Goal: Task Accomplishment & Management: Manage account settings

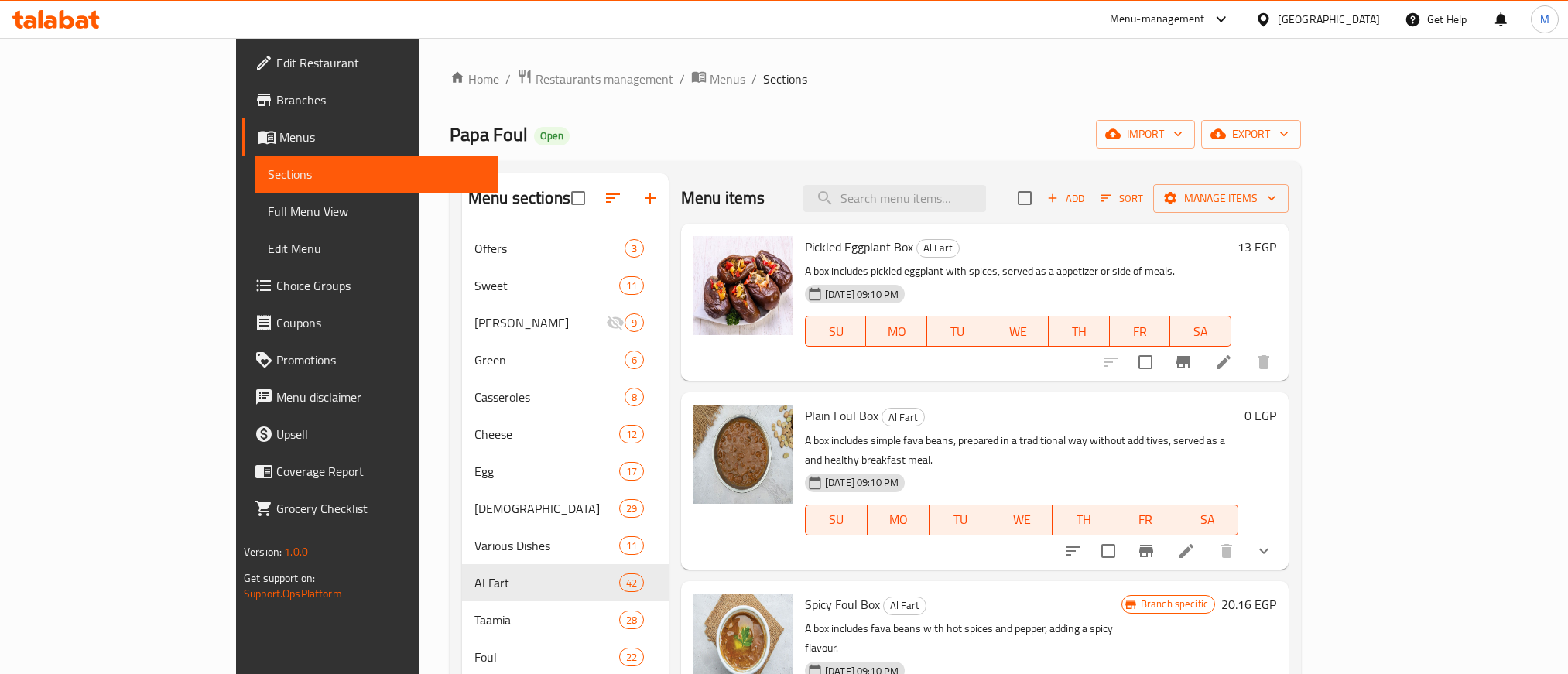
scroll to position [116, 0]
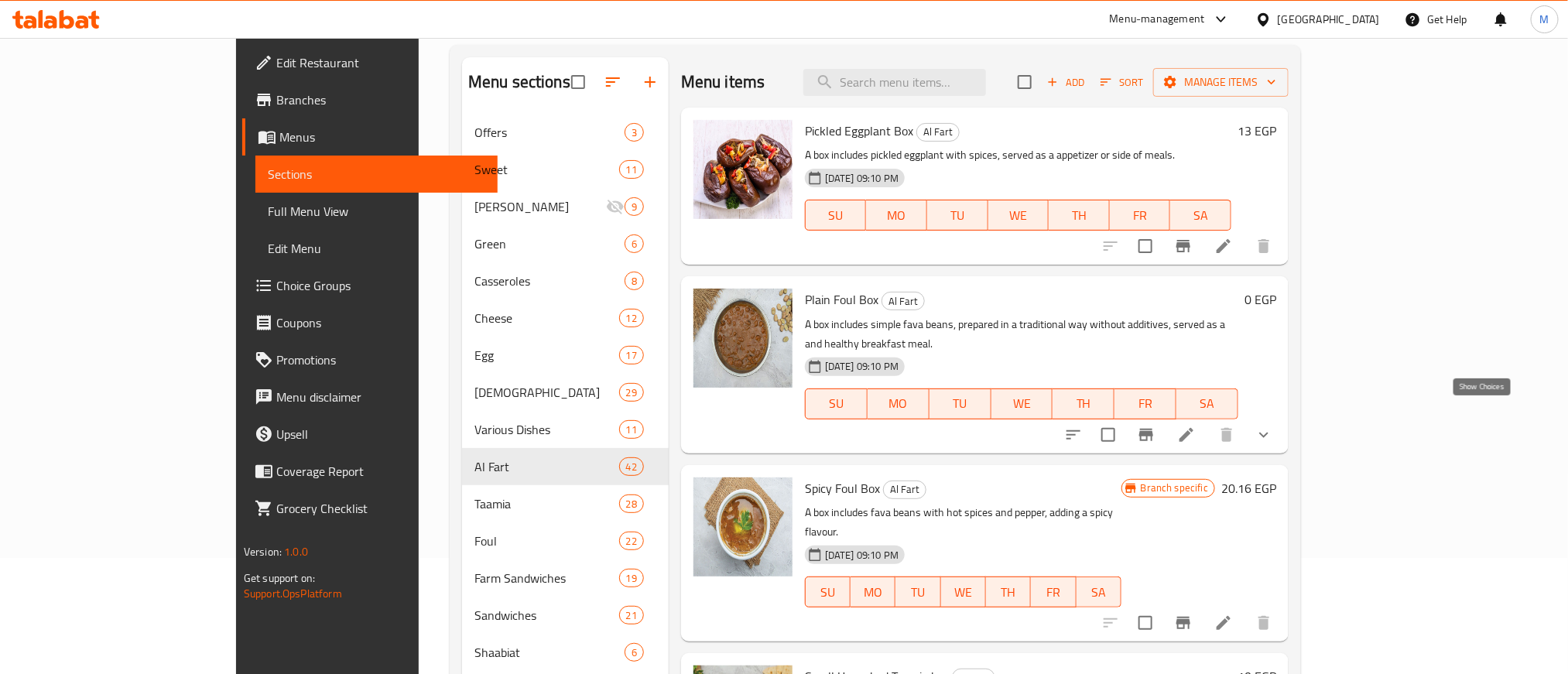
click at [1268, 432] on icon "show more" at bounding box center [1264, 434] width 10 height 6
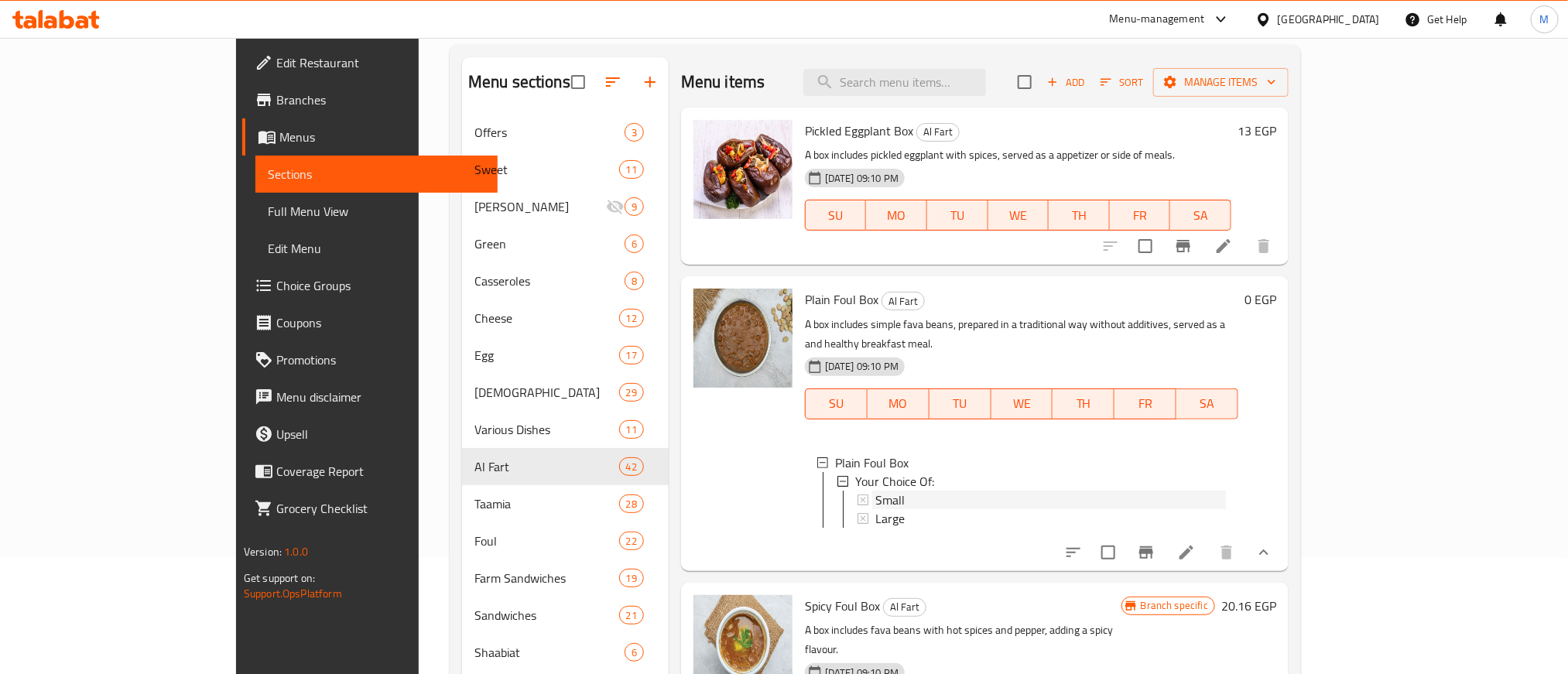
click at [940, 491] on div "Small" at bounding box center [1050, 500] width 351 height 18
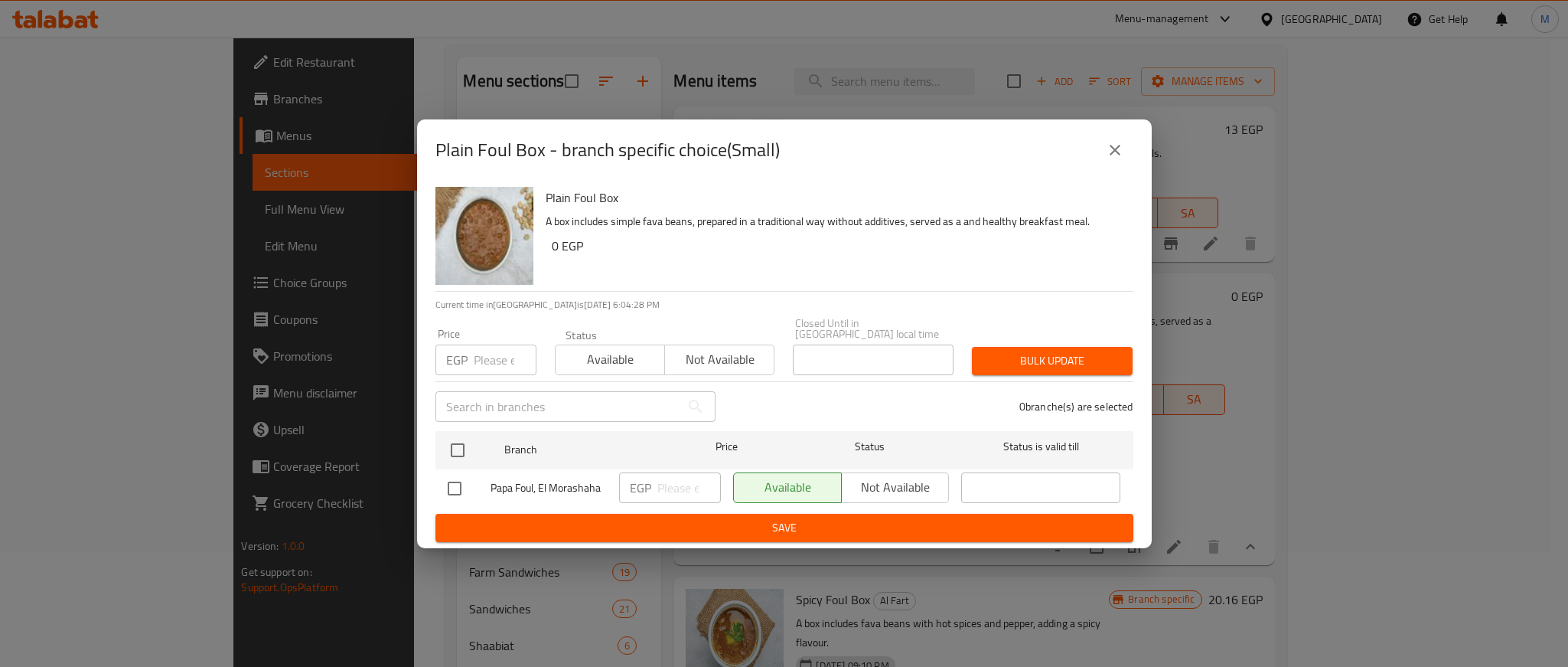
click at [1126, 154] on button "close" at bounding box center [1115, 150] width 37 height 37
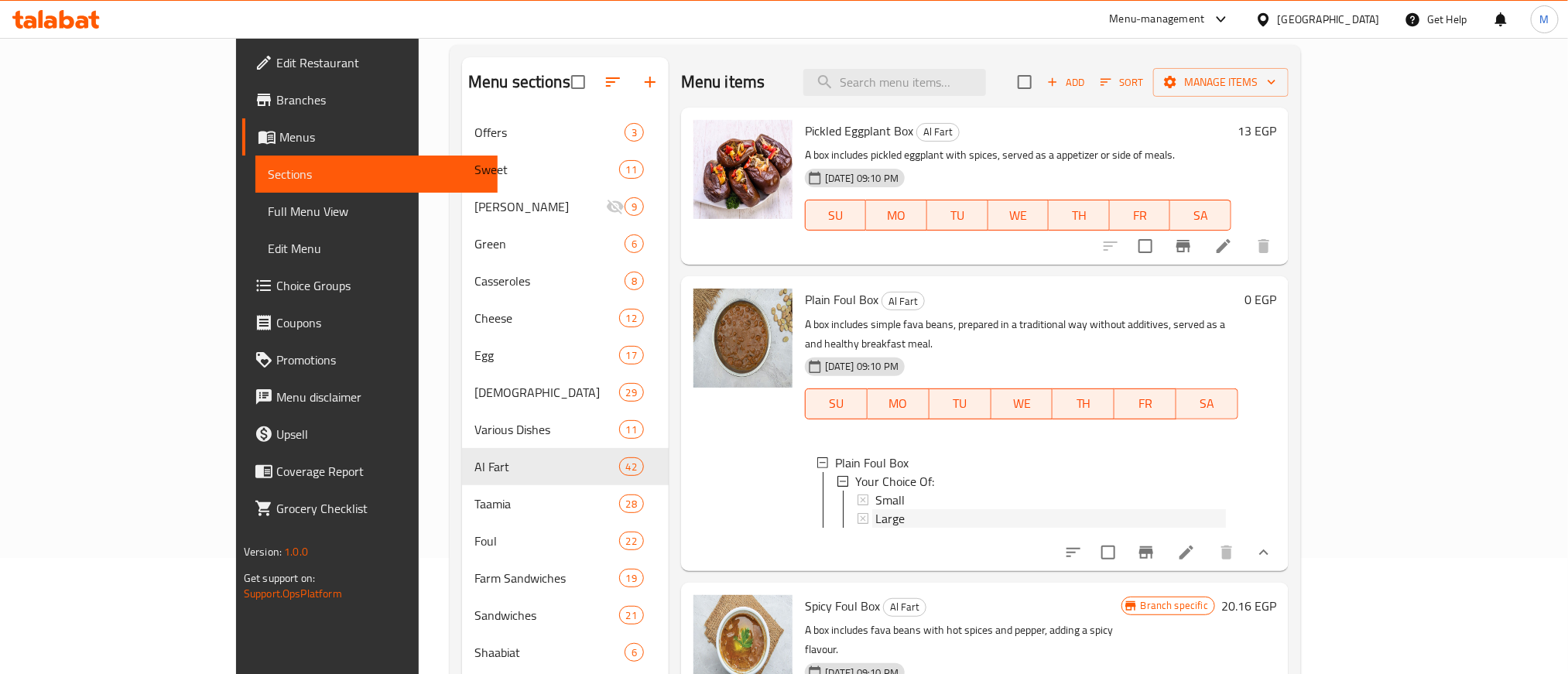
click at [885, 509] on div "Large" at bounding box center [1050, 518] width 351 height 18
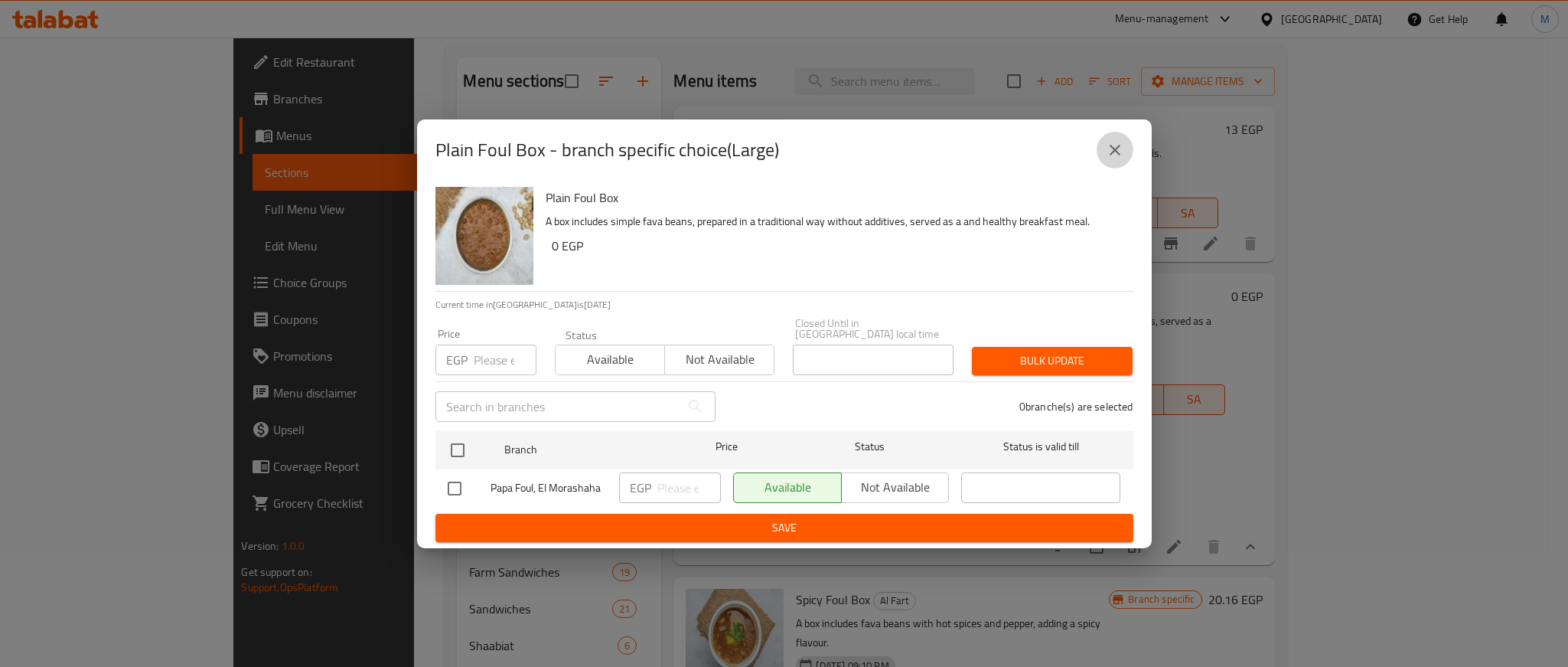
click at [1111, 147] on icon "close" at bounding box center [1114, 150] width 18 height 18
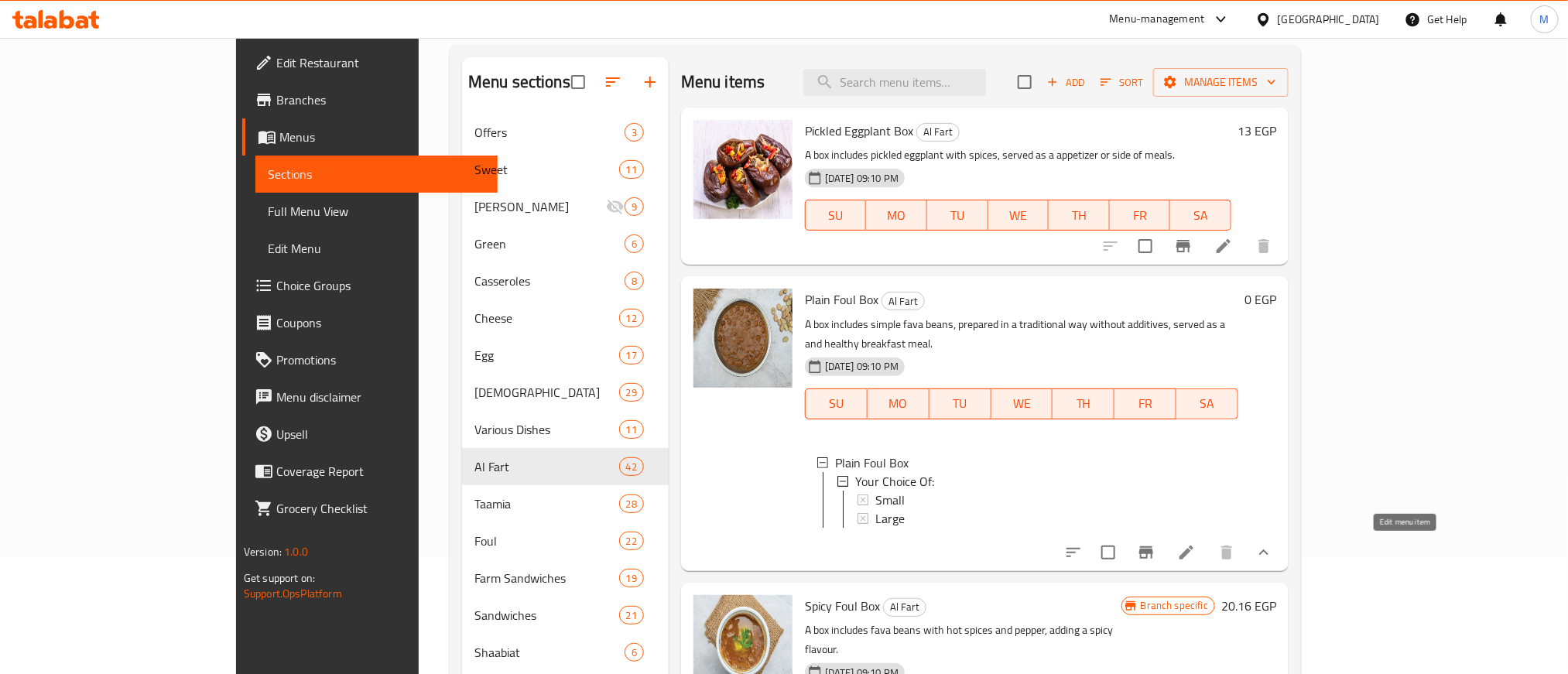
click at [1195, 555] on icon at bounding box center [1186, 552] width 18 height 18
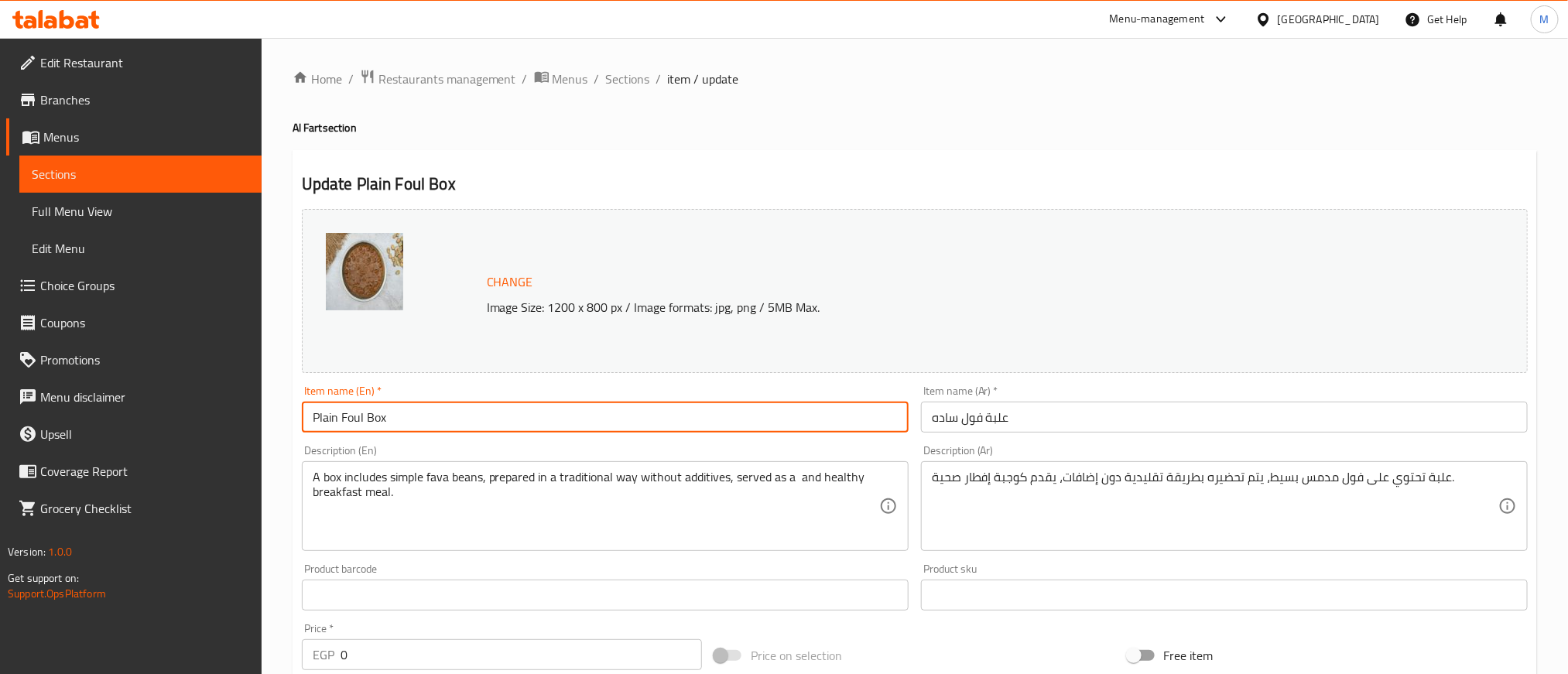
click at [628, 425] on input "Plain Foul Box" at bounding box center [605, 417] width 606 height 31
click at [629, 425] on input "Plain Foul Box" at bounding box center [605, 417] width 606 height 31
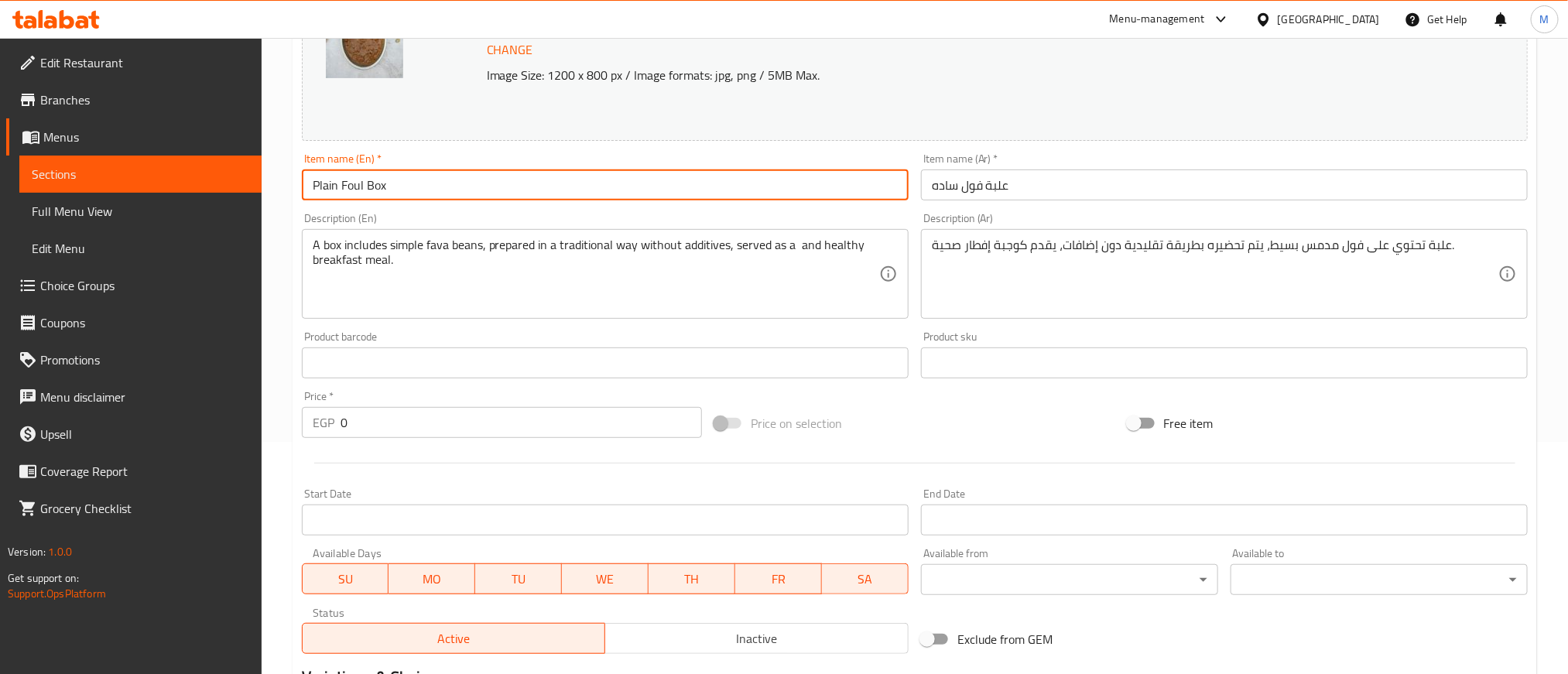
scroll to position [478, 0]
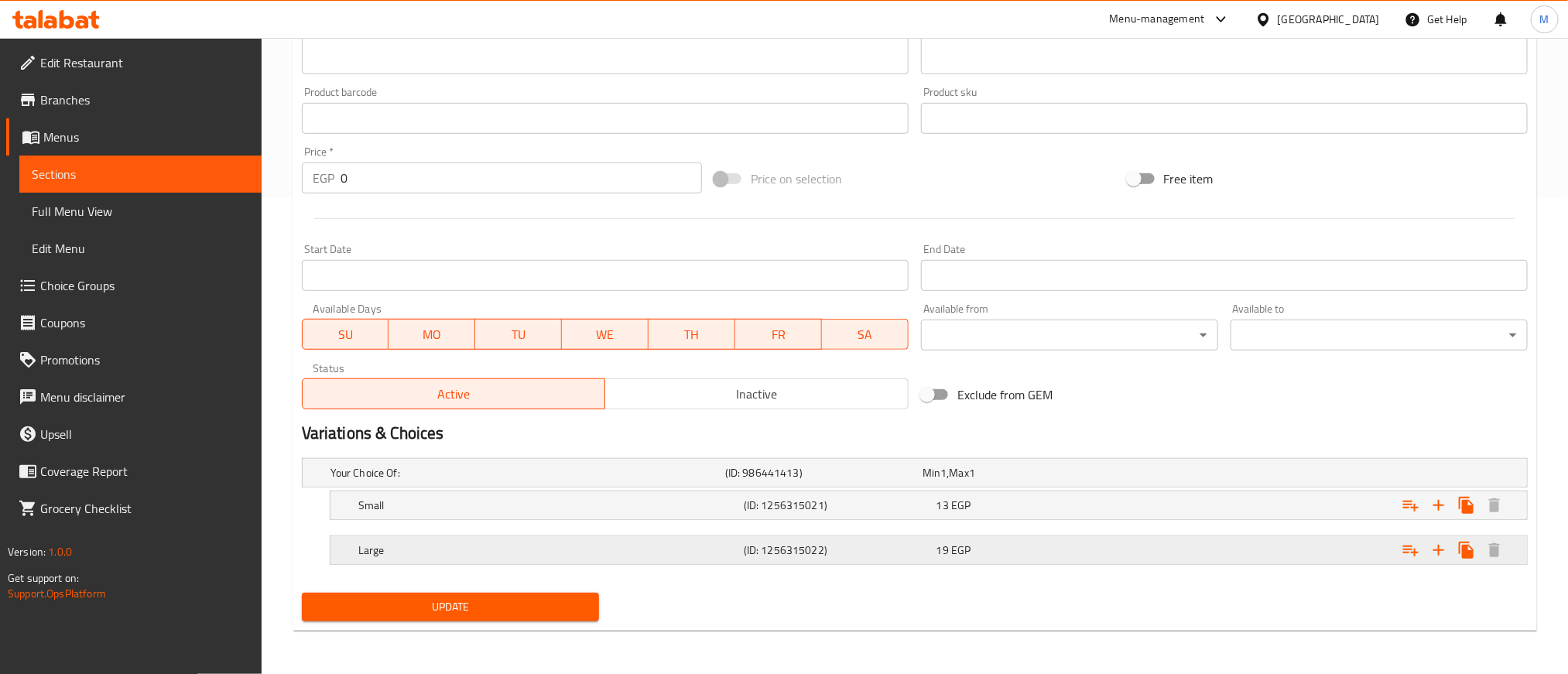
click at [531, 546] on h5 "Large" at bounding box center [548, 550] width 379 height 15
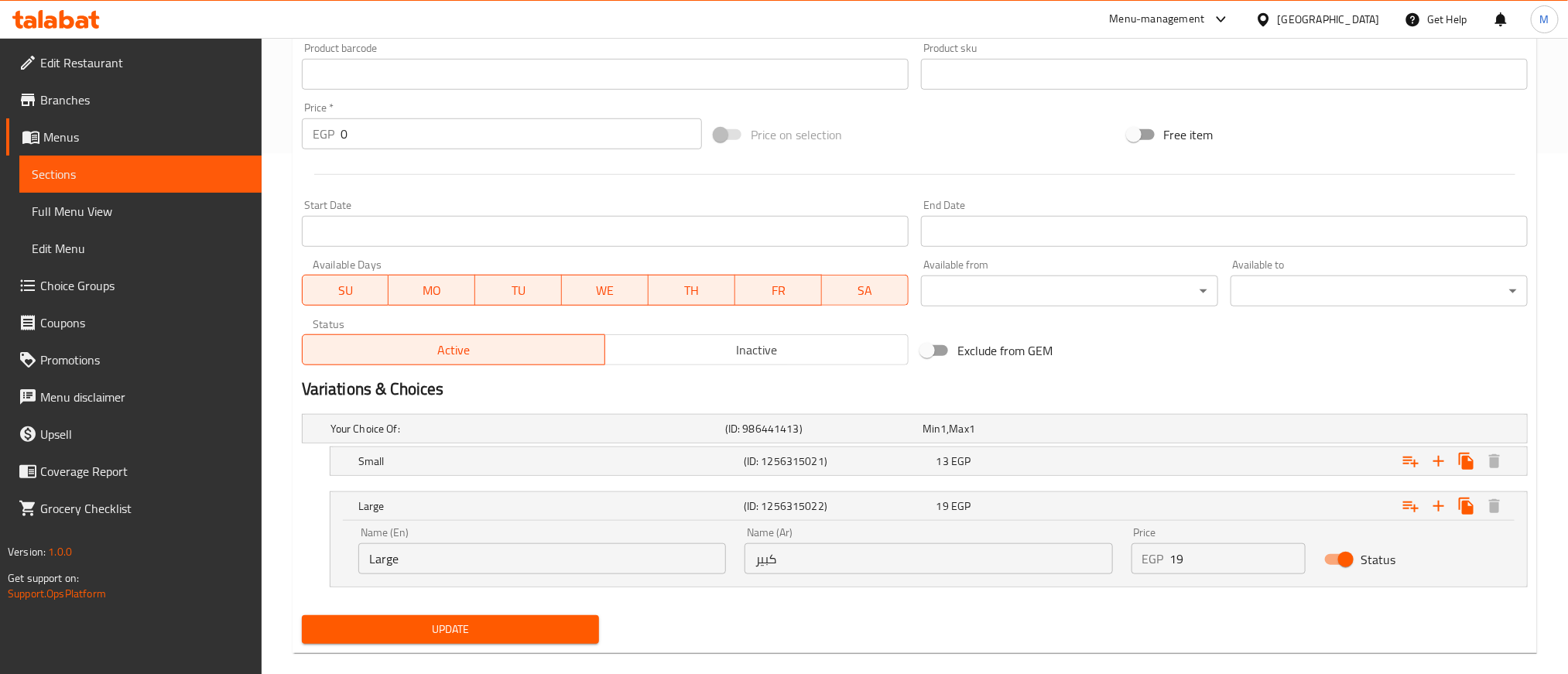
scroll to position [544, 0]
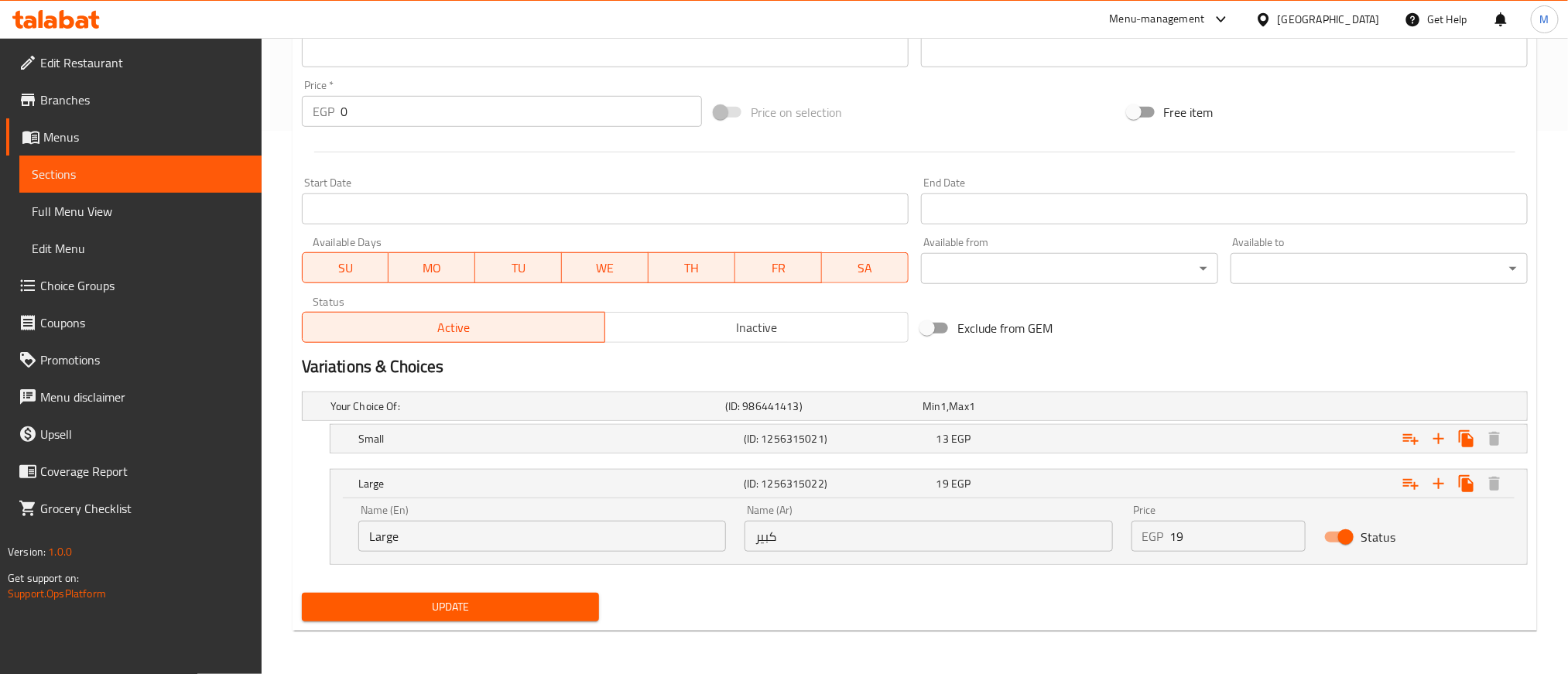
click at [451, 537] on input "Large" at bounding box center [542, 536] width 367 height 31
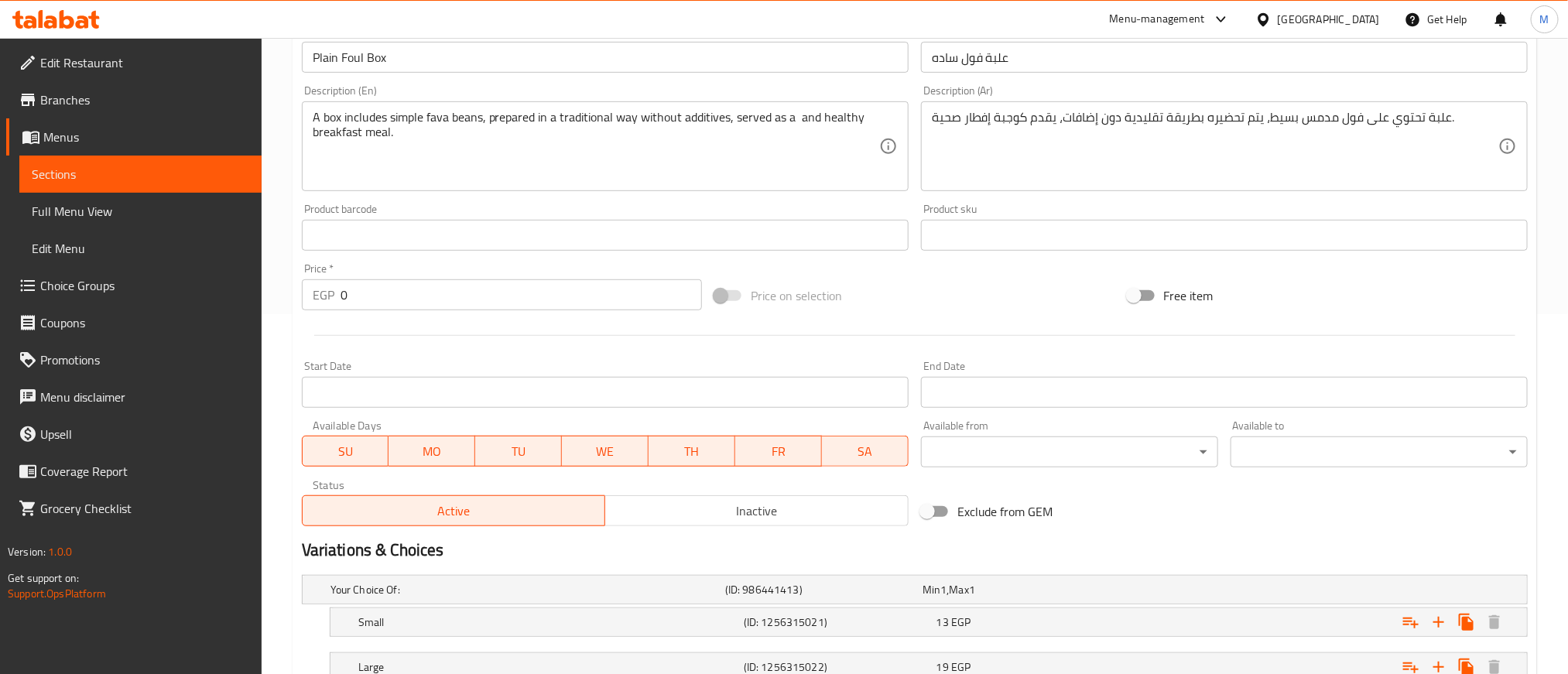
scroll to position [0, 0]
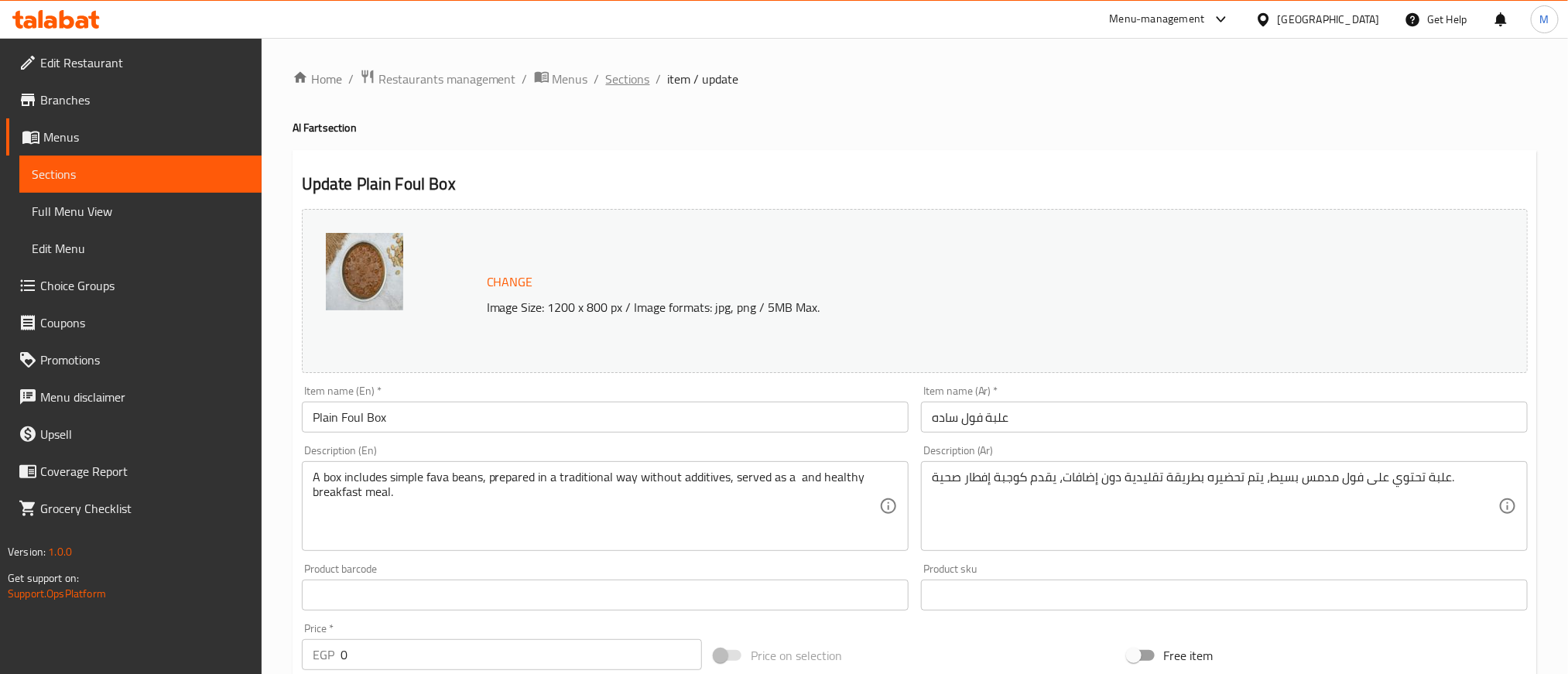
click at [625, 72] on span "Sections" at bounding box center [627, 78] width 44 height 18
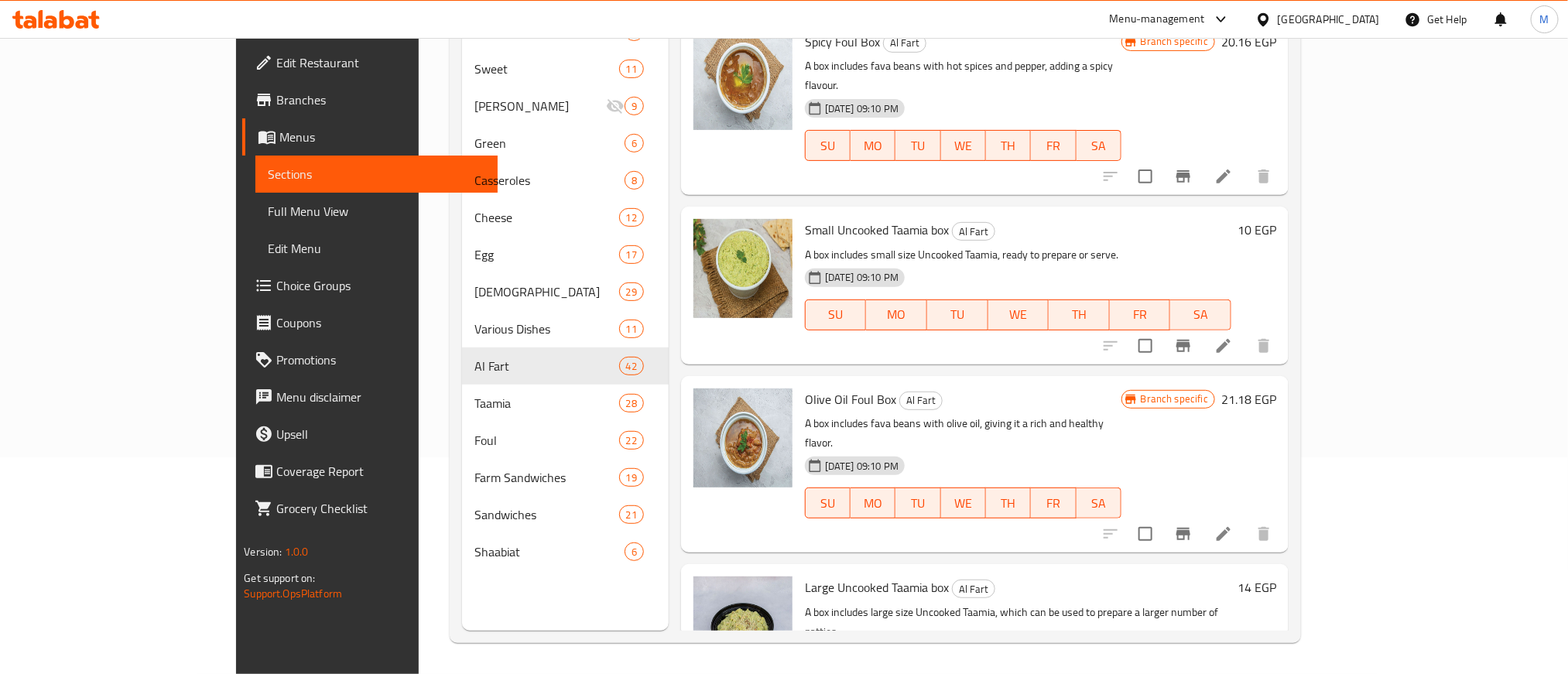
scroll to position [348, 0]
click at [1193, 523] on icon "Branch-specific-item" at bounding box center [1182, 531] width 18 height 18
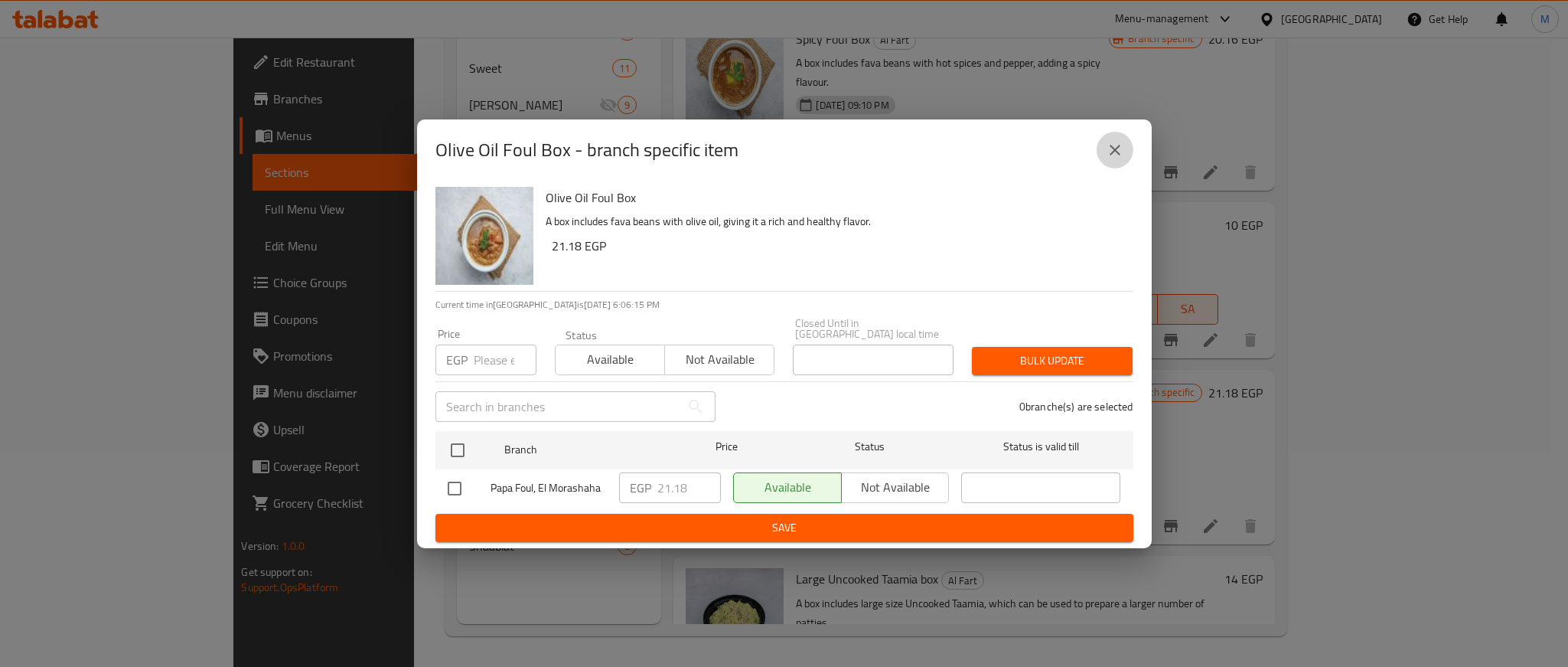
click at [1104, 166] on button "close" at bounding box center [1115, 150] width 37 height 37
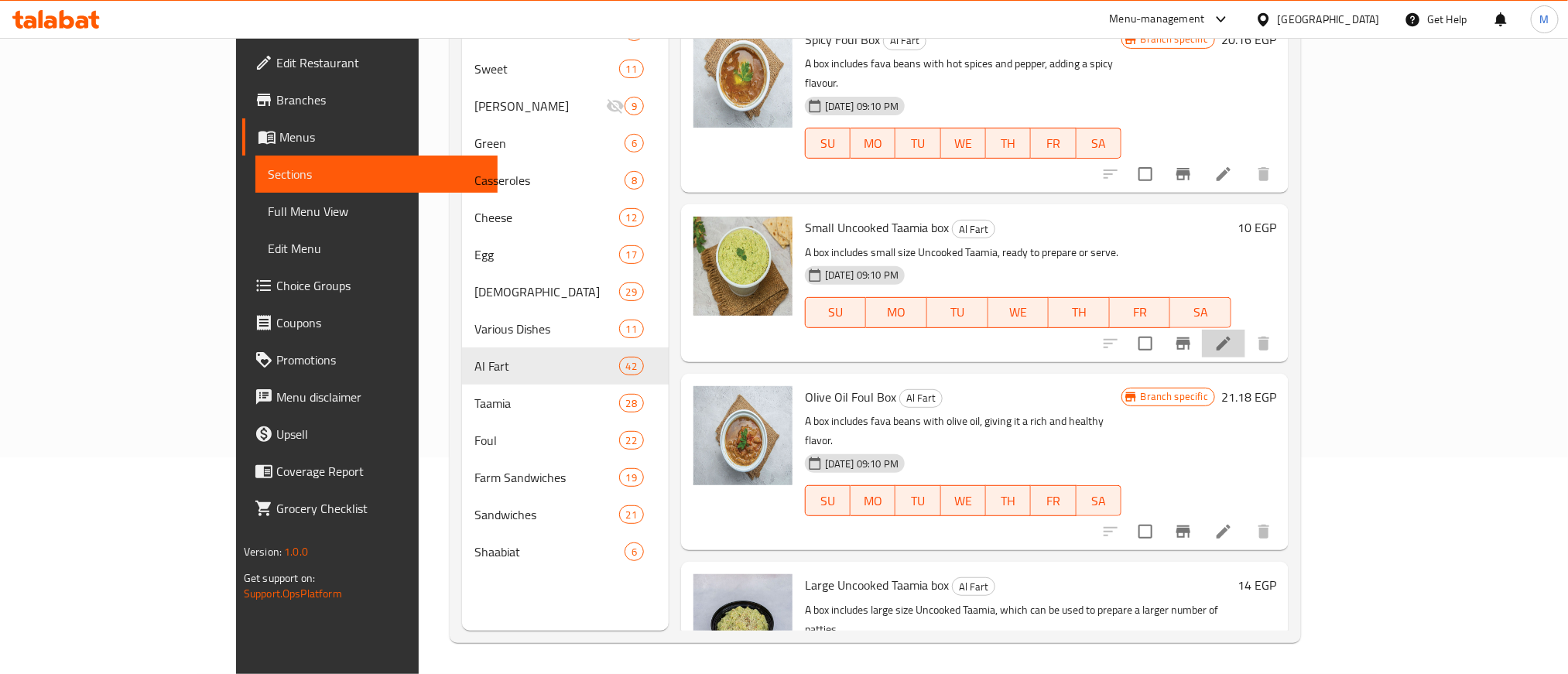
click at [1245, 330] on li at bounding box center [1223, 343] width 43 height 28
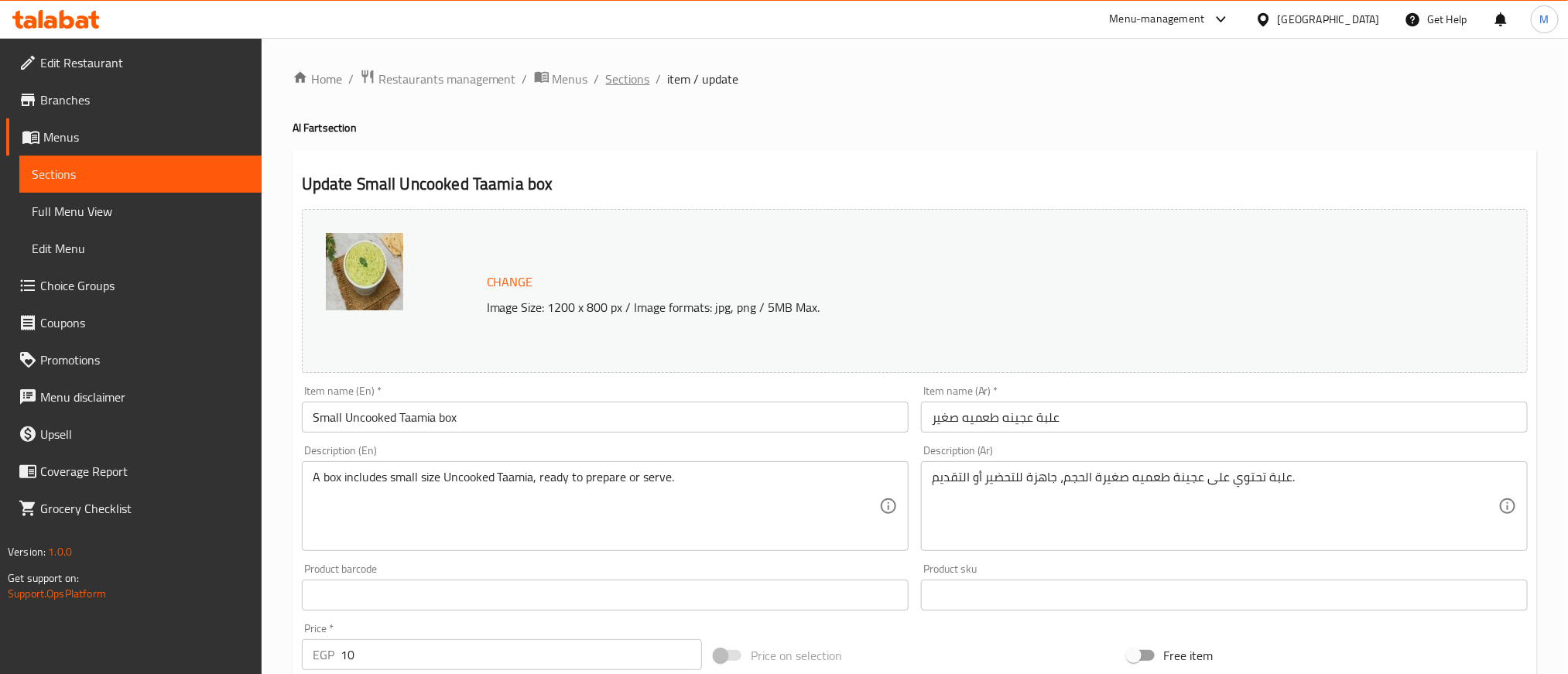
click at [628, 75] on span "Sections" at bounding box center [627, 78] width 44 height 18
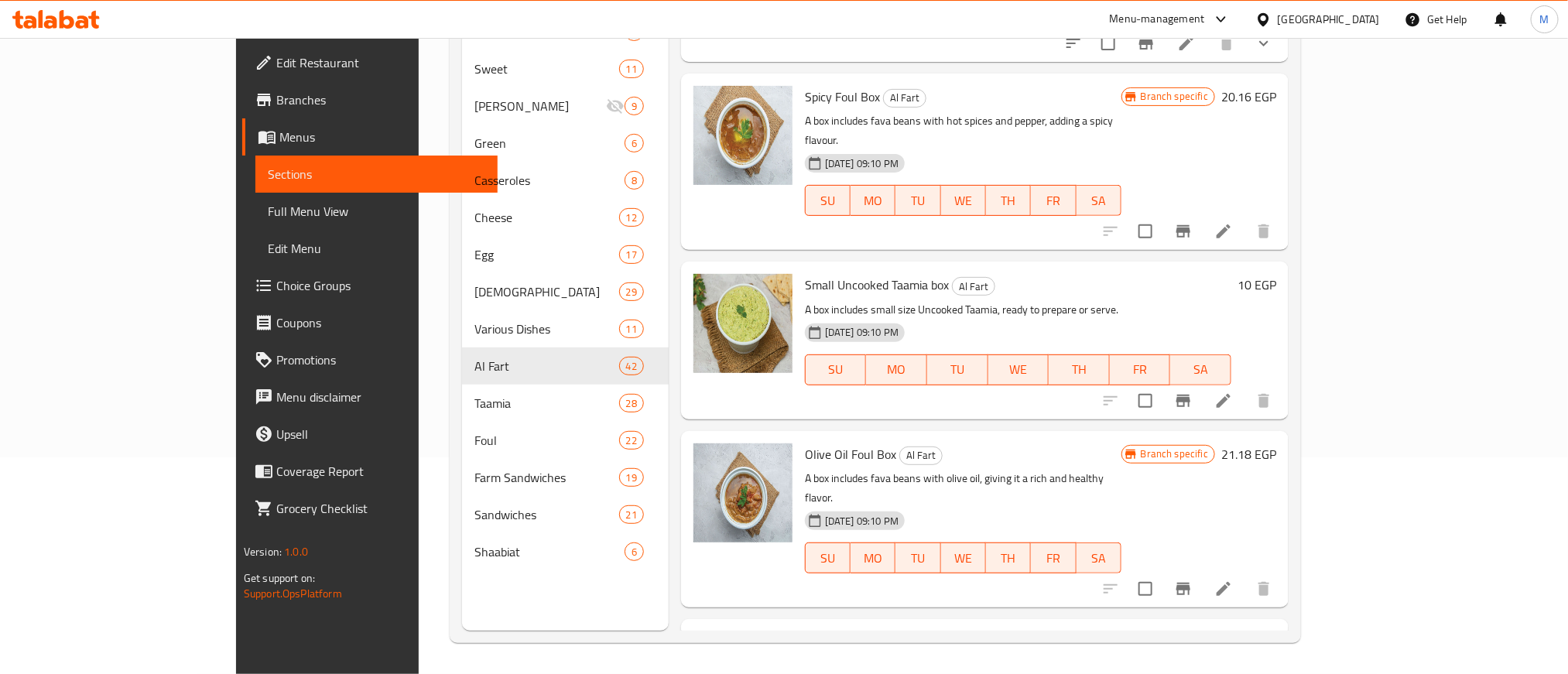
scroll to position [348, 0]
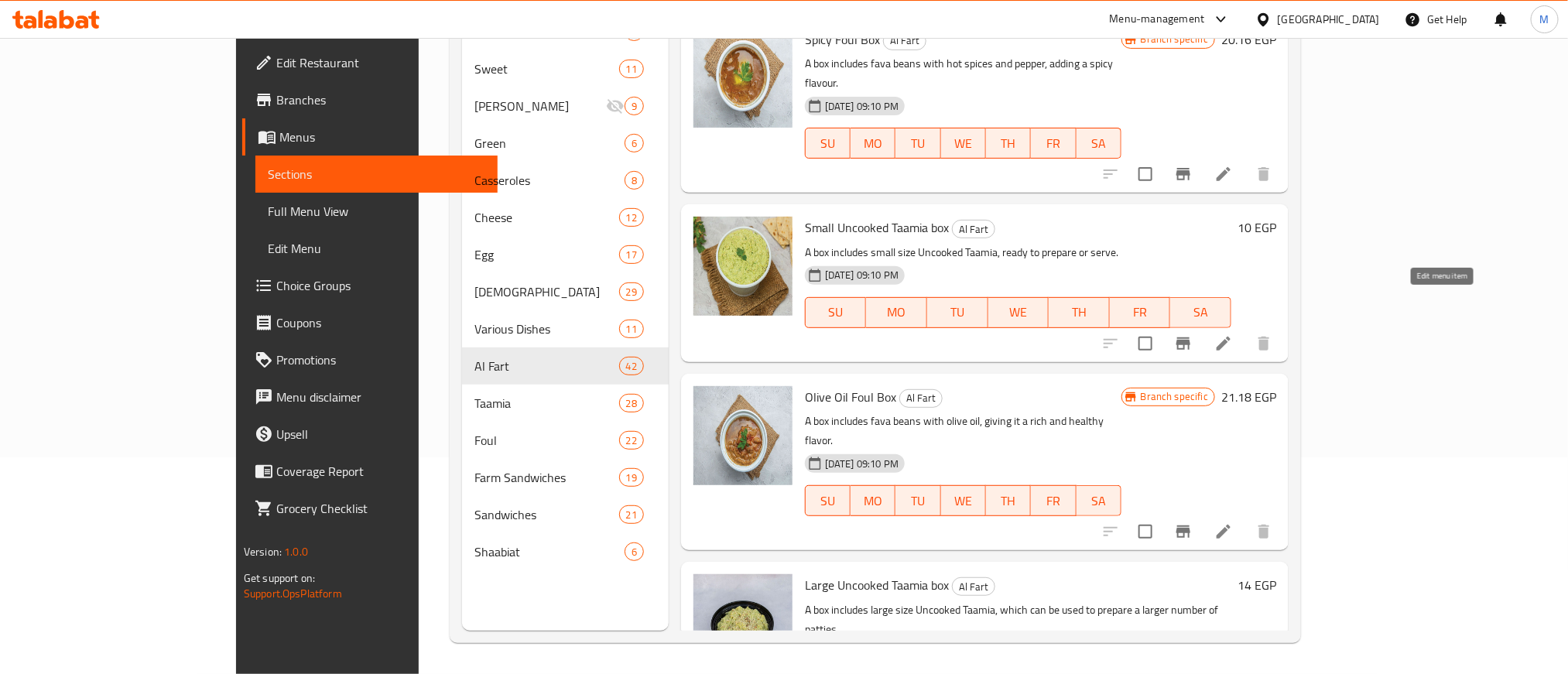
click at [1230, 336] on icon at bounding box center [1223, 343] width 14 height 14
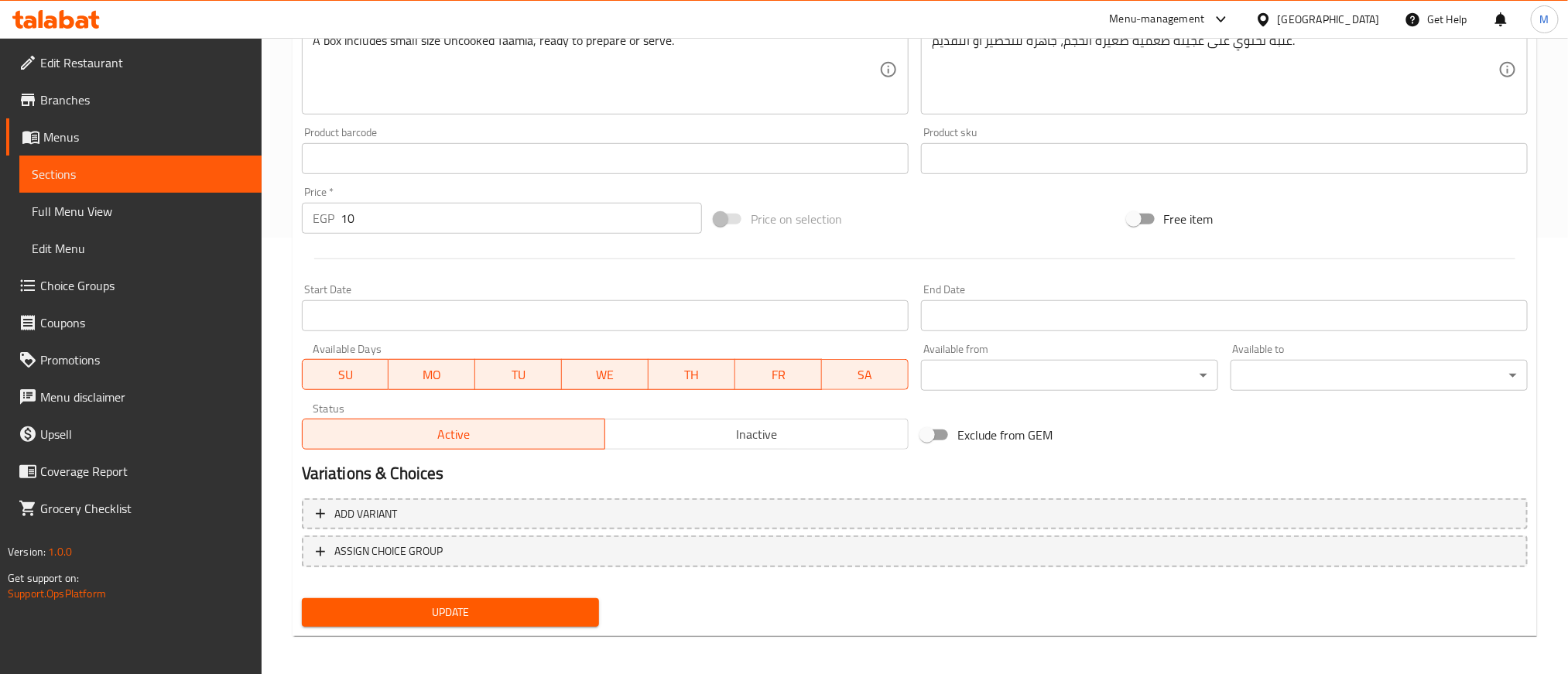
scroll to position [440, 0]
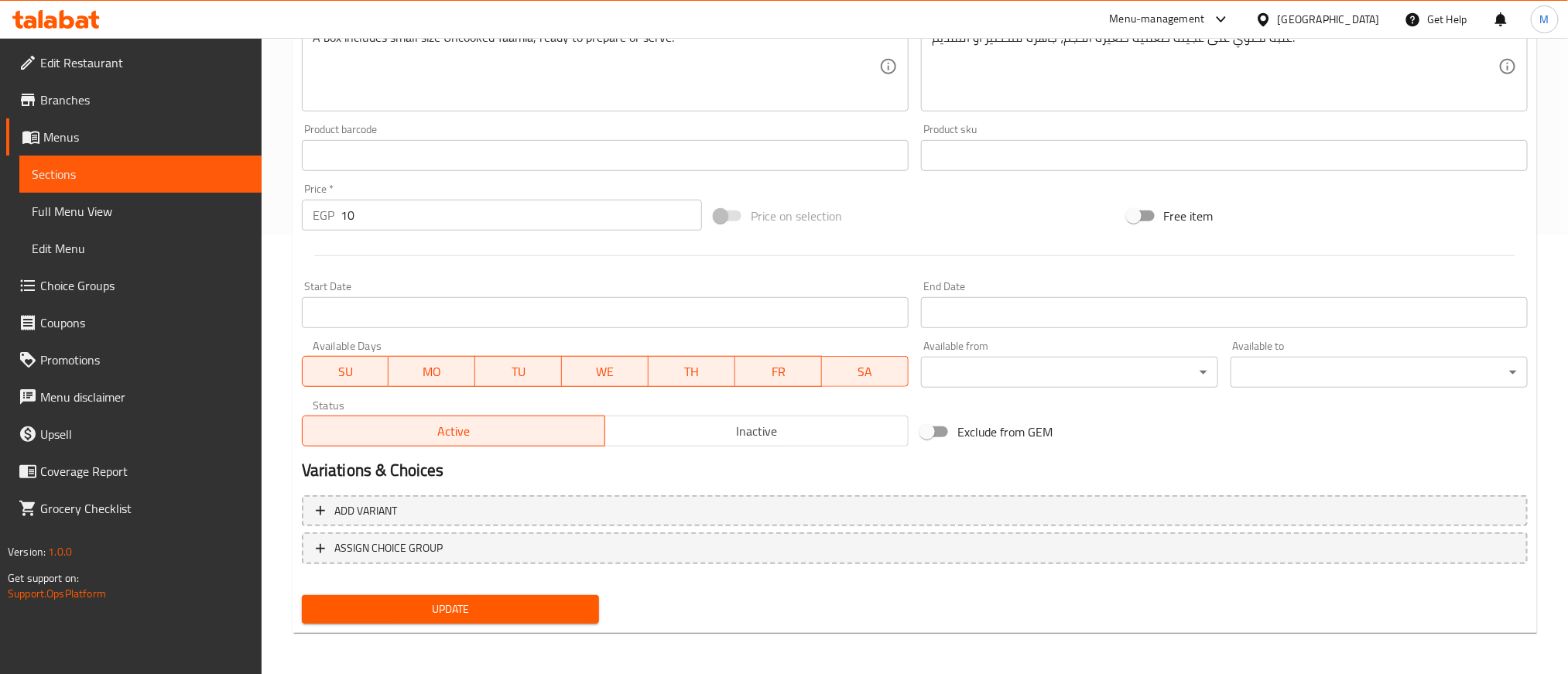
drag, startPoint x: 844, startPoint y: 437, endPoint x: 829, endPoint y: 437, distance: 15.0
click at [837, 435] on span "Inactive" at bounding box center [756, 431] width 291 height 22
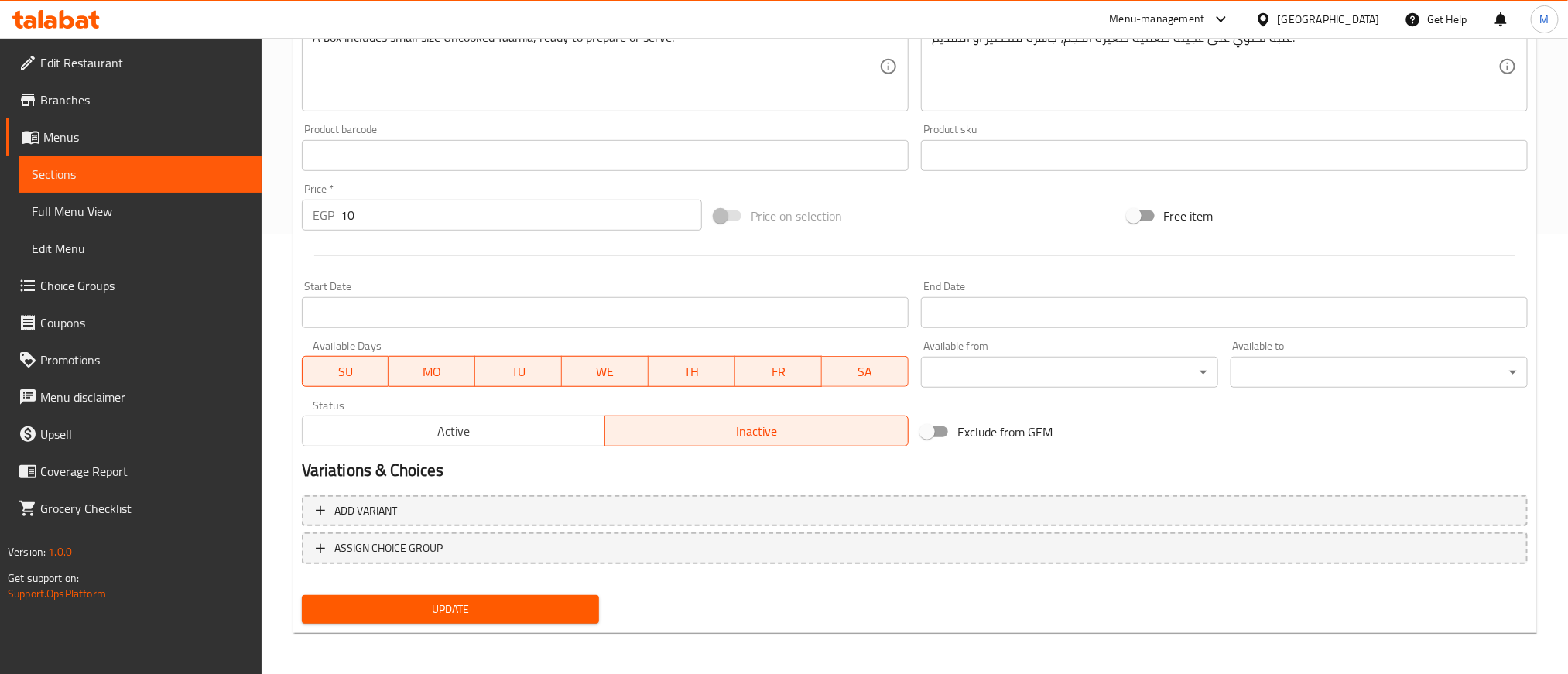
click at [602, 582] on div "Add variant ASSIGN CHOICE GROUP" at bounding box center [915, 539] width 1238 height 100
click at [597, 599] on button "Update" at bounding box center [450, 609] width 297 height 29
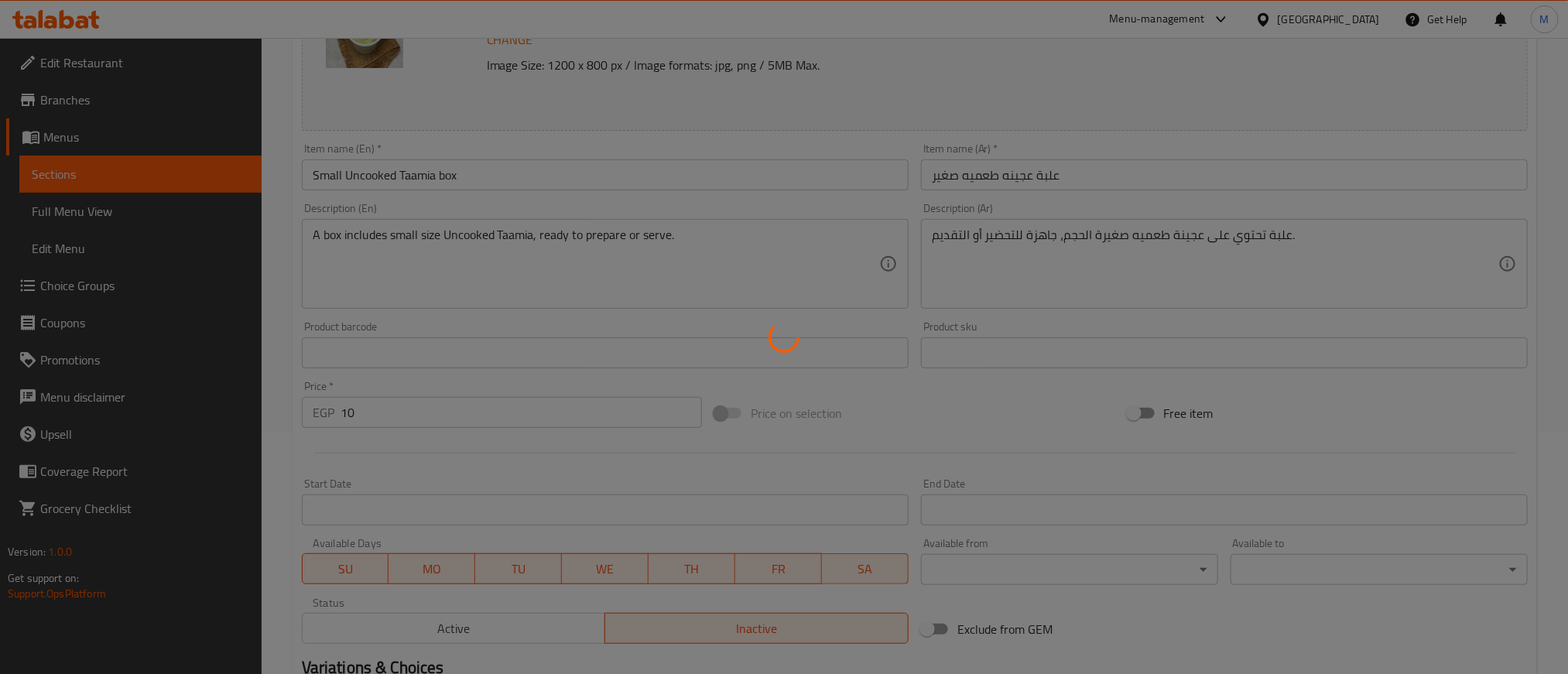
scroll to position [0, 0]
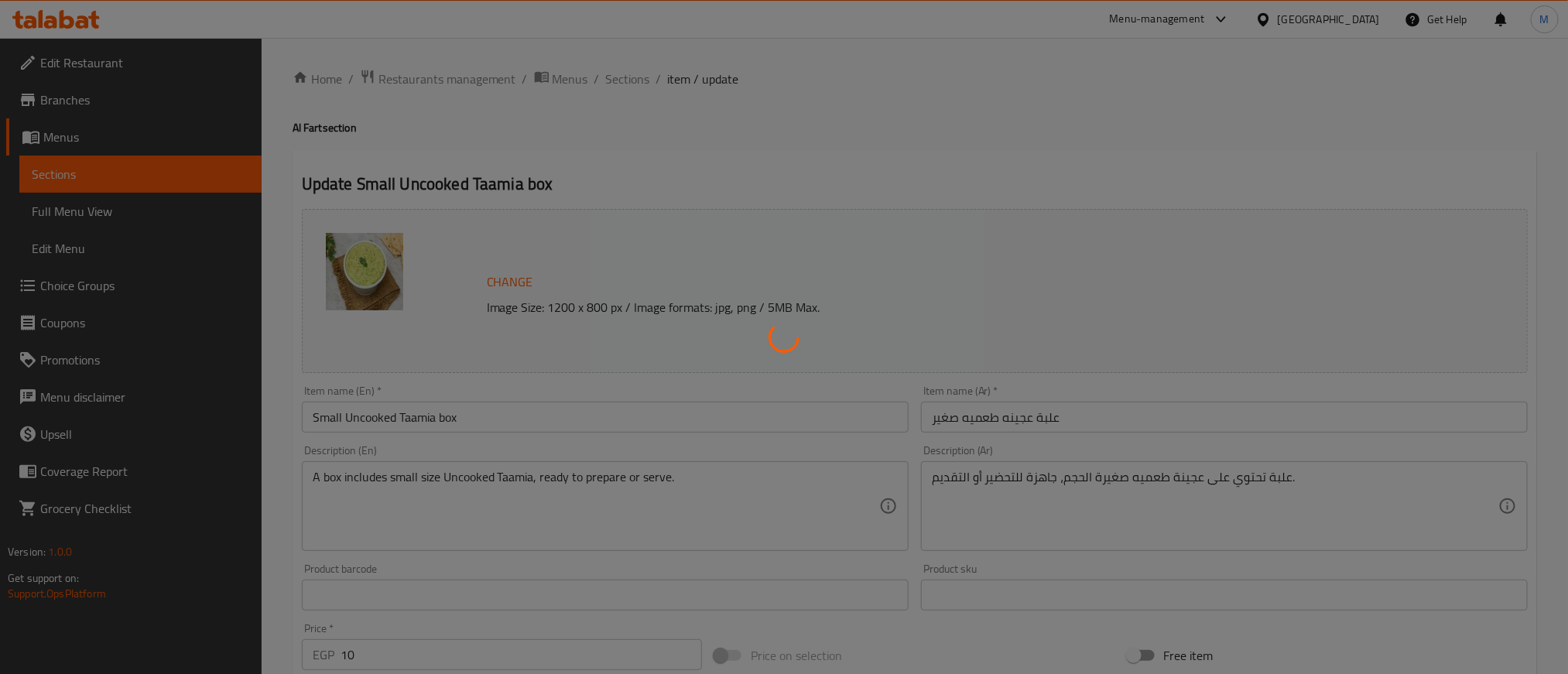
click at [582, 418] on div at bounding box center [784, 337] width 1568 height 674
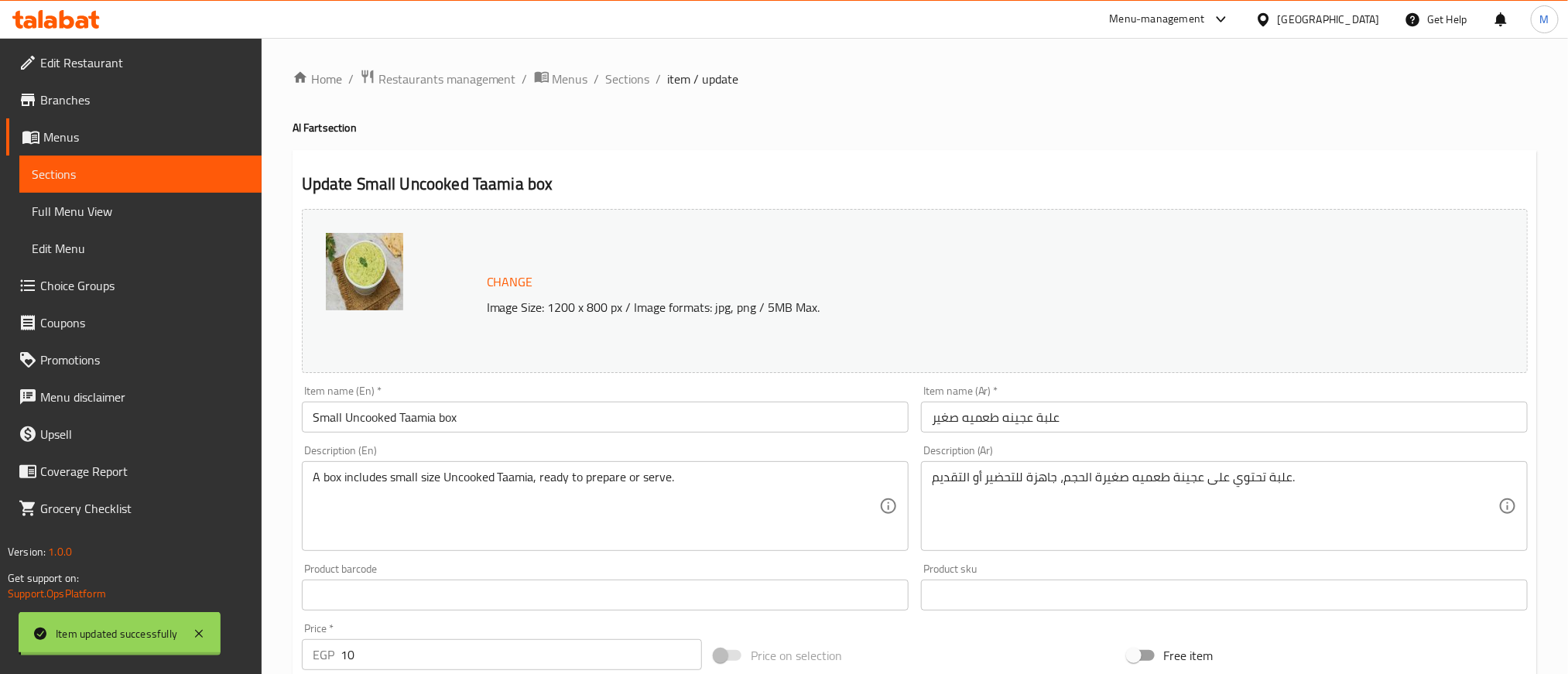
click at [582, 418] on input "Small Uncooked Taamia box" at bounding box center [605, 417] width 606 height 31
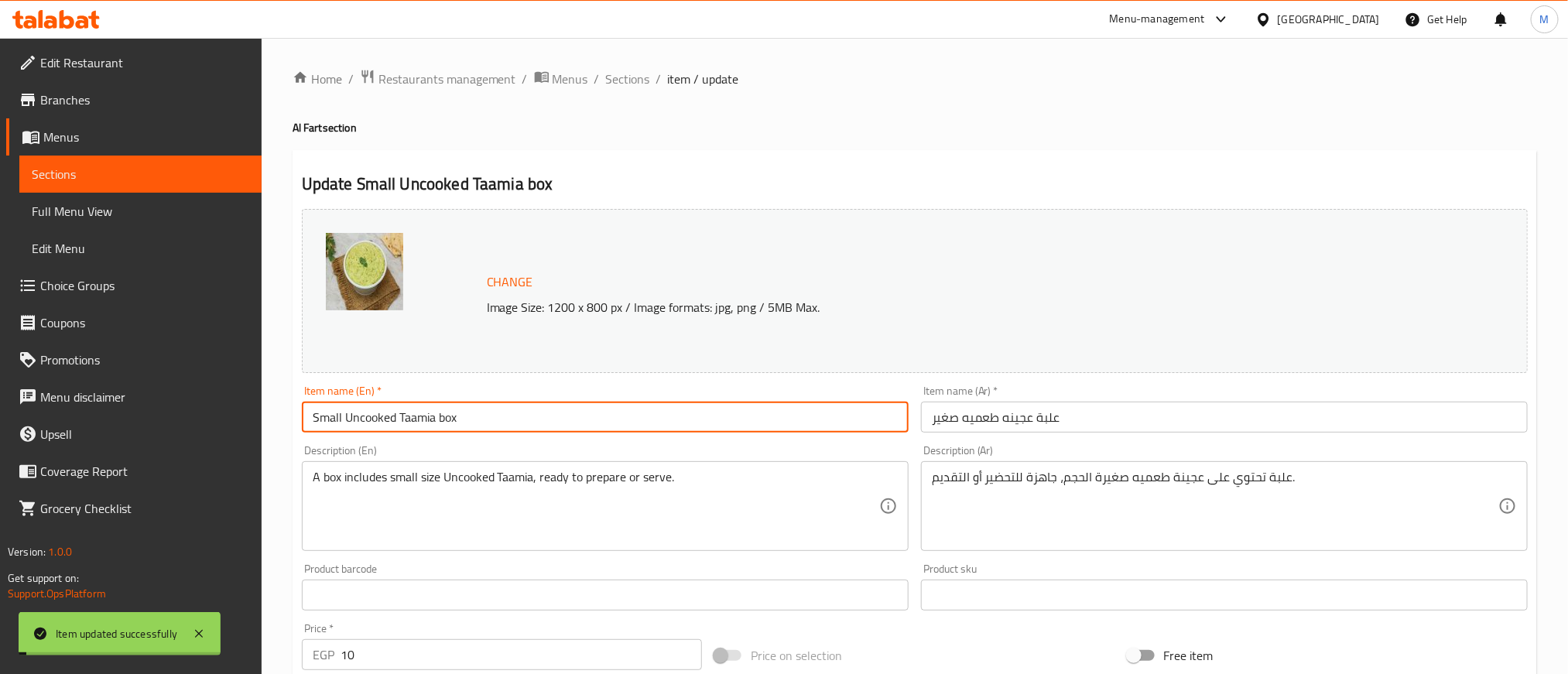
click at [582, 418] on input "Small Uncooked Taamia box" at bounding box center [605, 417] width 606 height 31
click at [636, 72] on span "Sections" at bounding box center [627, 78] width 44 height 18
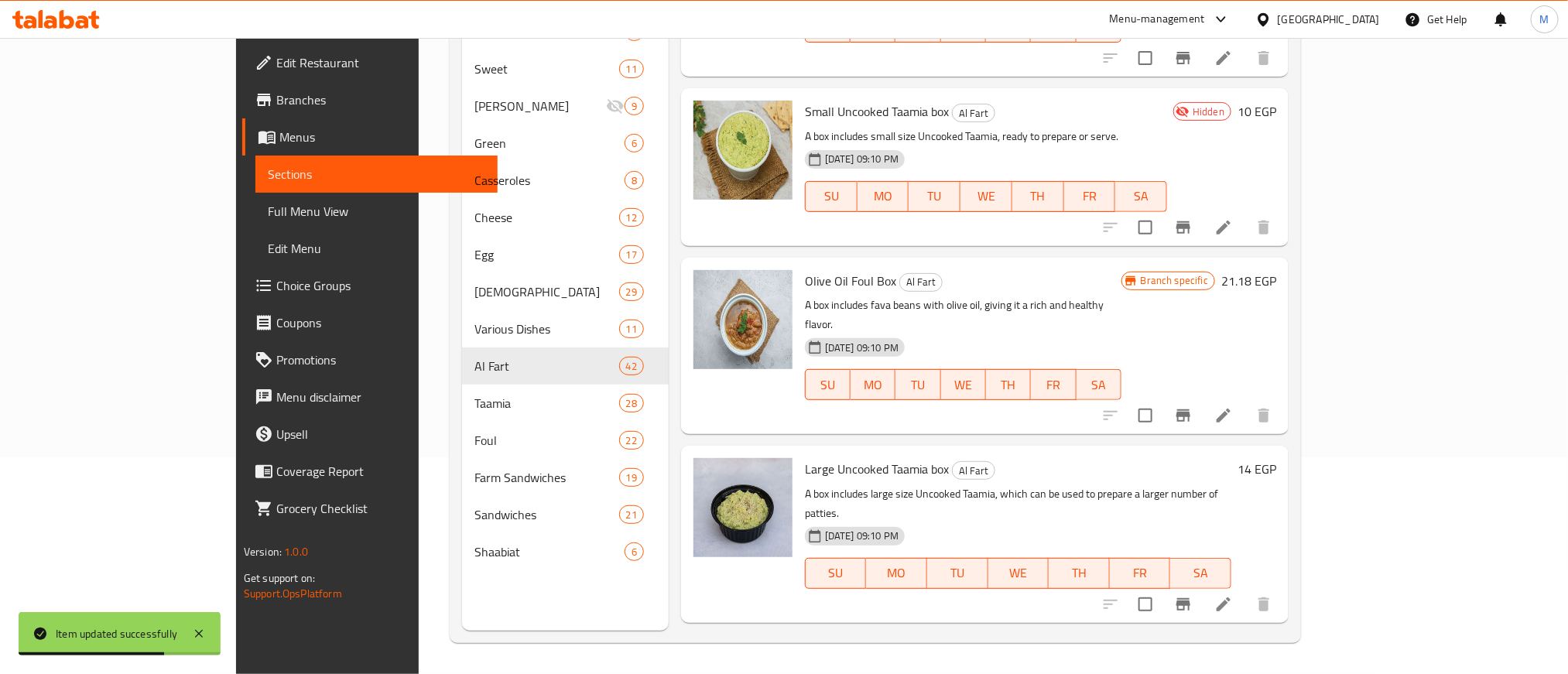
scroll to position [580, 0]
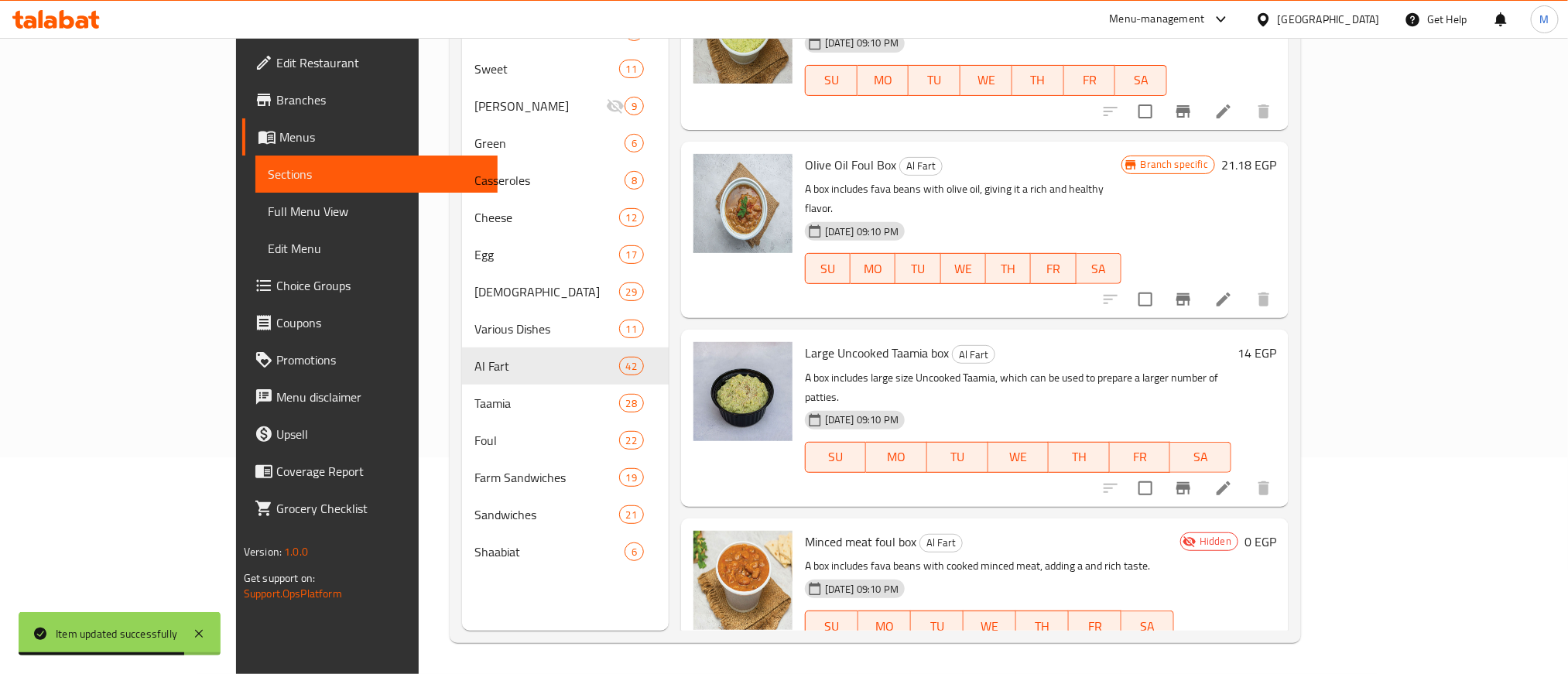
click at [1245, 474] on li at bounding box center [1223, 488] width 43 height 28
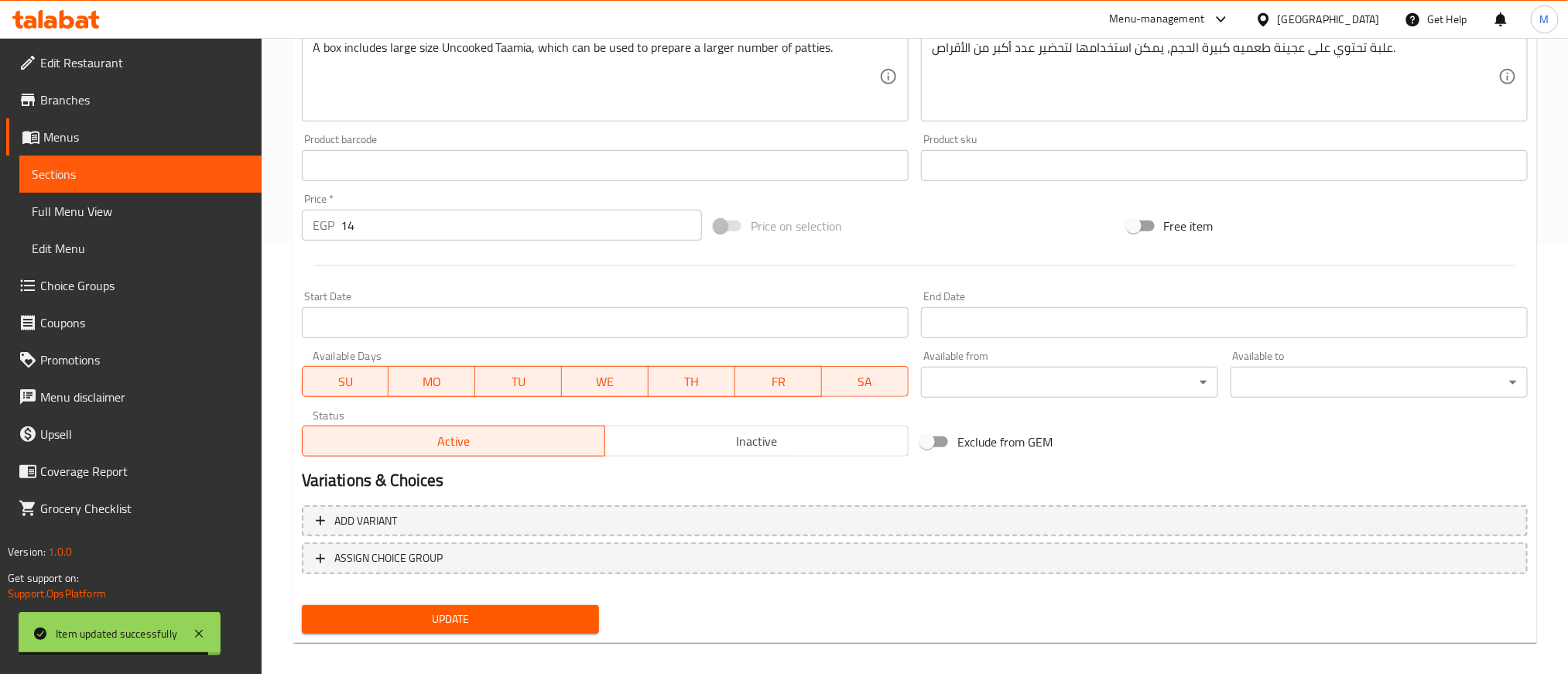
scroll to position [440, 0]
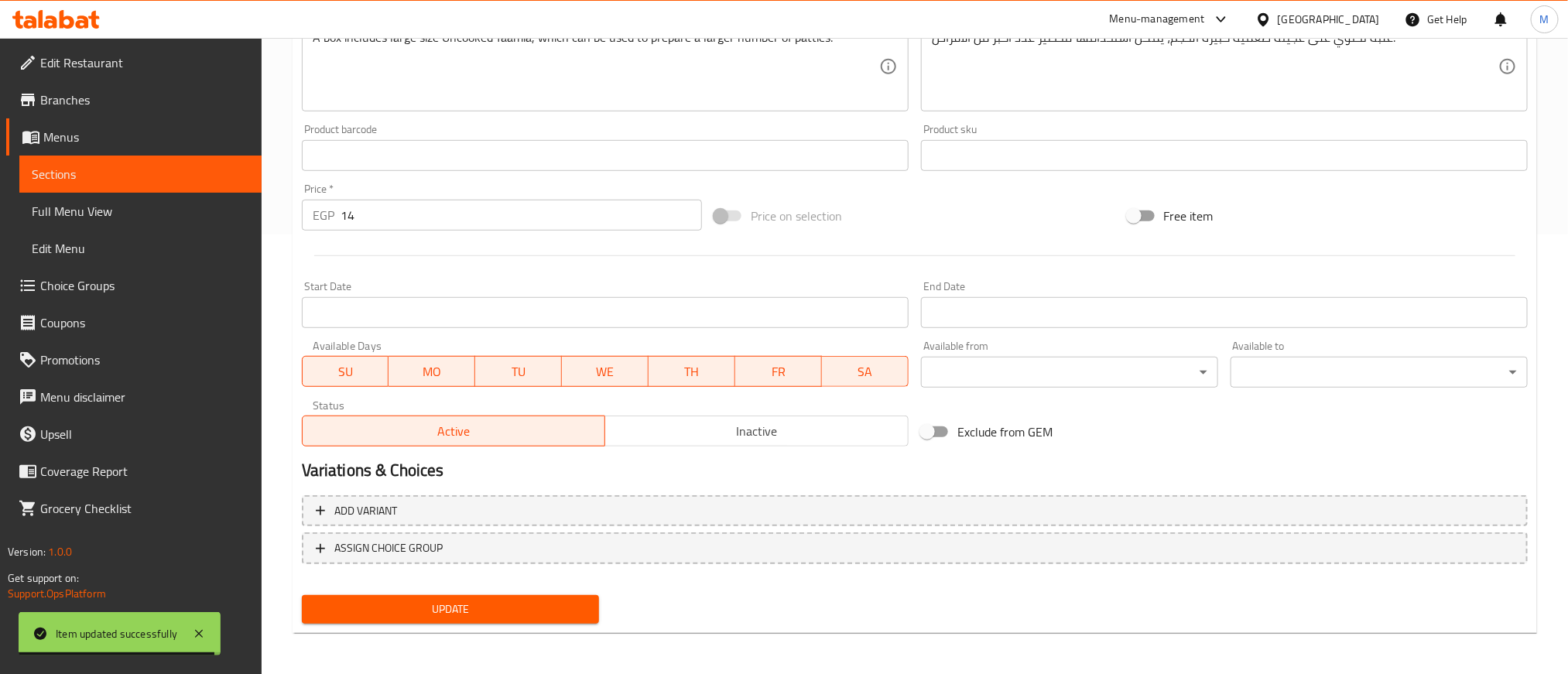
click at [802, 425] on span "Inactive" at bounding box center [756, 431] width 291 height 22
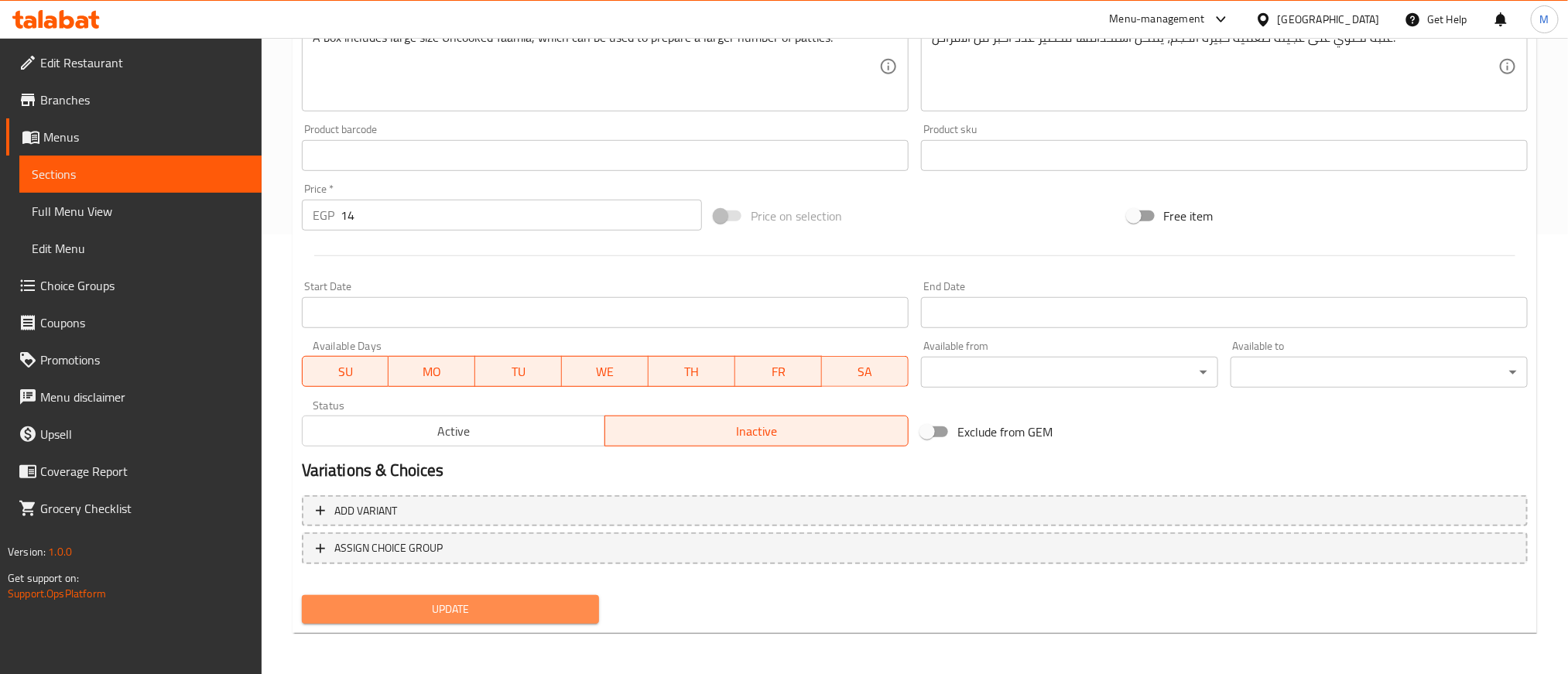
click at [544, 609] on span "Update" at bounding box center [450, 609] width 272 height 19
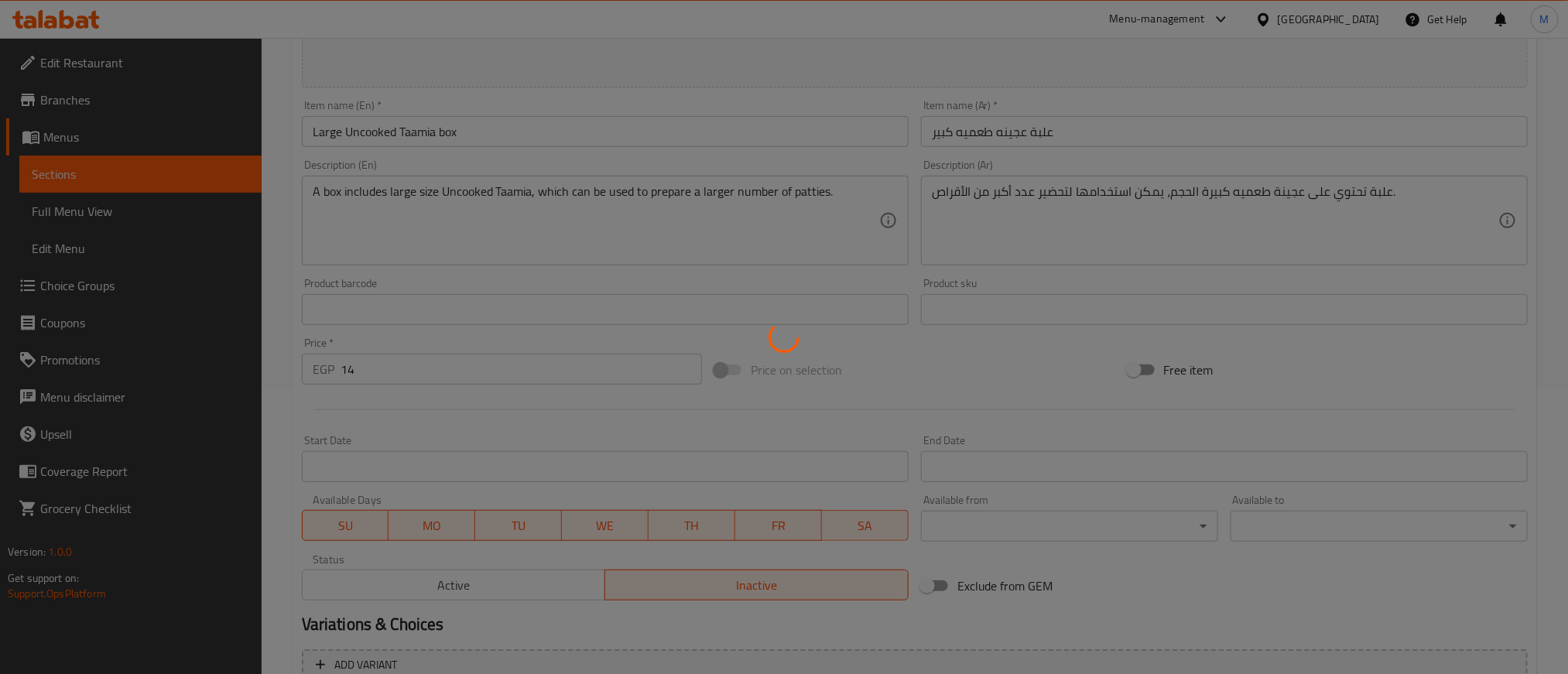
scroll to position [0, 0]
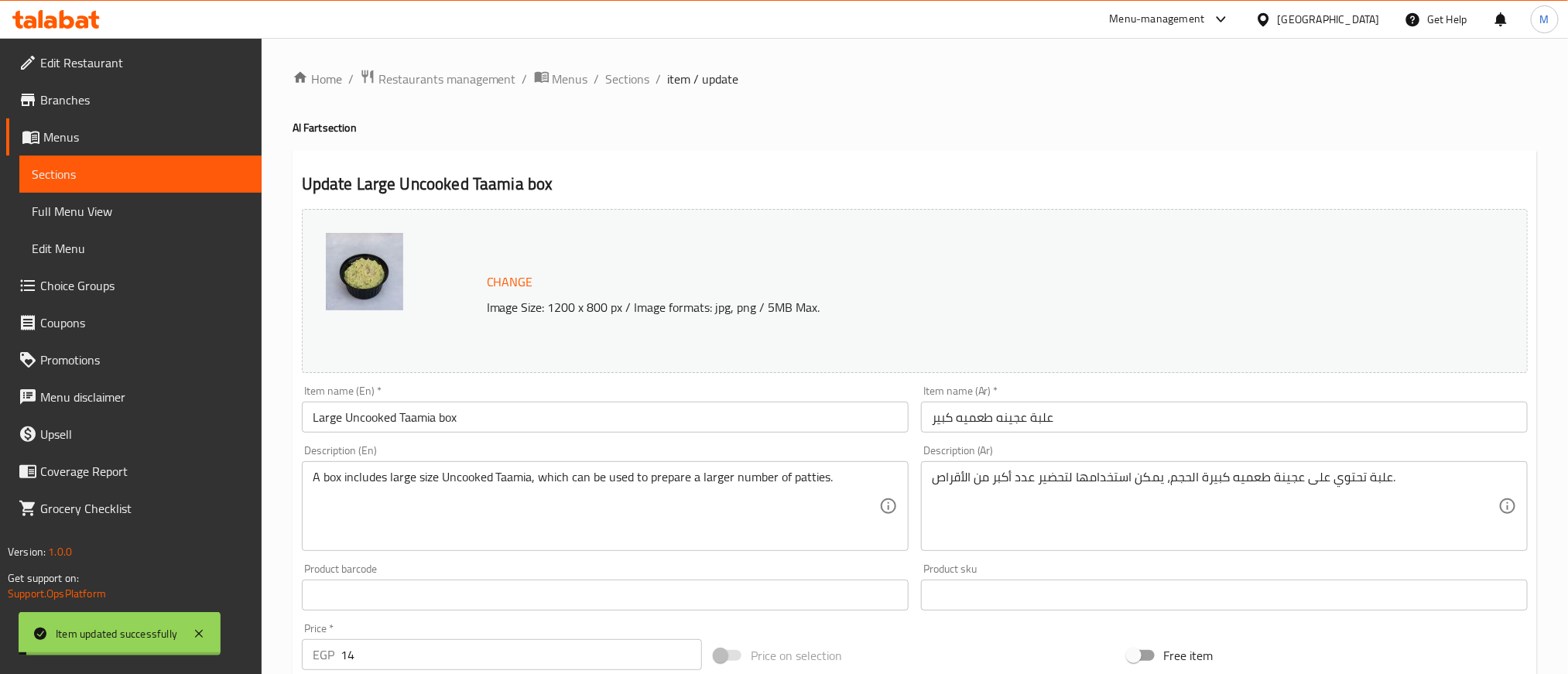
click at [637, 76] on span "Sections" at bounding box center [627, 78] width 44 height 18
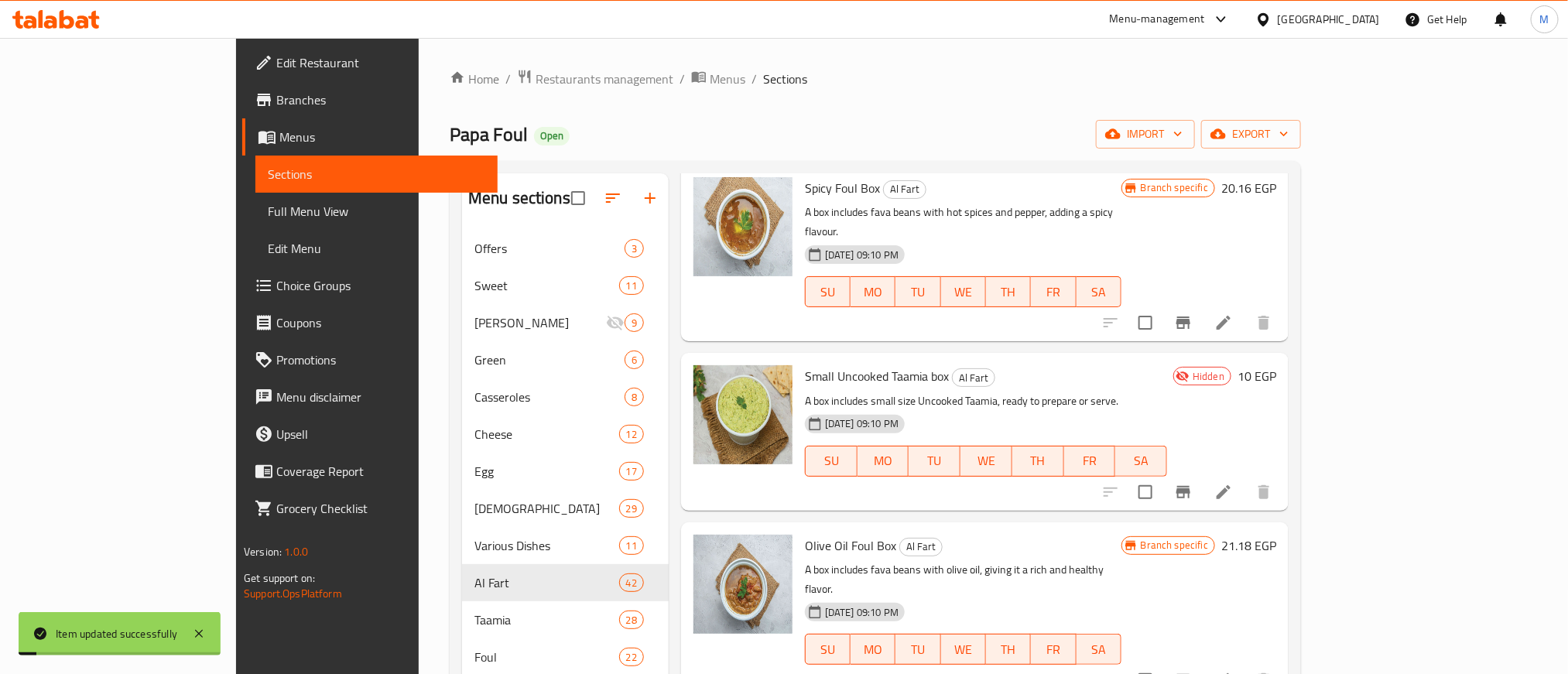
scroll to position [696, 0]
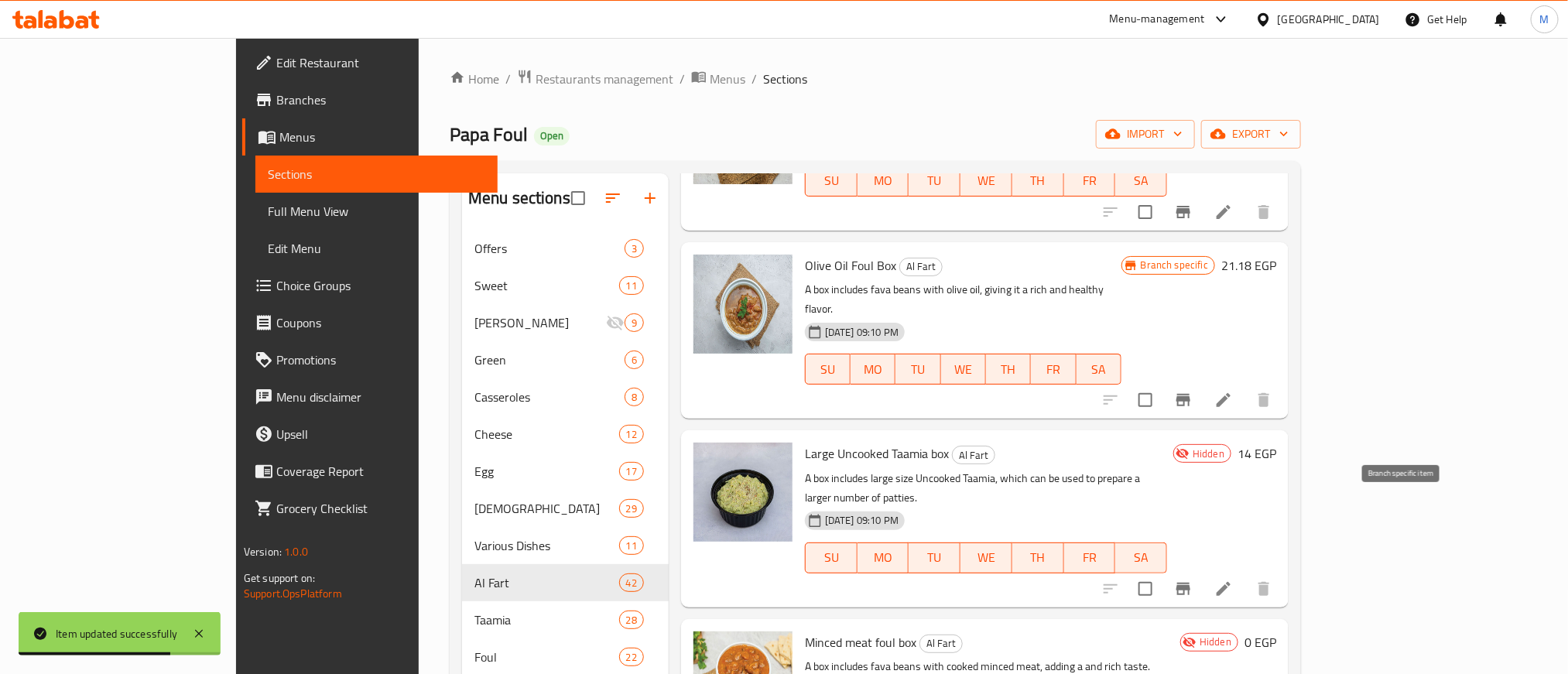
click at [1193, 579] on icon "Branch-specific-item" at bounding box center [1182, 588] width 18 height 18
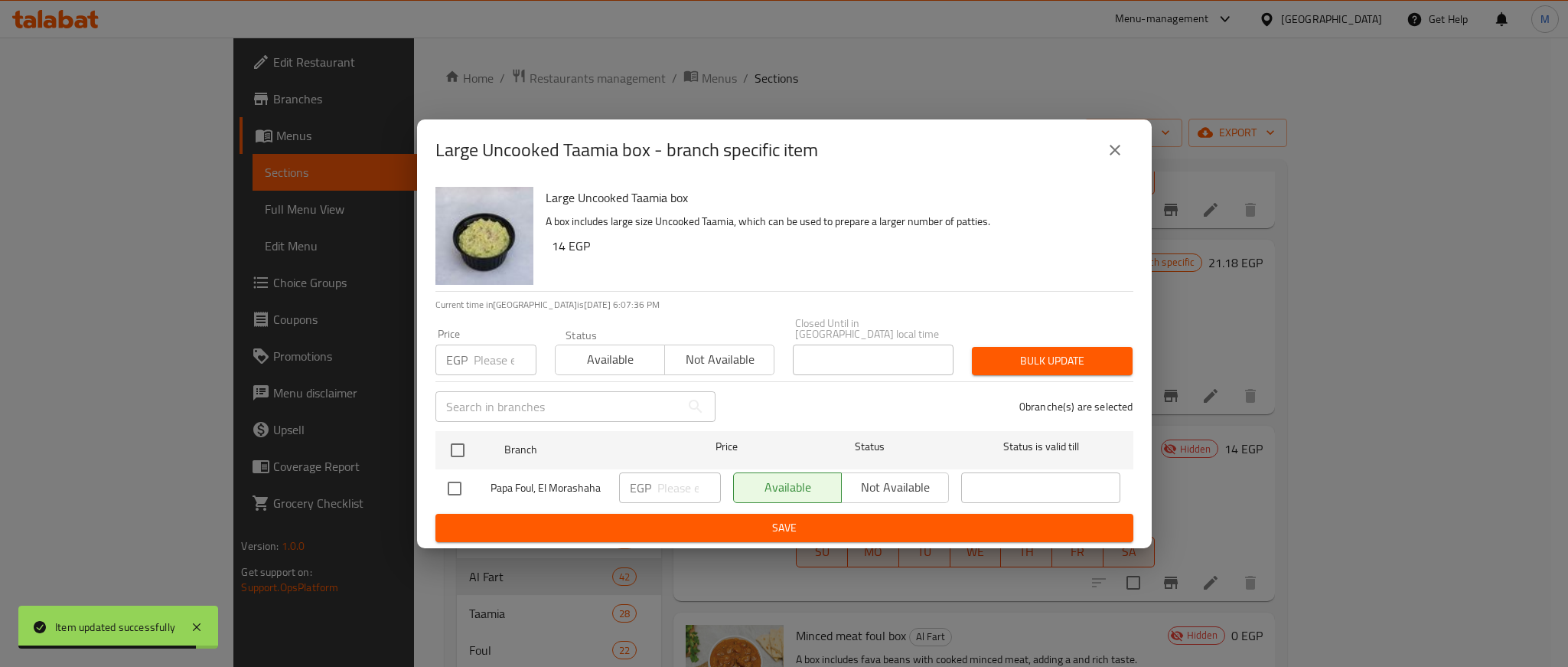
click at [1102, 158] on button "close" at bounding box center [1115, 150] width 37 height 37
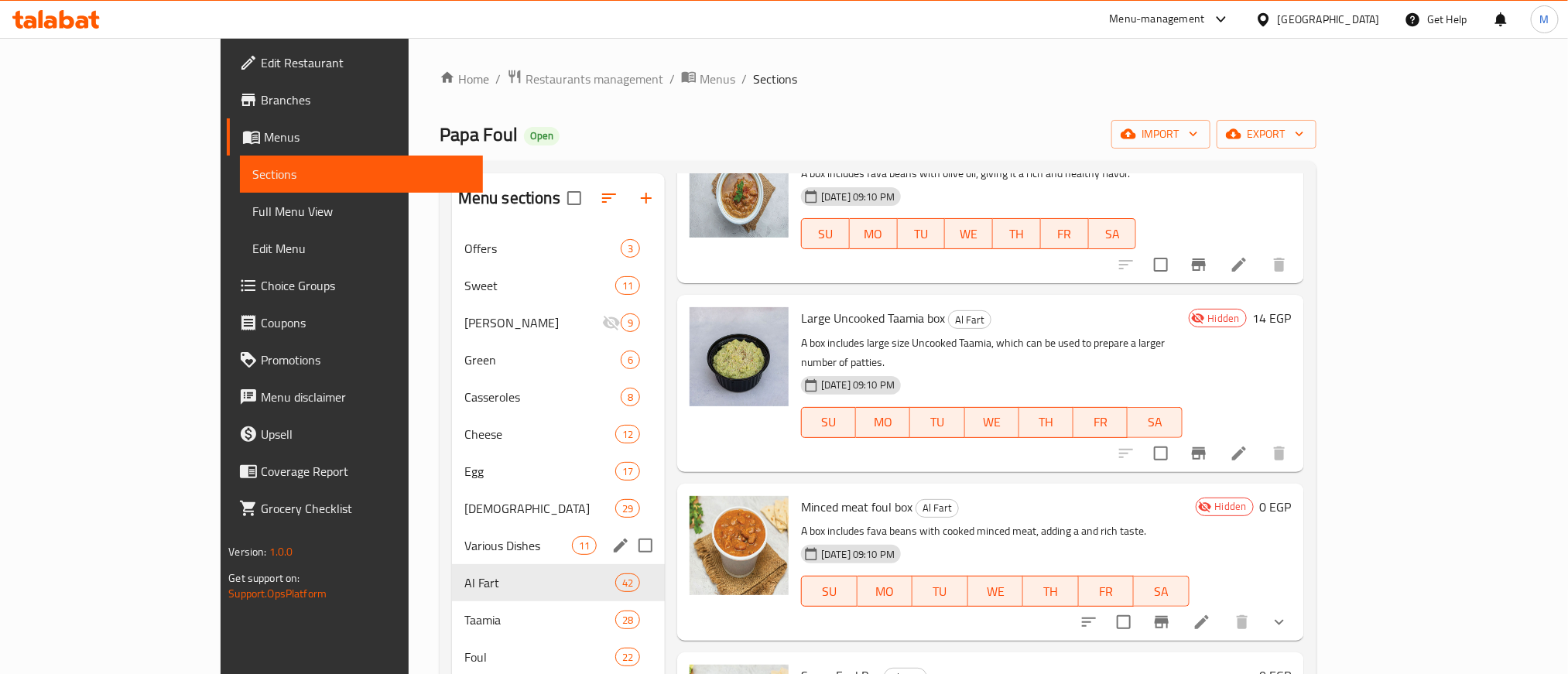
scroll to position [116, 0]
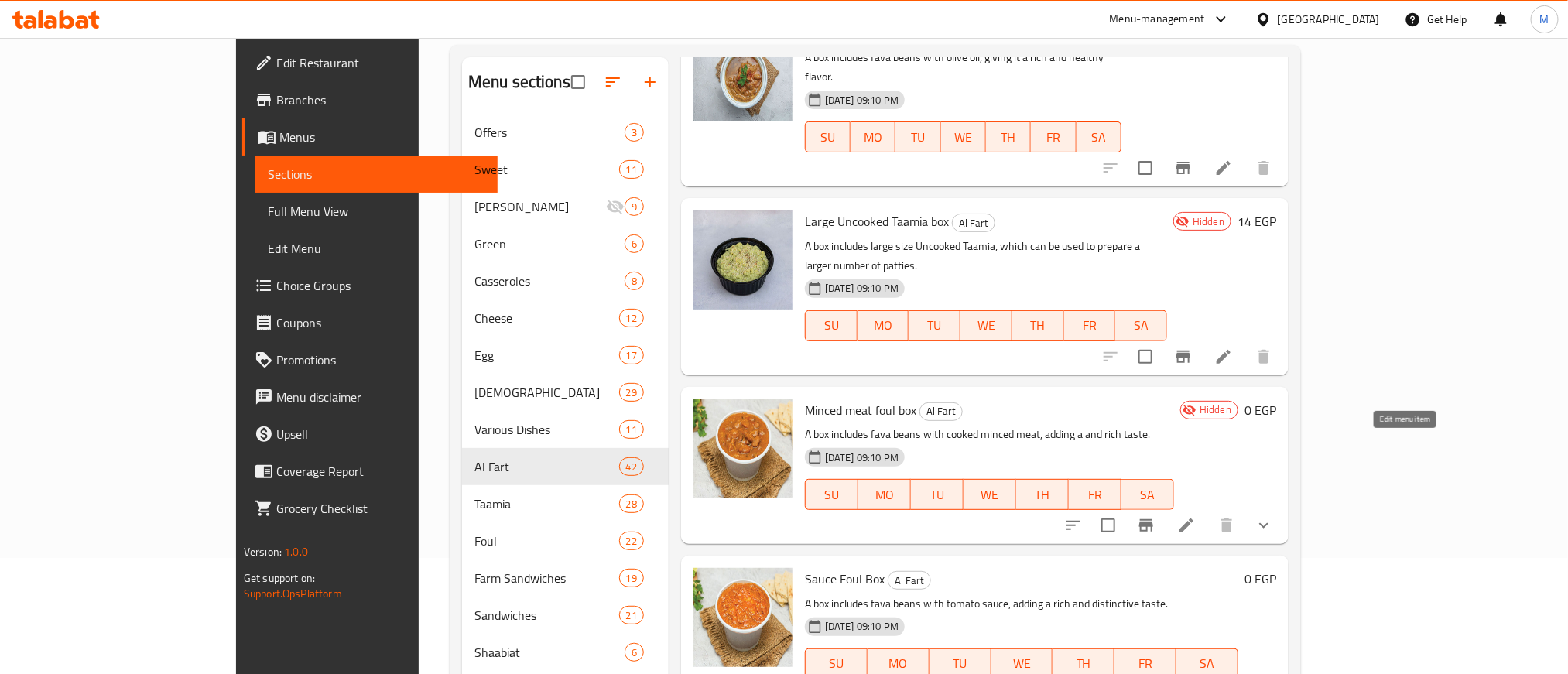
click at [1208, 511] on li at bounding box center [1186, 525] width 43 height 28
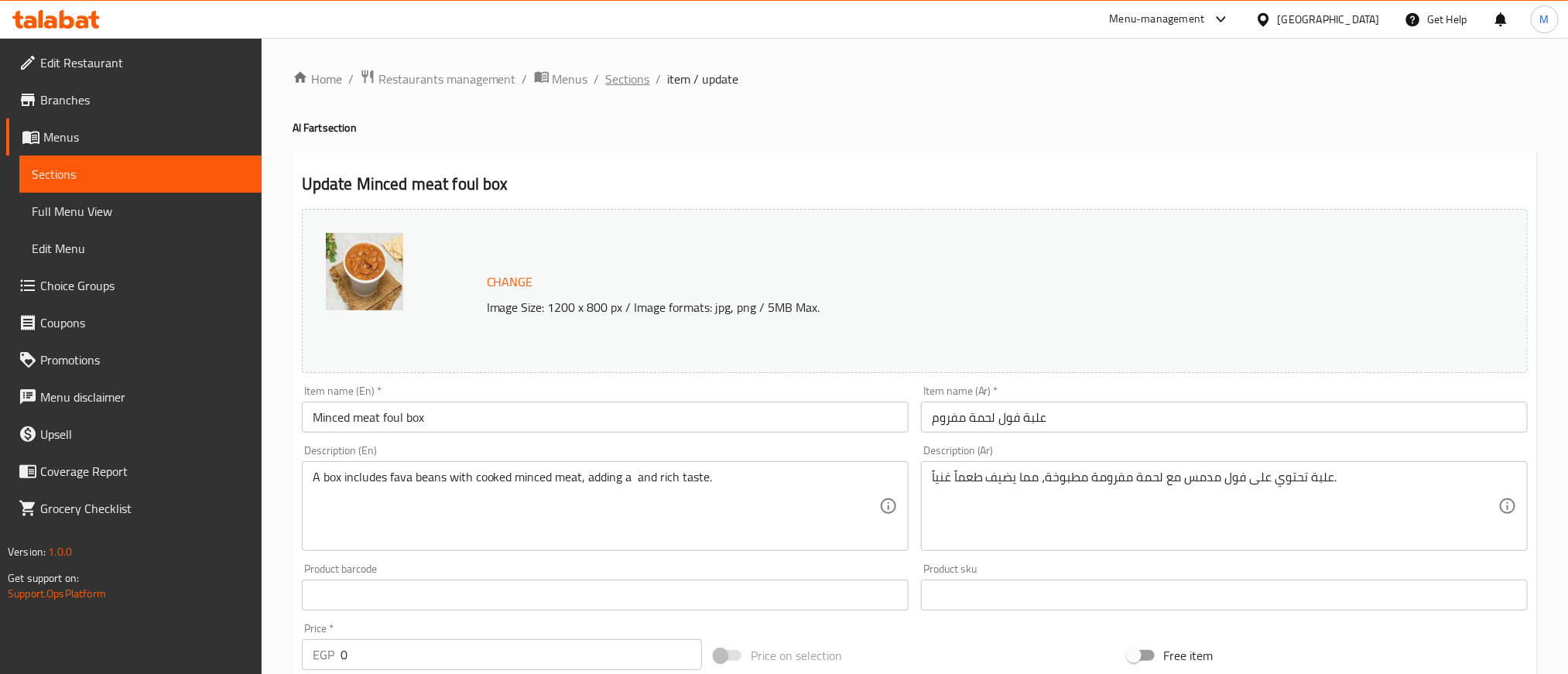
click at [629, 69] on span "Sections" at bounding box center [627, 78] width 44 height 18
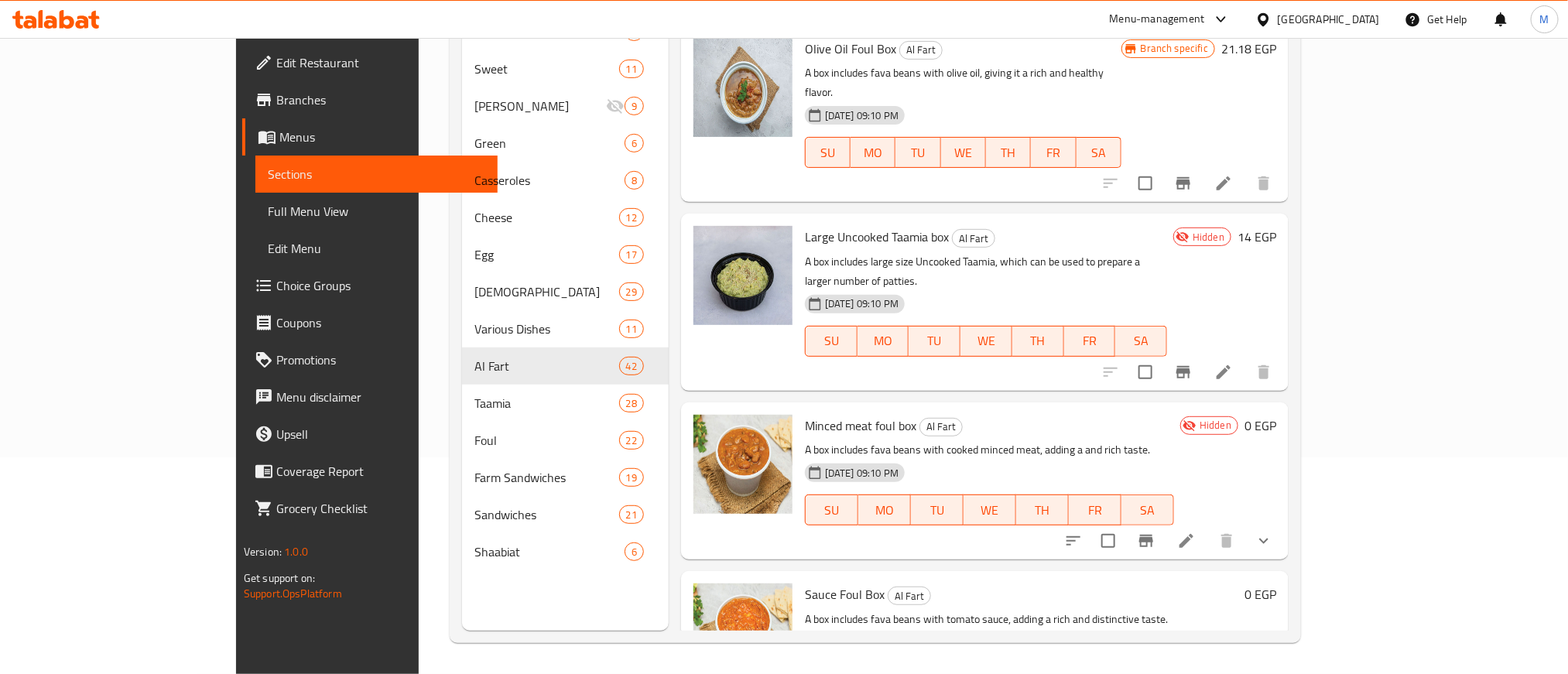
scroll to position [813, 0]
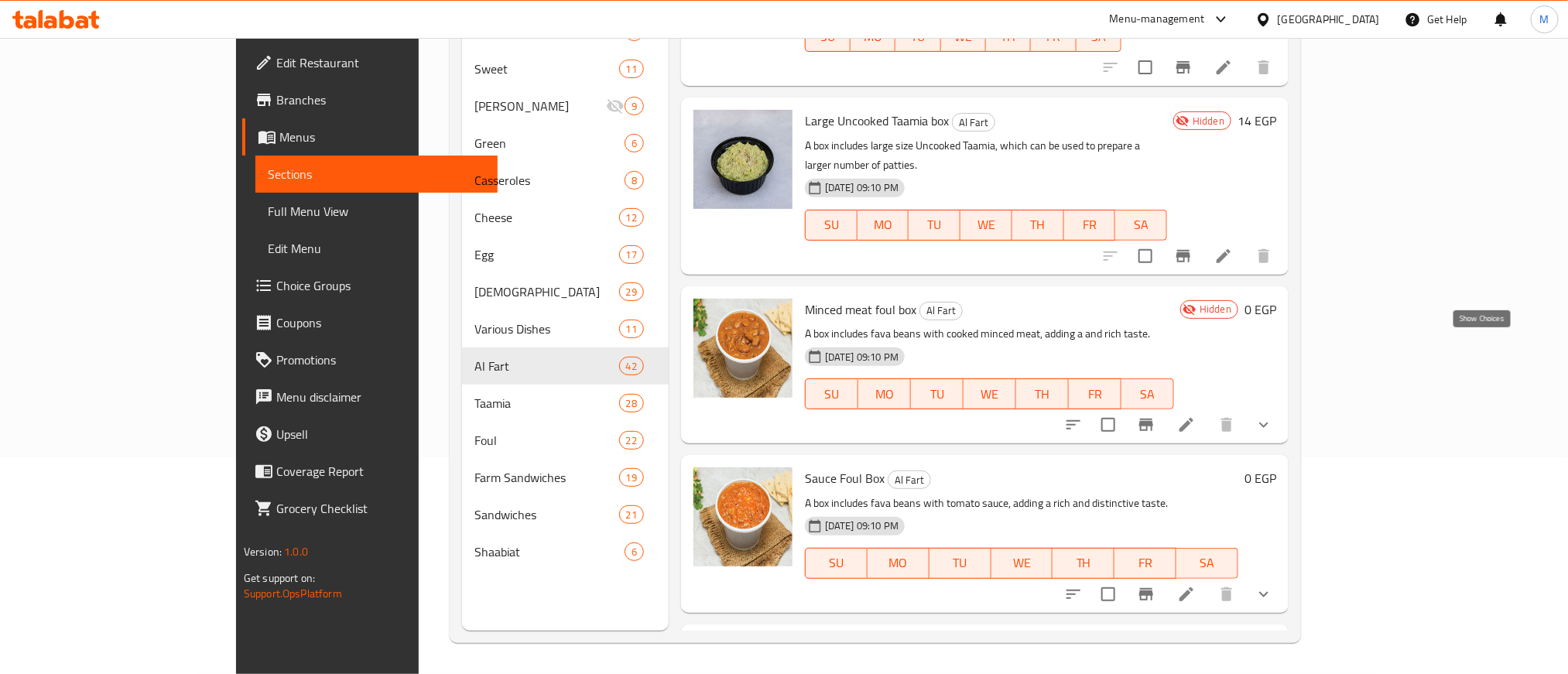
click at [1273, 416] on icon "show more" at bounding box center [1263, 425] width 18 height 18
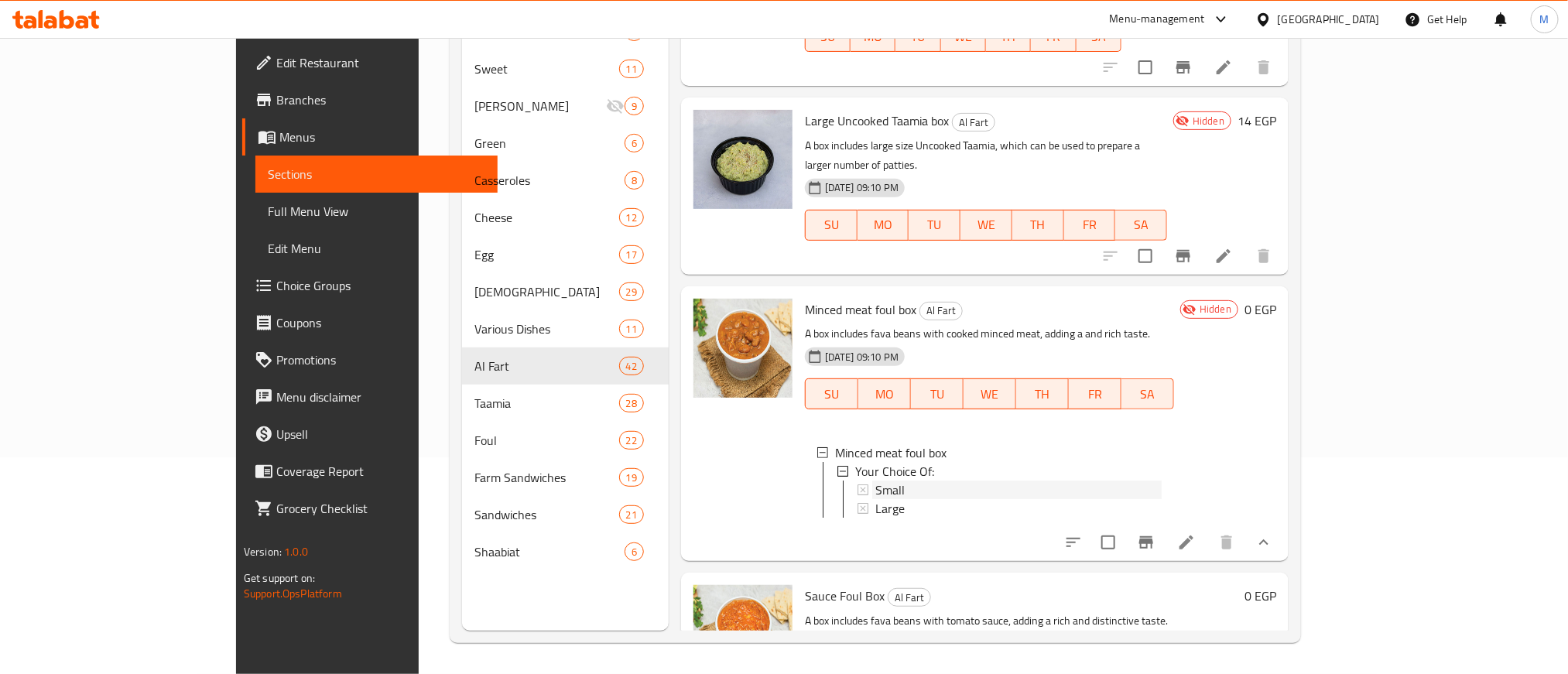
click at [1049, 480] on div "Small" at bounding box center [1017, 489] width 286 height 18
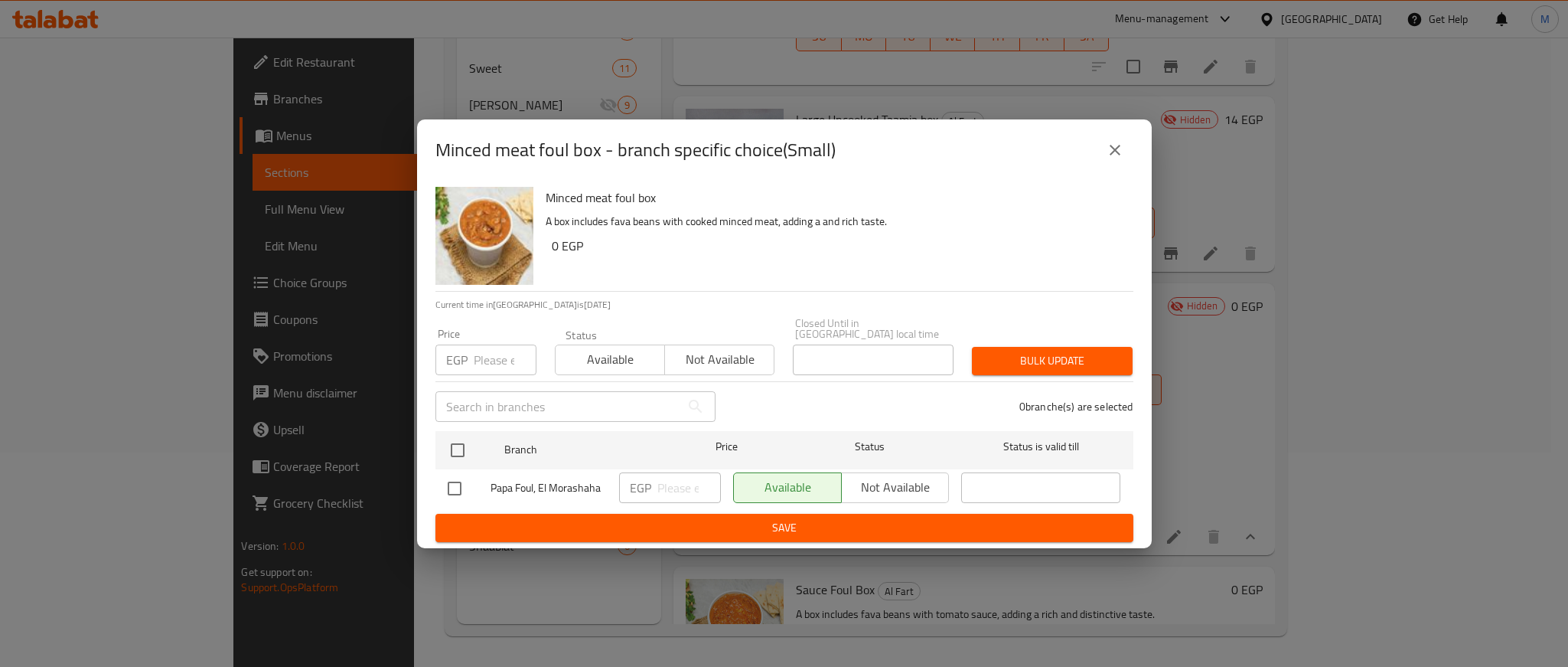
click at [1114, 150] on icon "close" at bounding box center [1114, 150] width 18 height 18
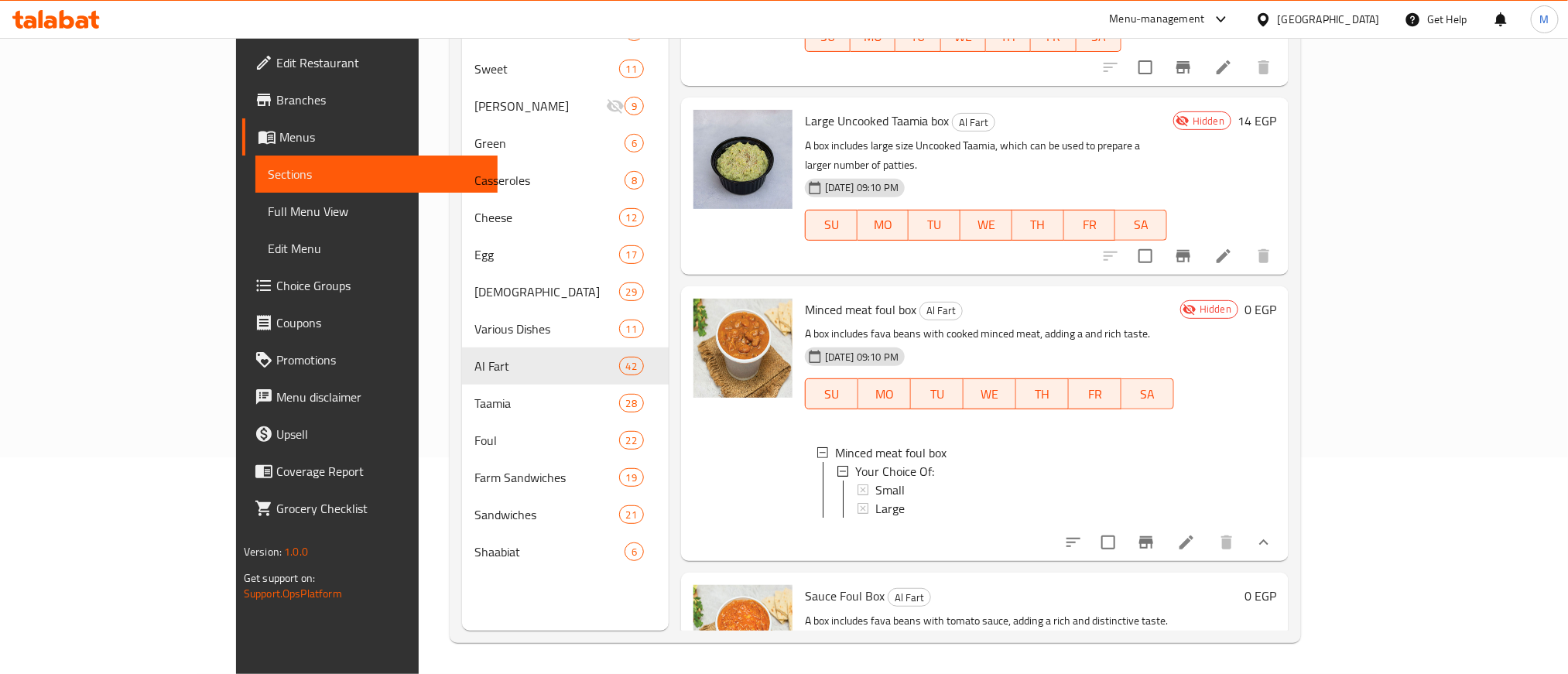
click at [1208, 528] on li at bounding box center [1186, 542] width 43 height 28
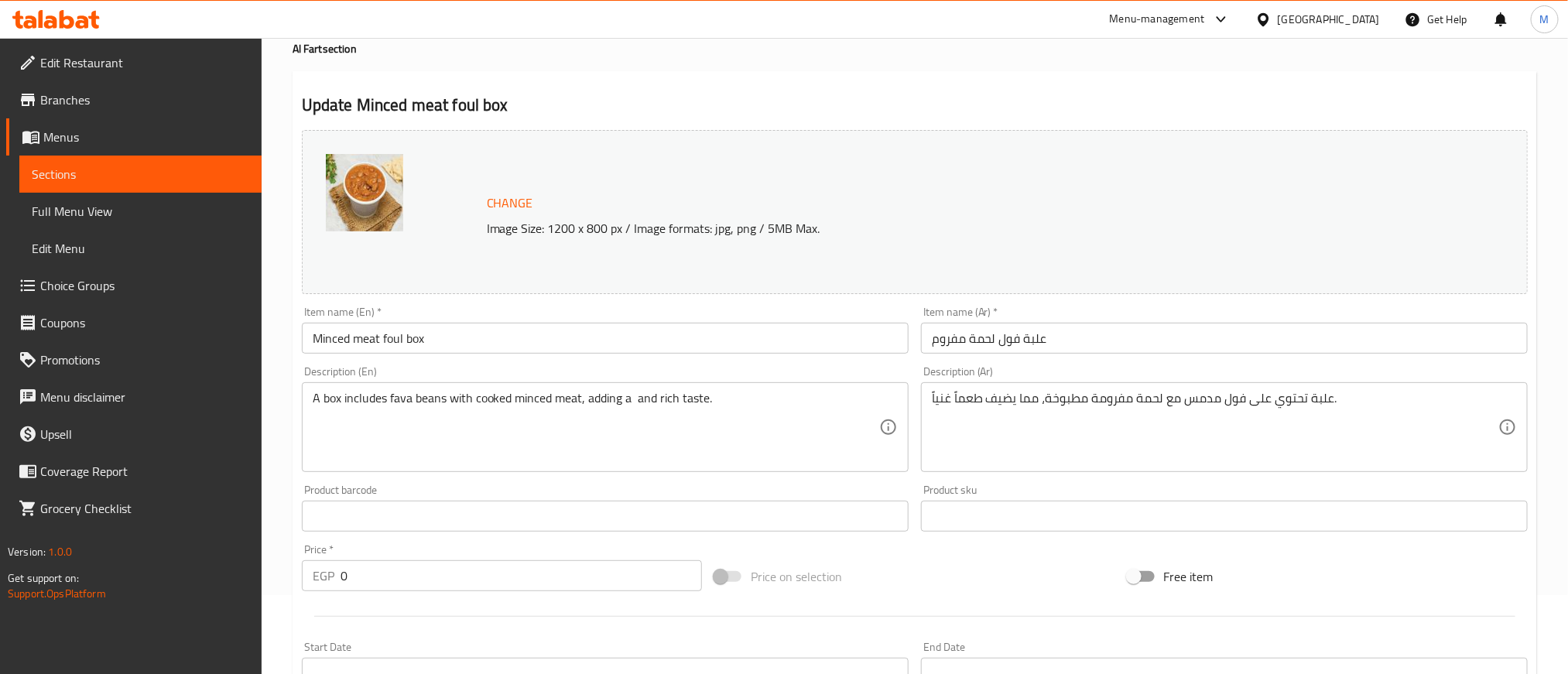
scroll to position [478, 0]
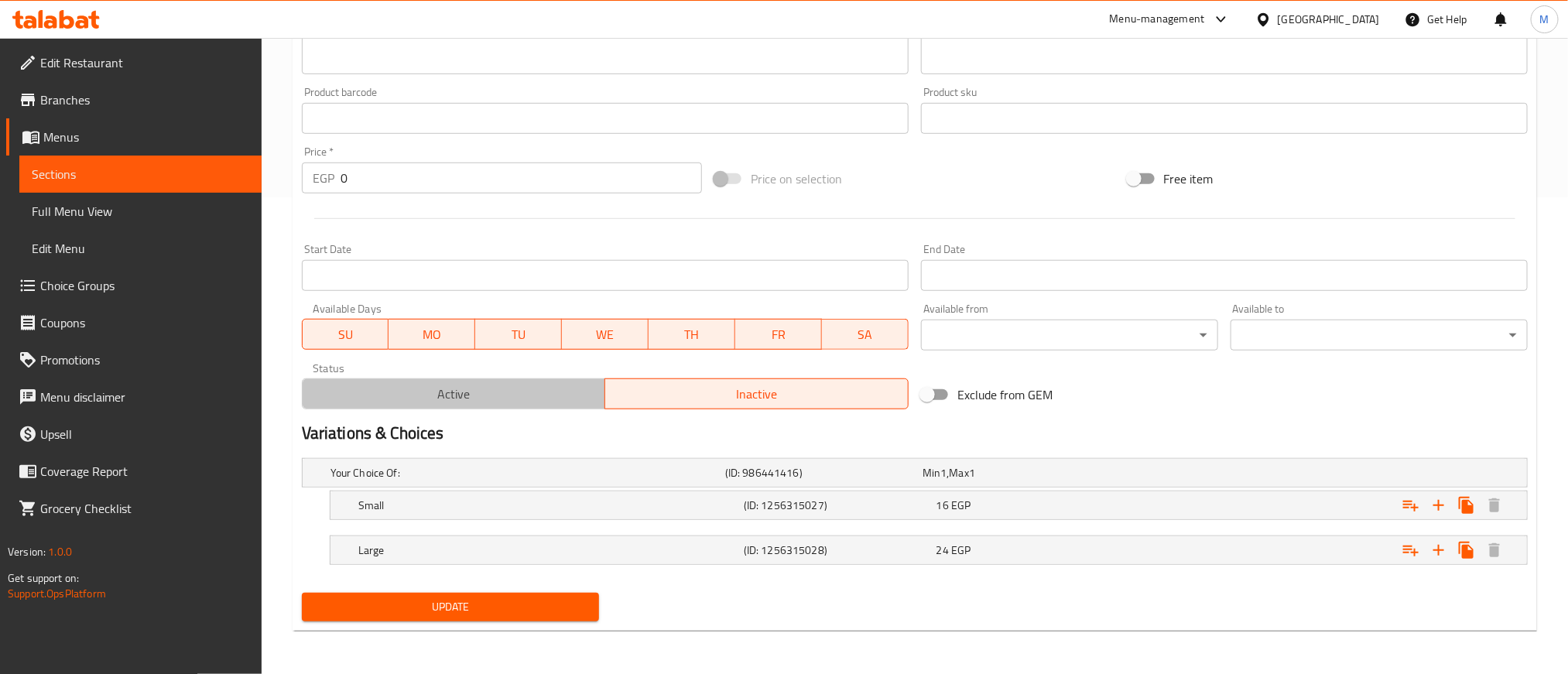
click at [513, 392] on span "Active" at bounding box center [454, 394] width 291 height 22
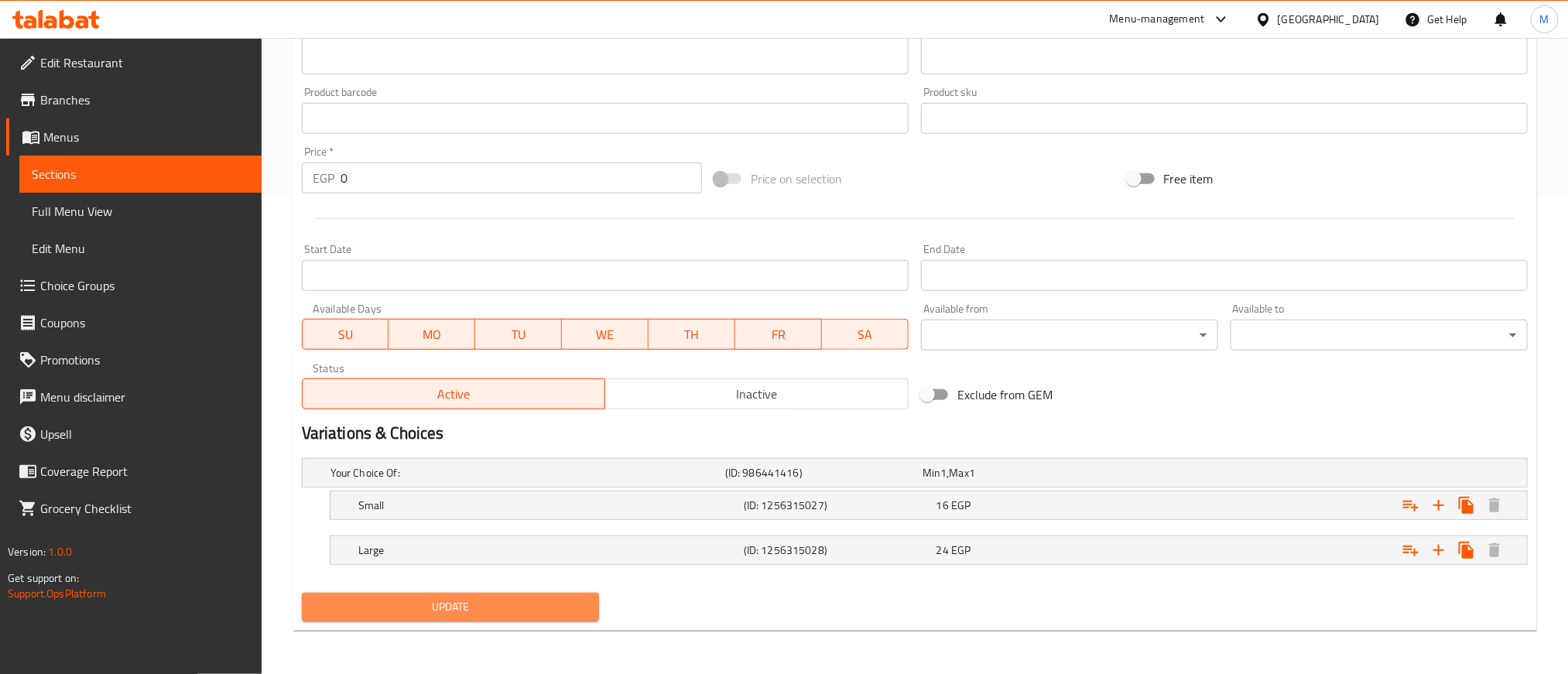
click at [570, 602] on span "Update" at bounding box center [450, 607] width 272 height 19
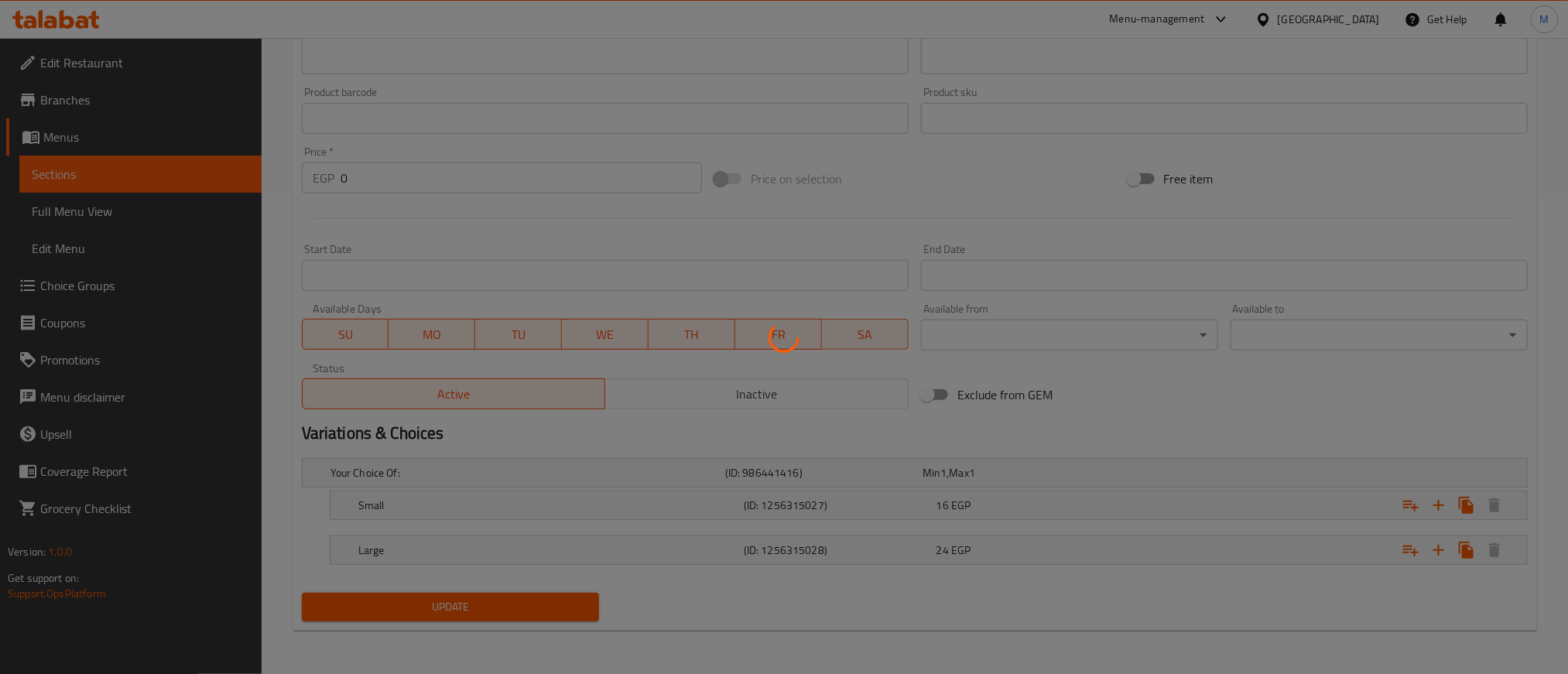
scroll to position [0, 0]
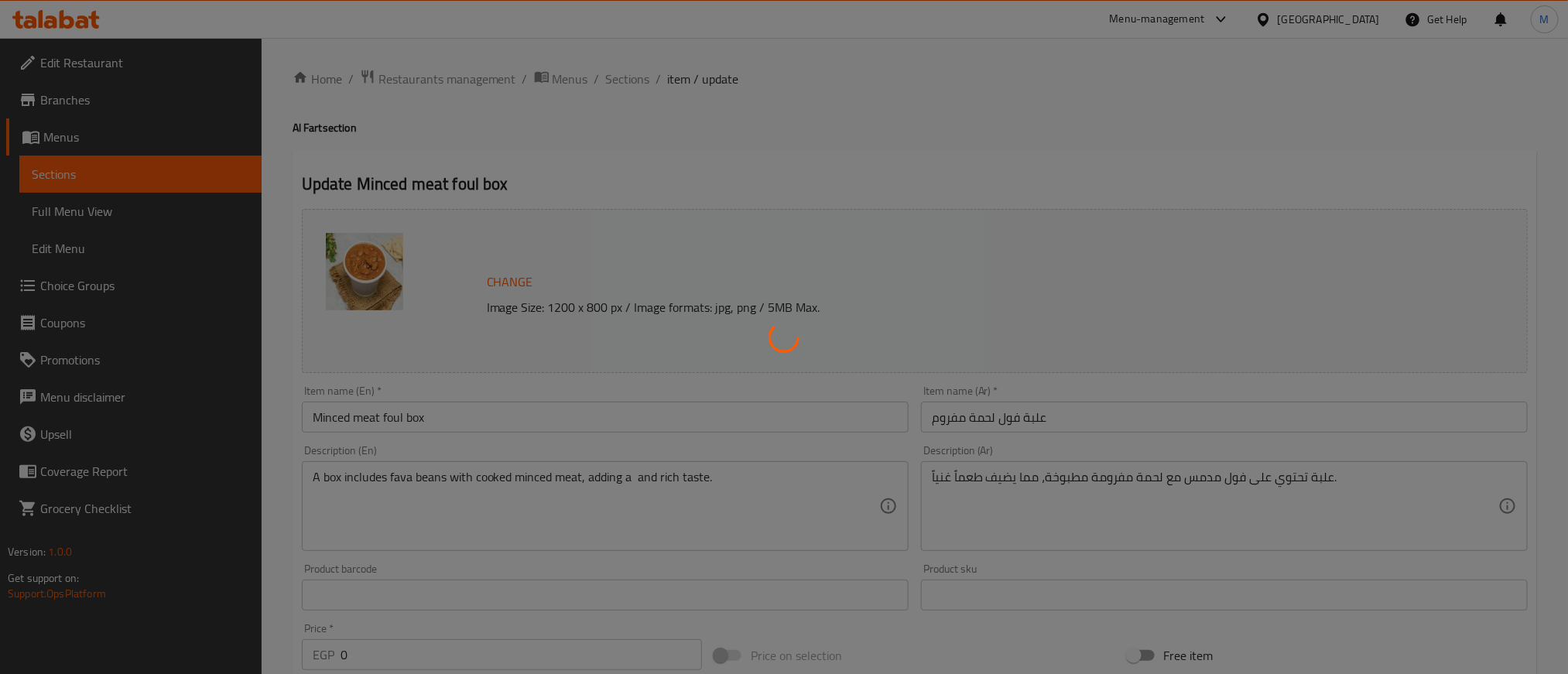
click at [527, 416] on div at bounding box center [784, 337] width 1568 height 674
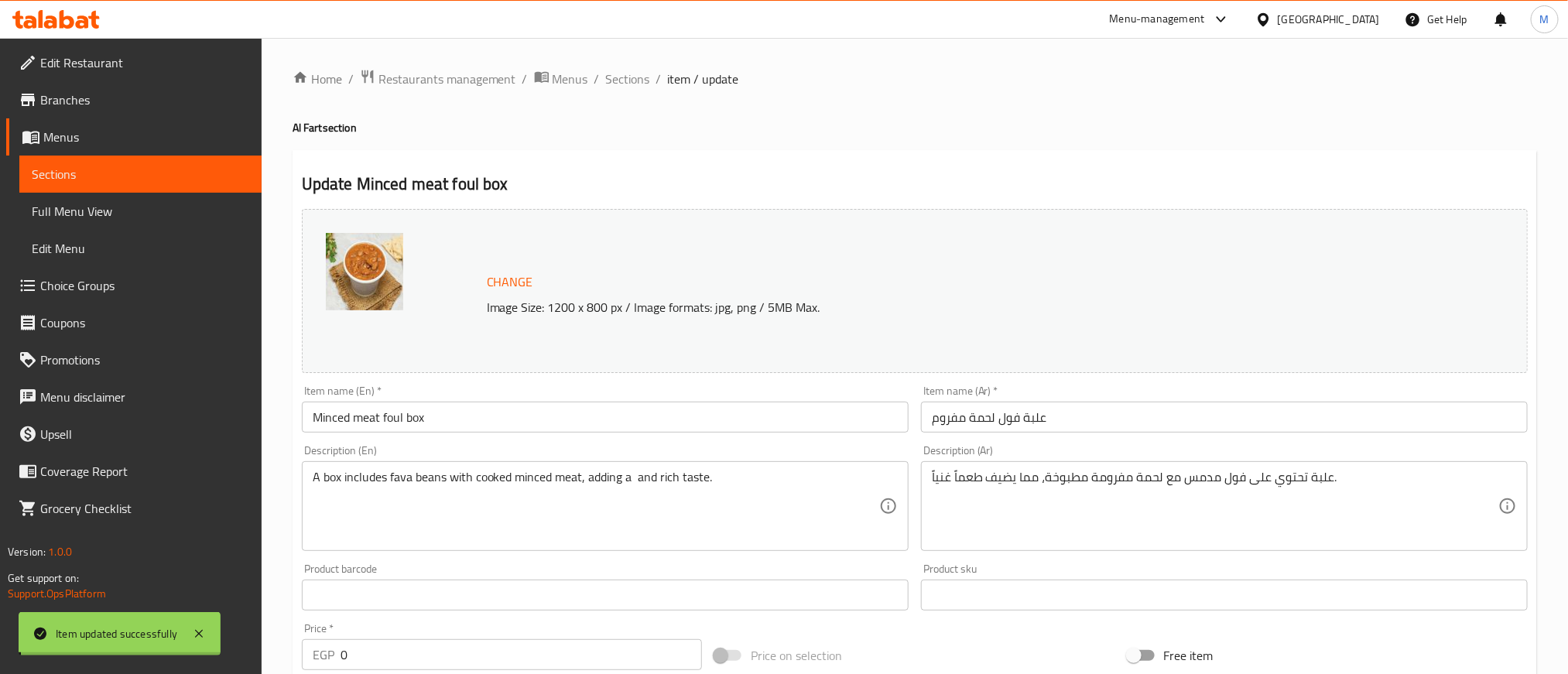
click at [527, 416] on div "Home / Restaurants management / Menus / Sections / item / update Al Fart sectio…" at bounding box center [915, 594] width 1245 height 1051
click at [527, 416] on input "Minced meat foul box" at bounding box center [605, 417] width 606 height 31
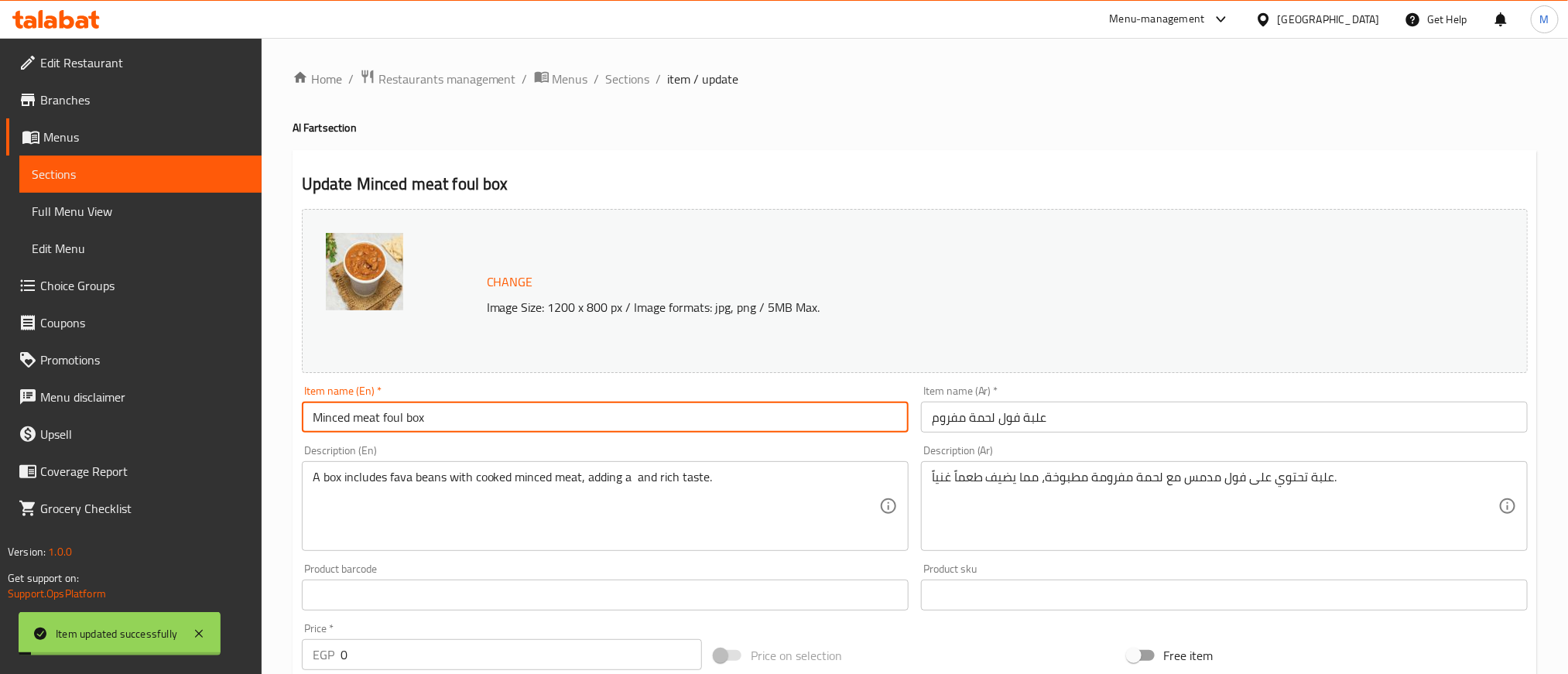
click at [527, 416] on input "Minced meat foul box" at bounding box center [605, 417] width 606 height 31
click at [529, 414] on input "Minced meat foul box" at bounding box center [605, 417] width 606 height 31
drag, startPoint x: 643, startPoint y: 81, endPoint x: 715, endPoint y: 149, distance: 99.0
click at [643, 81] on span "Sections" at bounding box center [627, 78] width 44 height 18
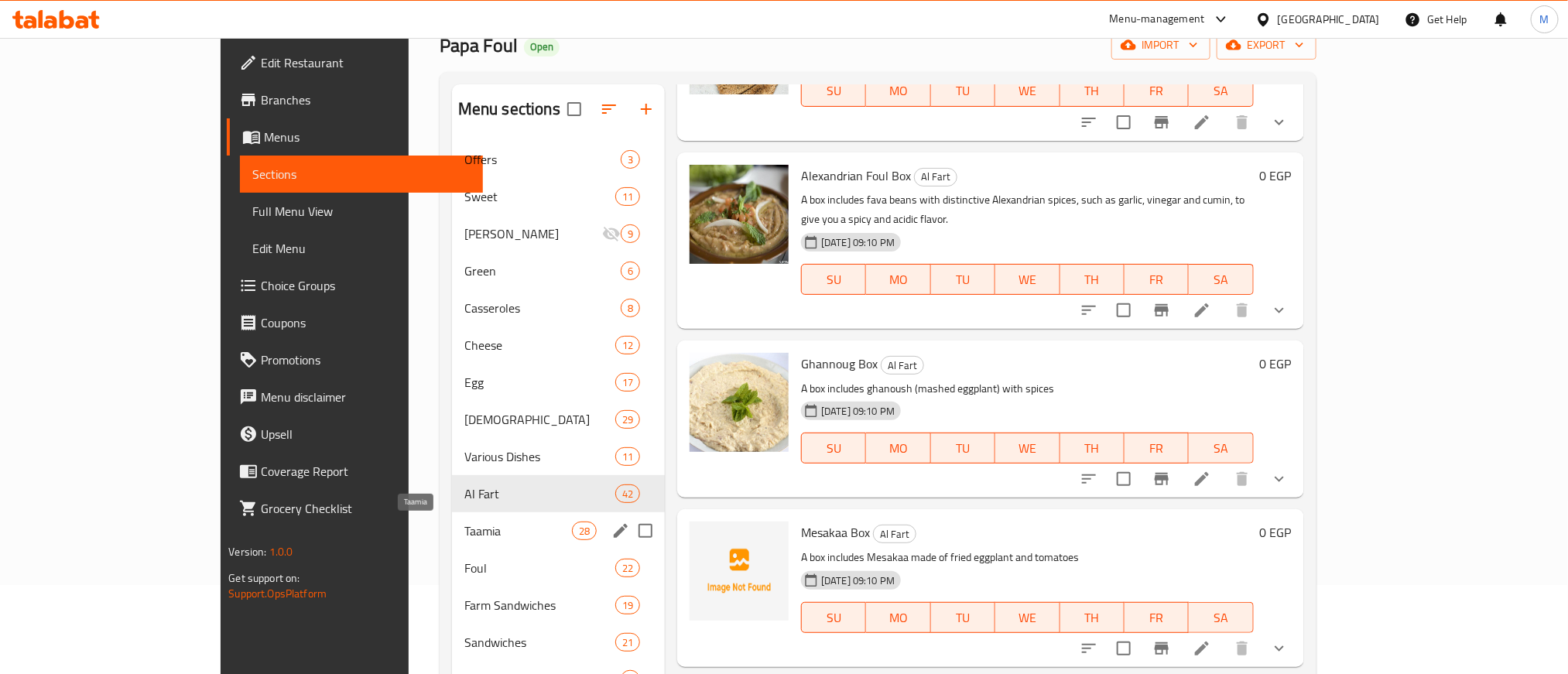
scroll to position [217, 0]
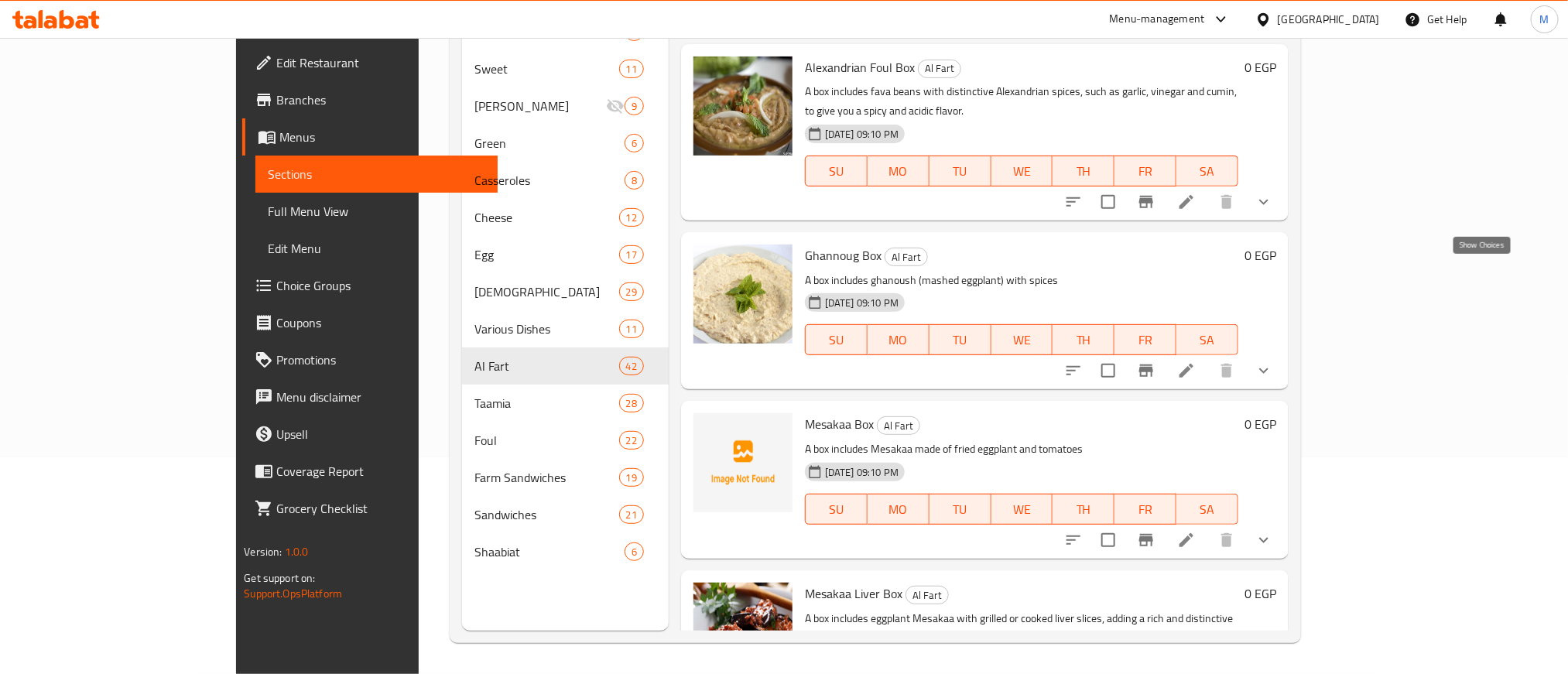
click at [1273, 362] on icon "show more" at bounding box center [1263, 370] width 18 height 18
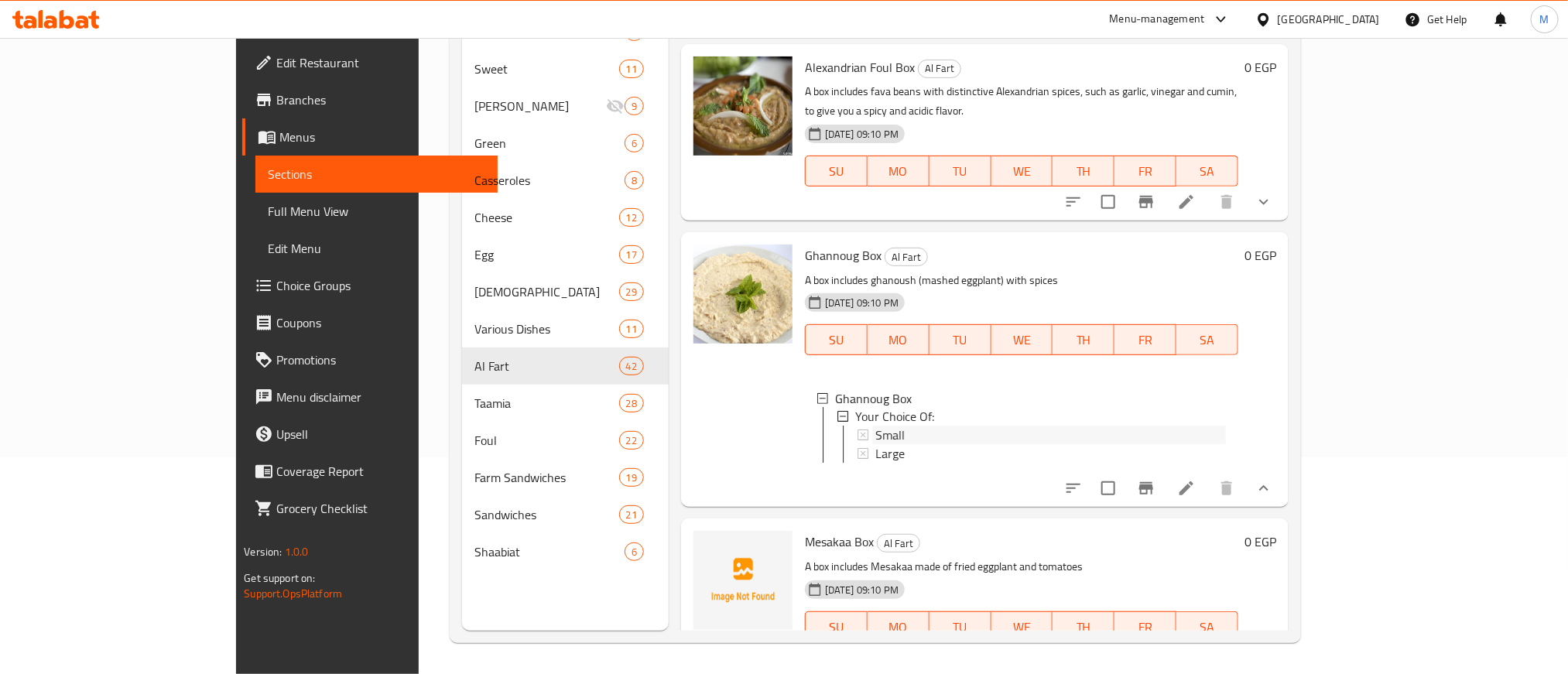
click at [875, 426] on span "Small" at bounding box center [889, 435] width 29 height 18
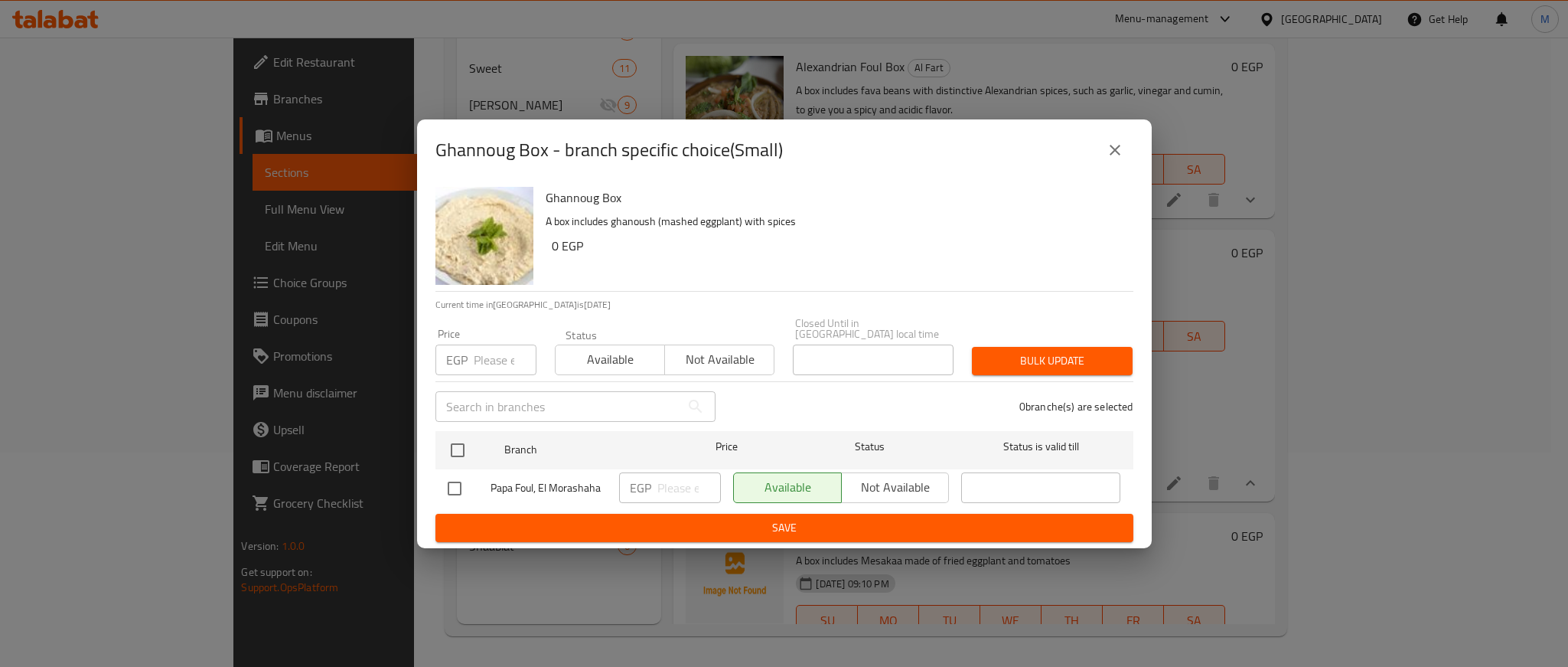
click at [1094, 156] on div "Ghannoug Box - branch specific choice(Small)" at bounding box center [785, 150] width 698 height 37
click at [1106, 156] on icon "close" at bounding box center [1114, 150] width 18 height 18
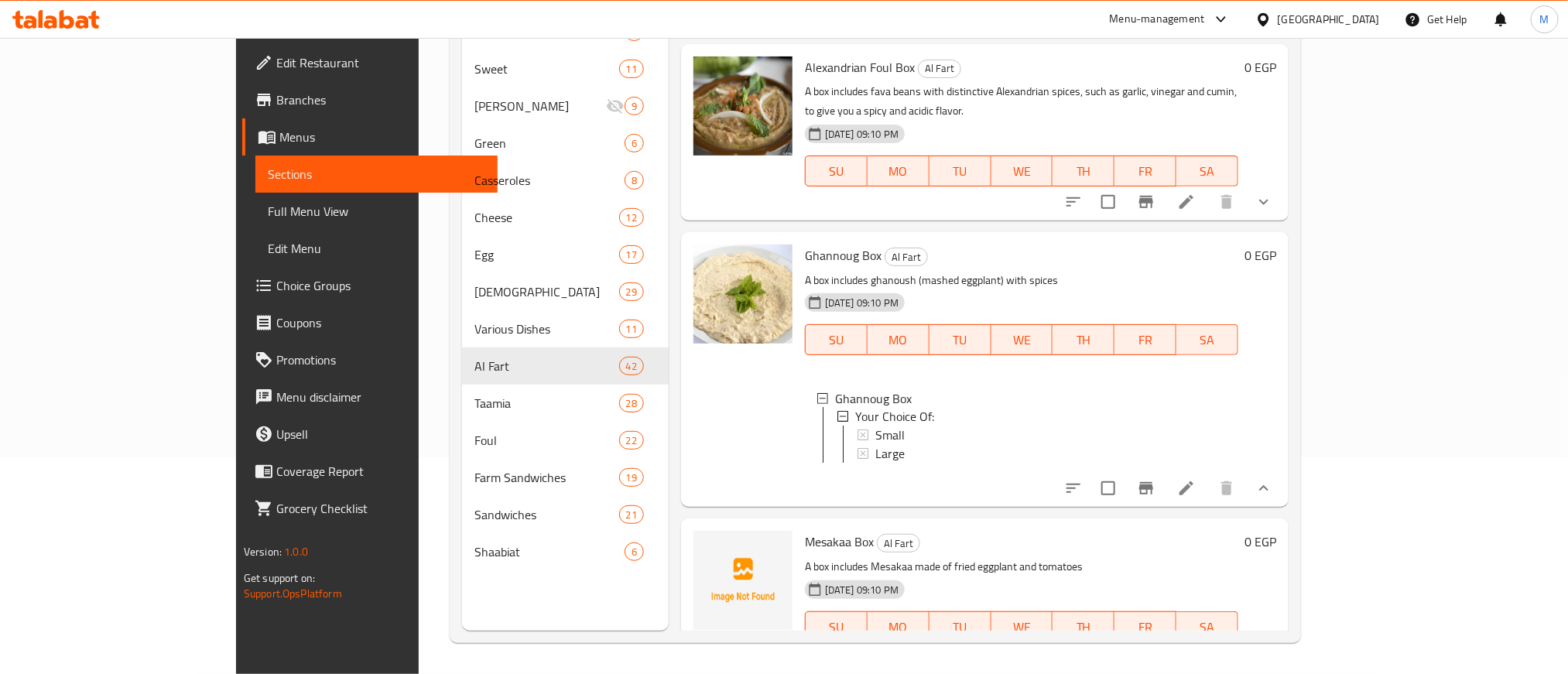
click at [1195, 479] on icon at bounding box center [1186, 488] width 18 height 18
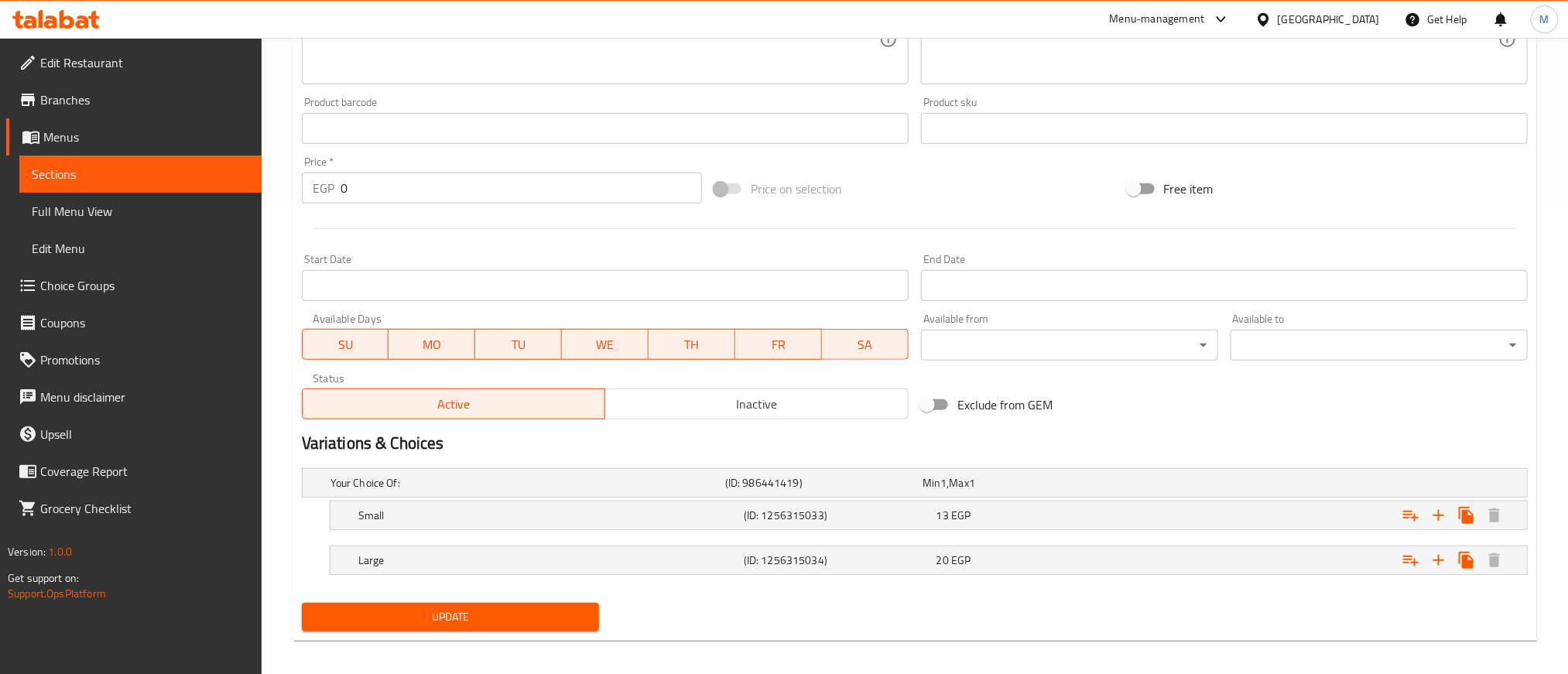
scroll to position [478, 0]
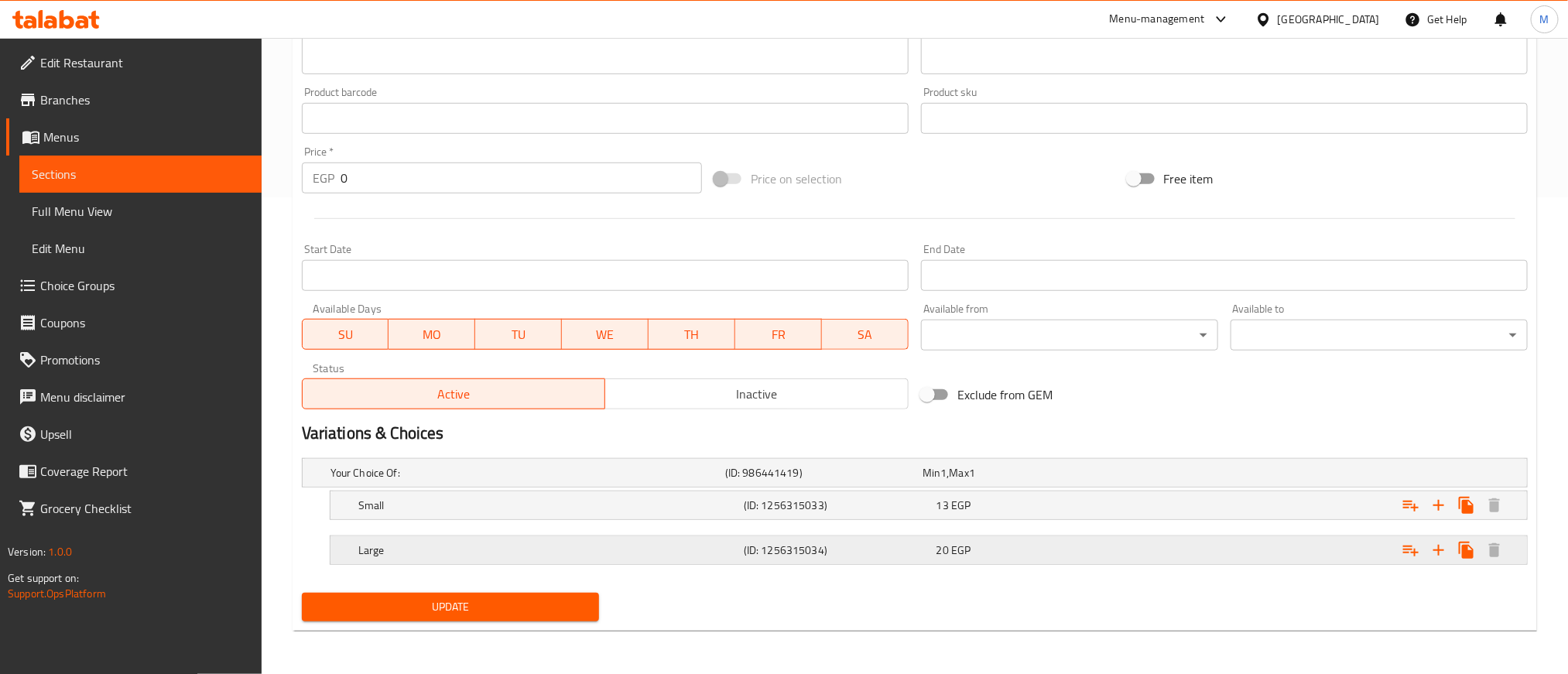
click at [1015, 557] on div "20 EGP" at bounding box center [1029, 550] width 186 height 15
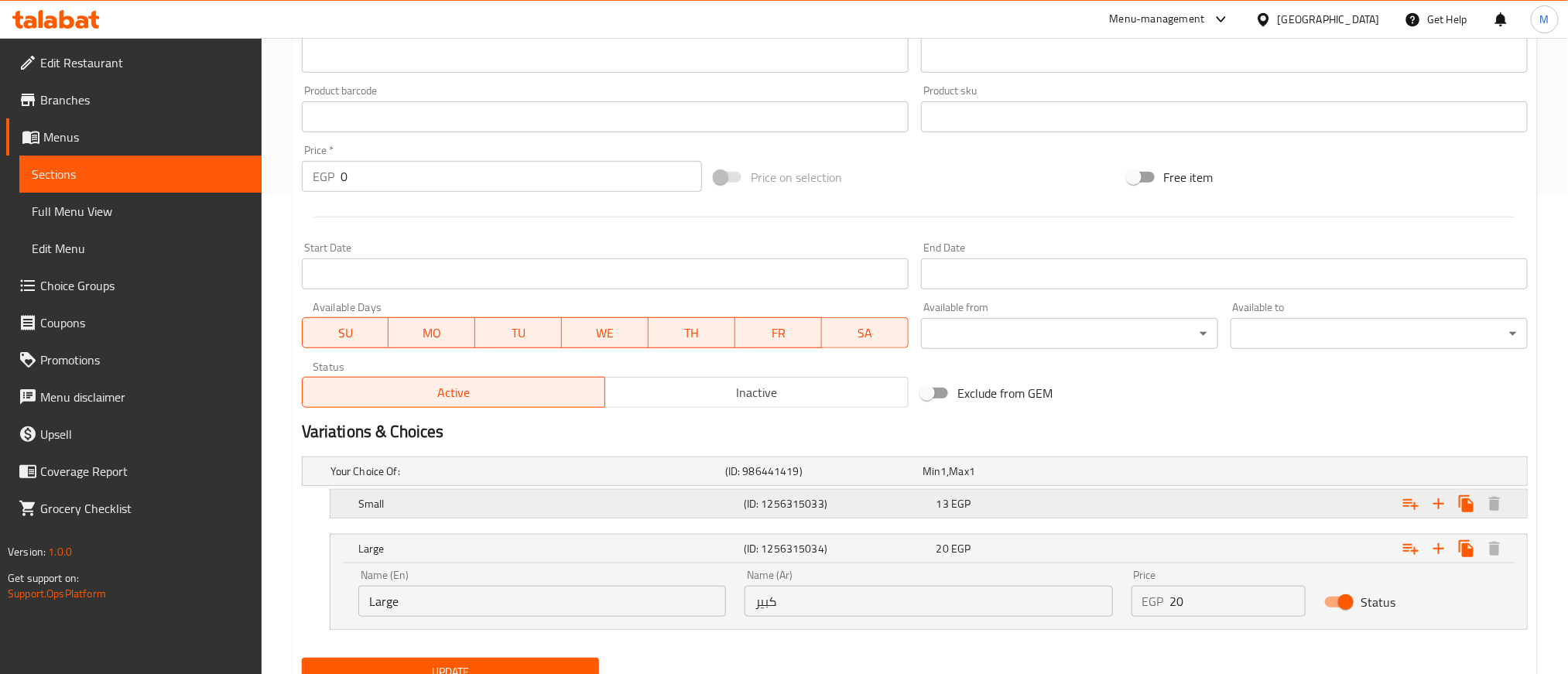
click at [1022, 497] on div "13 EGP" at bounding box center [1029, 504] width 186 height 15
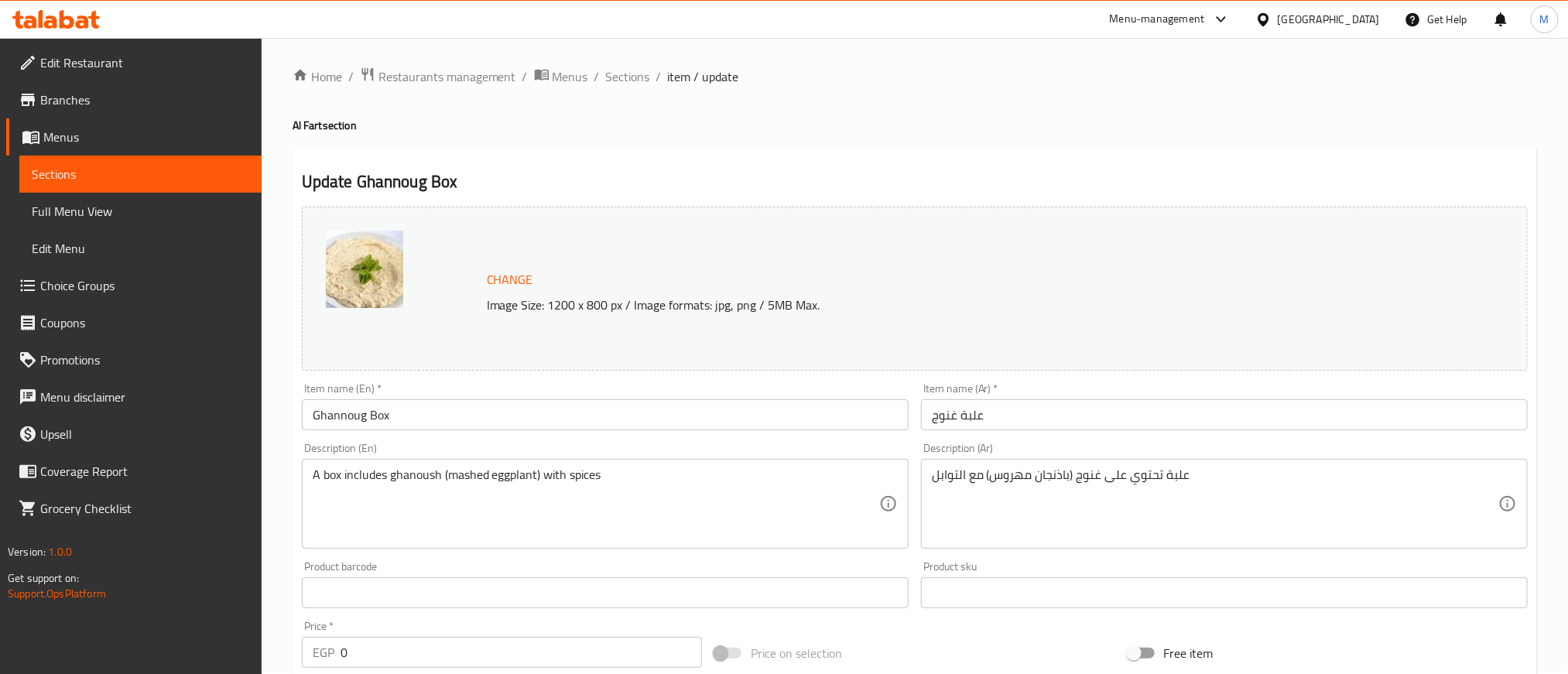
scroll to position [0, 0]
click at [952, 137] on div "Home / Restaurants management / Menus / Sections / item / update Al Fart sectio…" at bounding box center [915, 660] width 1245 height 1184
drag, startPoint x: 625, startPoint y: 72, endPoint x: 1047, endPoint y: 19, distance: 425.3
click at [625, 72] on span "Sections" at bounding box center [627, 78] width 44 height 18
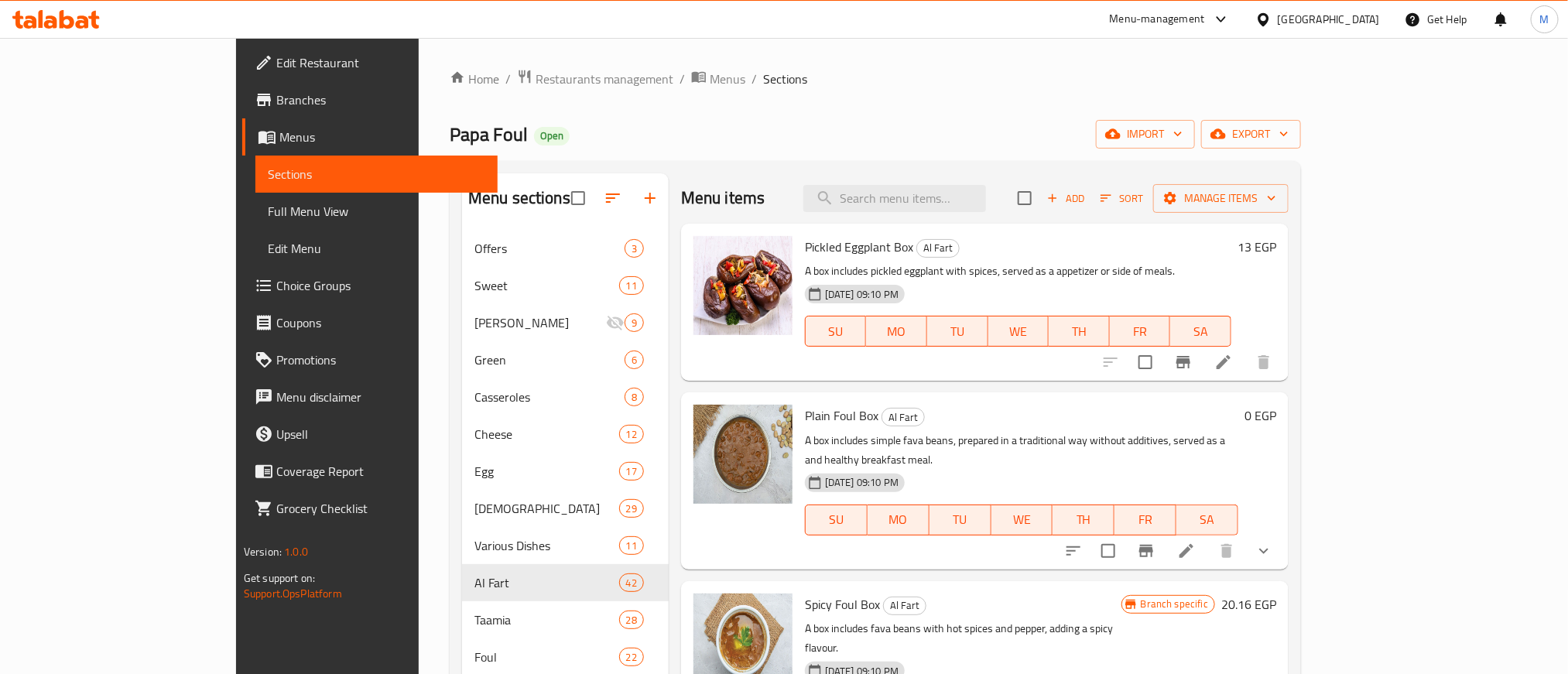
drag, startPoint x: 922, startPoint y: 143, endPoint x: 664, endPoint y: 126, distance: 258.6
drag, startPoint x: 664, startPoint y: 126, endPoint x: 557, endPoint y: 123, distance: 107.0
click at [557, 123] on div "Papa Foul Open import export" at bounding box center [875, 135] width 851 height 29
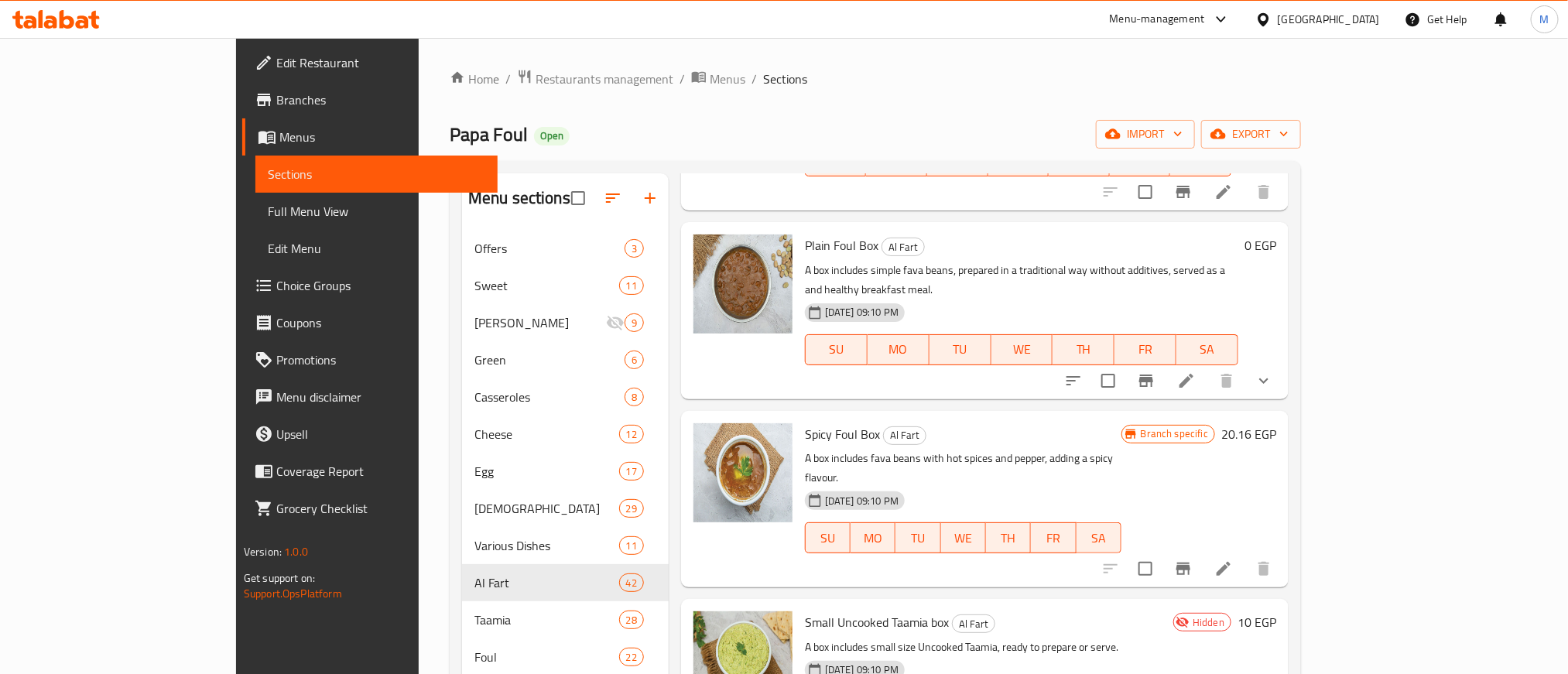
scroll to position [232, 0]
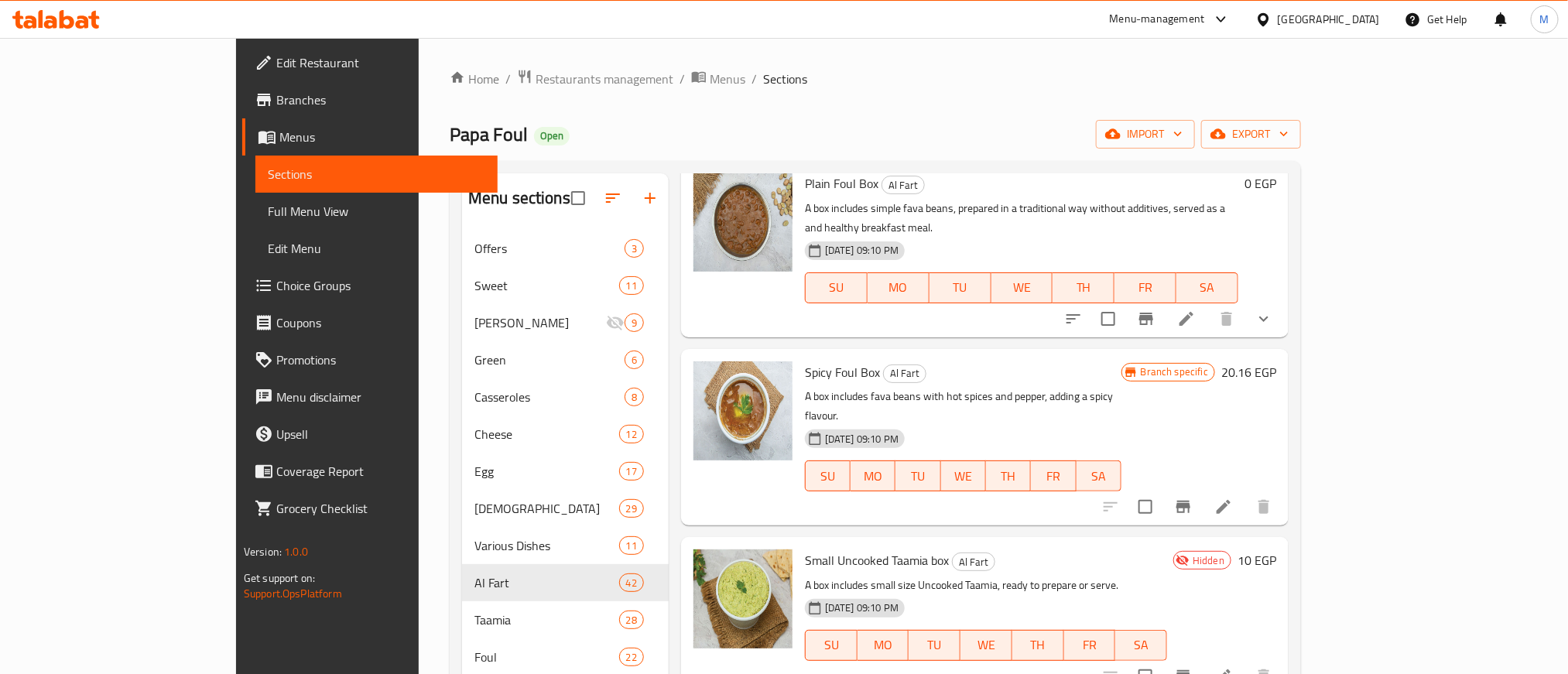
drag, startPoint x: 831, startPoint y: 365, endPoint x: 837, endPoint y: 355, distance: 11.7
click at [829, 365] on div "Spicy Foul Box Al Fart A box includes fava beans with hot spices and pepper, ad…" at bounding box center [962, 437] width 329 height 164
click at [884, 364] on span "Al Fart" at bounding box center [904, 373] width 41 height 18
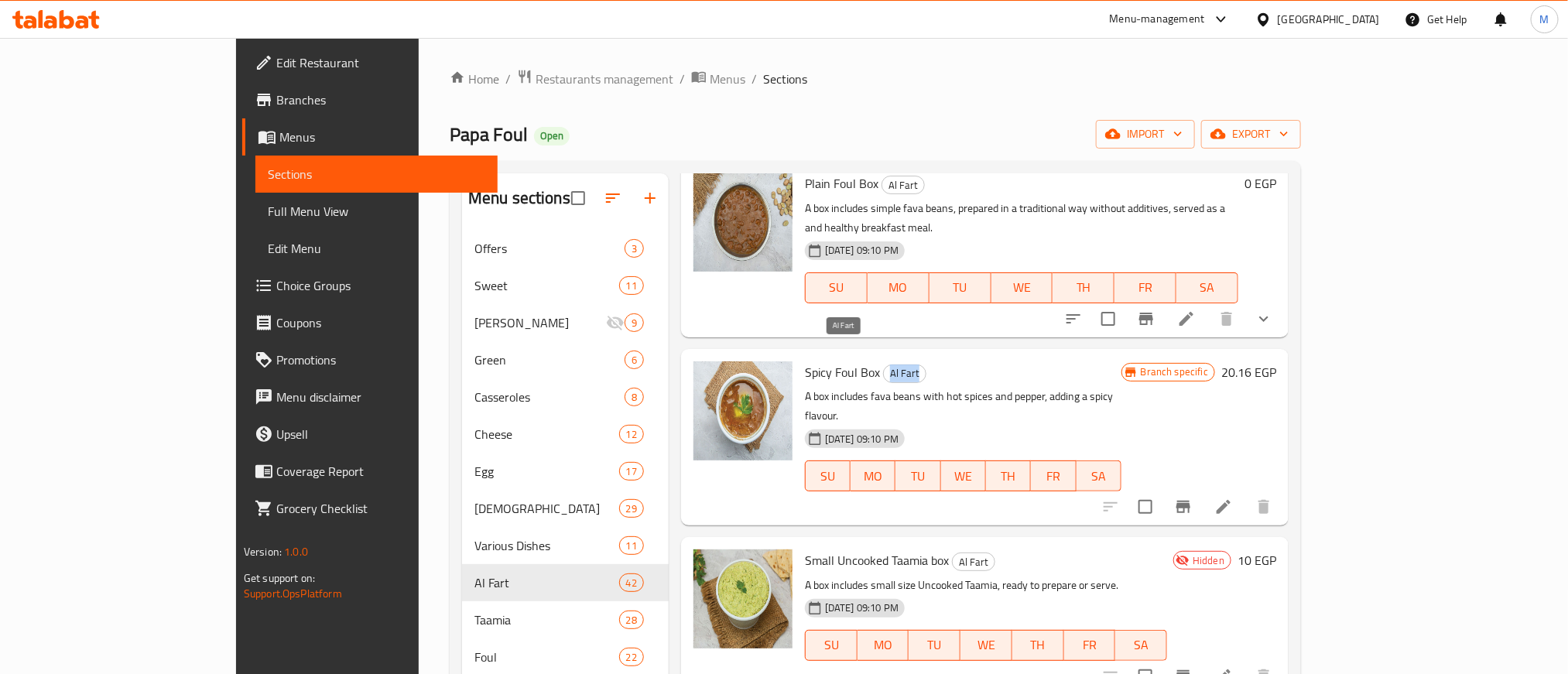
copy span "Al Fart"
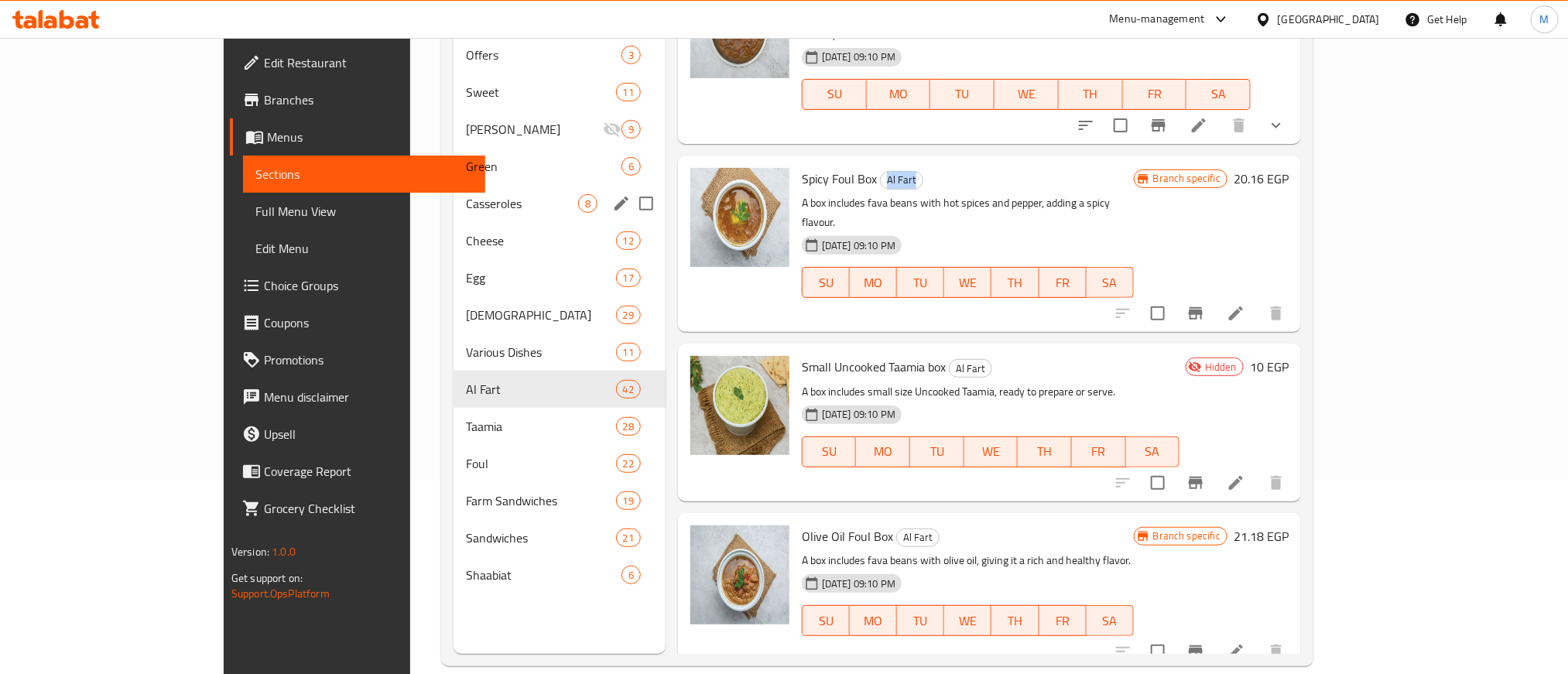
scroll to position [217, 0]
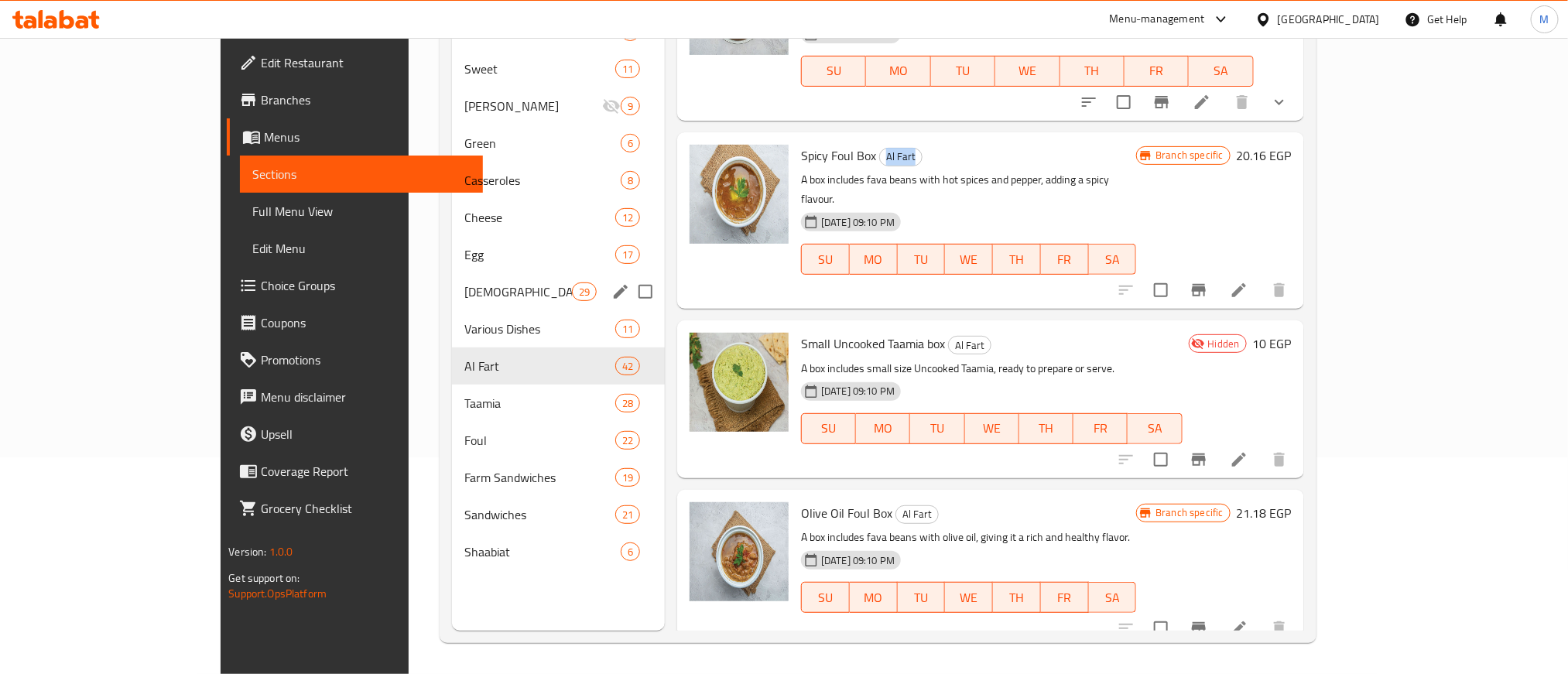
click at [465, 282] on span "[DEMOGRAPHIC_DATA]" at bounding box center [518, 291] width 108 height 18
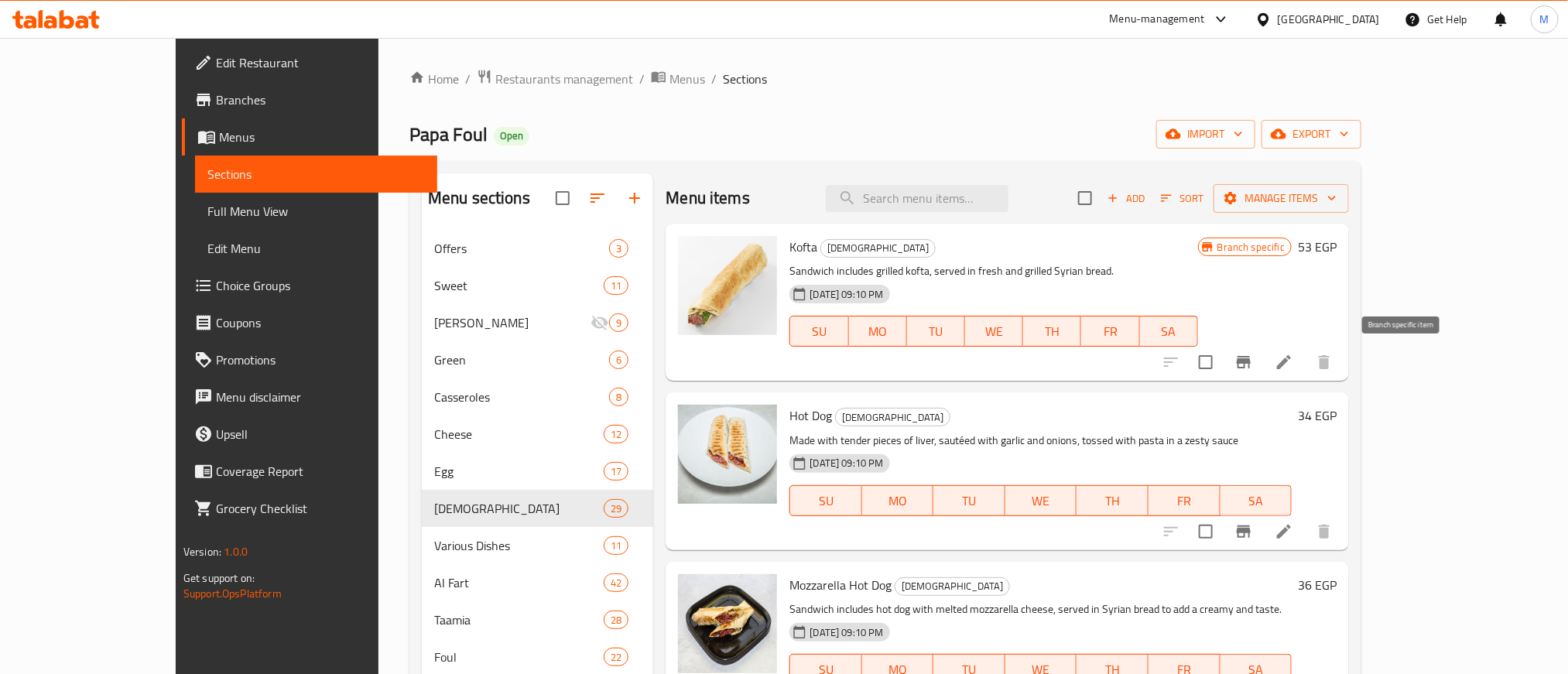
click at [1250, 364] on icon "Branch-specific-item" at bounding box center [1243, 362] width 14 height 13
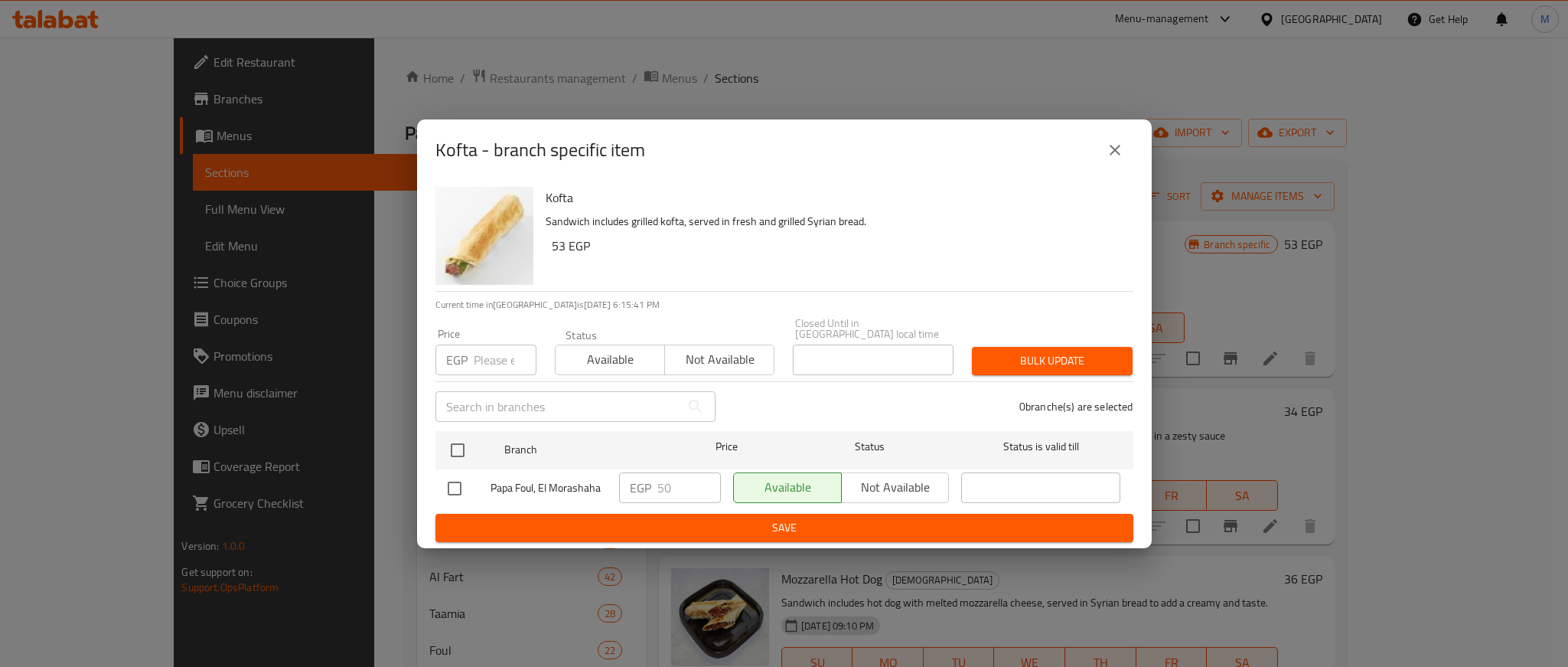
click at [1109, 154] on icon "close" at bounding box center [1114, 150] width 18 height 18
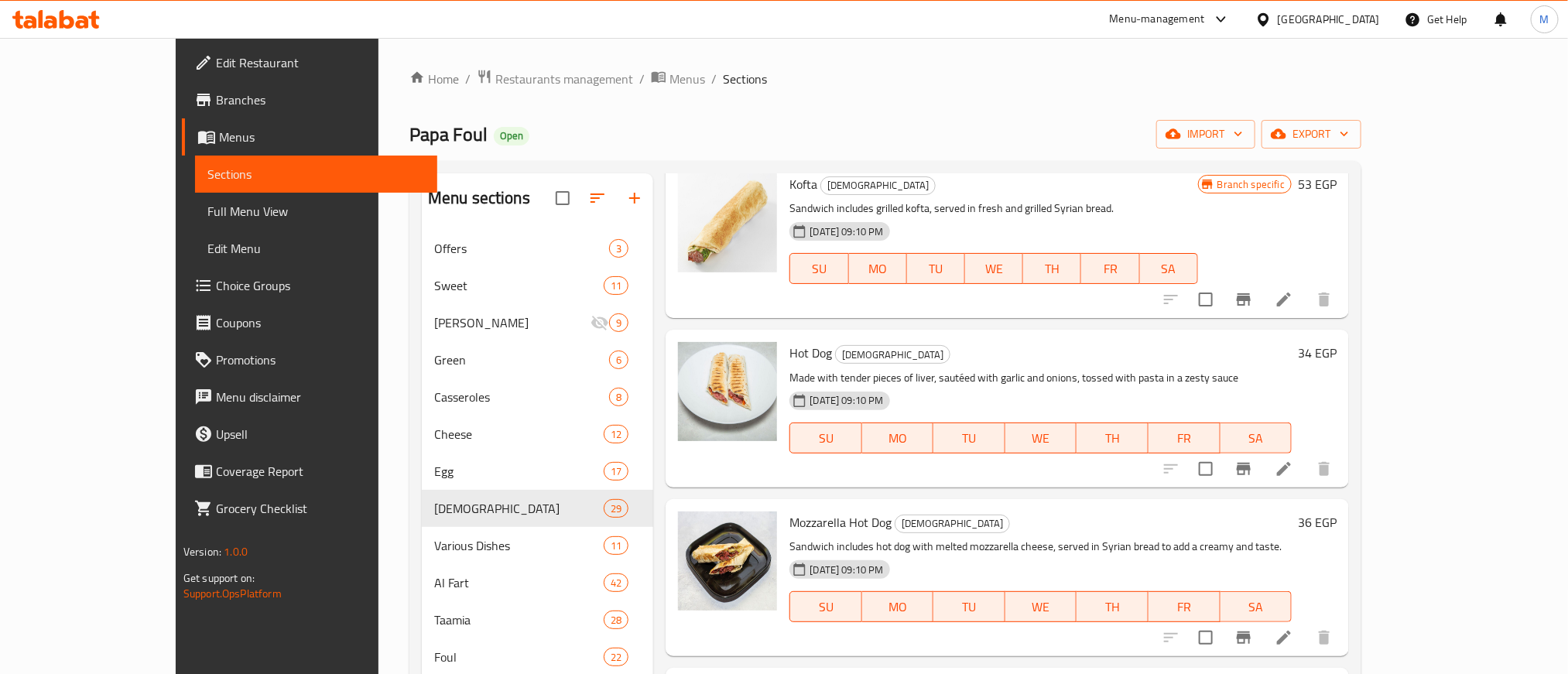
scroll to position [116, 0]
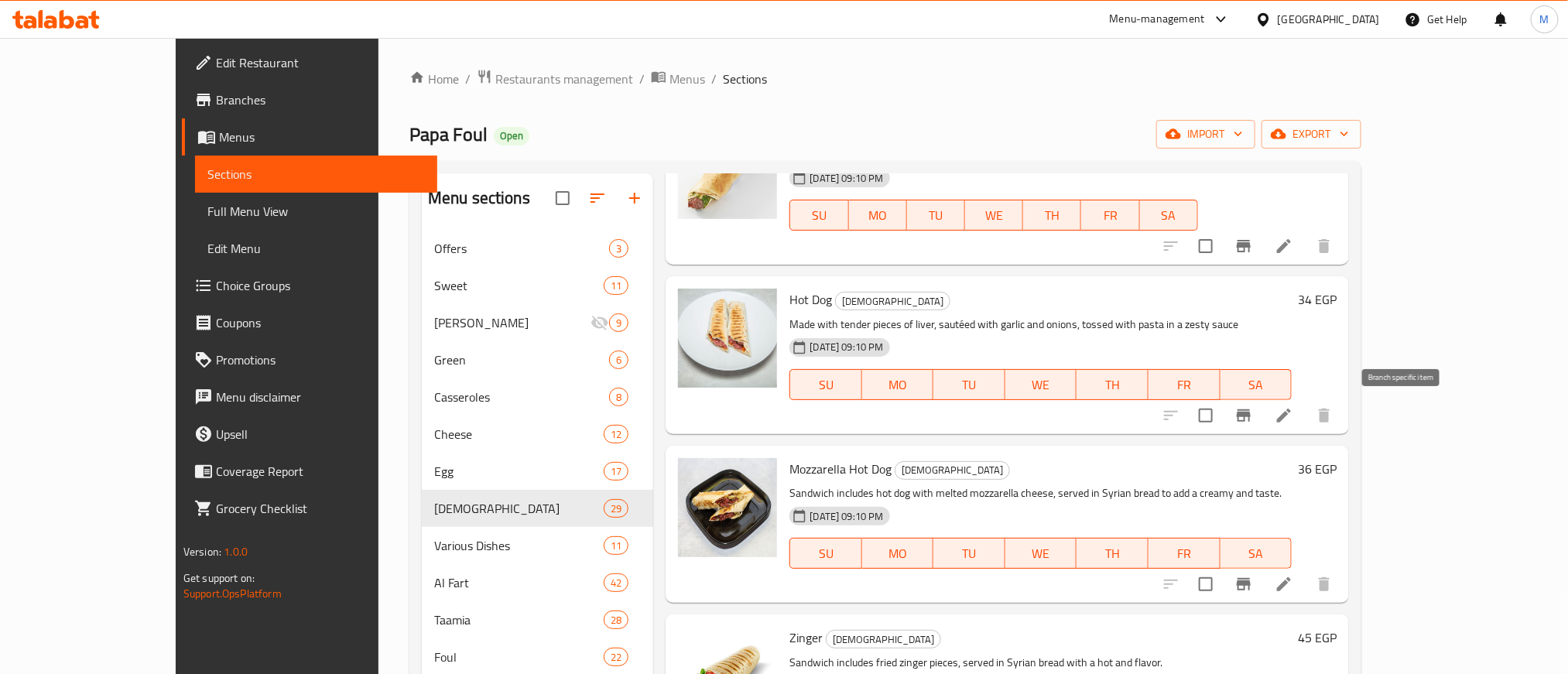
click at [1250, 418] on icon "Branch-specific-item" at bounding box center [1243, 416] width 14 height 13
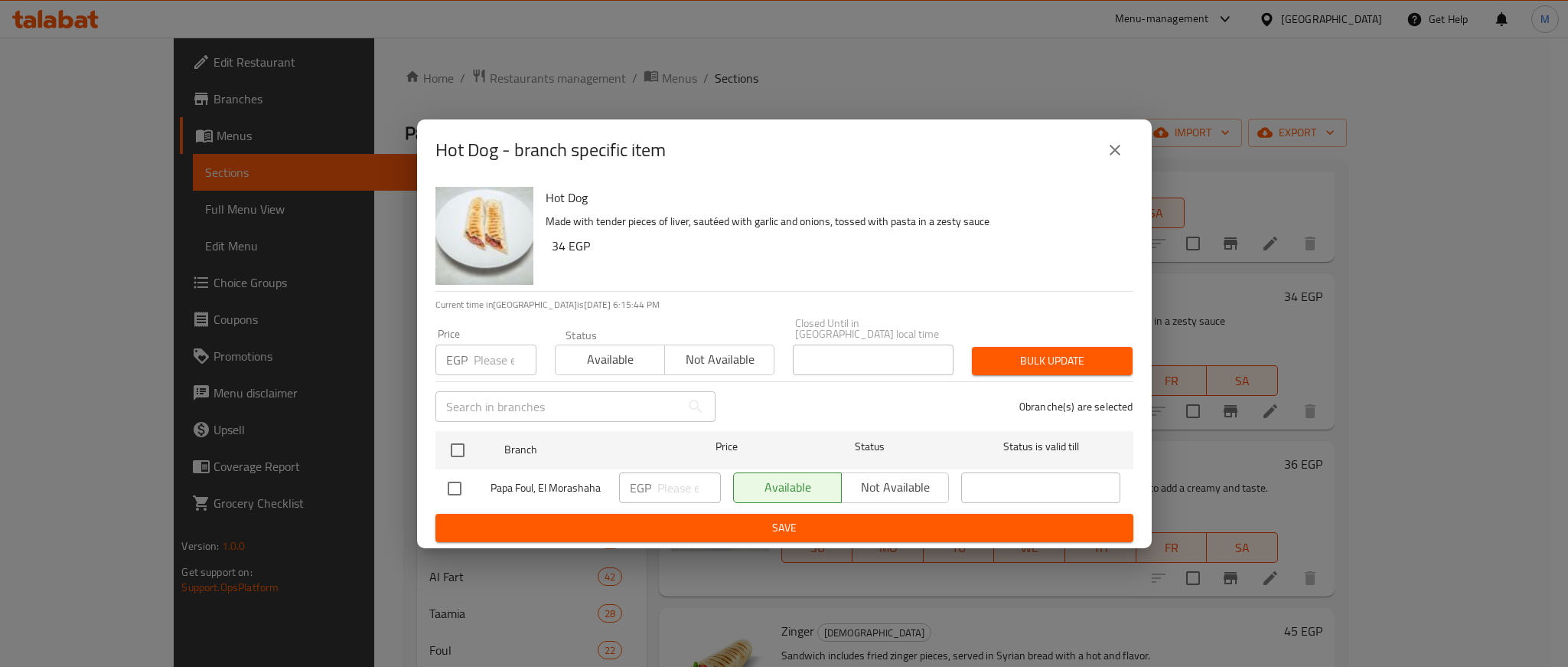
click at [1124, 154] on button "close" at bounding box center [1115, 150] width 37 height 37
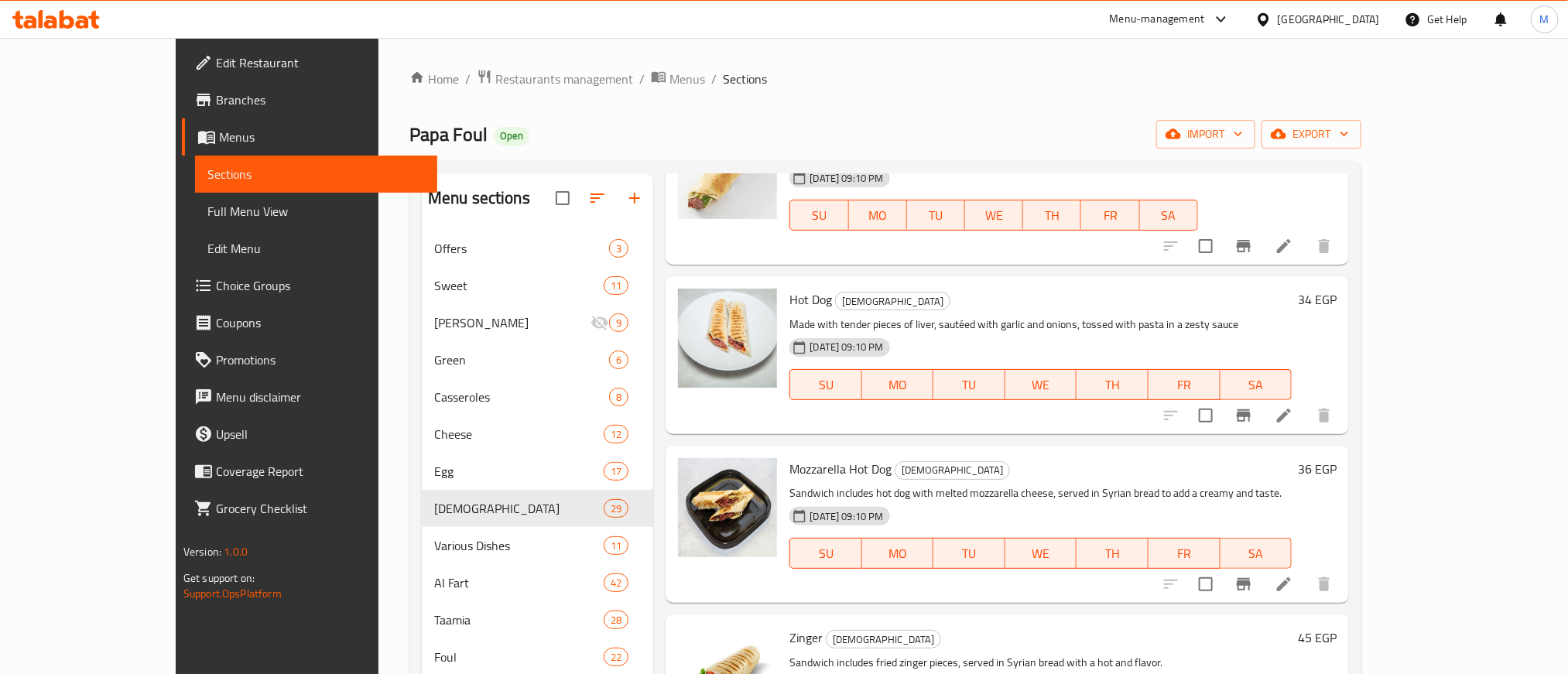
click at [790, 308] on span "Hot Dog" at bounding box center [810, 299] width 42 height 23
copy h6 "Hot Dog"
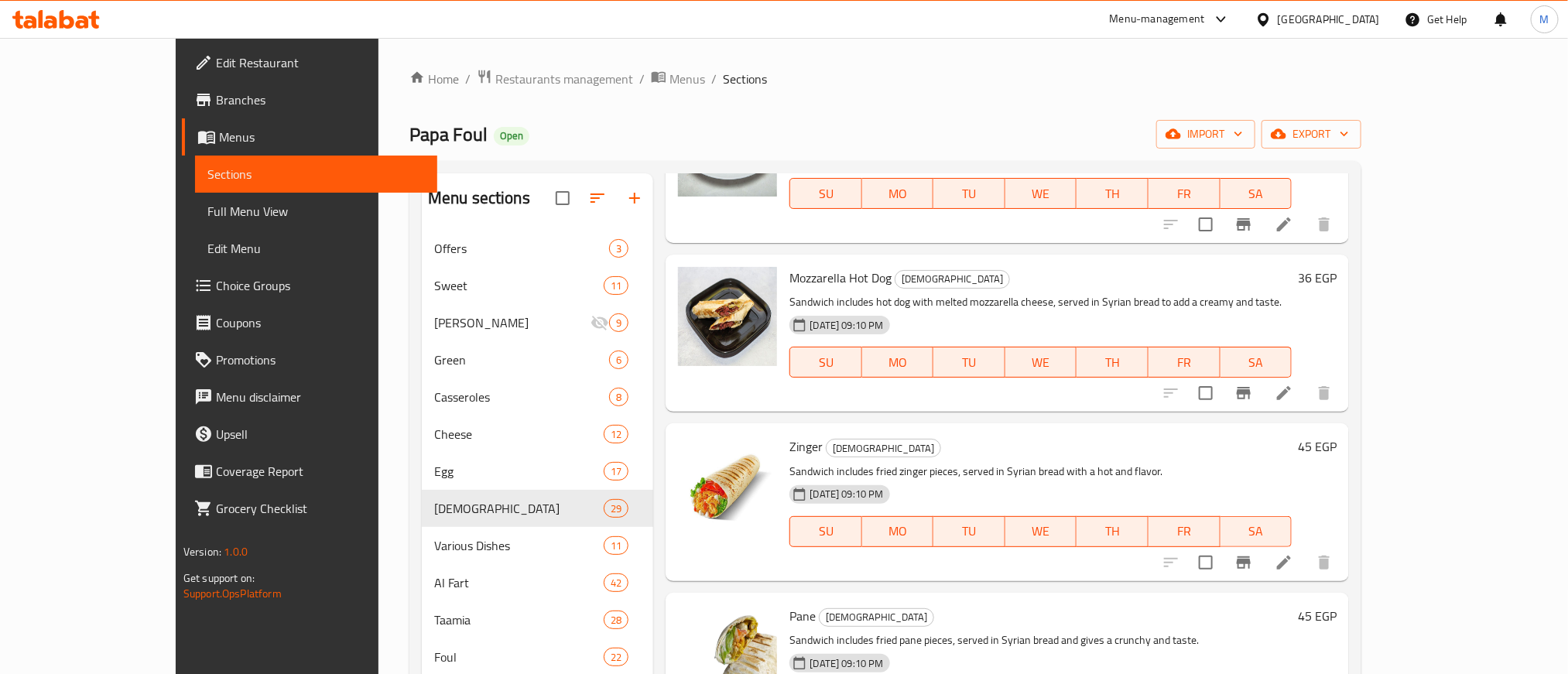
scroll to position [348, 0]
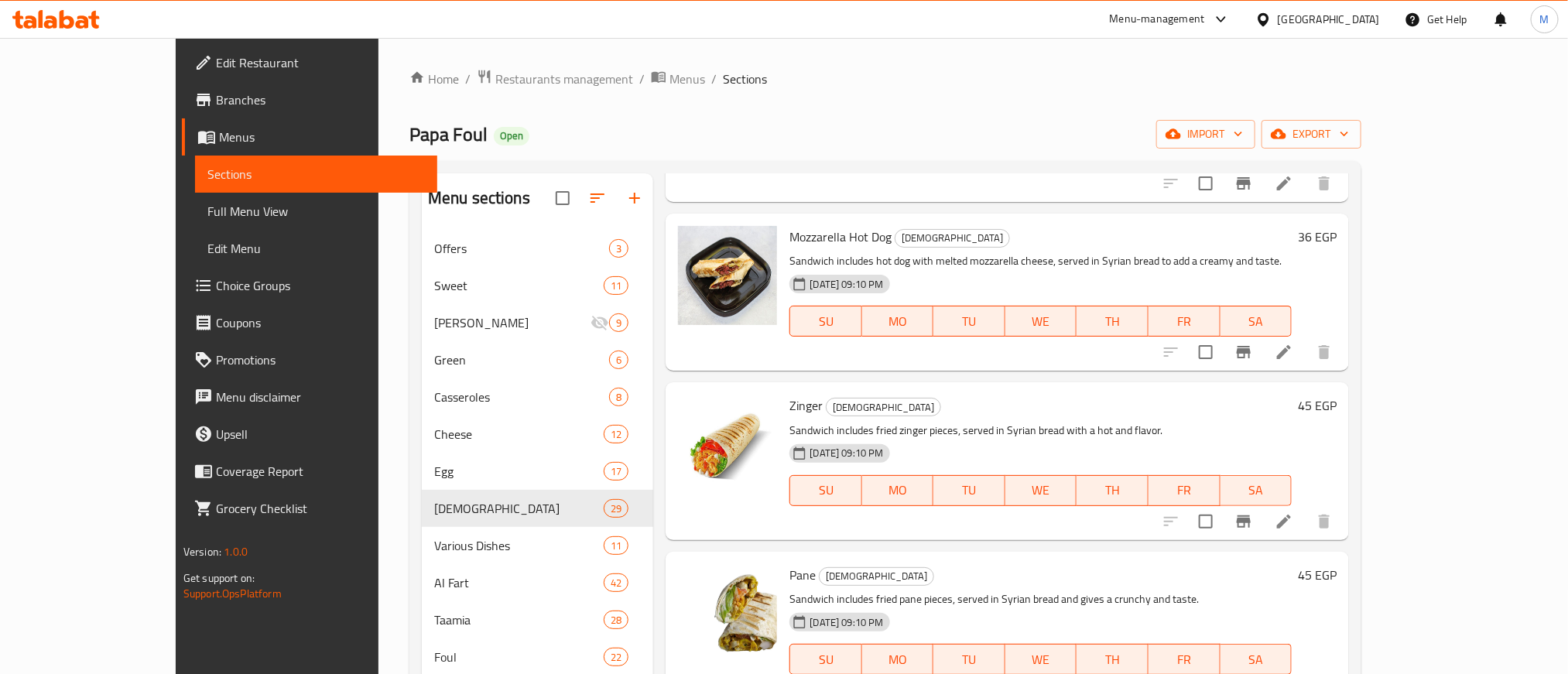
click at [790, 229] on span "Mozzarella Hot Dog" at bounding box center [841, 237] width 102 height 23
copy h6 "Mozzarella Hot Dog"
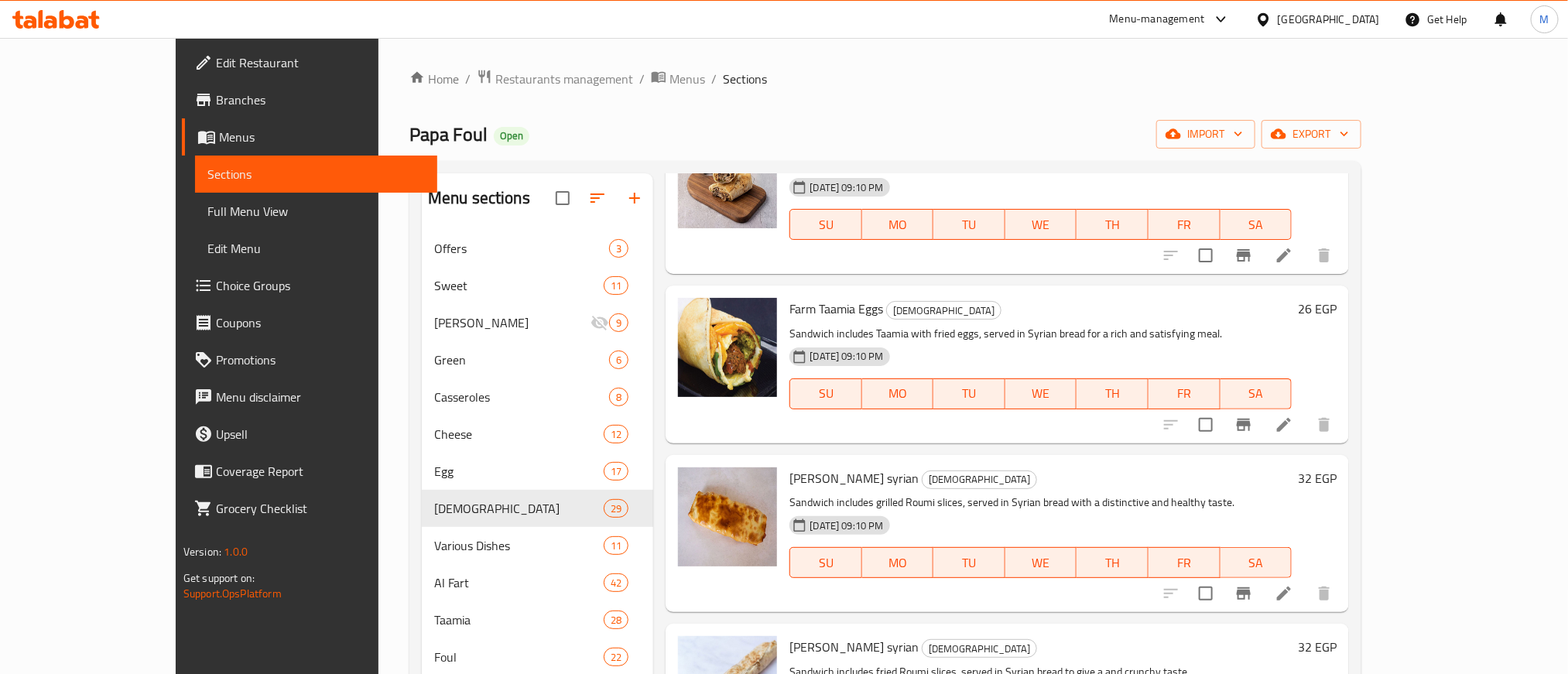
scroll to position [1161, 0]
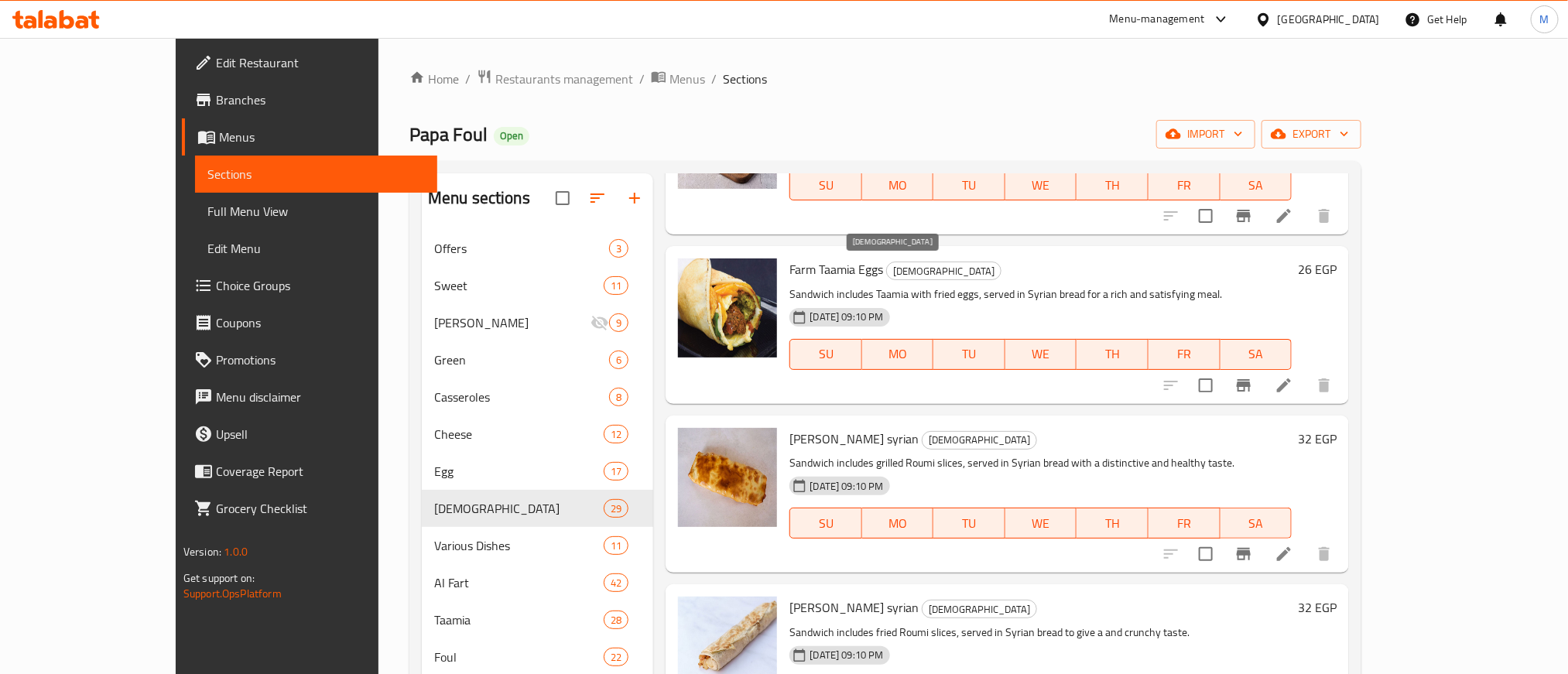
click at [887, 267] on span "[DEMOGRAPHIC_DATA]" at bounding box center [943, 271] width 114 height 18
copy span "[DEMOGRAPHIC_DATA]"
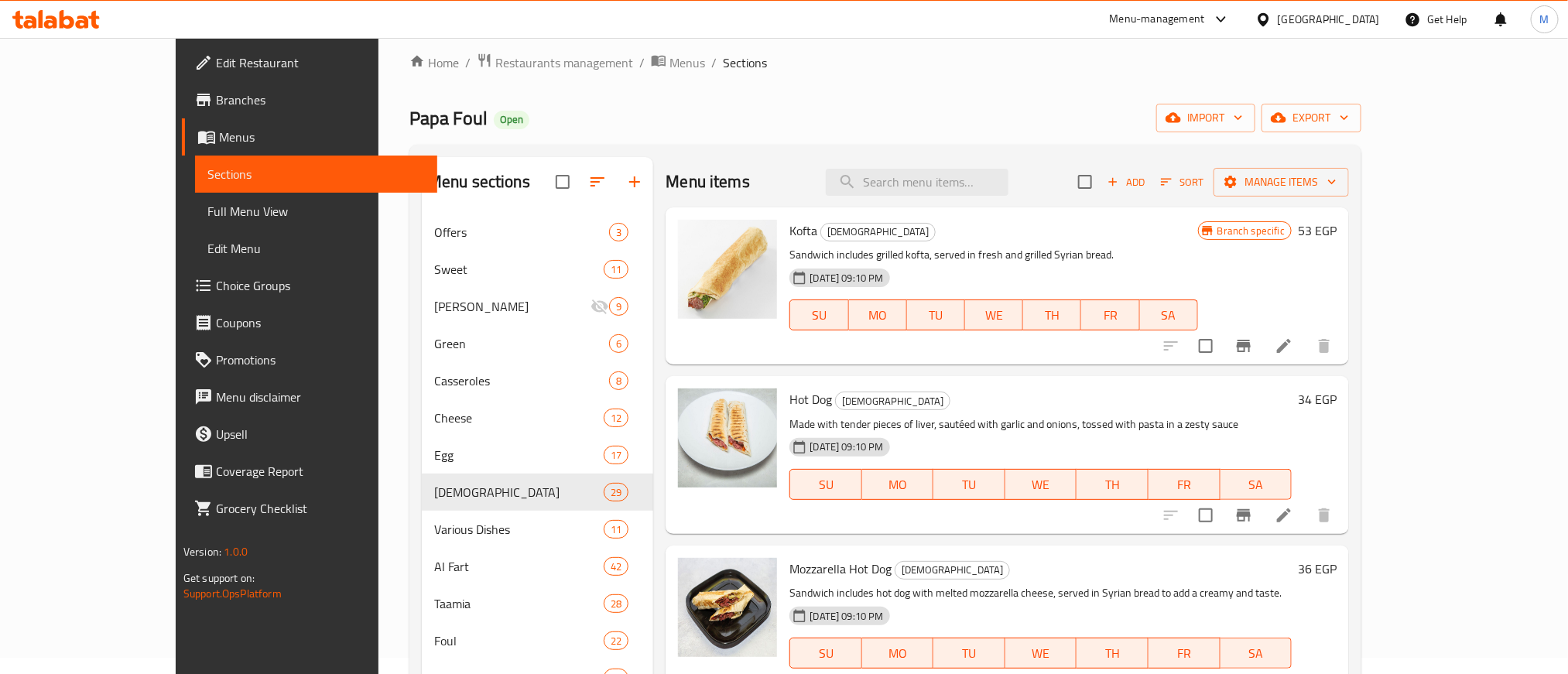
scroll to position [0, 0]
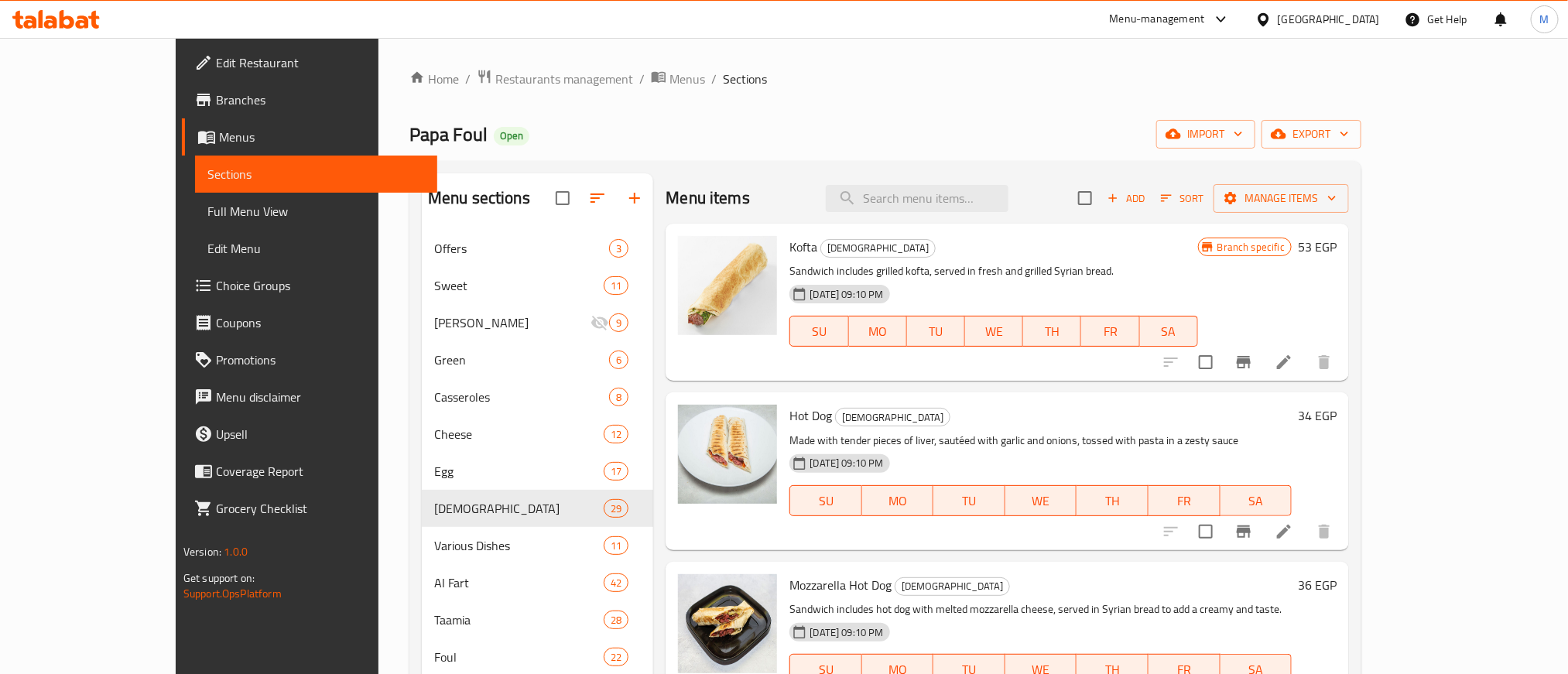
click at [790, 249] on span "Kofta" at bounding box center [803, 246] width 28 height 23
copy span "Kofta"
click at [1008, 202] on input "search" at bounding box center [916, 198] width 182 height 27
paste input "Kofta"
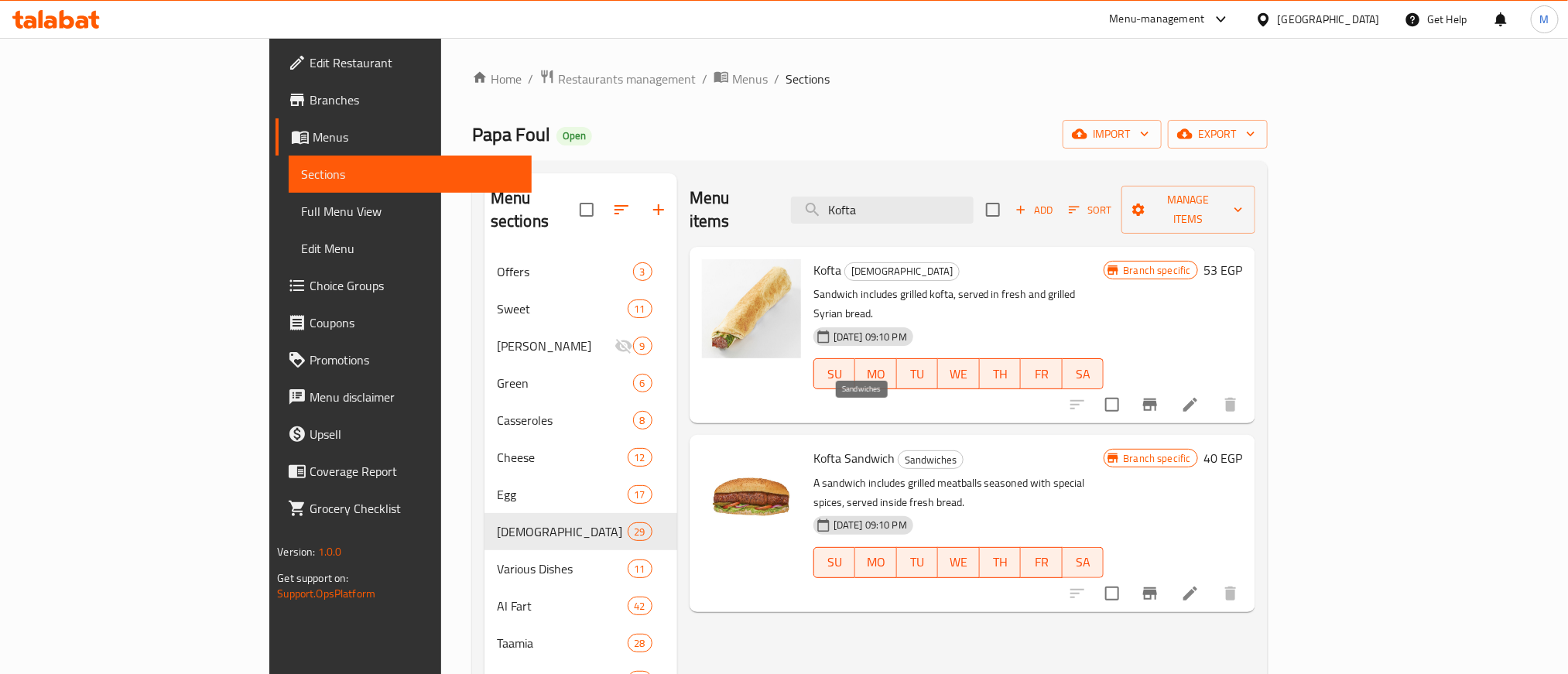
type input "Kofta"
click at [899, 451] on span "Sandwiches" at bounding box center [931, 460] width 65 height 18
copy span "Sandwiches"
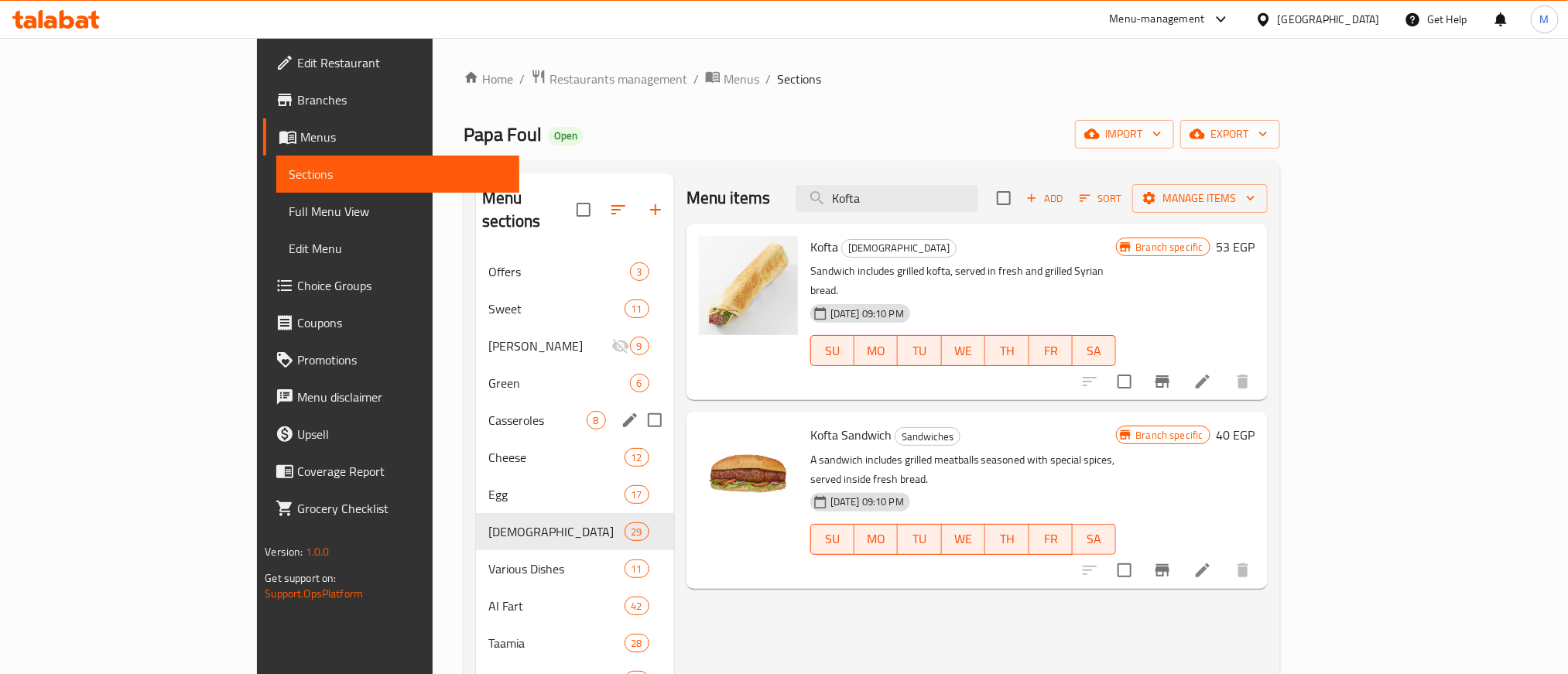
scroll to position [217, 0]
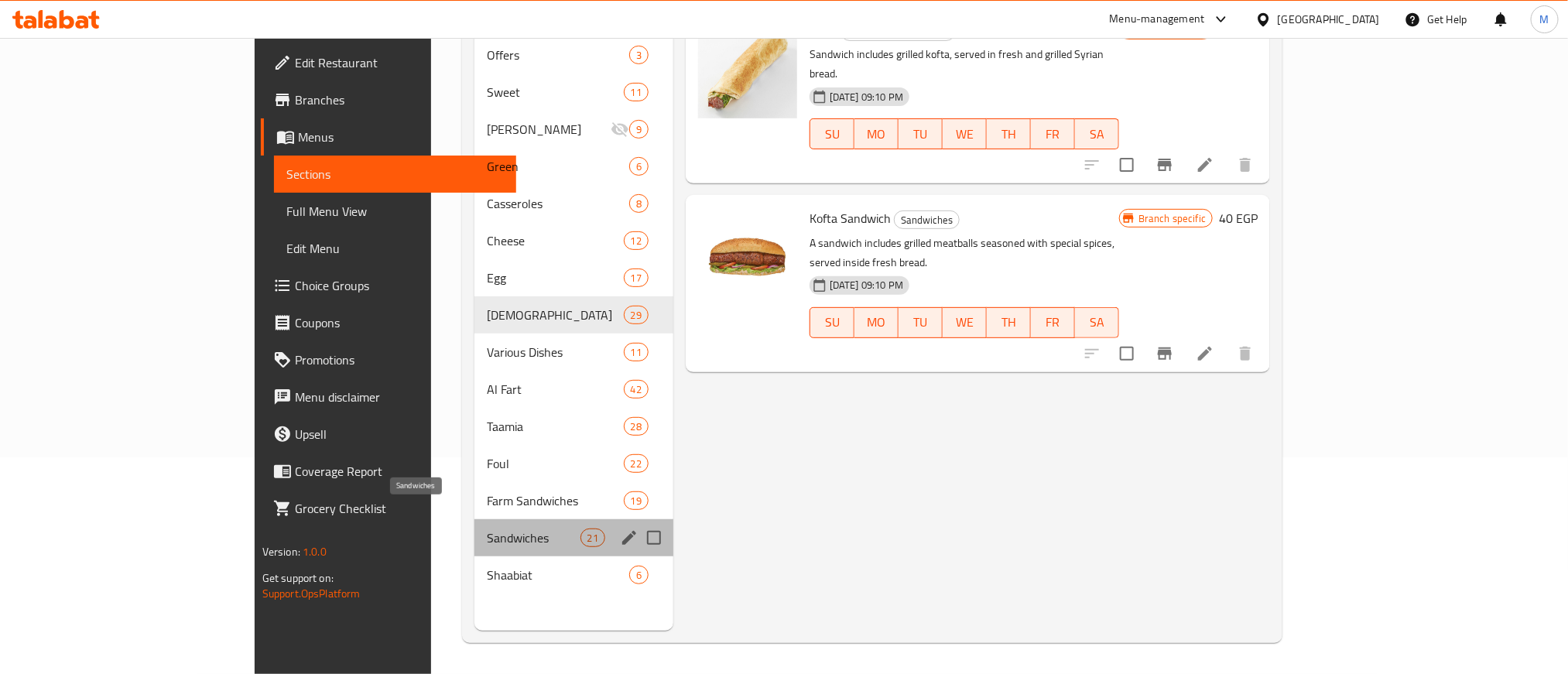
click at [487, 528] on span "Sandwiches" at bounding box center [534, 537] width 94 height 18
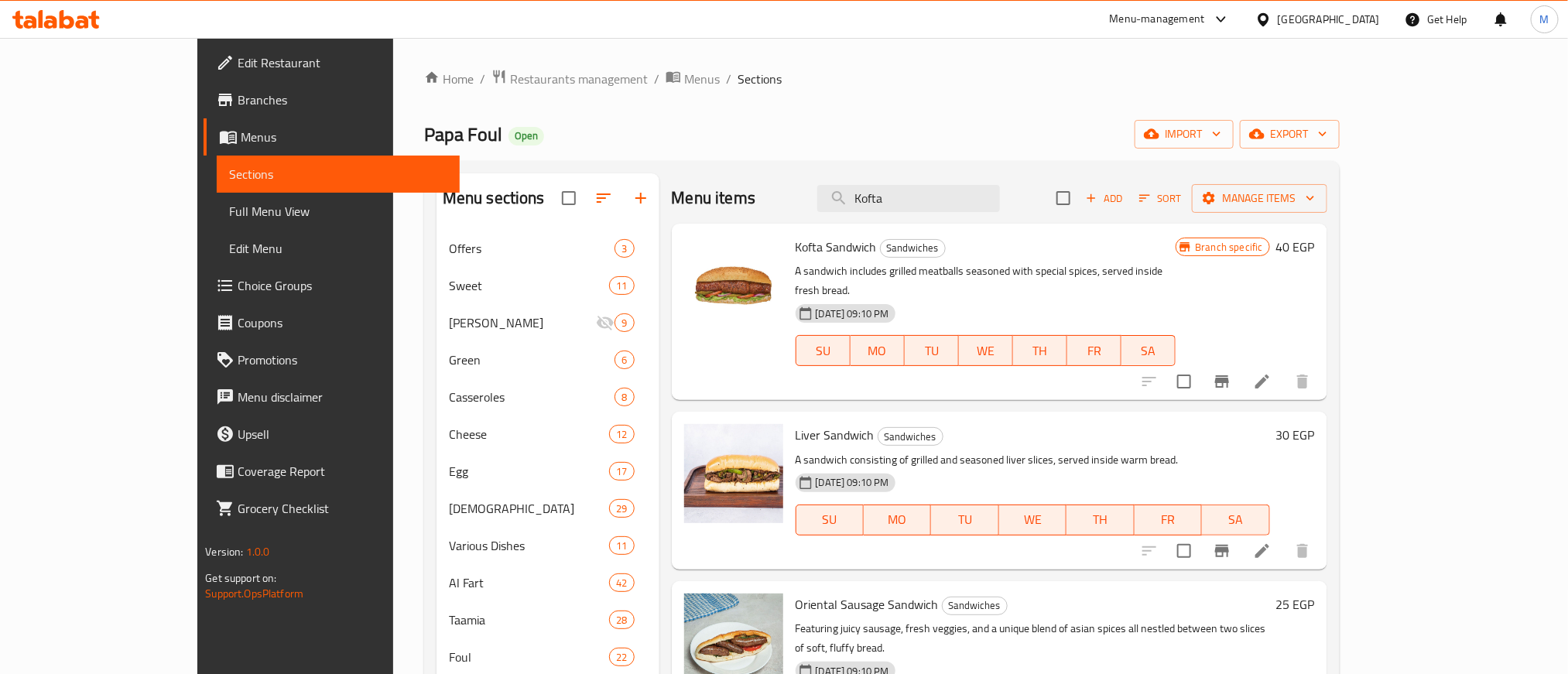
click at [1229, 375] on icon "Branch-specific-item" at bounding box center [1221, 382] width 14 height 13
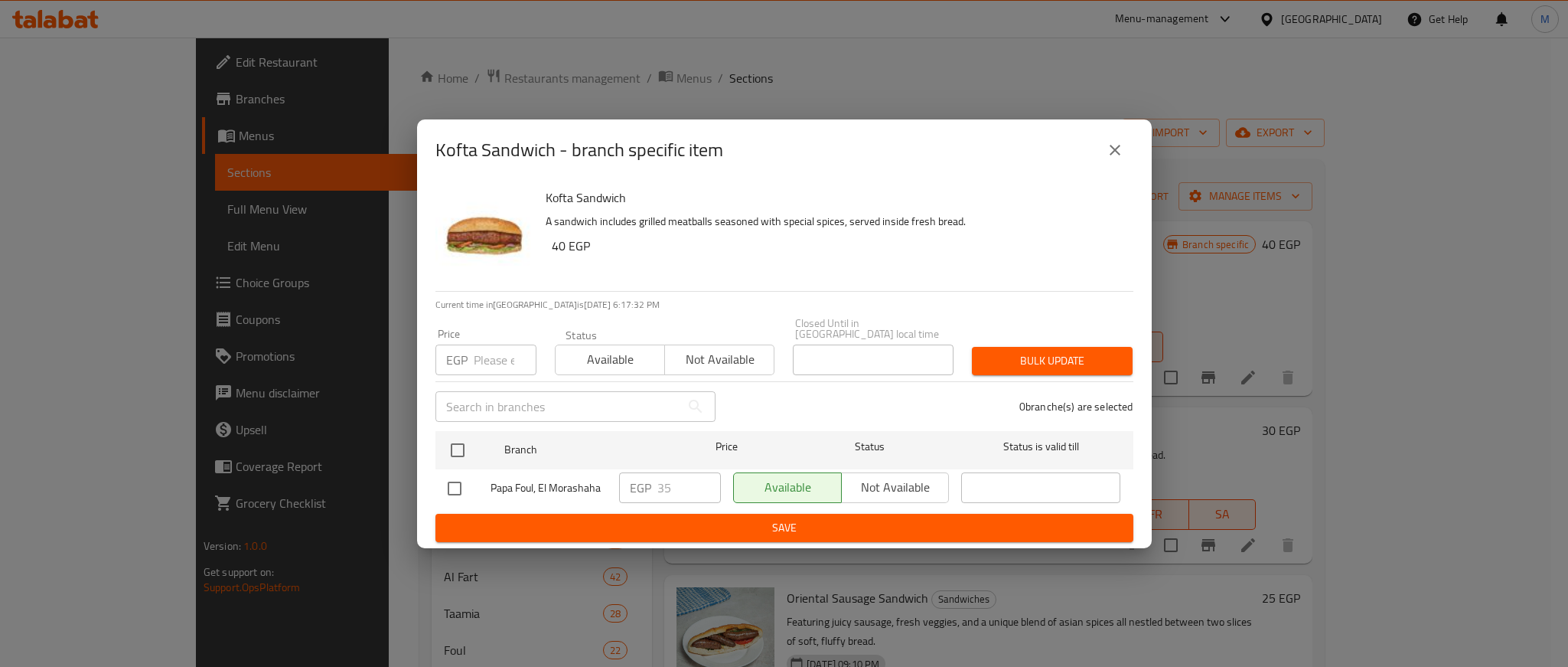
click at [1121, 154] on icon "close" at bounding box center [1114, 150] width 18 height 18
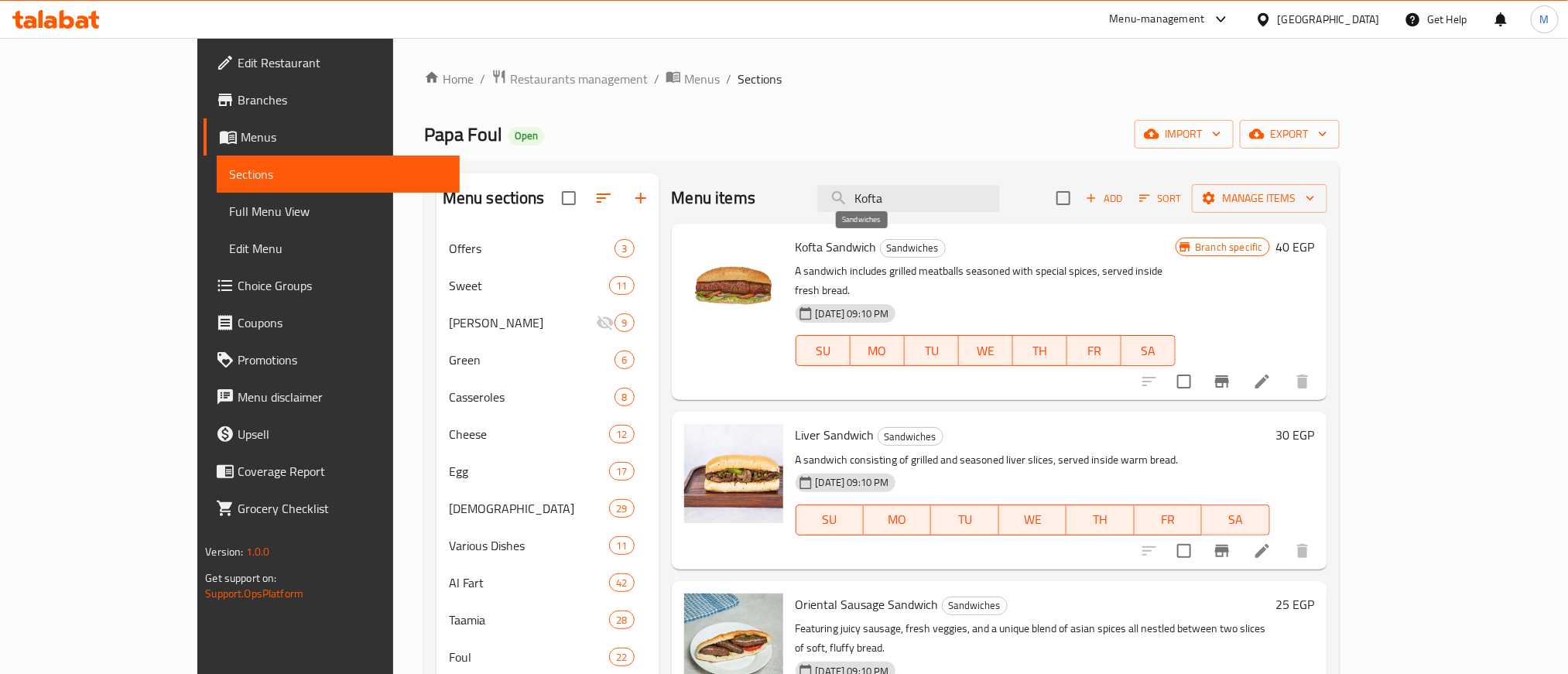
click at [880, 253] on span "Sandwiches" at bounding box center [912, 248] width 65 height 18
copy span "Sandwiches"
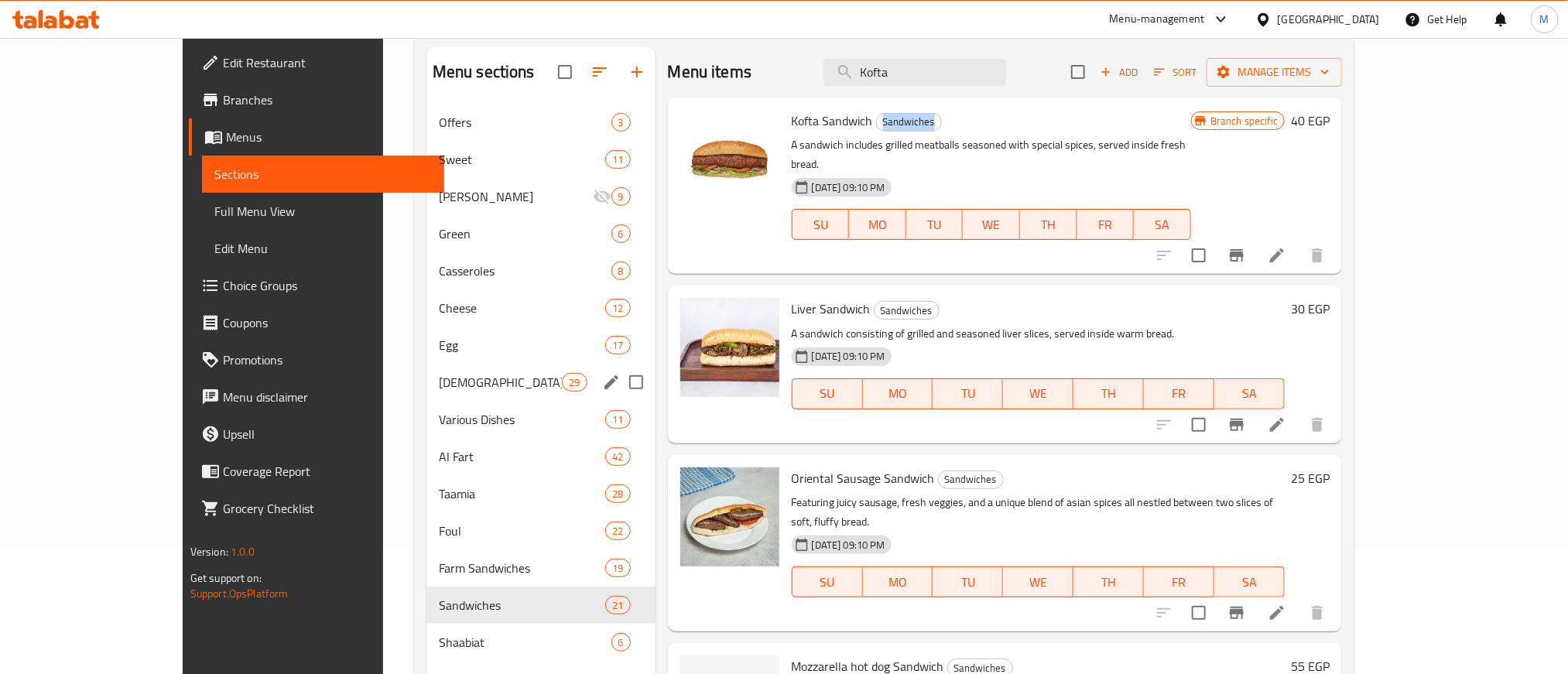
scroll to position [217, 0]
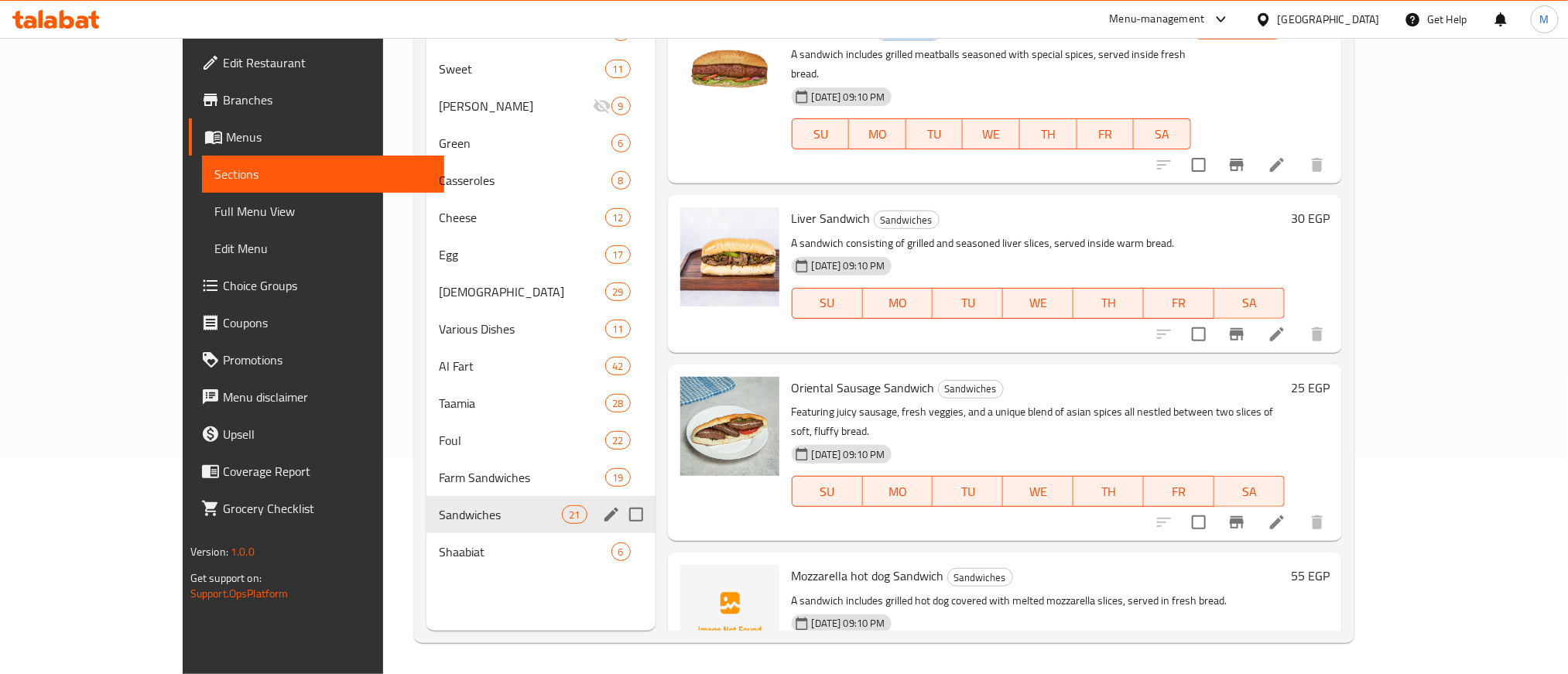
click at [605, 519] on icon "edit" at bounding box center [611, 514] width 14 height 14
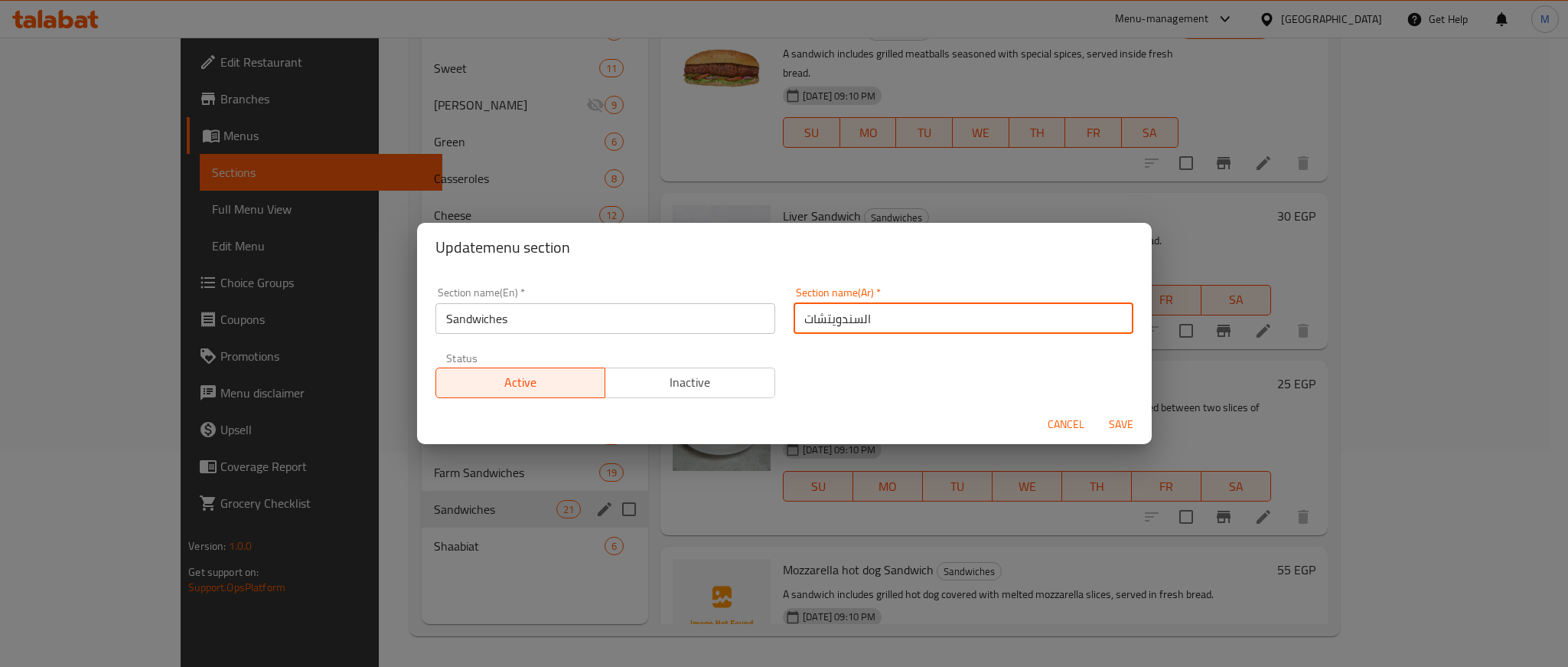
click at [901, 315] on input "السندويتشات" at bounding box center [963, 319] width 340 height 31
type input "السندويتشات اللحوم"
click at [1020, 318] on input "السندويتشات اللحوم" at bounding box center [963, 319] width 340 height 31
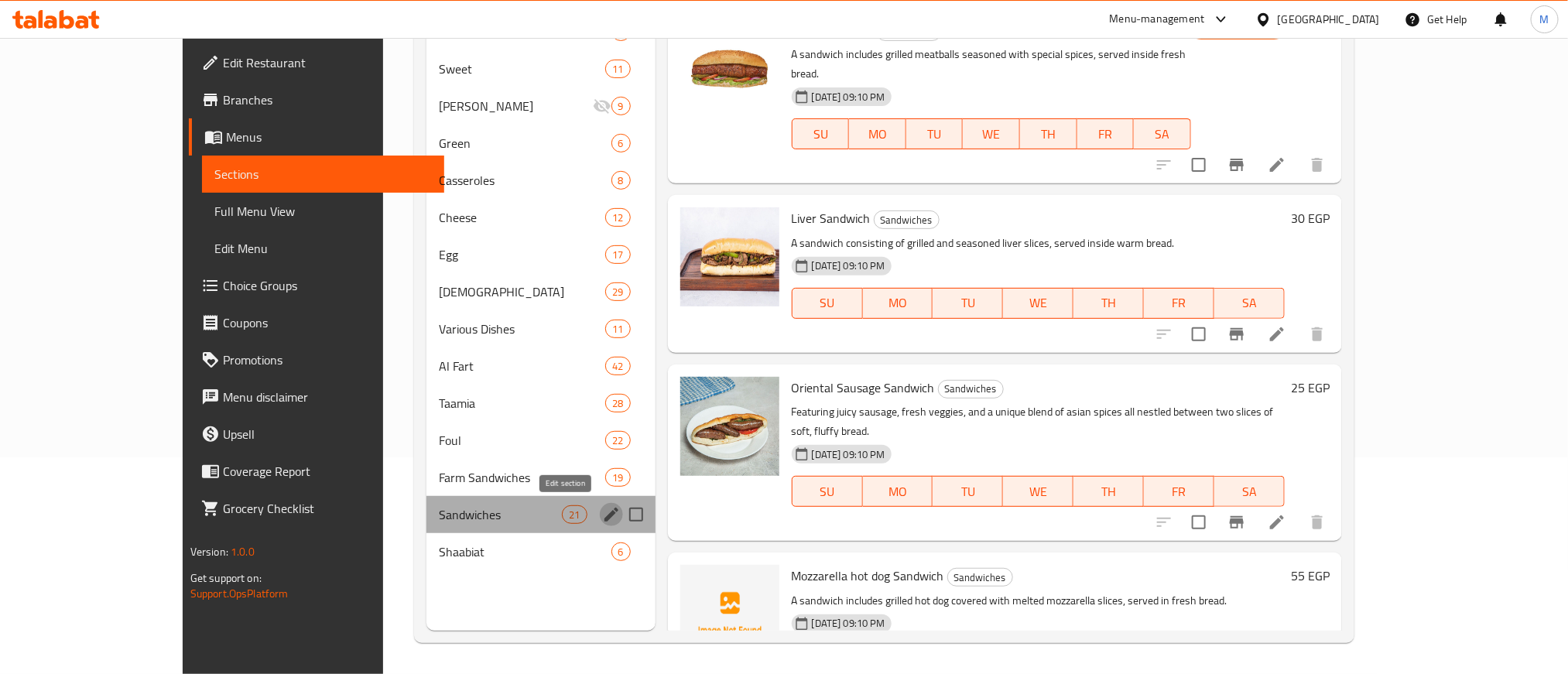
click at [602, 511] on icon "edit" at bounding box center [611, 514] width 18 height 18
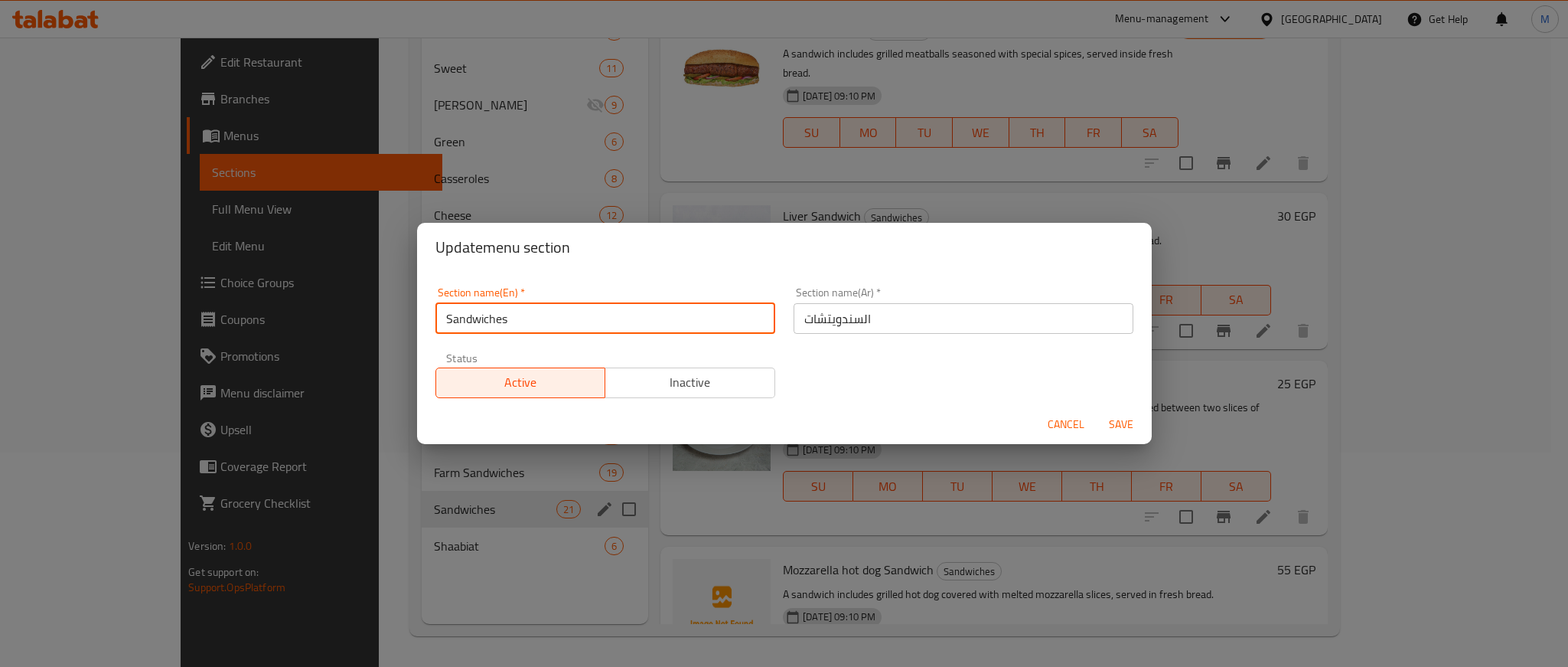
click at [611, 327] on input "Sandwiches" at bounding box center [605, 319] width 340 height 31
paste input "Meat"
click at [440, 322] on input "Sandwiches" at bounding box center [605, 319] width 340 height 31
paste input "Meat"
type input "Meat Sandwiches"
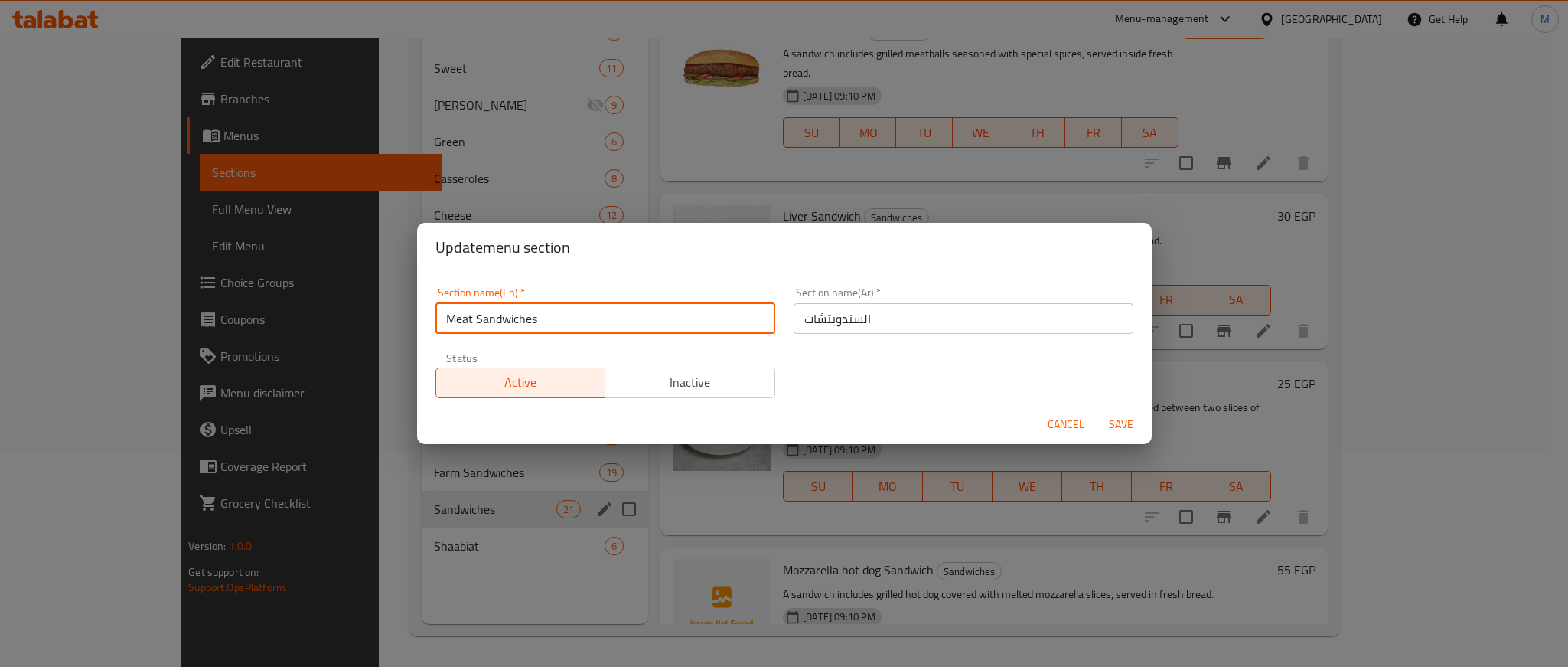
click at [919, 322] on input "السندويتشات" at bounding box center [963, 319] width 340 height 31
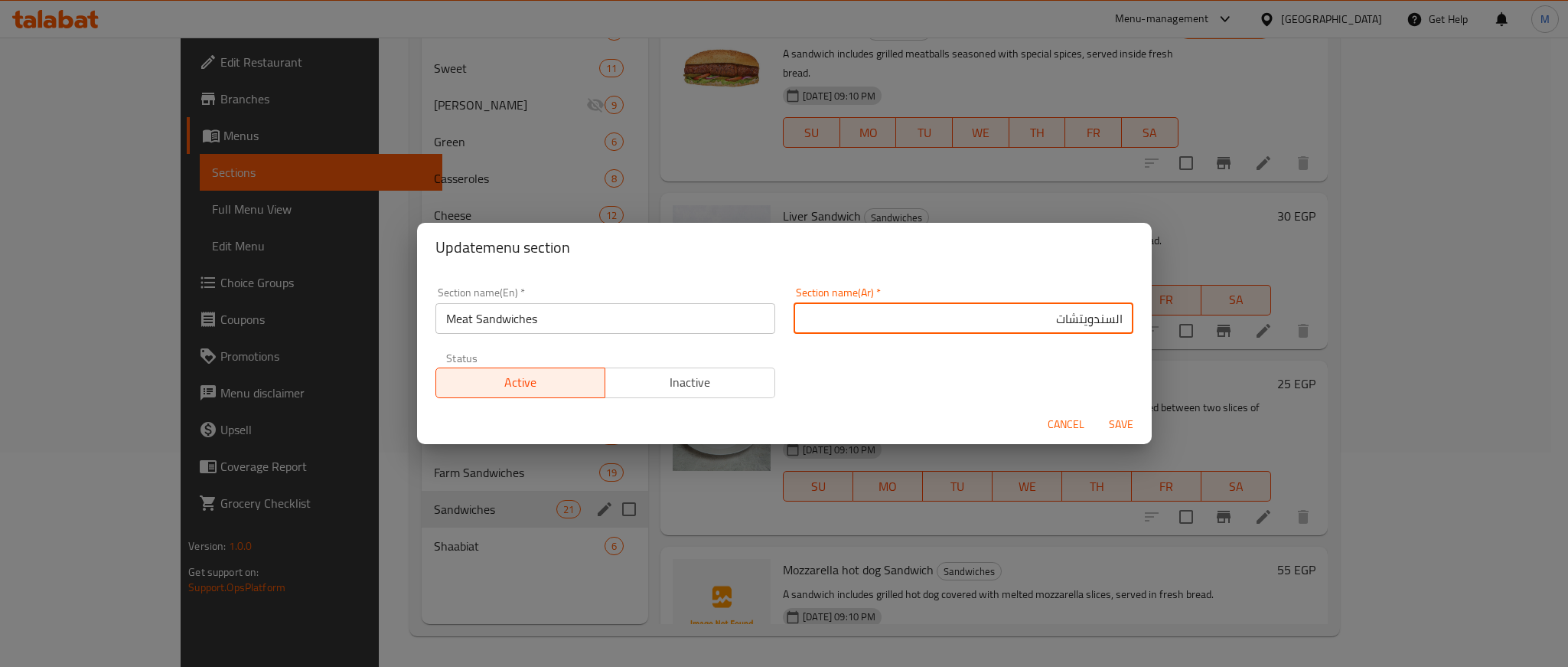
type input "السندويتشات"
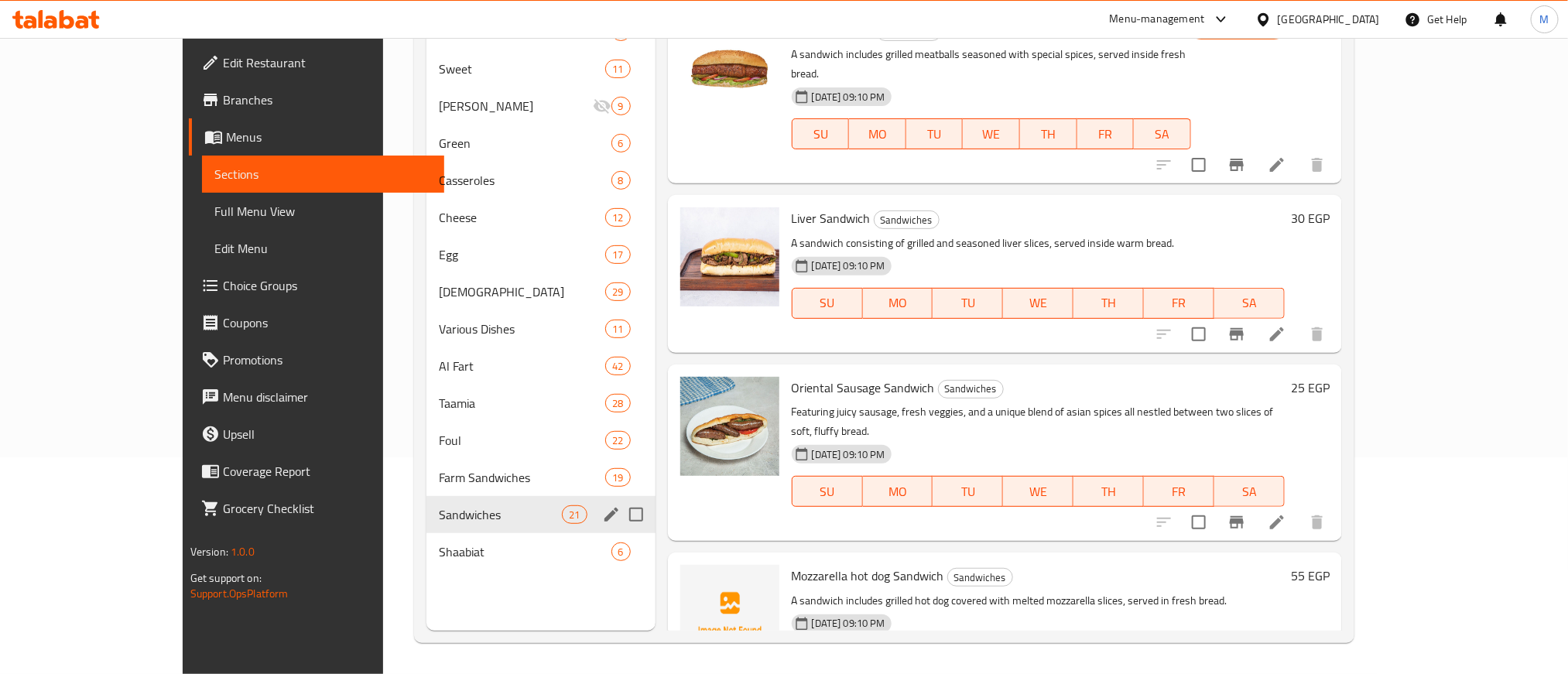
click at [602, 505] on icon "edit" at bounding box center [611, 514] width 18 height 18
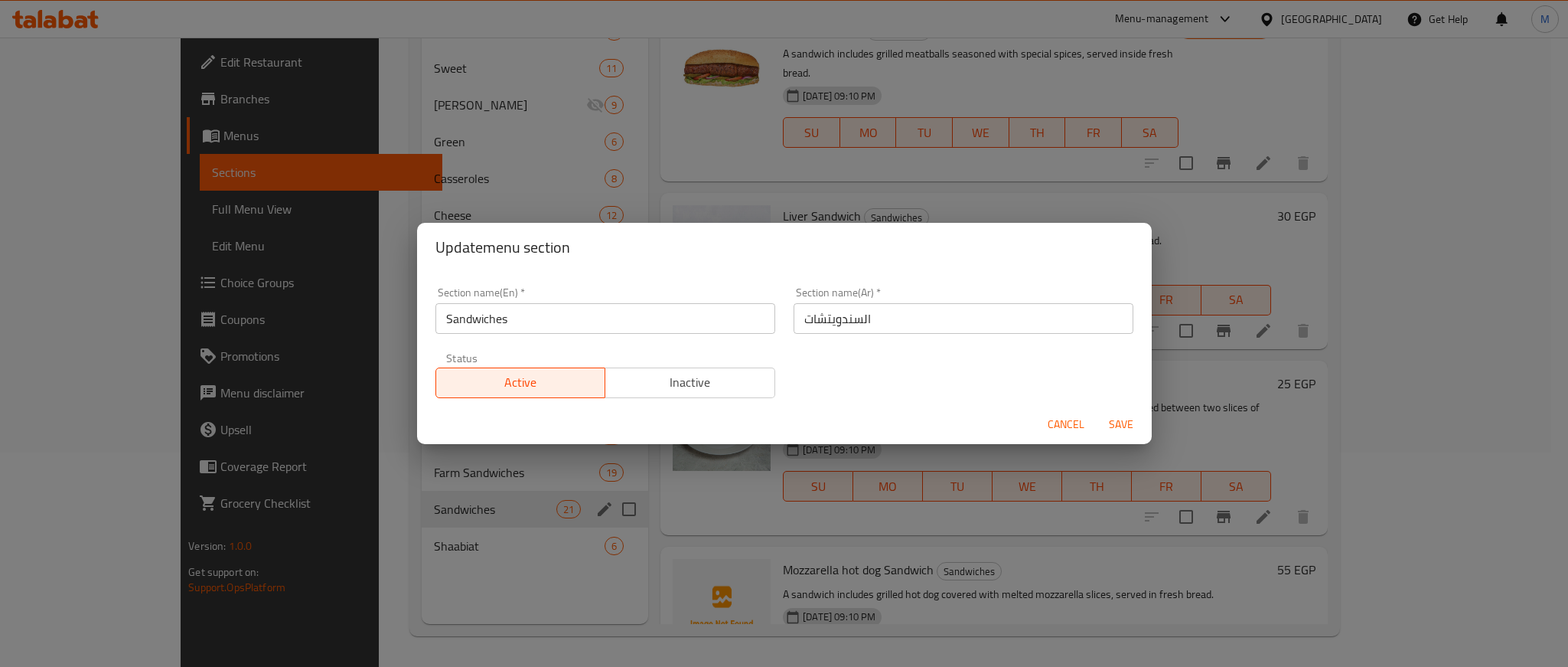
click at [448, 322] on input "Sandwiches" at bounding box center [605, 319] width 340 height 31
paste input "Meat"
type input "Meat Sandwiches"
click at [887, 326] on input "السندويتشات" at bounding box center [963, 319] width 340 height 31
type input "السندويتشات اللحوم"
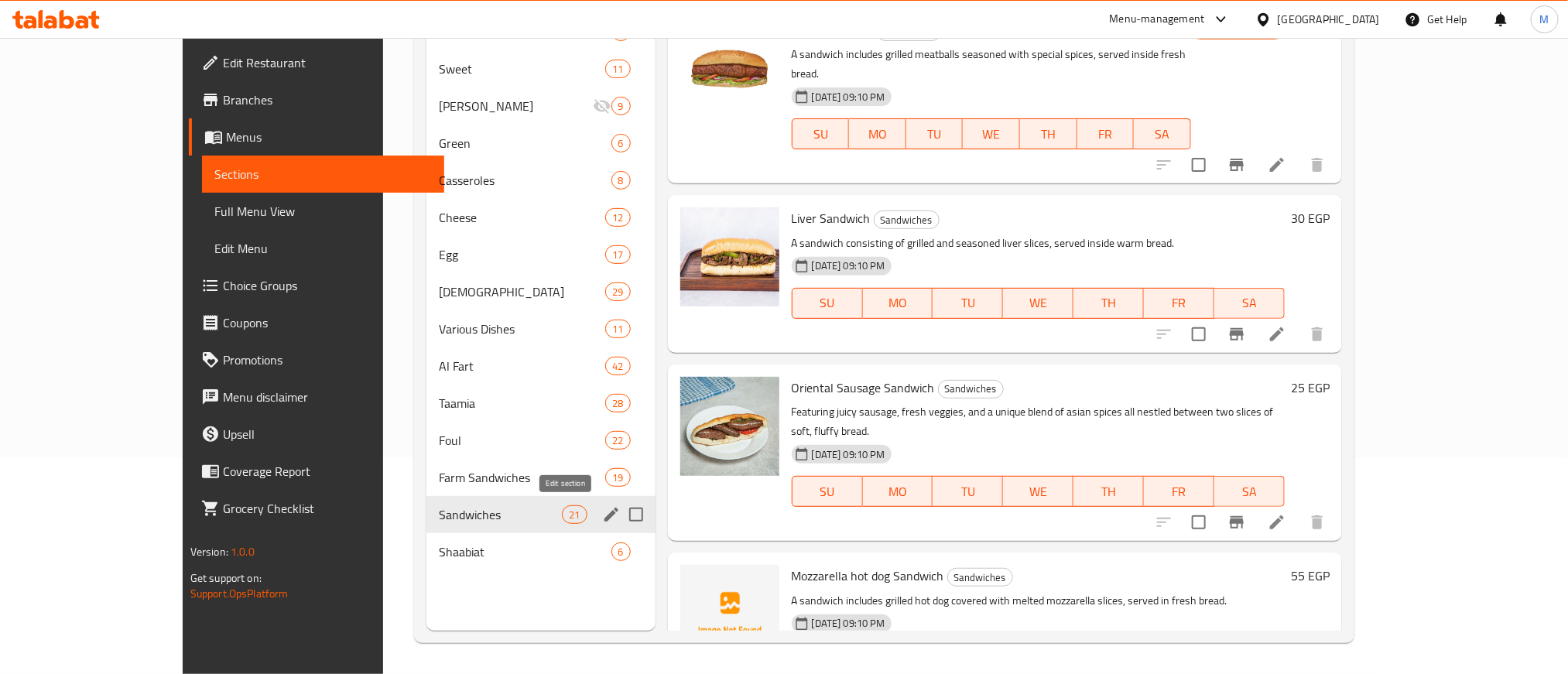
click at [600, 509] on button "edit" at bounding box center [611, 514] width 23 height 23
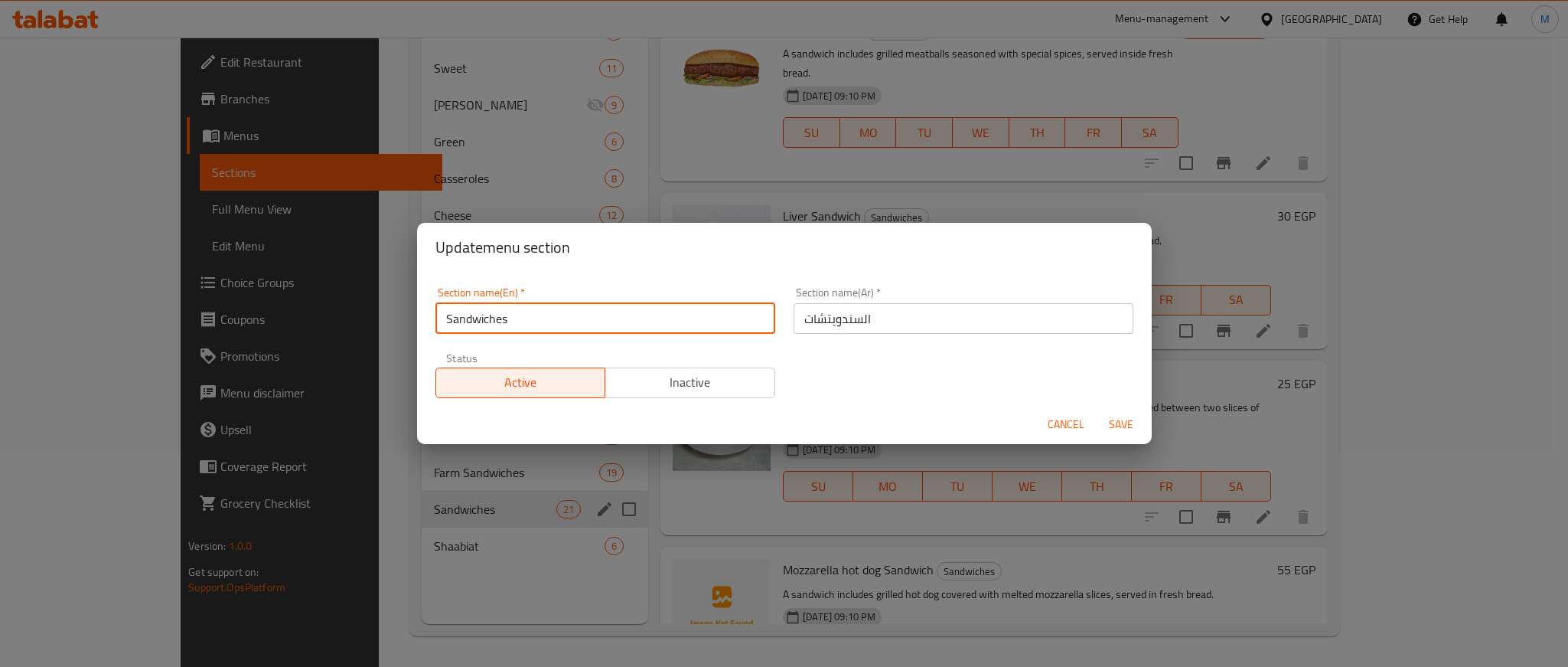
click at [443, 327] on input "Sandwiches" at bounding box center [605, 319] width 340 height 31
paste input "Meat"
type input "Meat Sandwiches"
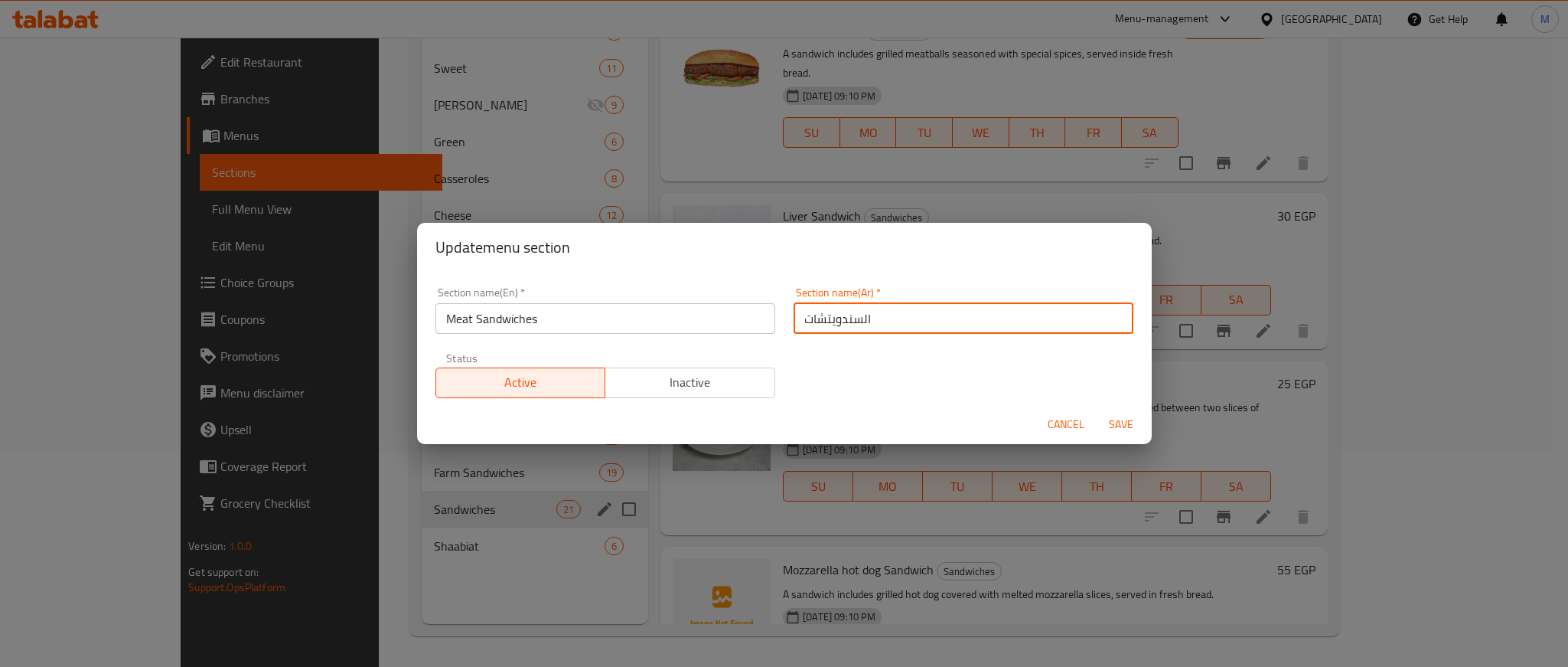
click at [921, 322] on input "السندويتشات" at bounding box center [963, 319] width 340 height 31
type input "السندويتشات الل"
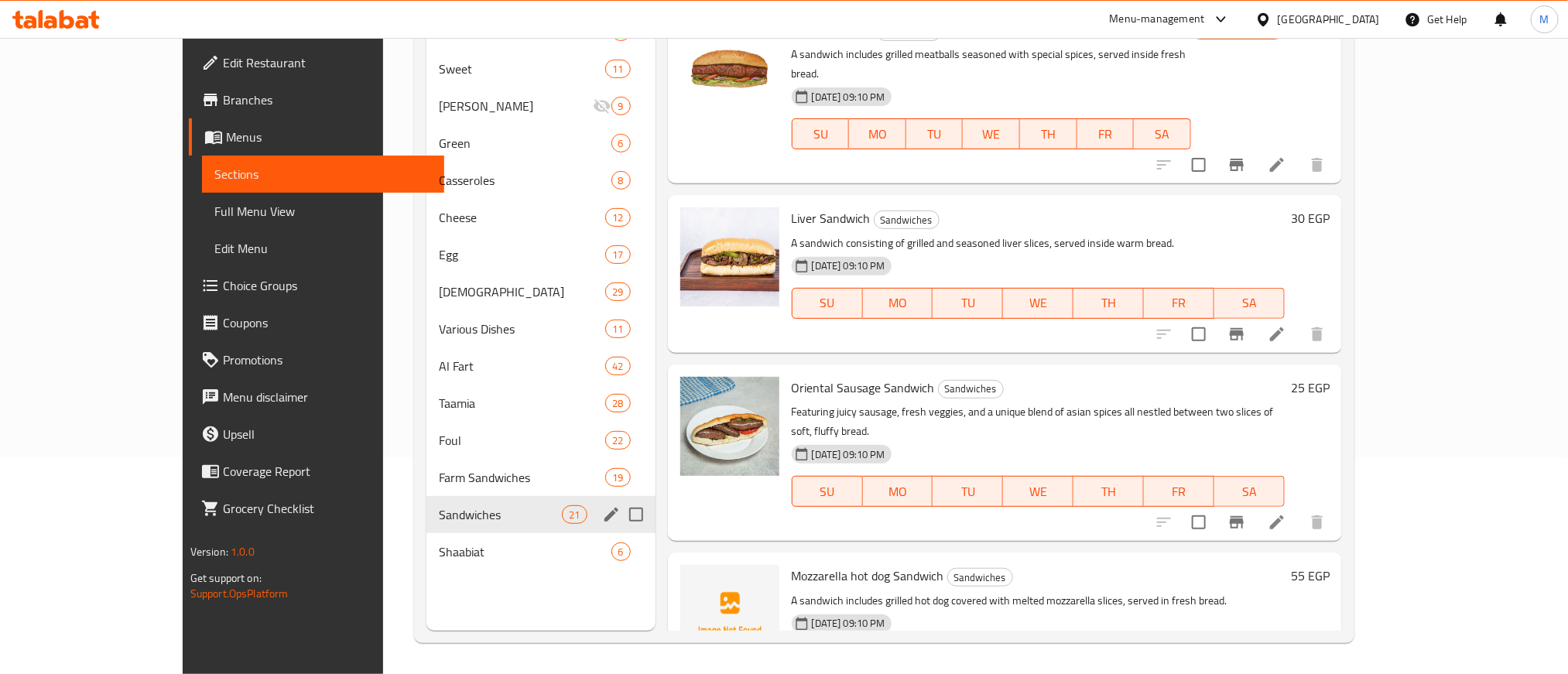
click at [602, 509] on icon "edit" at bounding box center [611, 514] width 18 height 18
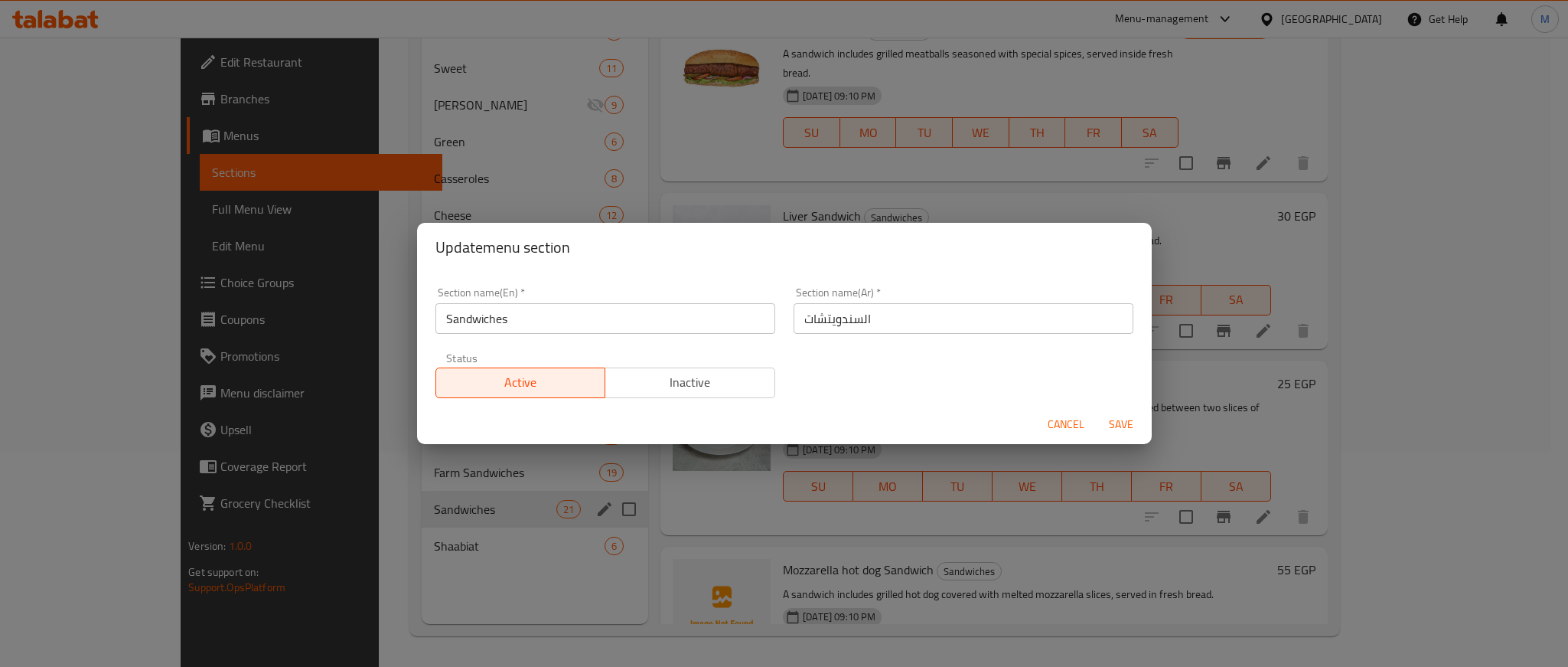
click at [531, 313] on input "Sandwiches" at bounding box center [605, 319] width 340 height 31
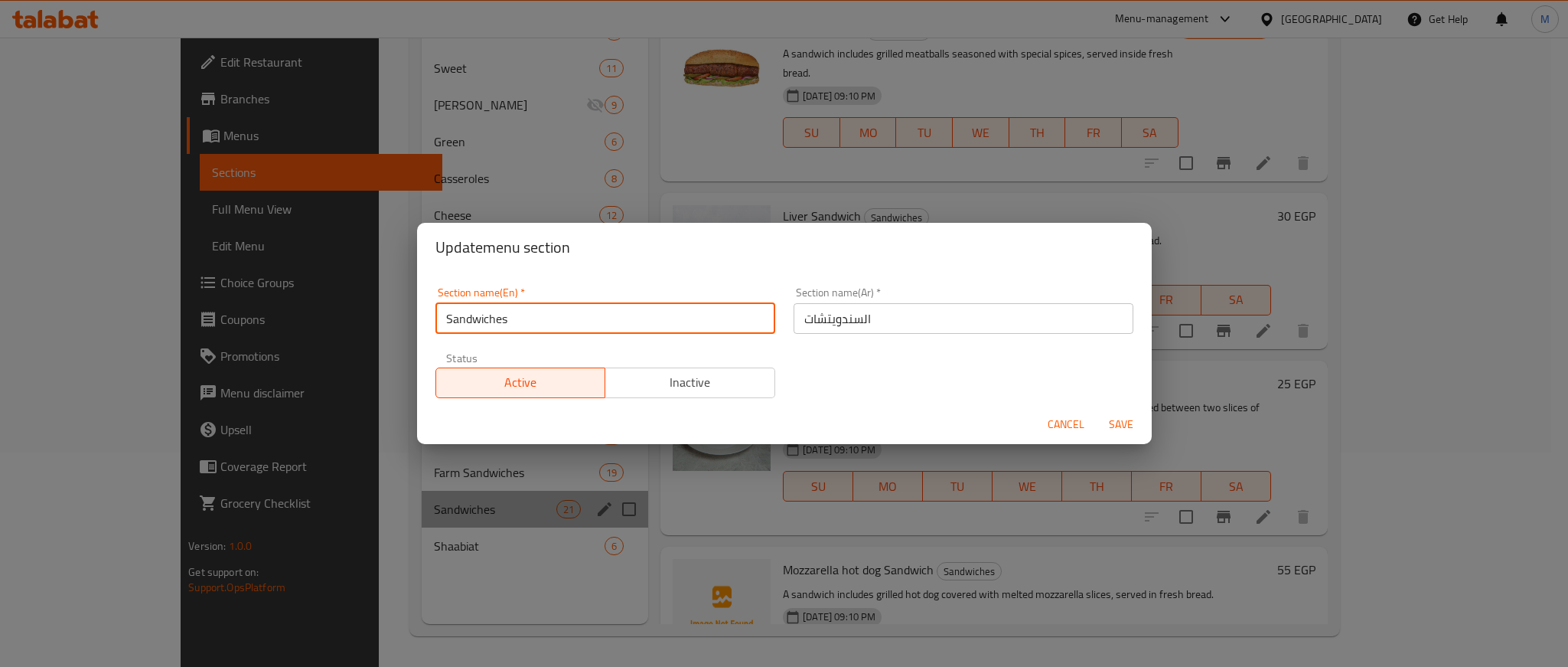
click at [450, 319] on input "Sandwiches" at bounding box center [605, 319] width 340 height 31
paste input "Meat"
type input "Sandwiches"
click at [439, 319] on input "Sandwiches" at bounding box center [605, 319] width 340 height 31
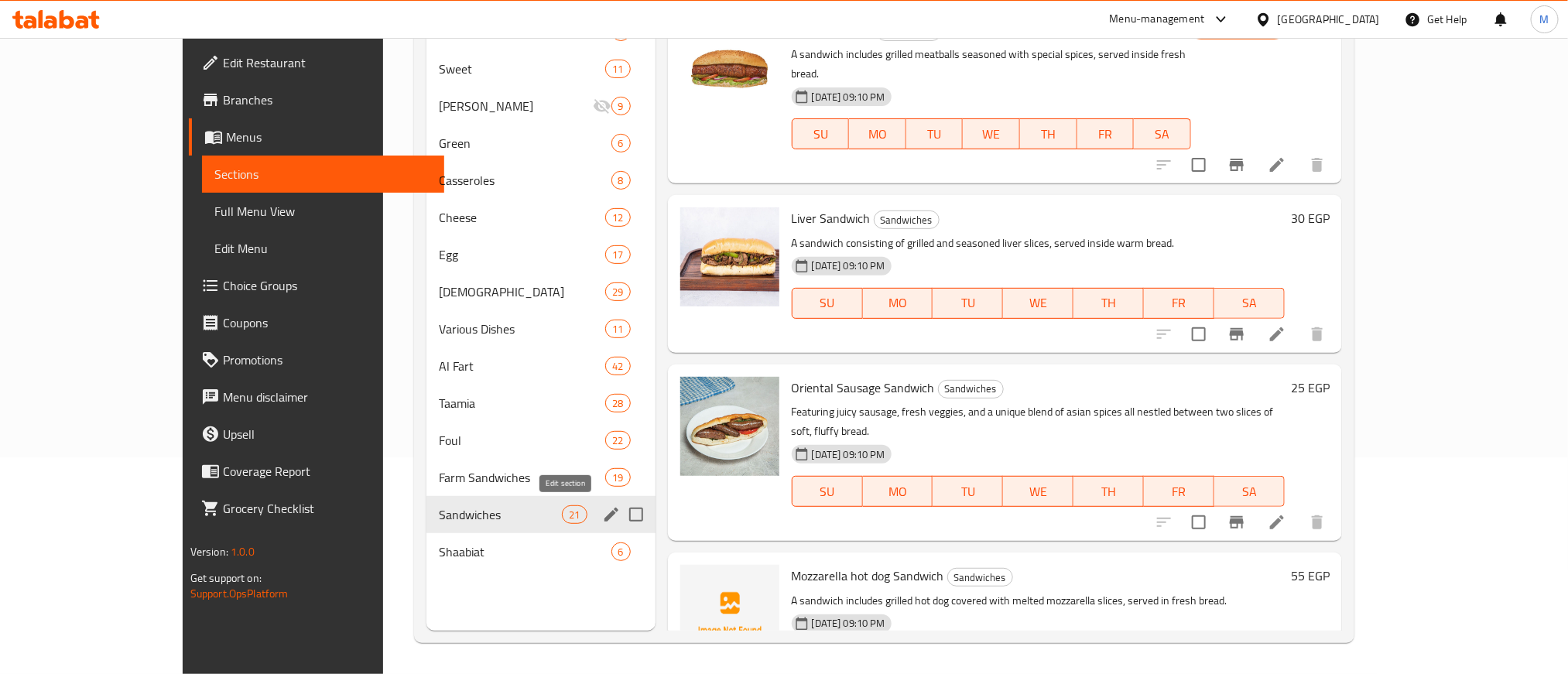
click at [602, 509] on icon "edit" at bounding box center [611, 514] width 18 height 18
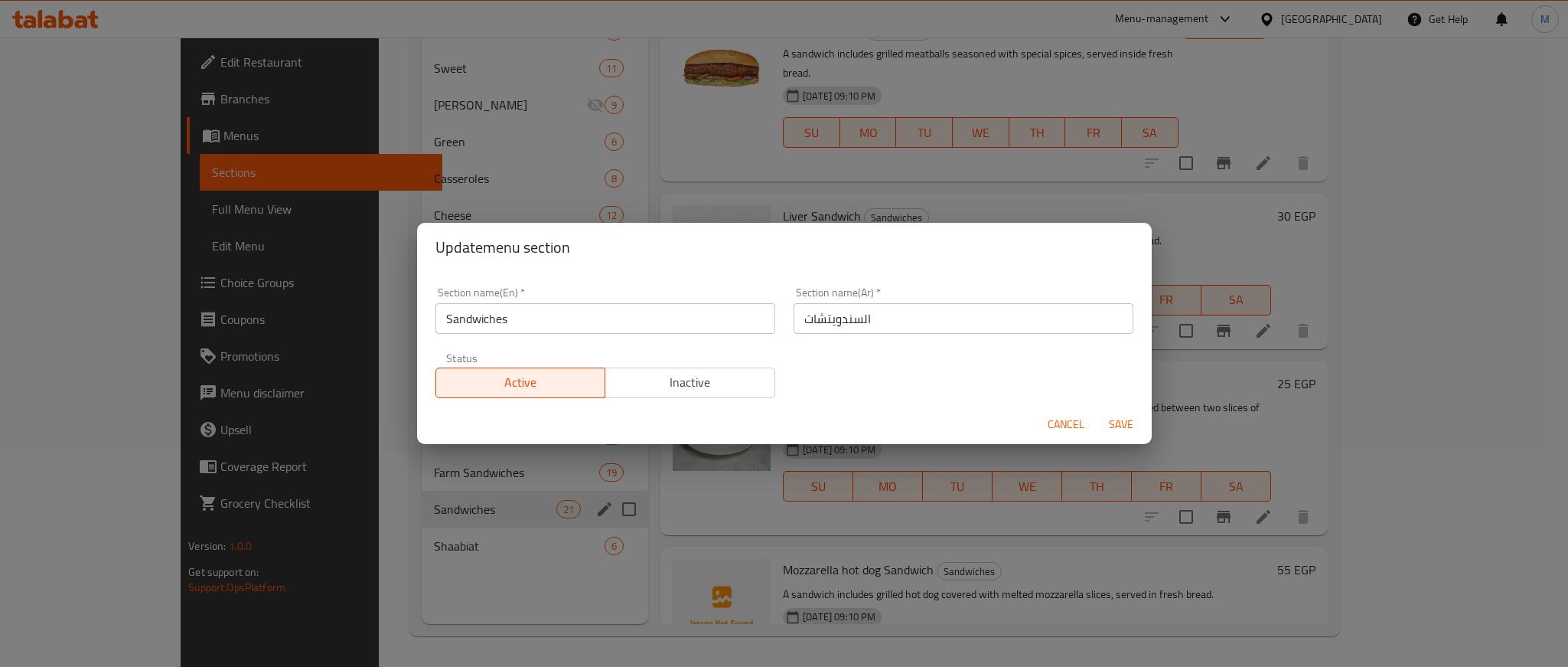
click at [443, 318] on input "Sandwiches" at bounding box center [605, 319] width 340 height 31
paste input "Meat"
type input "Meat Sandwiches"
click at [886, 319] on input "السندويتشات" at bounding box center [963, 319] width 340 height 31
type input "السندويتشات"
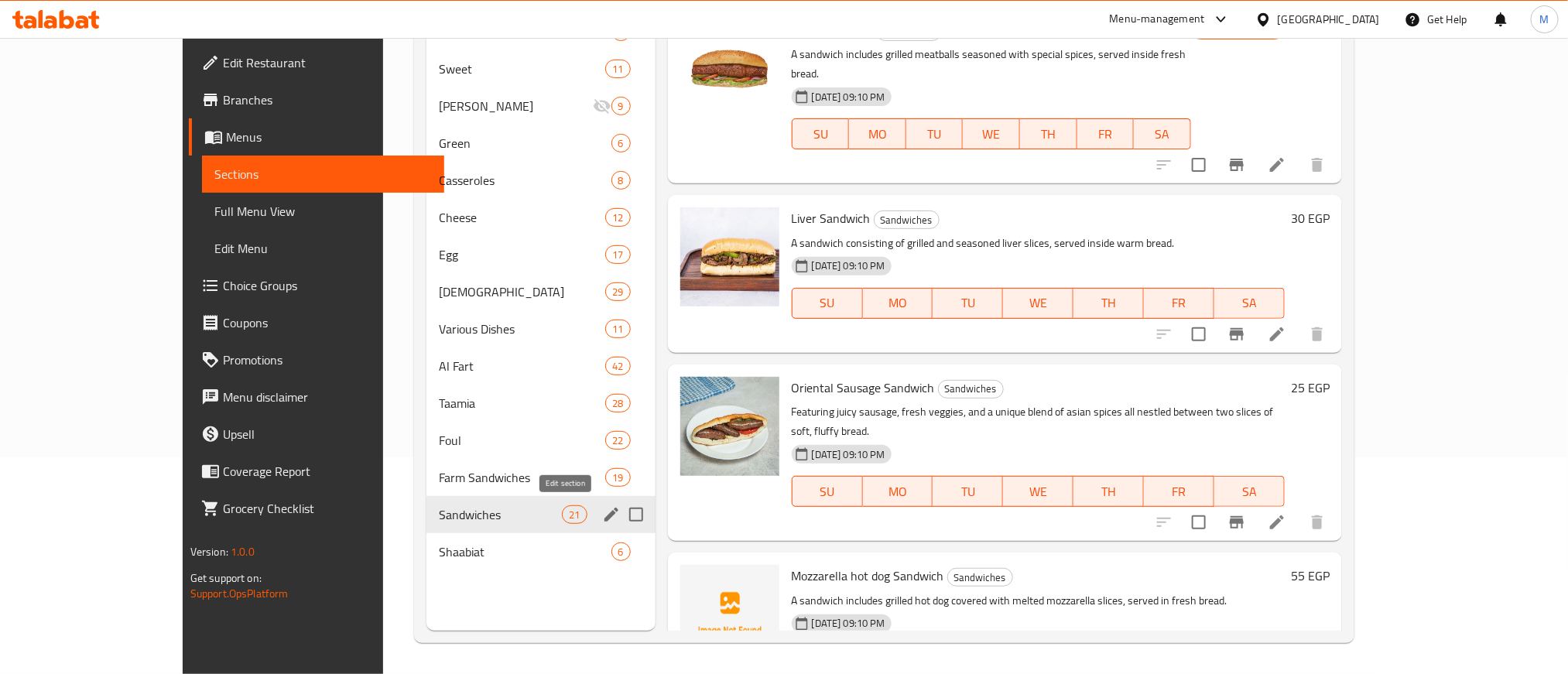
click at [602, 513] on icon "edit" at bounding box center [611, 514] width 18 height 18
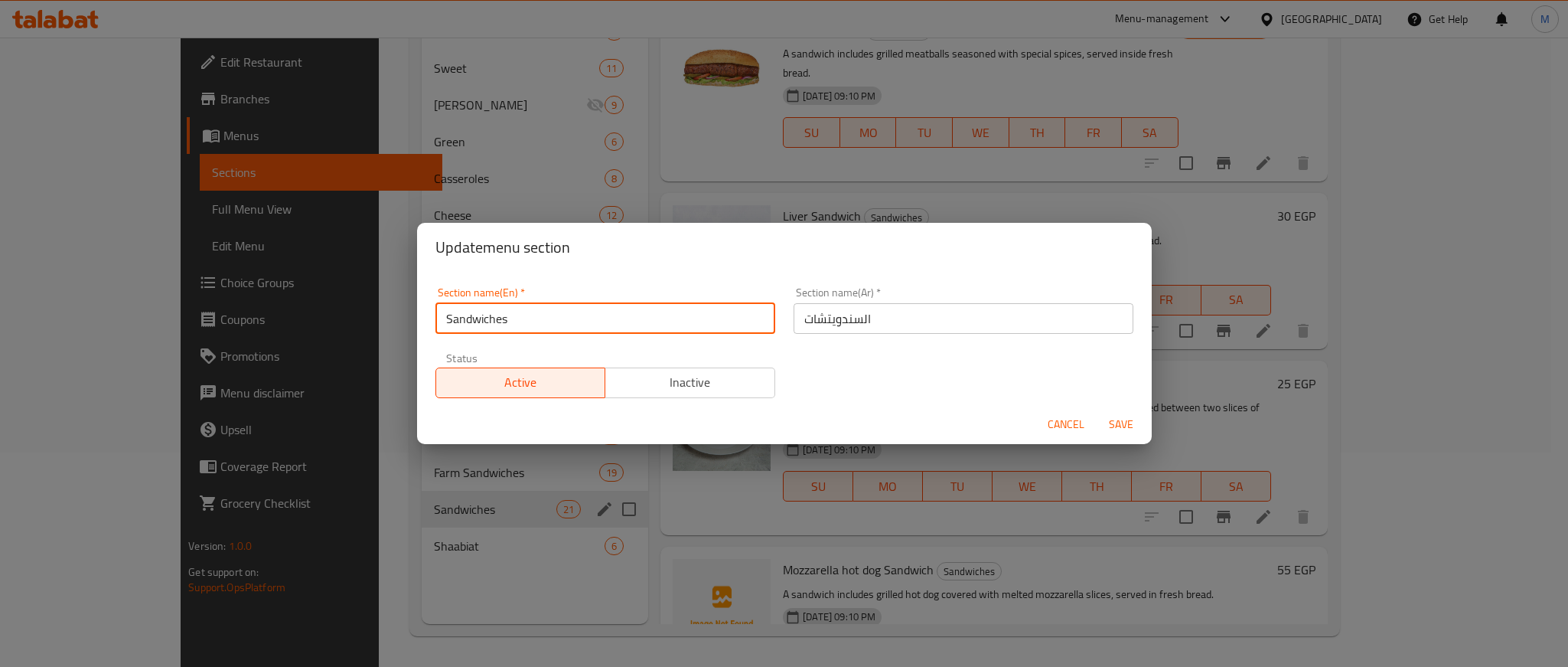
click at [538, 320] on input "Sandwiches" at bounding box center [605, 319] width 340 height 31
click at [446, 315] on input "Sandwiches" at bounding box center [605, 319] width 340 height 31
paste input "Meat"
type input "Meat Sandwiches"
click at [650, 272] on div "Section name(En)   * Meat Sandwiches Section name(En) * Section name(Ar)   * ال…" at bounding box center [784, 338] width 734 height 132
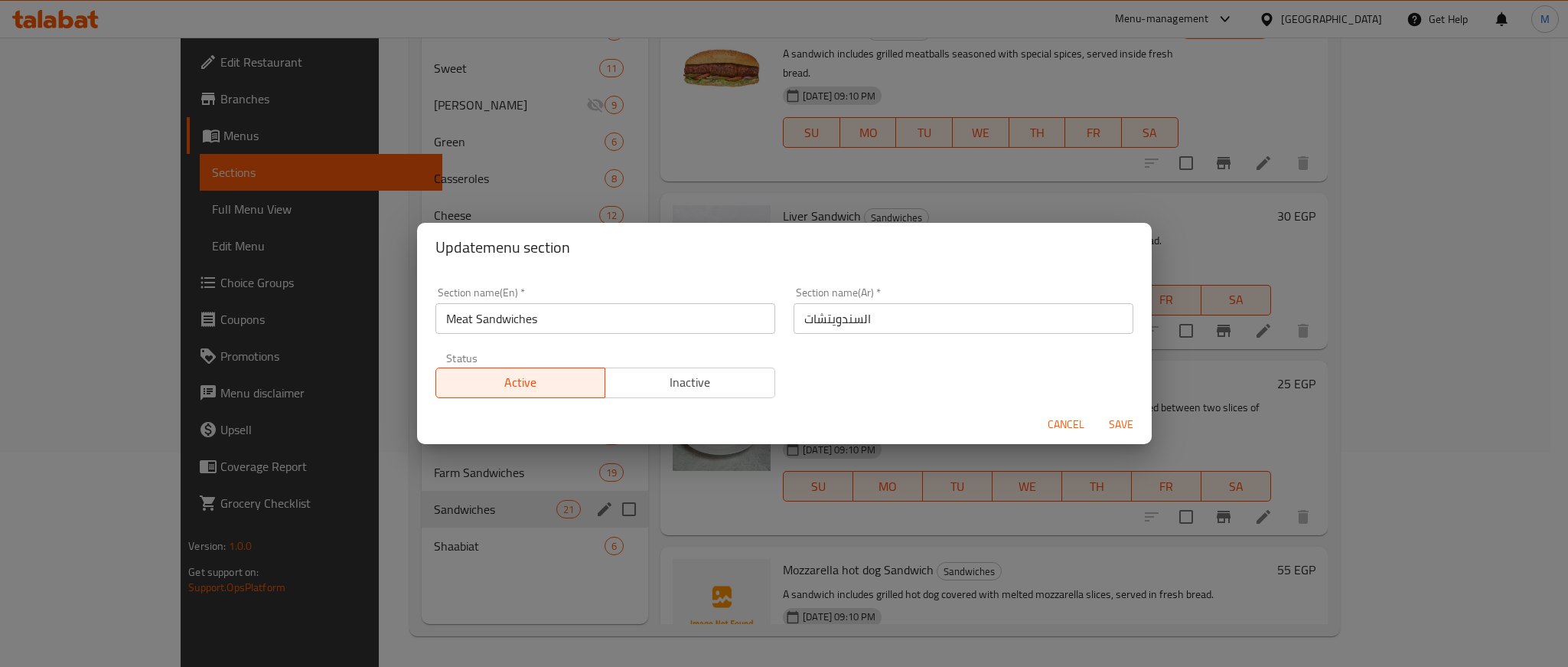
click at [900, 320] on input "السندويتشات" at bounding box center [963, 319] width 340 height 31
type input "السندويتشات اللحوم"
click at [898, 270] on div "Update menu section" at bounding box center [784, 248] width 734 height 49
click at [1109, 415] on span "Save" at bounding box center [1120, 424] width 37 height 19
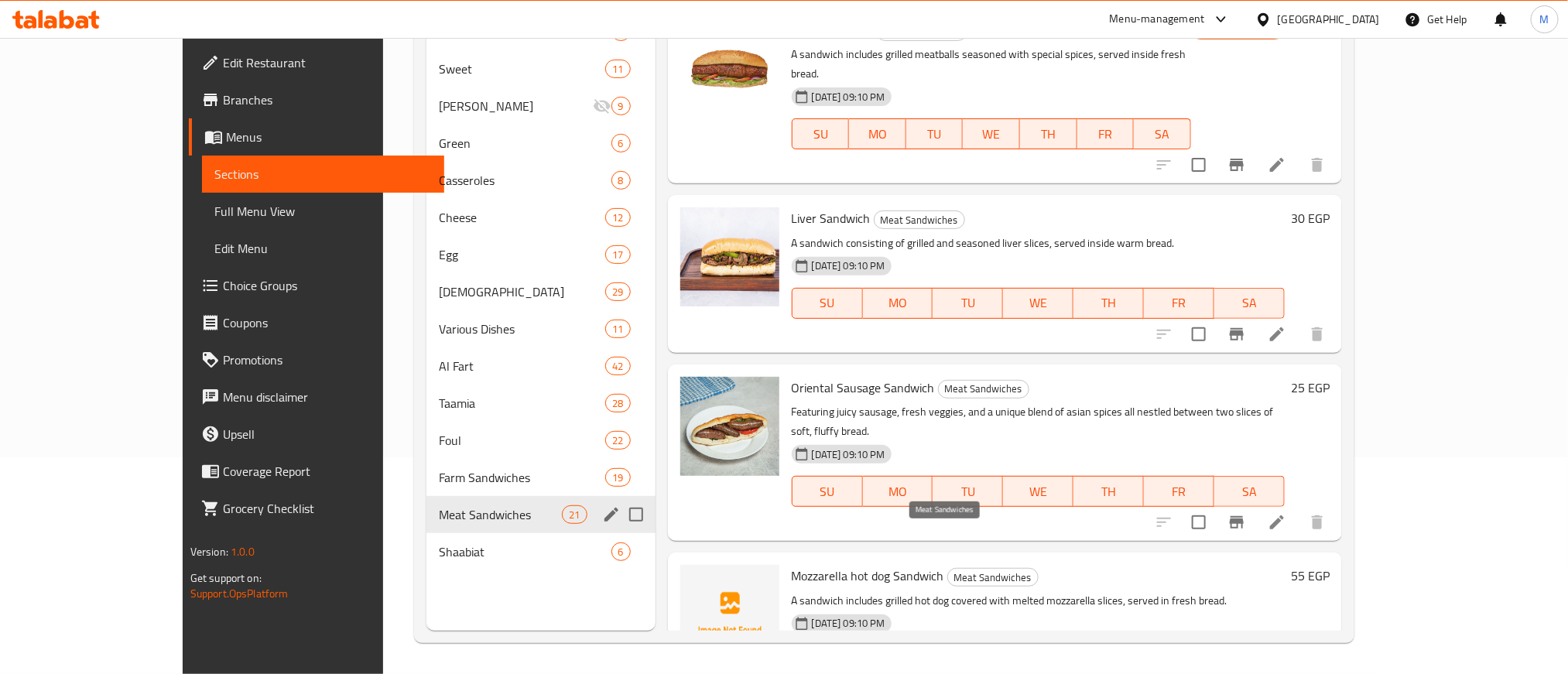
click at [948, 569] on span "Meat Sandwiches" at bounding box center [993, 578] width 90 height 18
copy span "Meat Sandwiches"
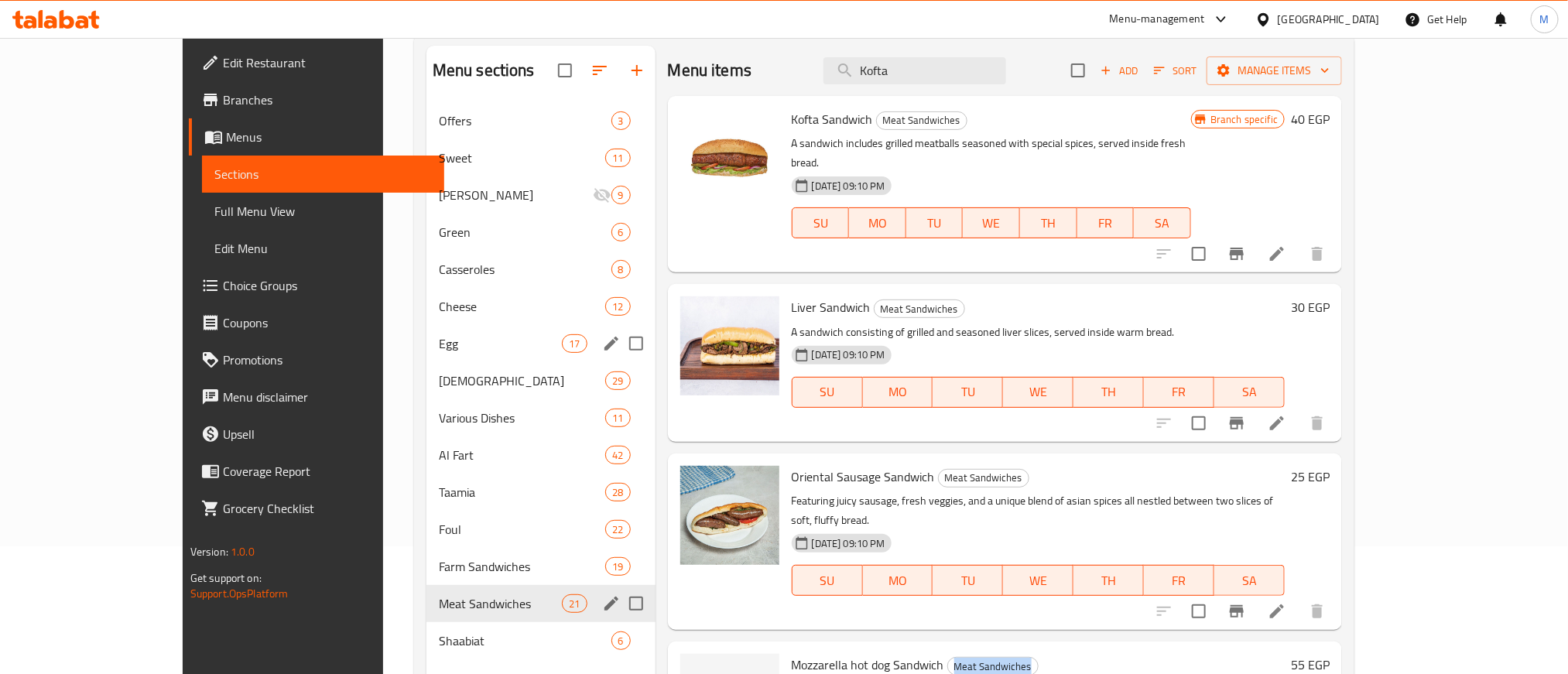
scroll to position [100, 0]
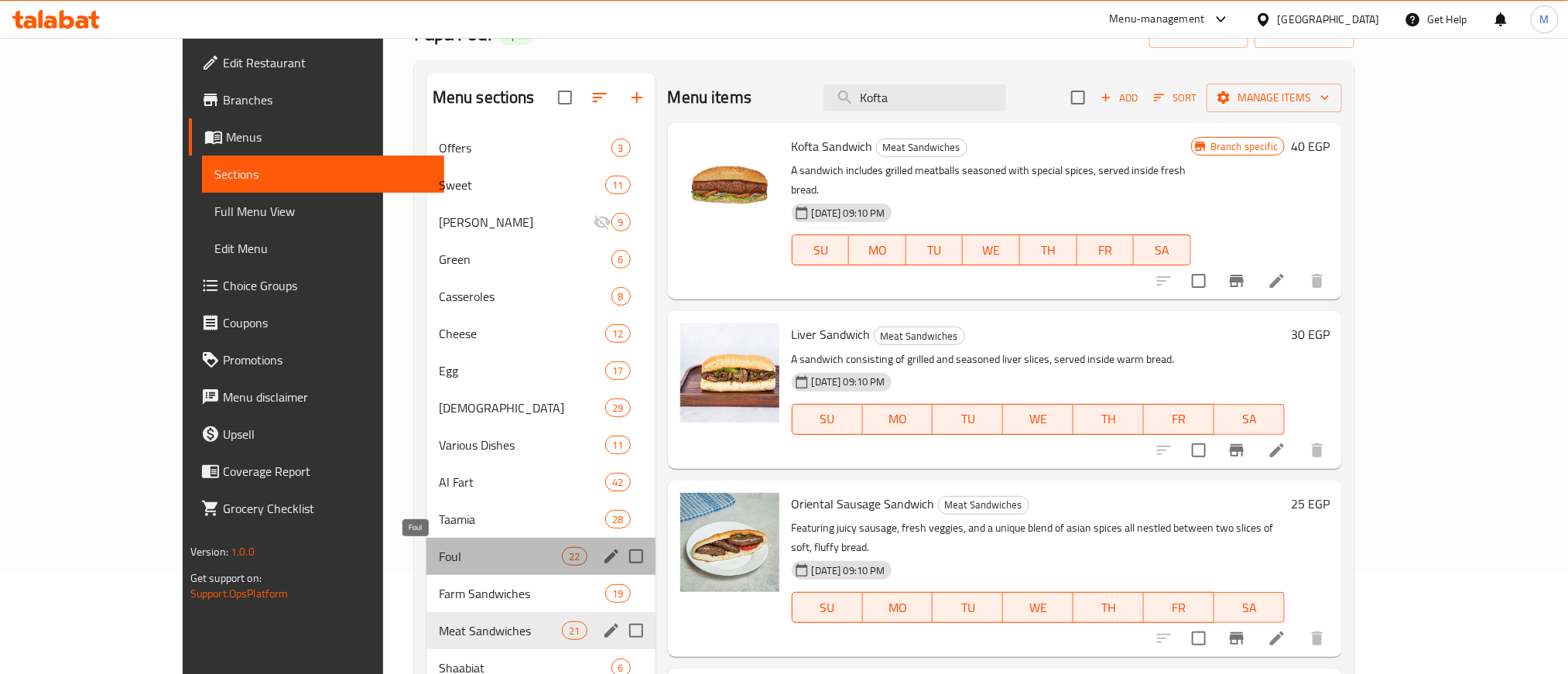
click at [439, 555] on span "Foul" at bounding box center [500, 556] width 123 height 18
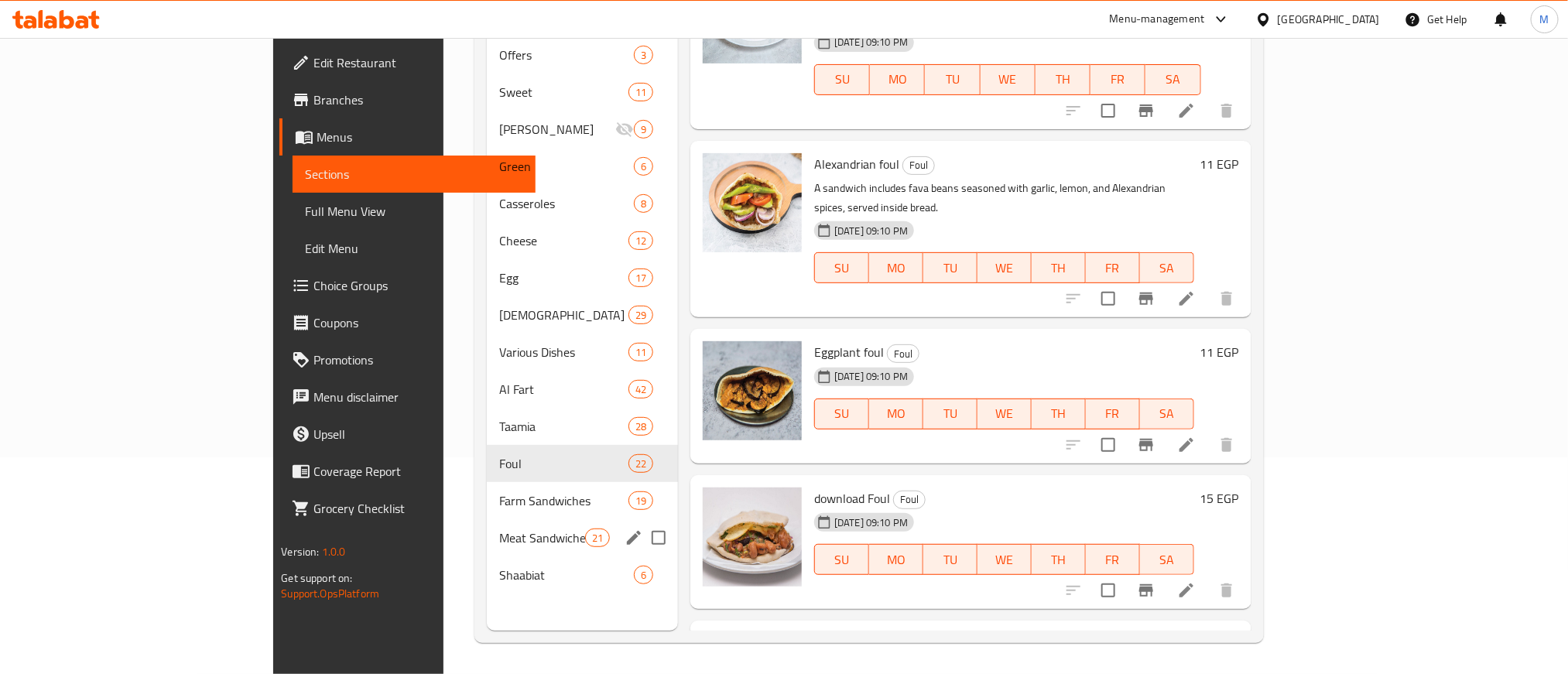
scroll to position [696, 0]
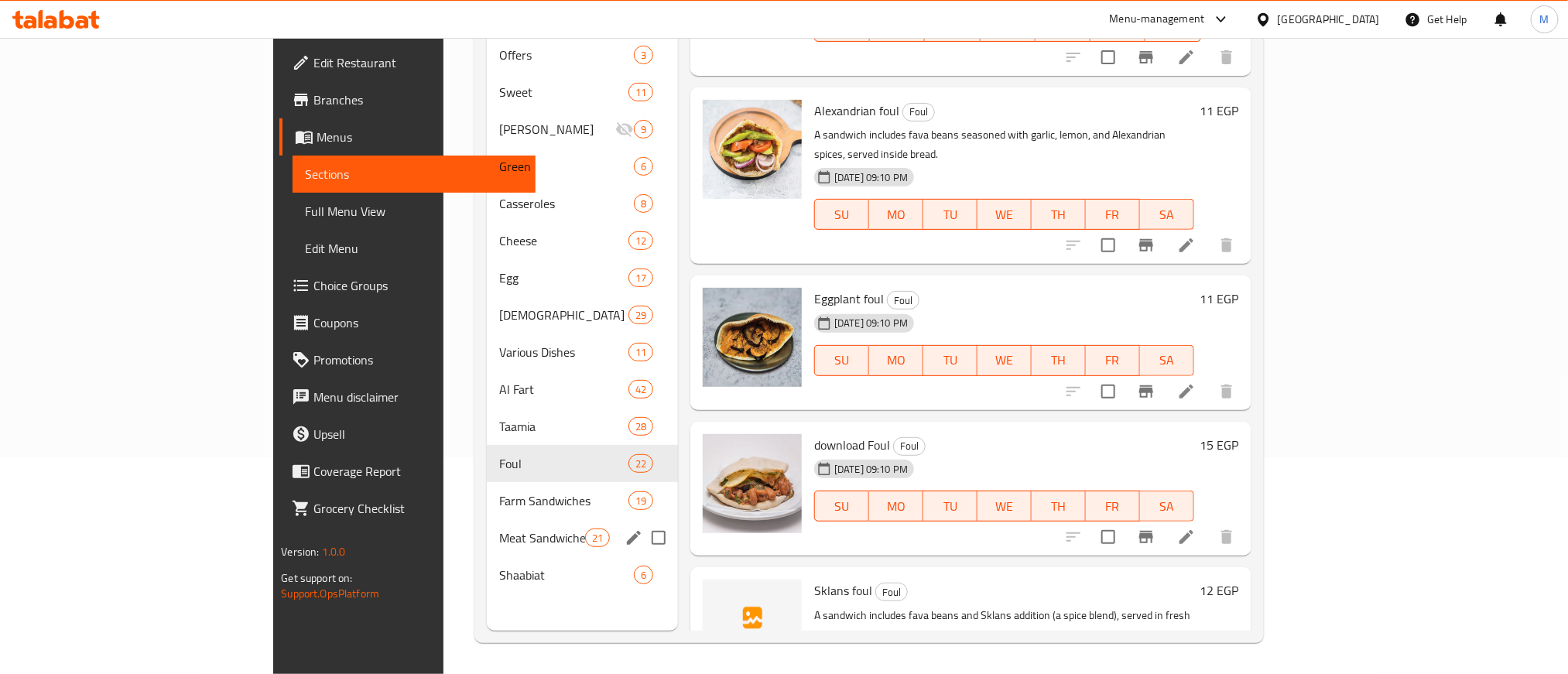
click at [814, 433] on span "download Foul" at bounding box center [852, 445] width 76 height 23
copy h6 "download Foul"
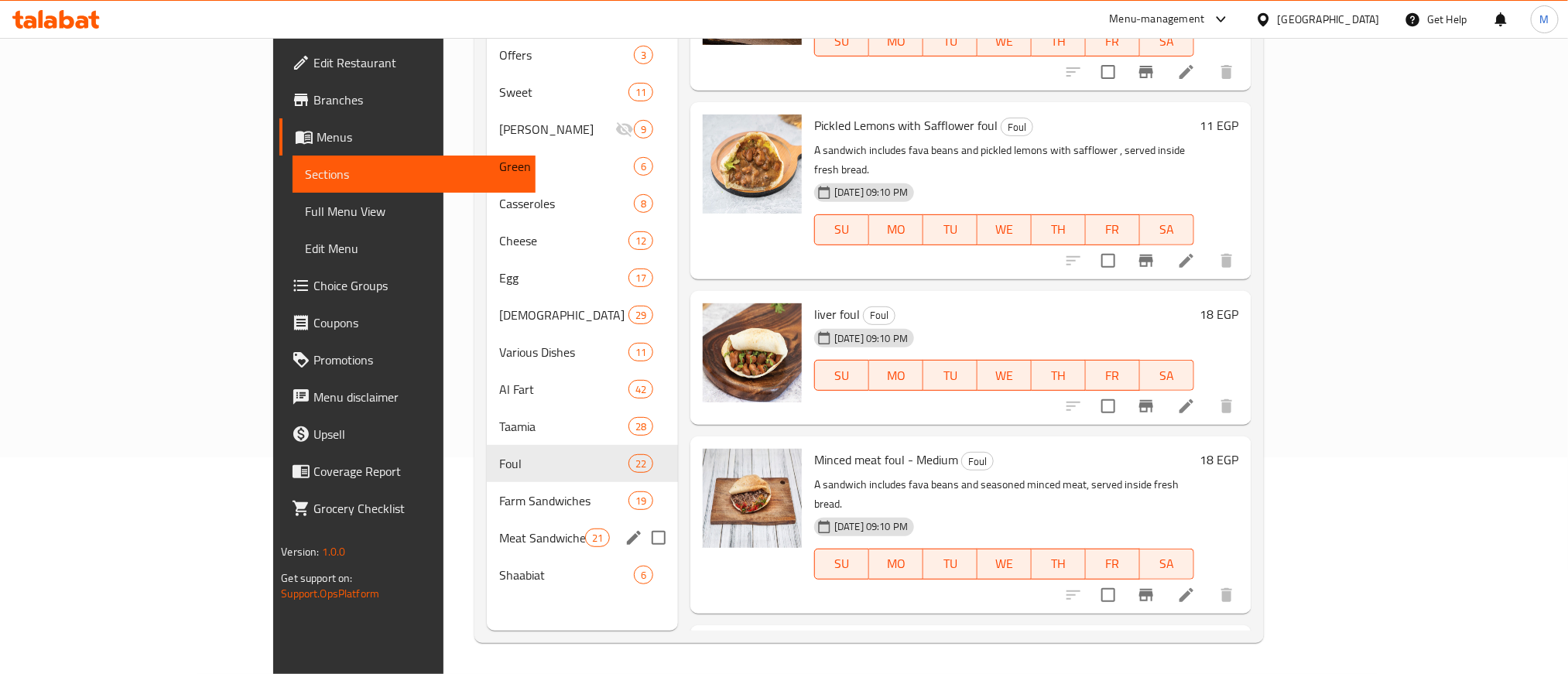
scroll to position [1973, 0]
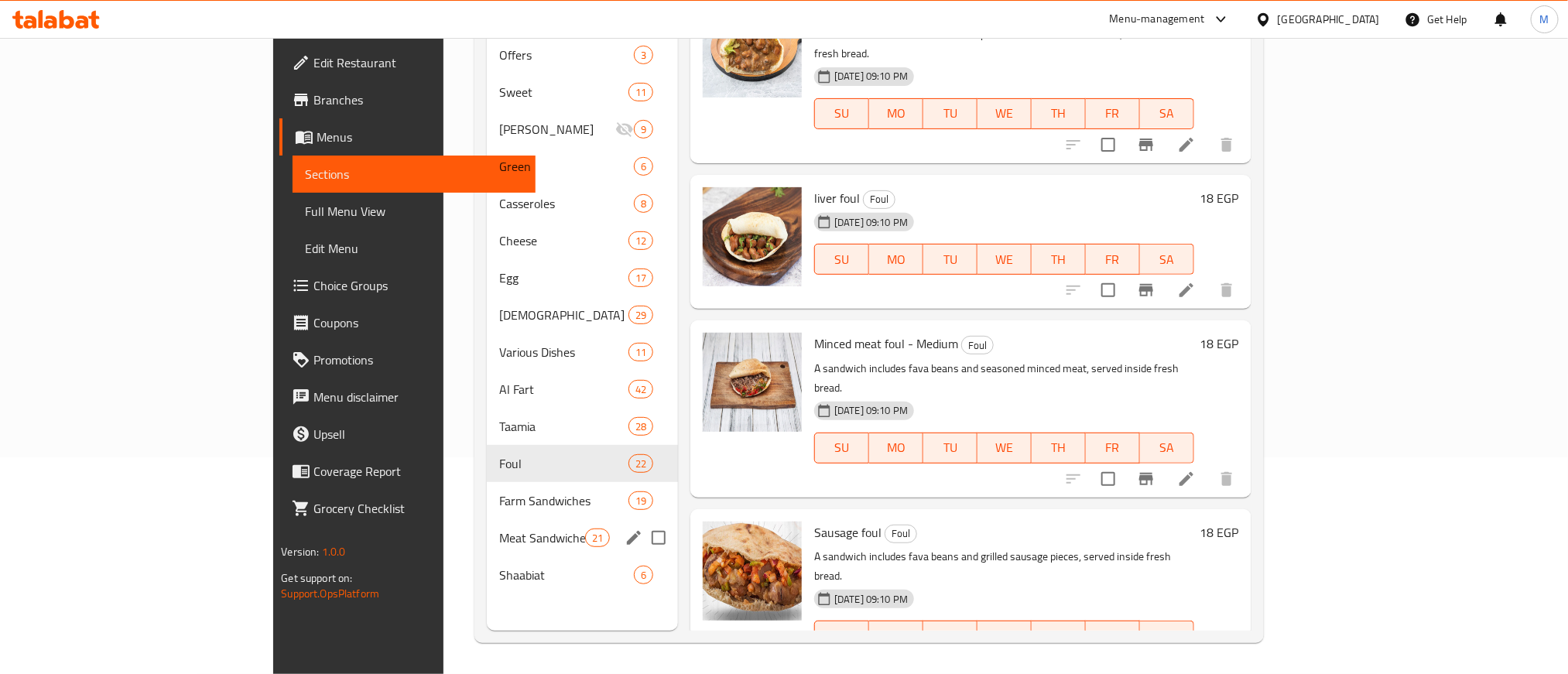
click at [814, 521] on span "Sausage foul" at bounding box center [848, 532] width 67 height 23
copy h6 "Sausage foul"
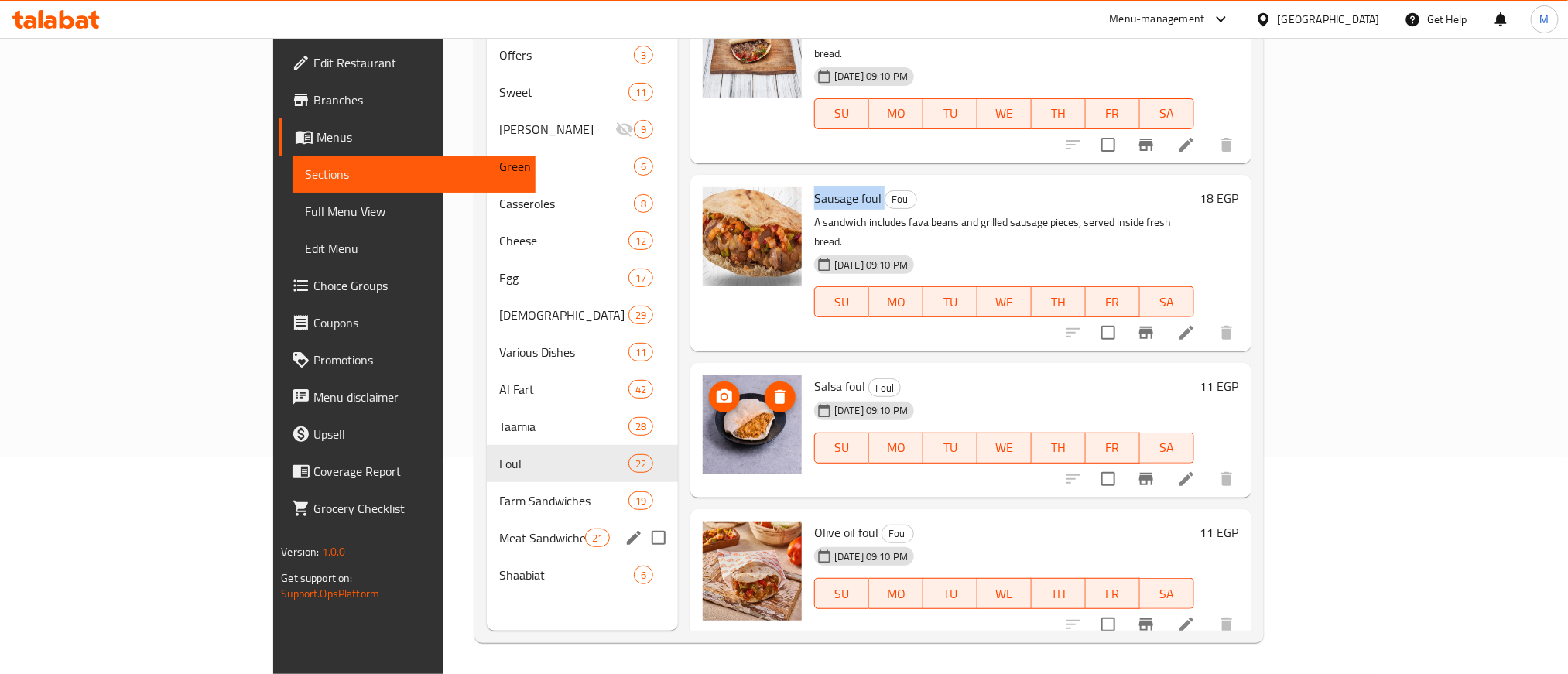
scroll to position [2322, 0]
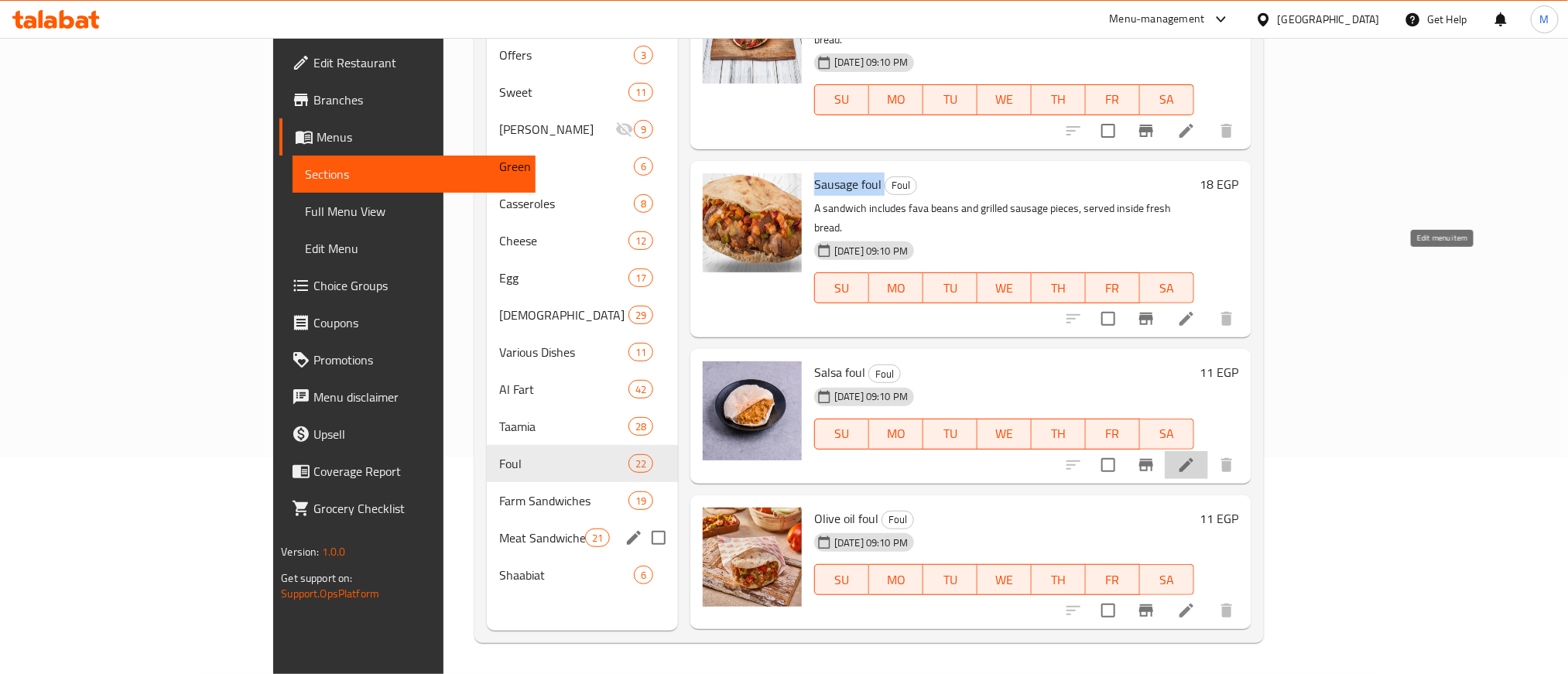
click at [1194, 458] on icon at bounding box center [1186, 464] width 14 height 14
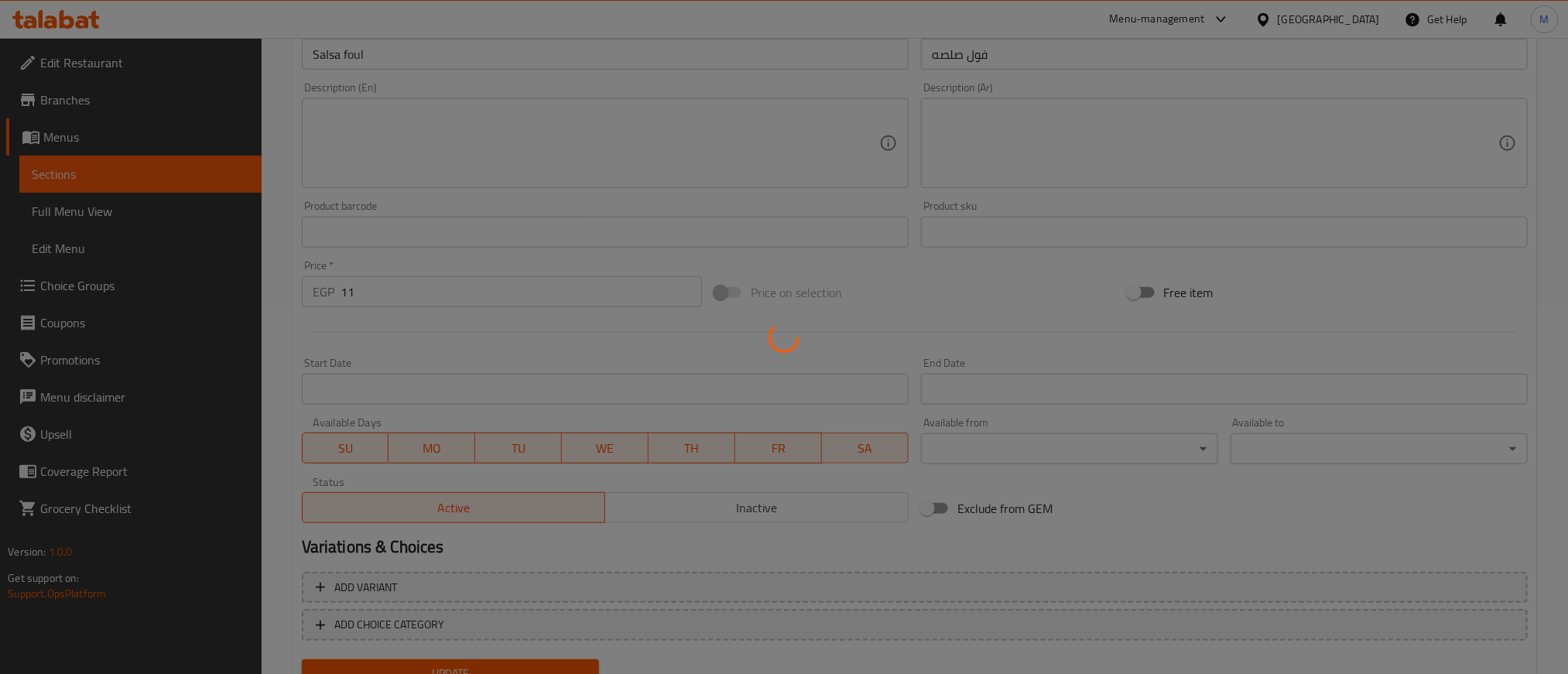
scroll to position [428, 0]
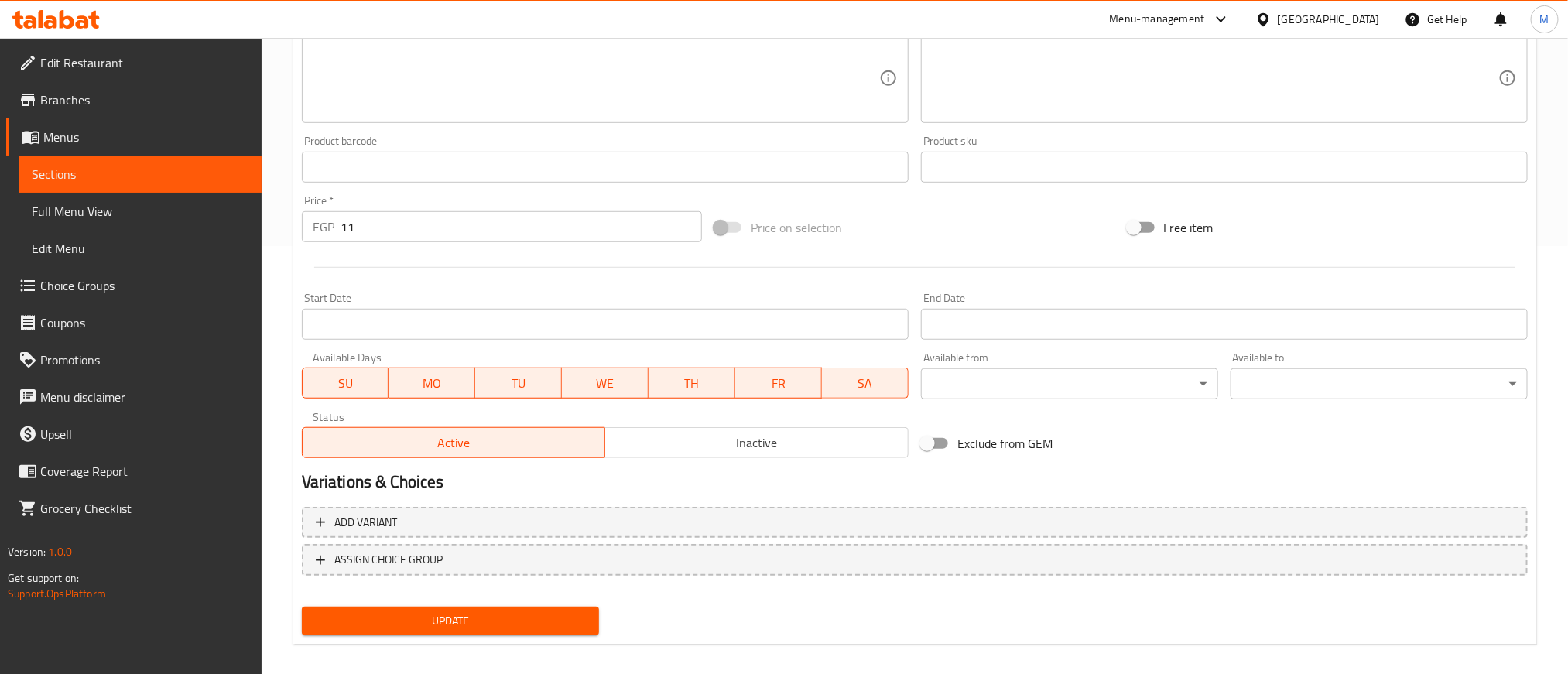
click at [766, 441] on span "Inactive" at bounding box center [756, 443] width 291 height 22
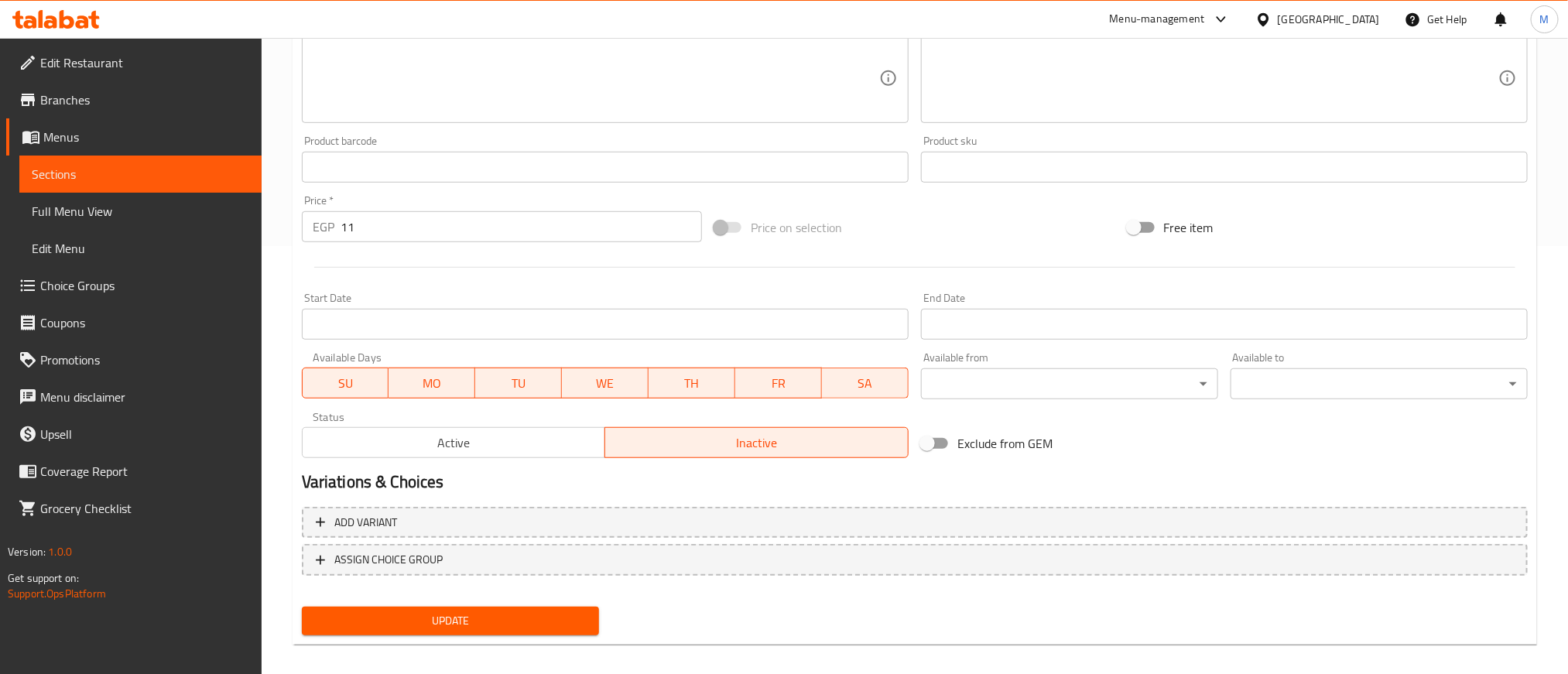
click at [551, 613] on span "Update" at bounding box center [450, 621] width 272 height 19
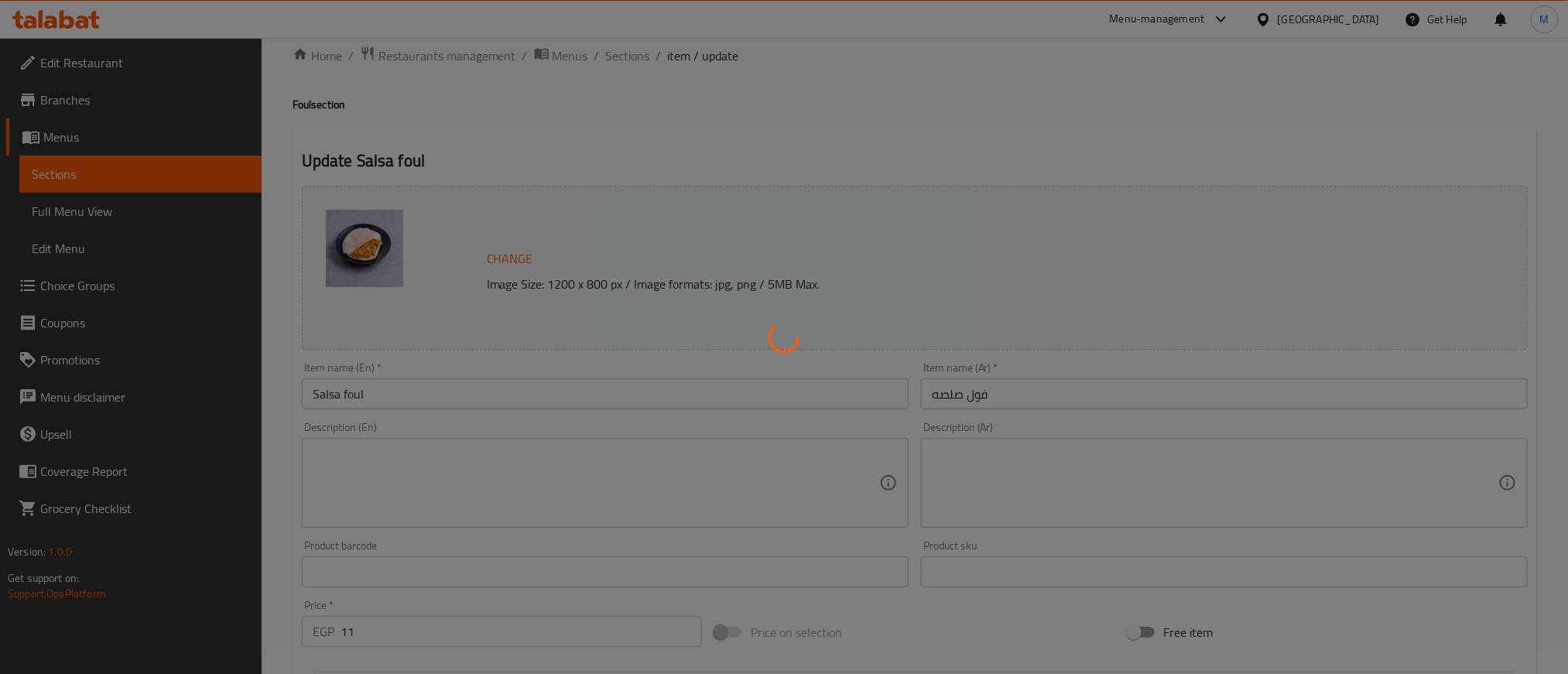
scroll to position [0, 0]
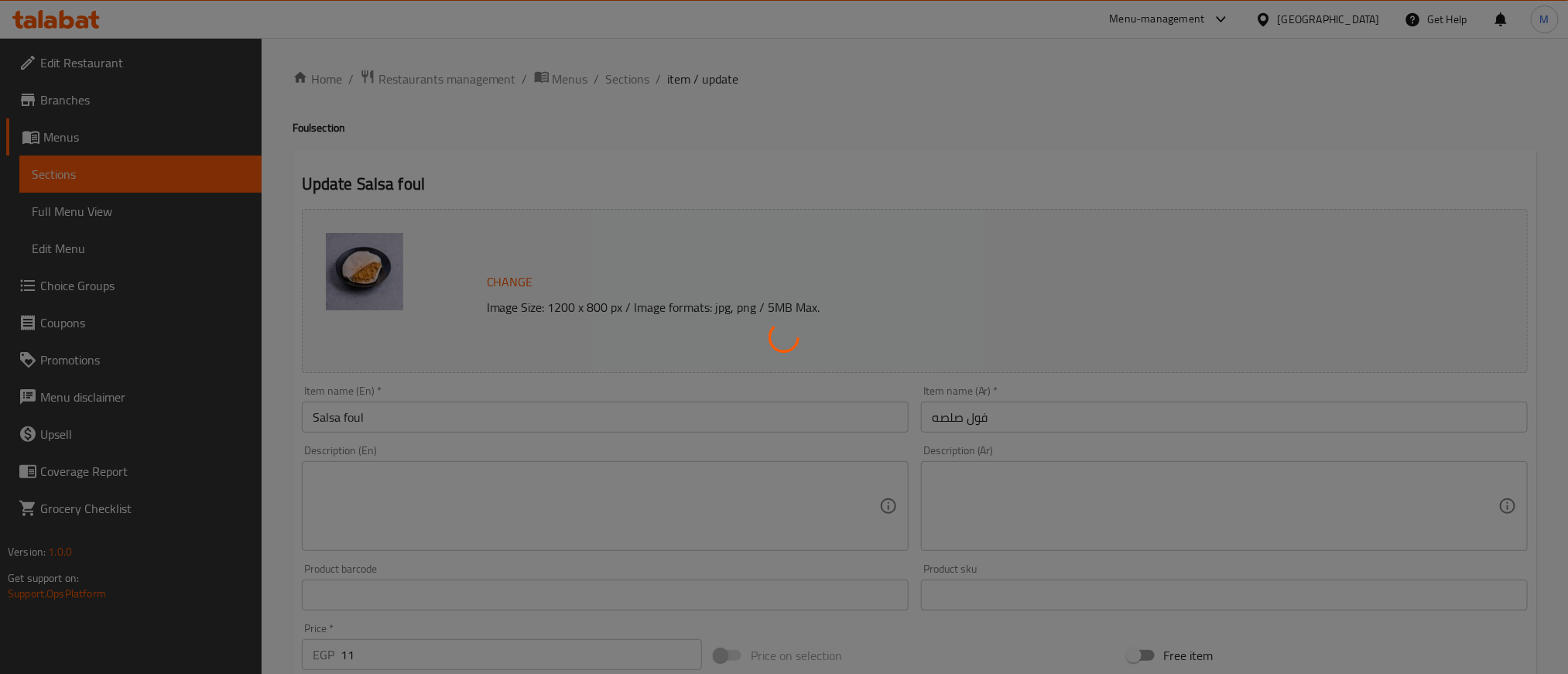
click at [623, 79] on div at bounding box center [784, 337] width 1568 height 674
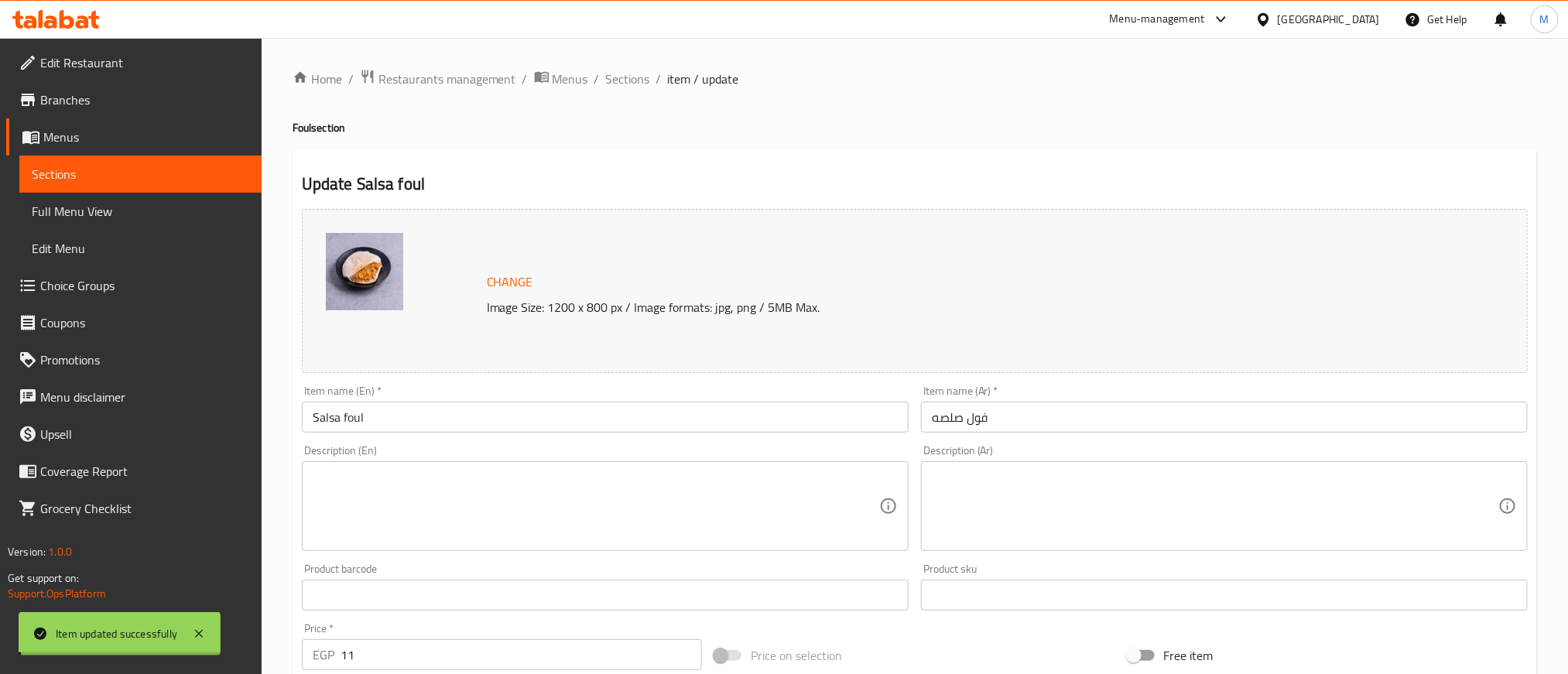
click at [630, 72] on div at bounding box center [784, 337] width 1568 height 674
click at [631, 75] on span "Sections" at bounding box center [627, 78] width 44 height 18
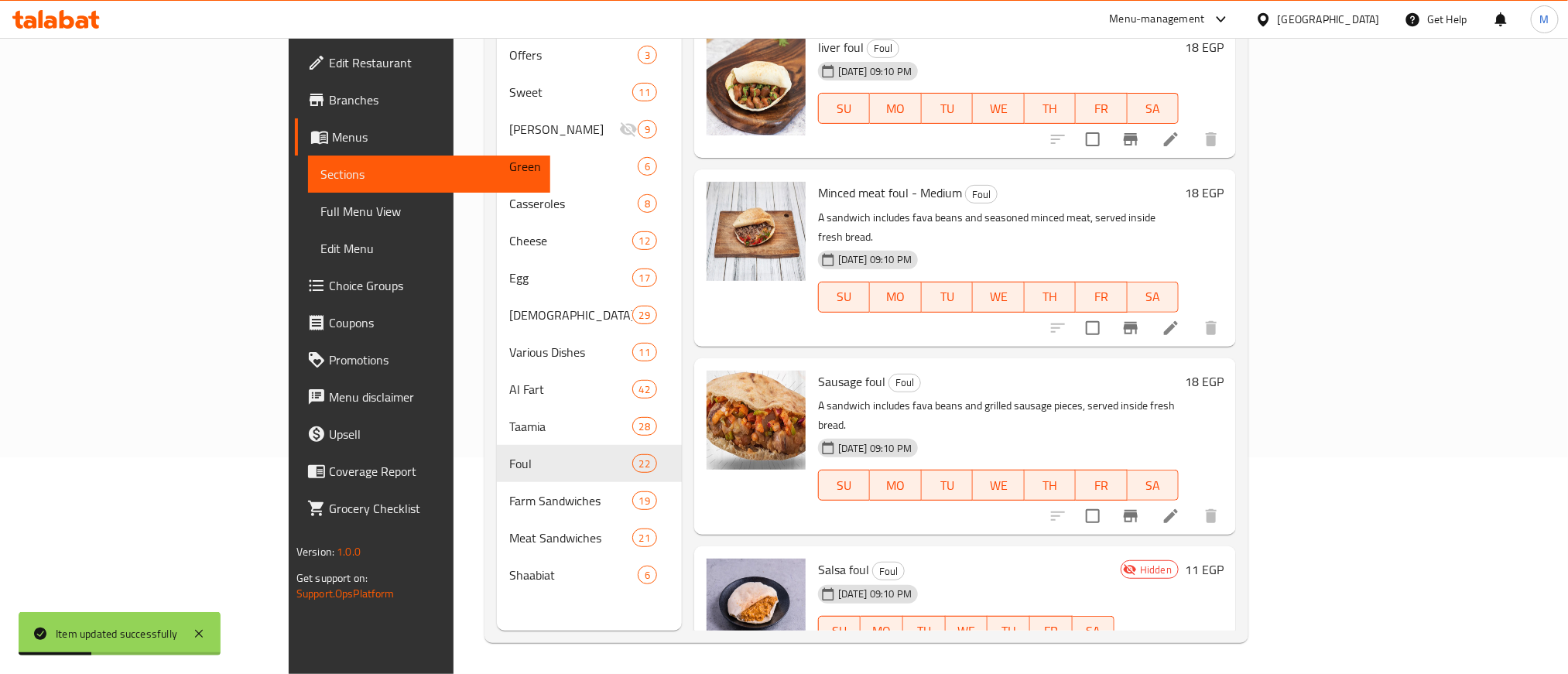
scroll to position [2322, 0]
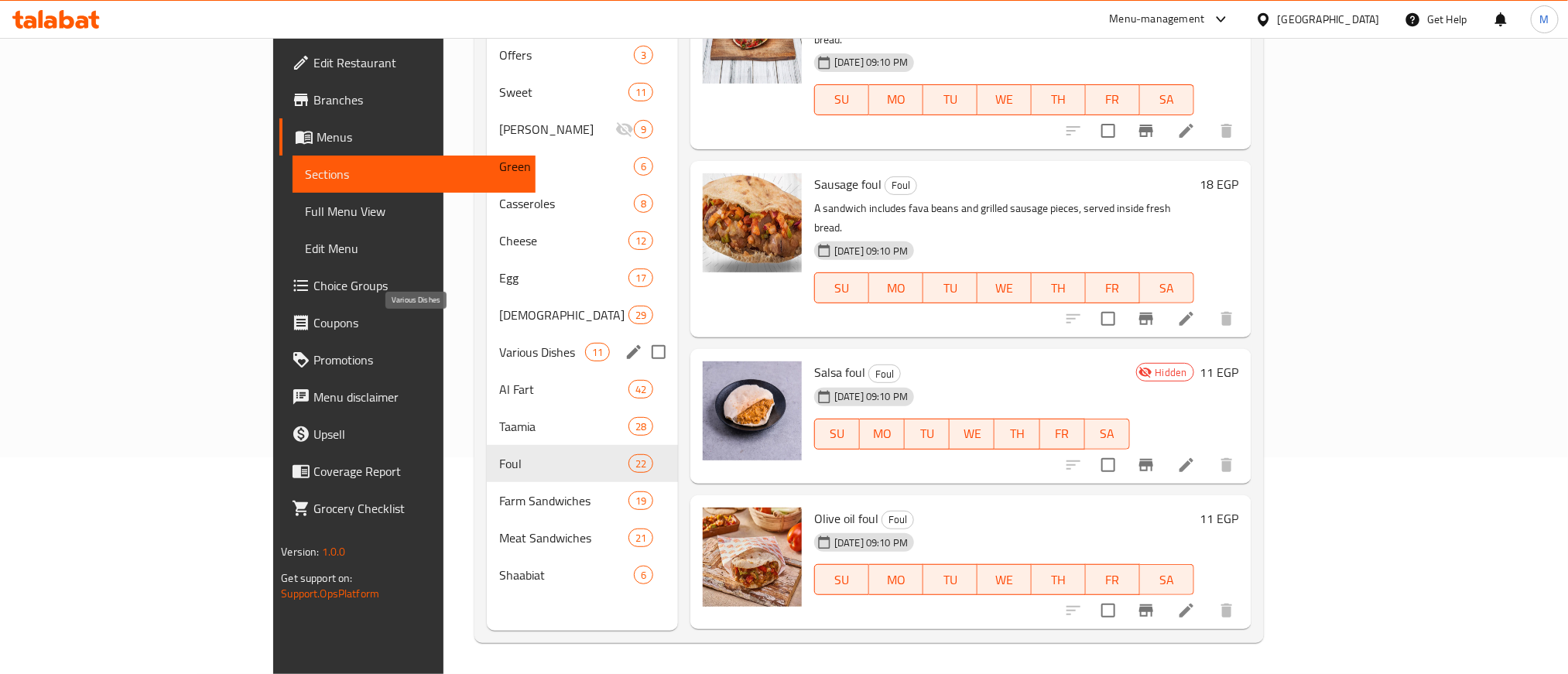
click at [499, 343] on span "Various Dishes" at bounding box center [542, 351] width 86 height 18
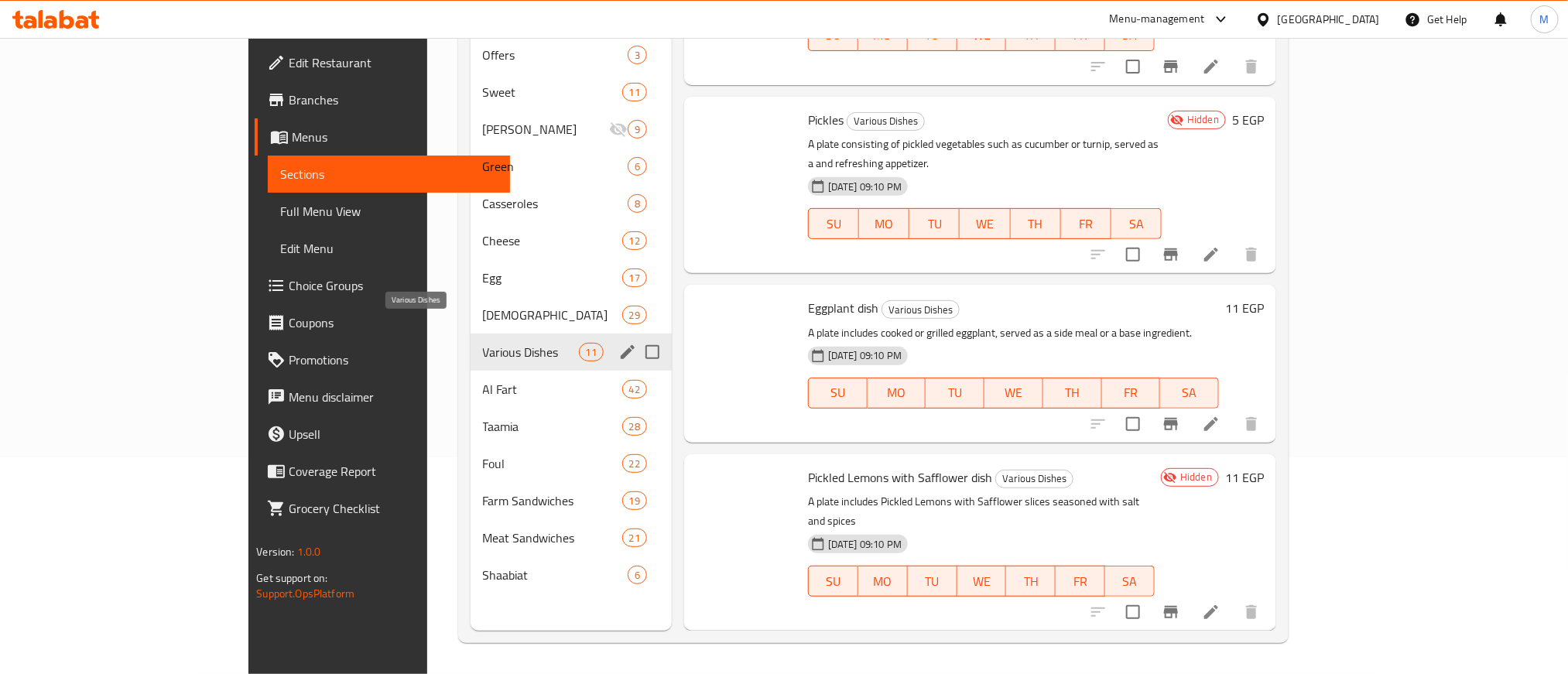
scroll to position [1200, 0]
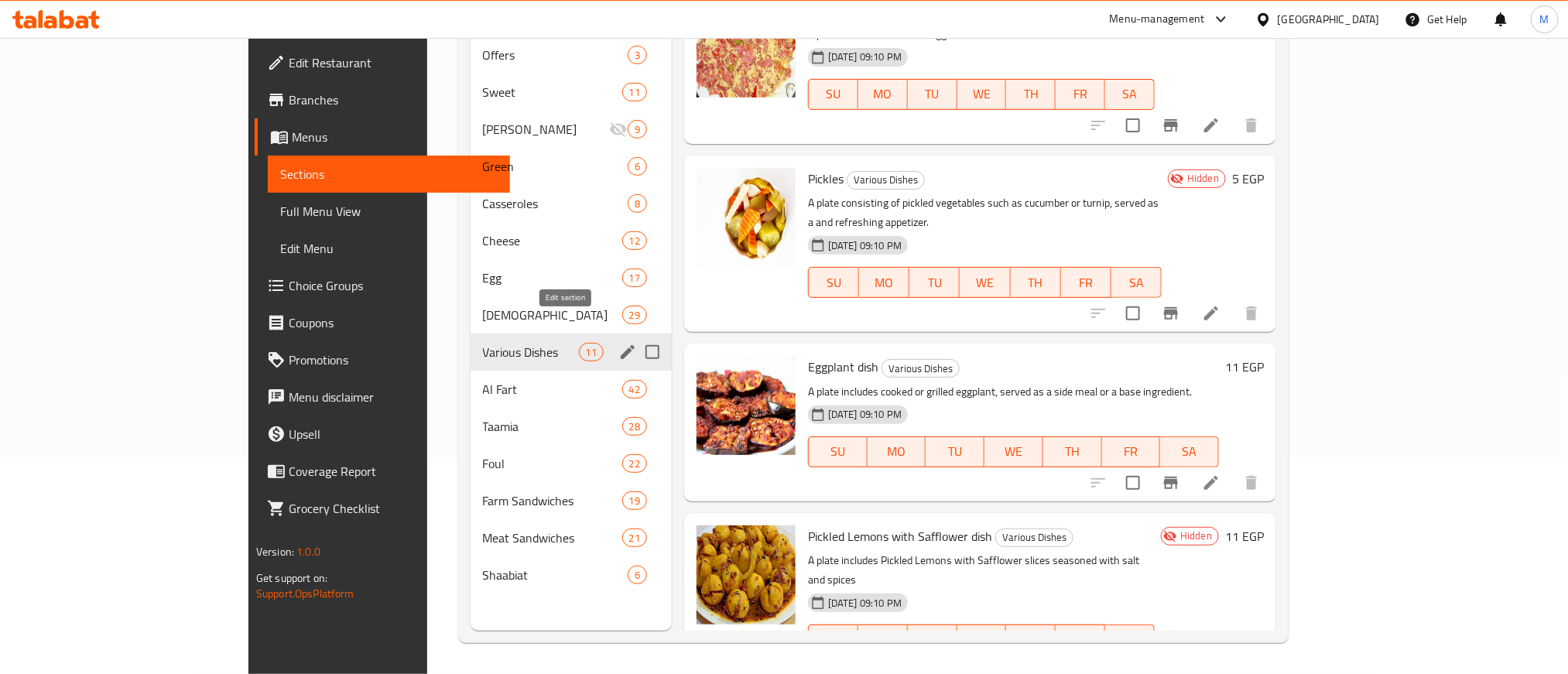
click at [621, 345] on icon "edit" at bounding box center [627, 351] width 14 height 14
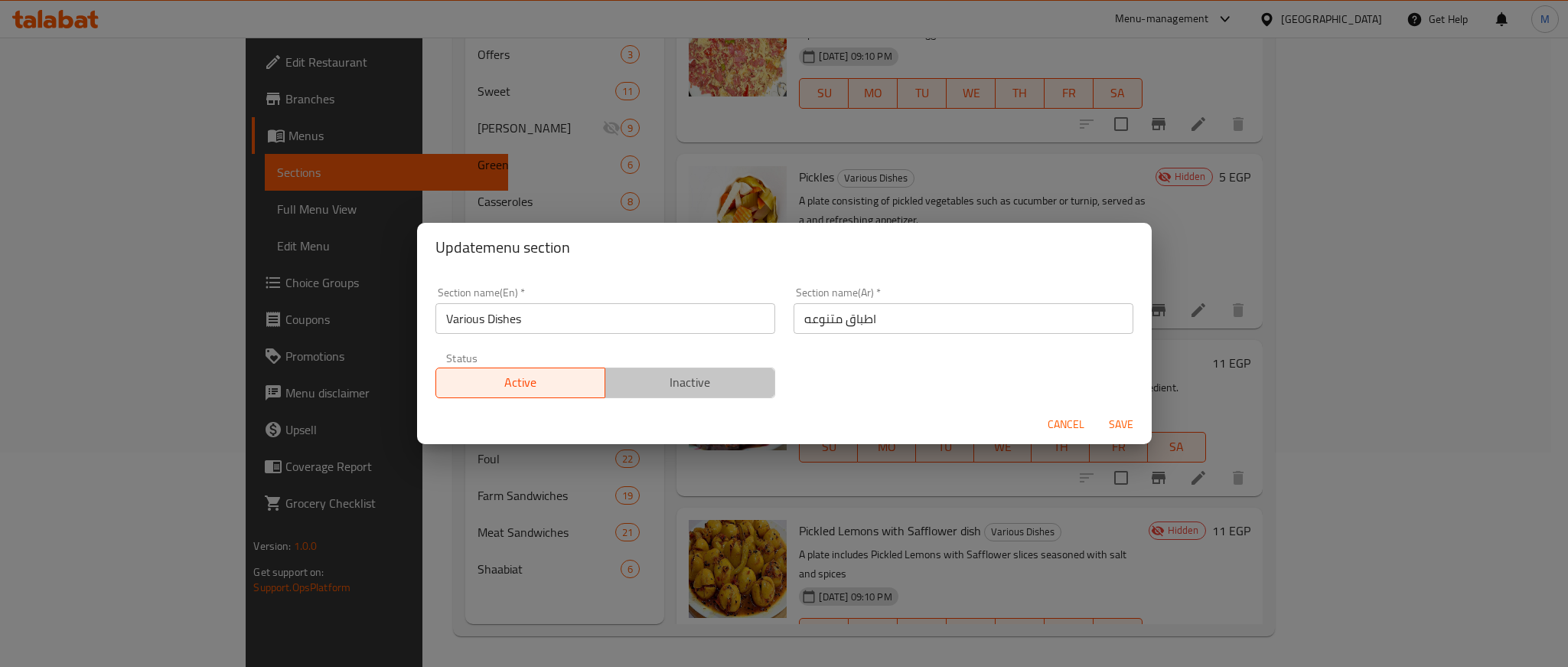
click at [749, 377] on span "Inactive" at bounding box center [690, 382] width 158 height 22
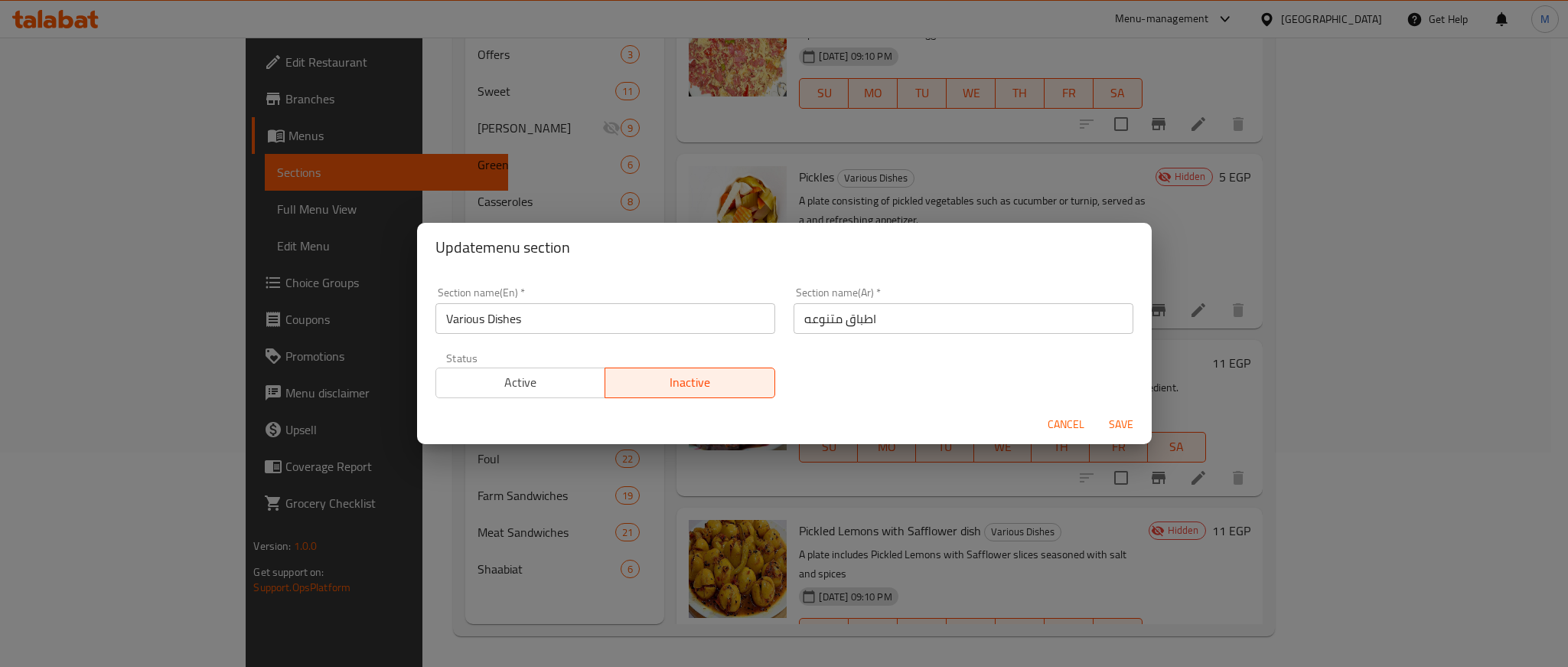
click at [1121, 420] on span "Save" at bounding box center [1120, 424] width 37 height 19
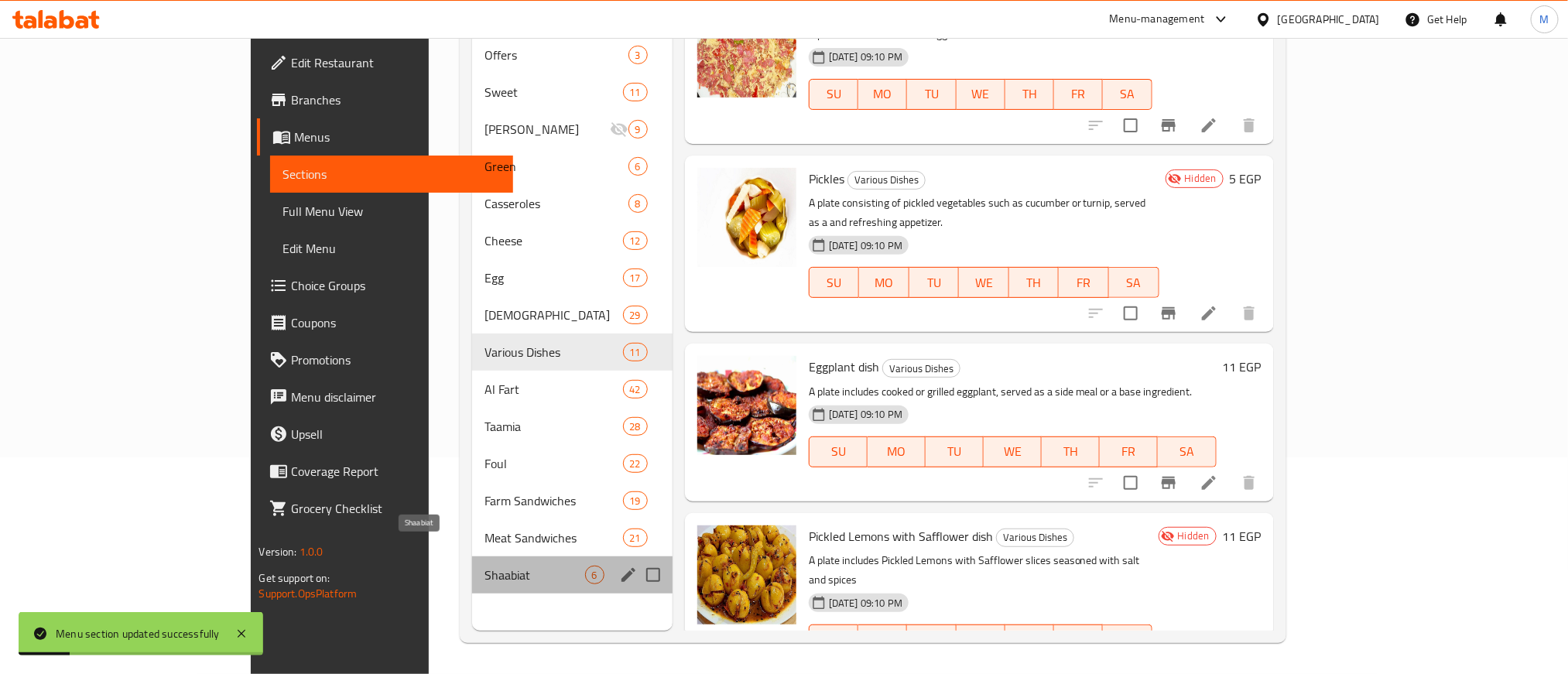
click at [484, 566] on span "Shaabiat" at bounding box center [535, 574] width 100 height 18
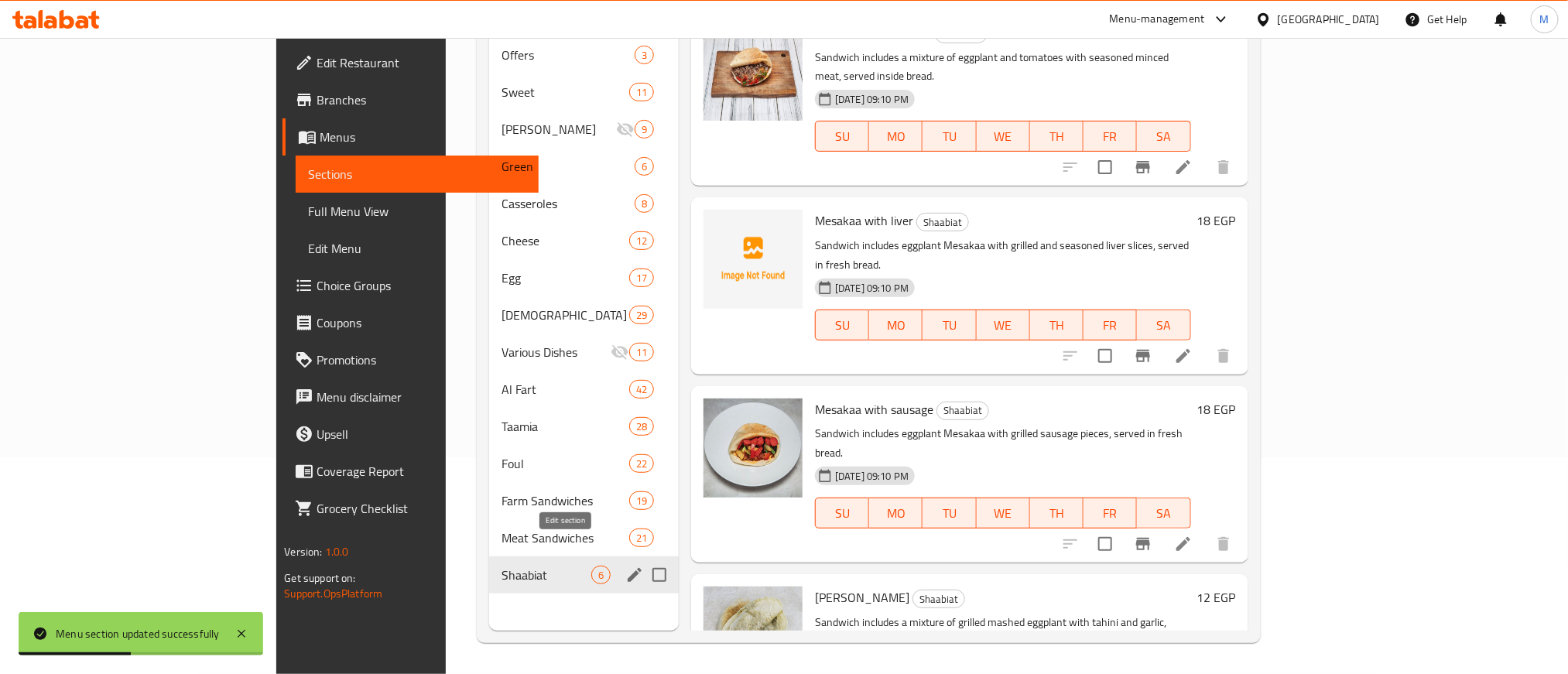
click at [625, 566] on icon "edit" at bounding box center [634, 574] width 18 height 18
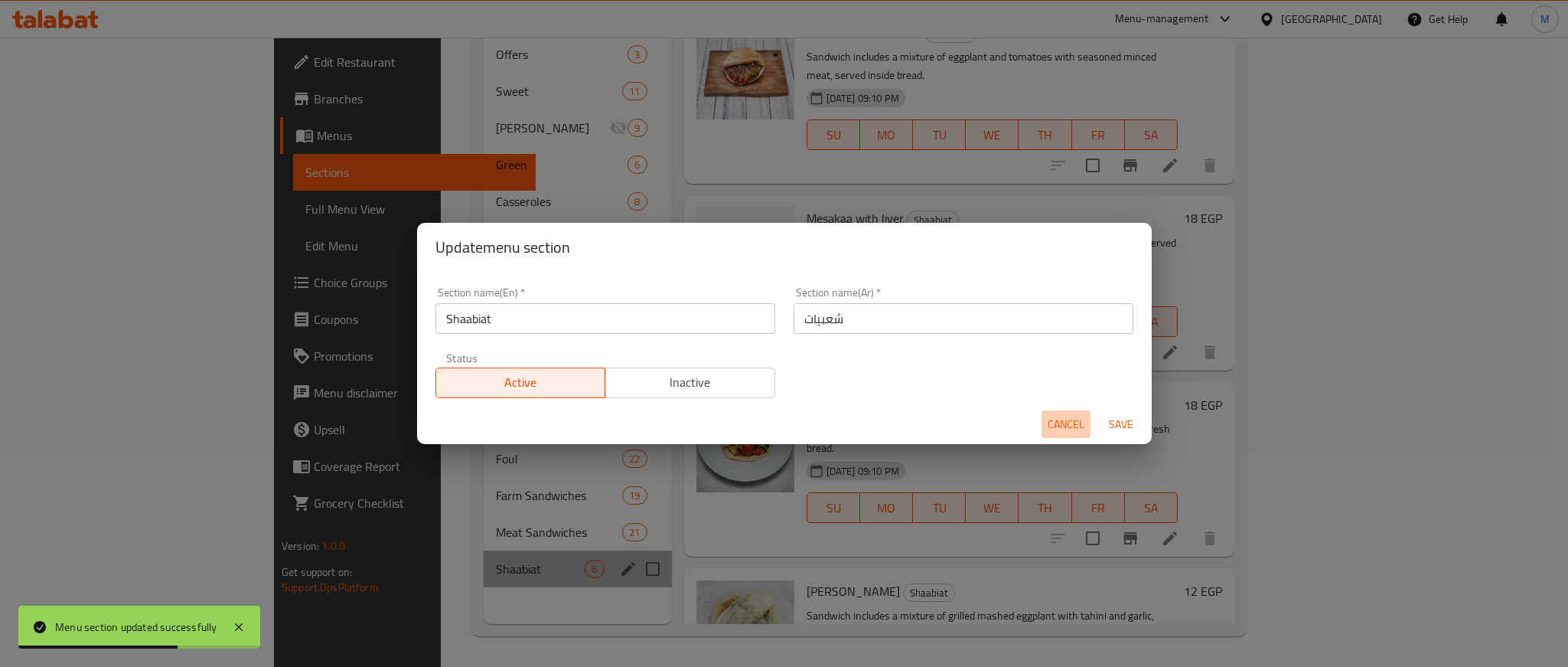
click at [1079, 426] on span "Cancel" at bounding box center [1066, 424] width 37 height 19
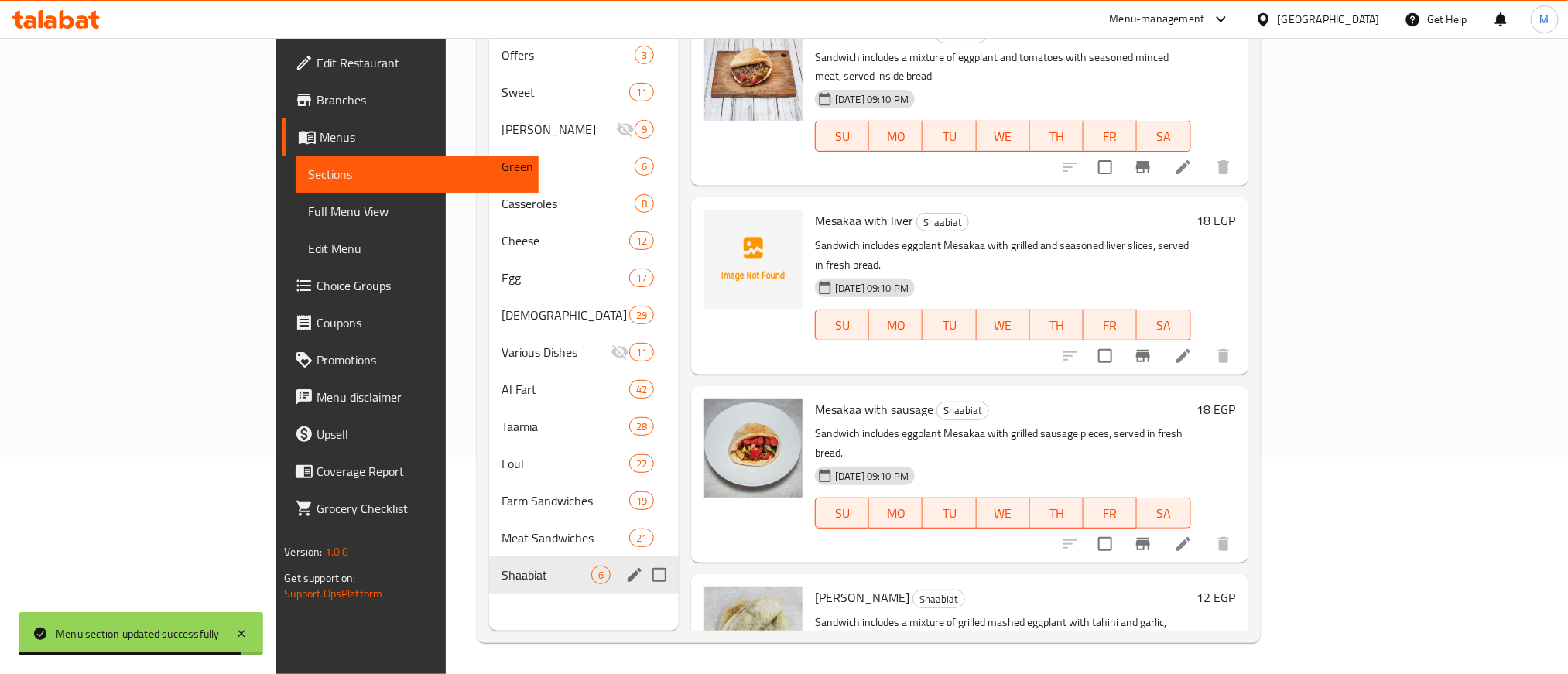
click at [628, 568] on icon "edit" at bounding box center [634, 574] width 14 height 14
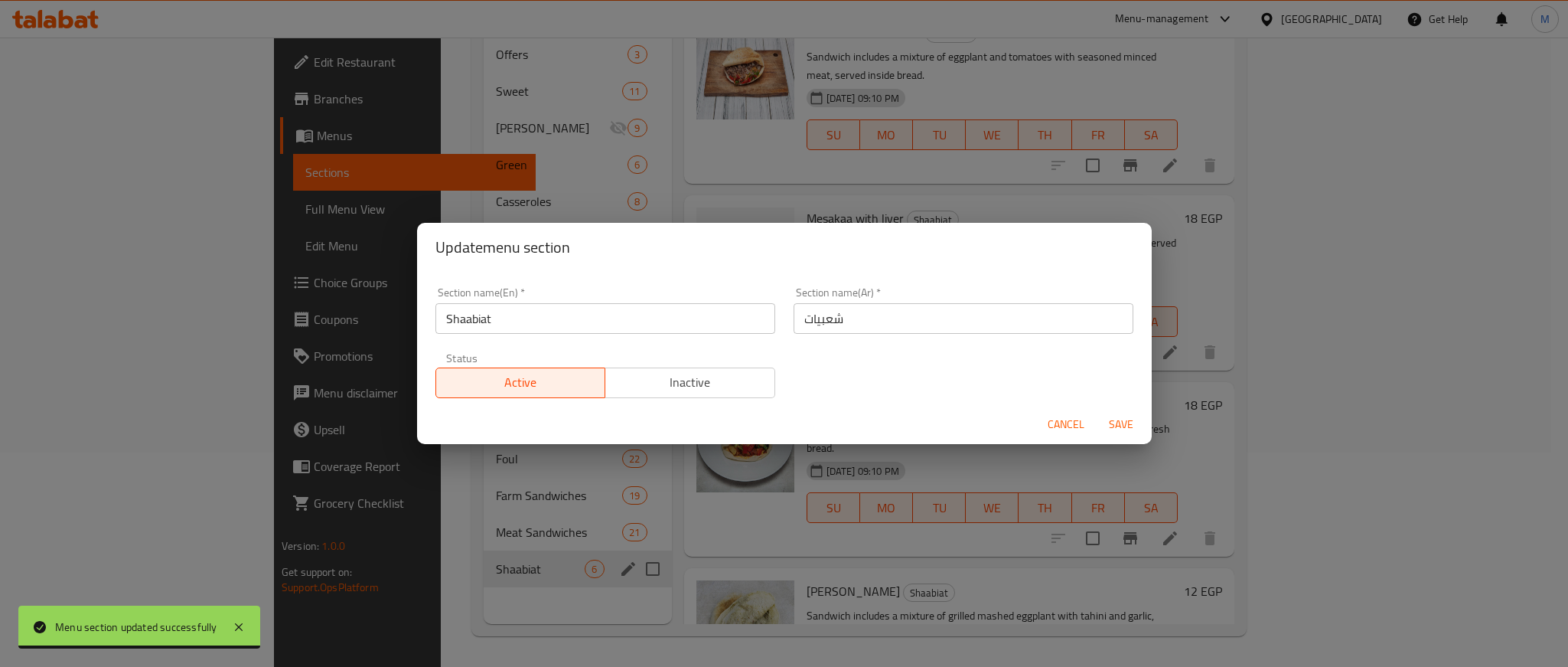
click at [732, 386] on span "Inactive" at bounding box center [690, 382] width 158 height 22
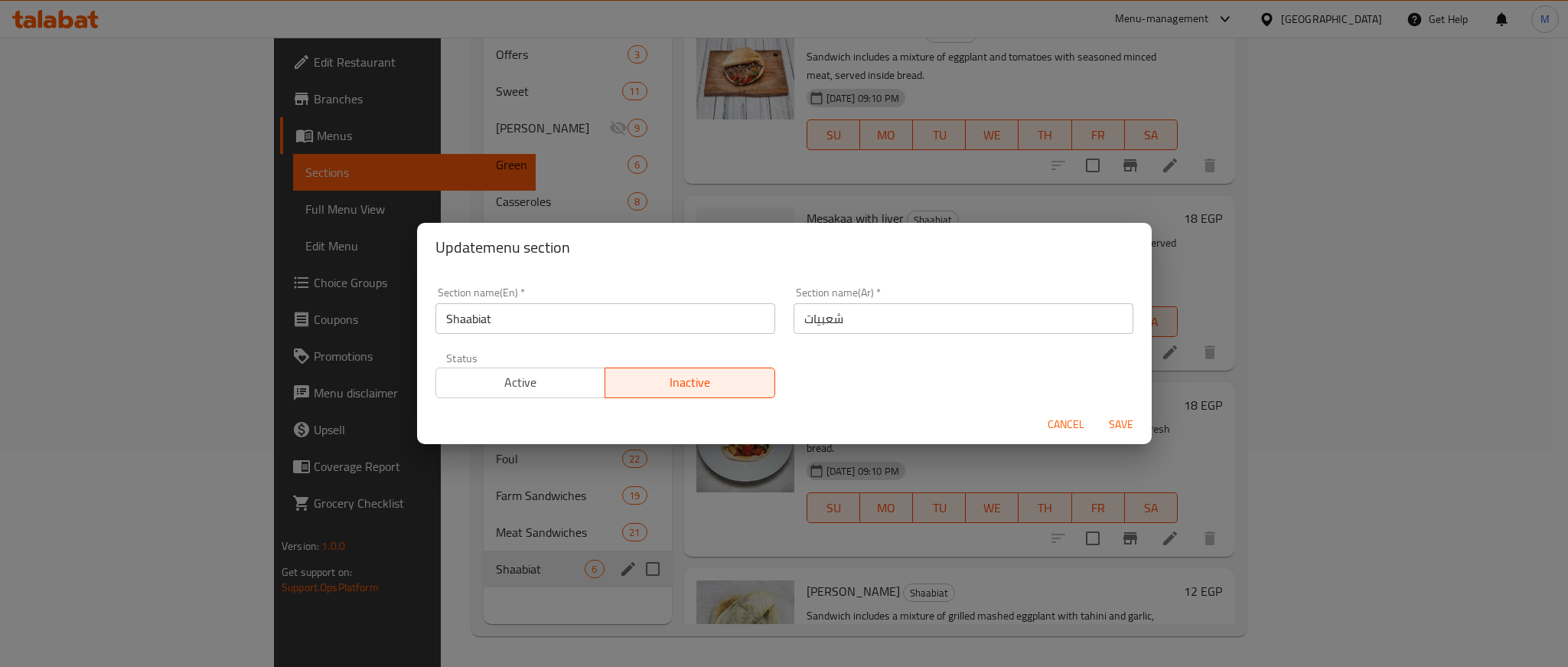
drag, startPoint x: 1151, startPoint y: 430, endPoint x: 1142, endPoint y: 427, distance: 9.5
click at [1143, 428] on div "Update menu section Section name(En)   * Shaabiat Section name(En) * Section na…" at bounding box center [784, 334] width 1568 height 667
click at [1124, 416] on span "Save" at bounding box center [1120, 424] width 37 height 19
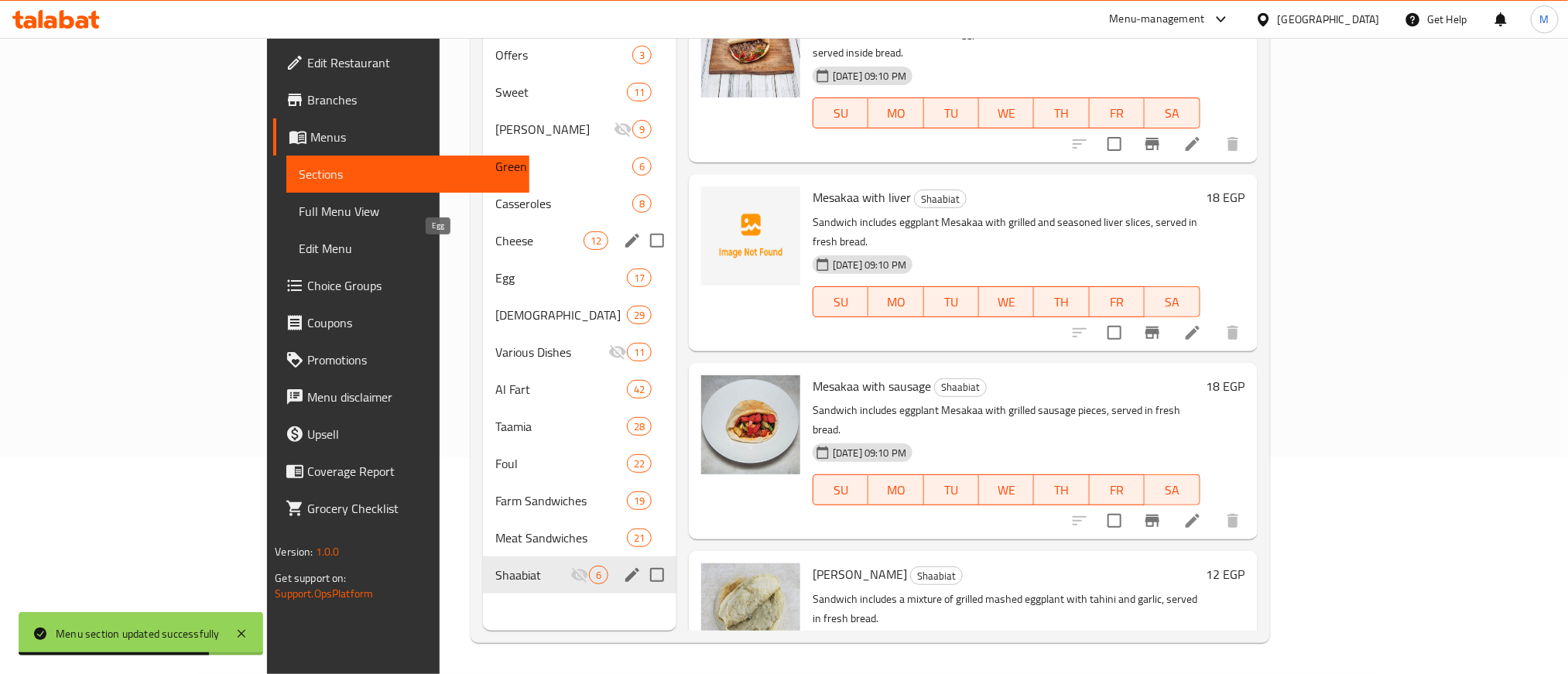
scroll to position [100, 0]
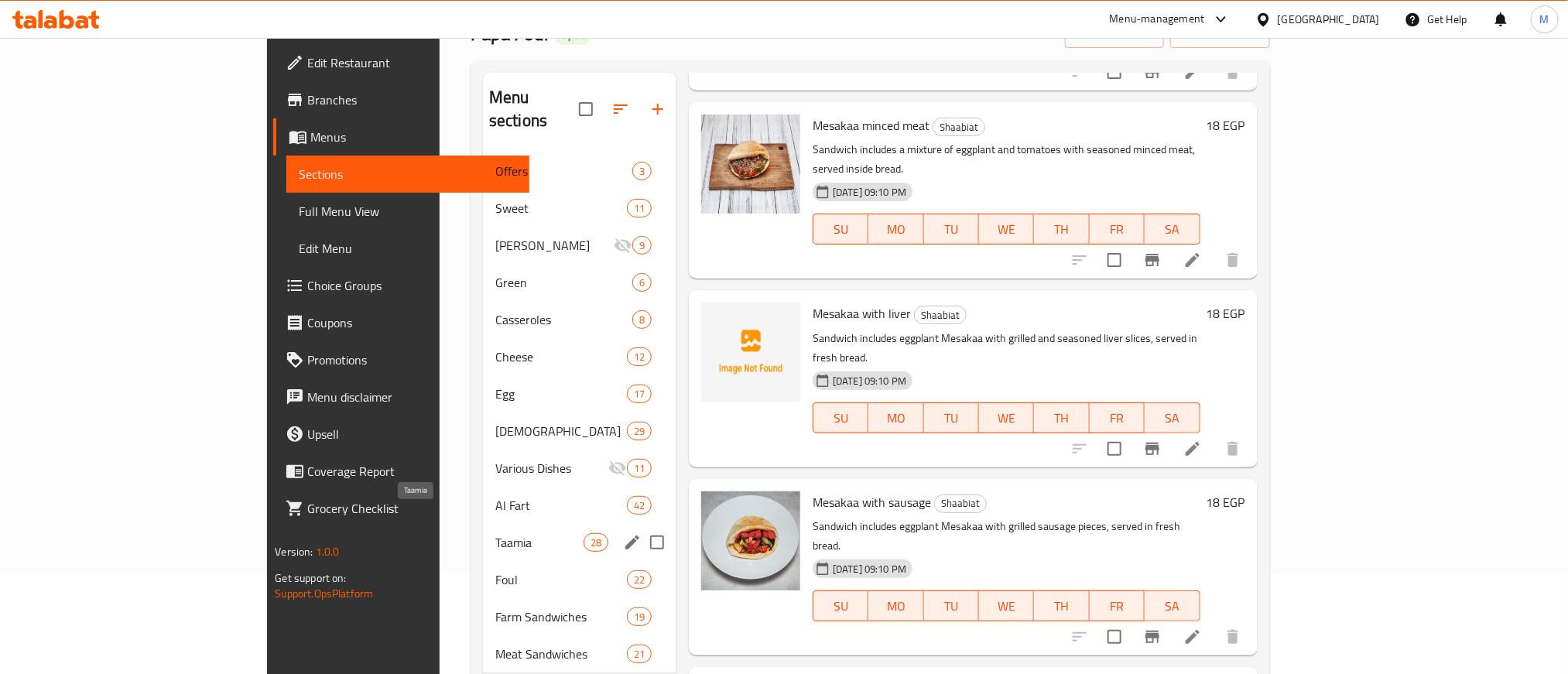
click at [496, 533] on span "Taamia" at bounding box center [539, 542] width 88 height 18
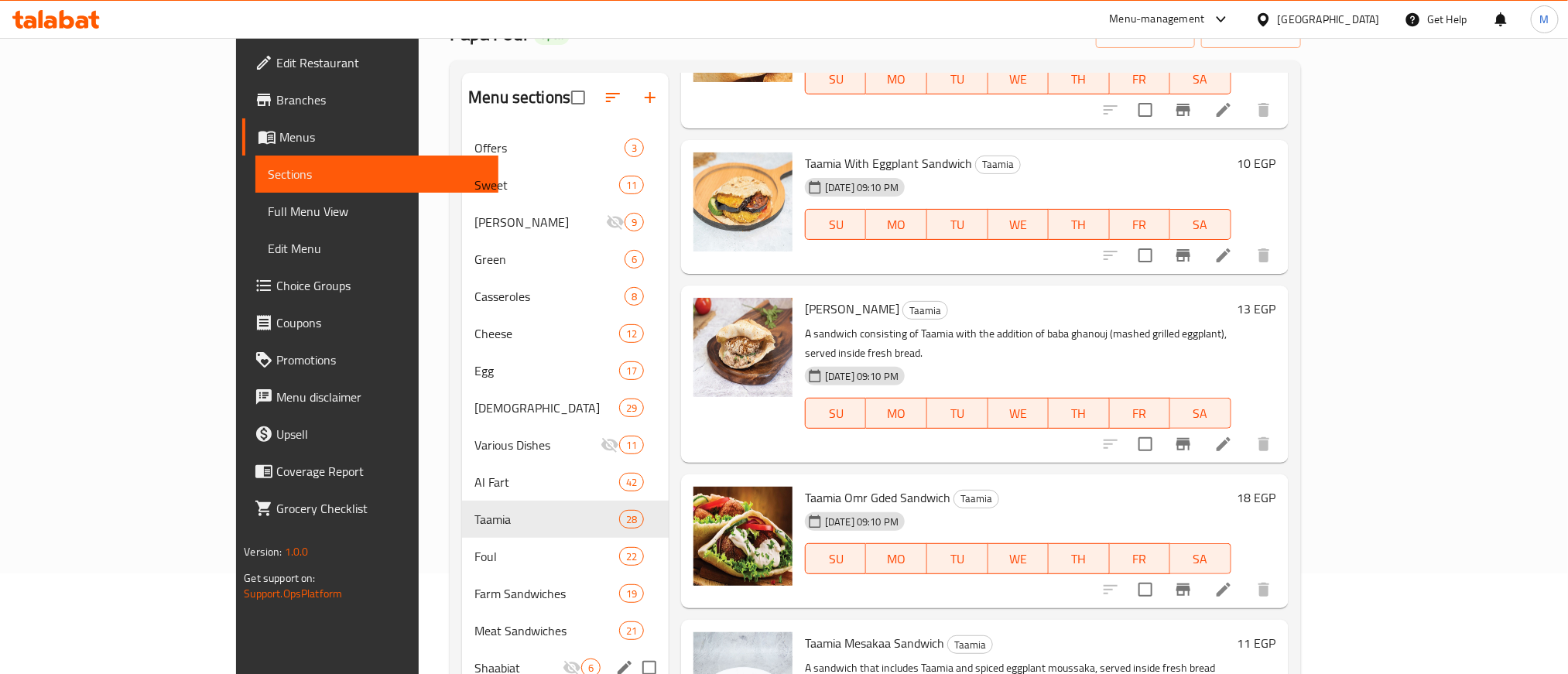
scroll to position [1393, 0]
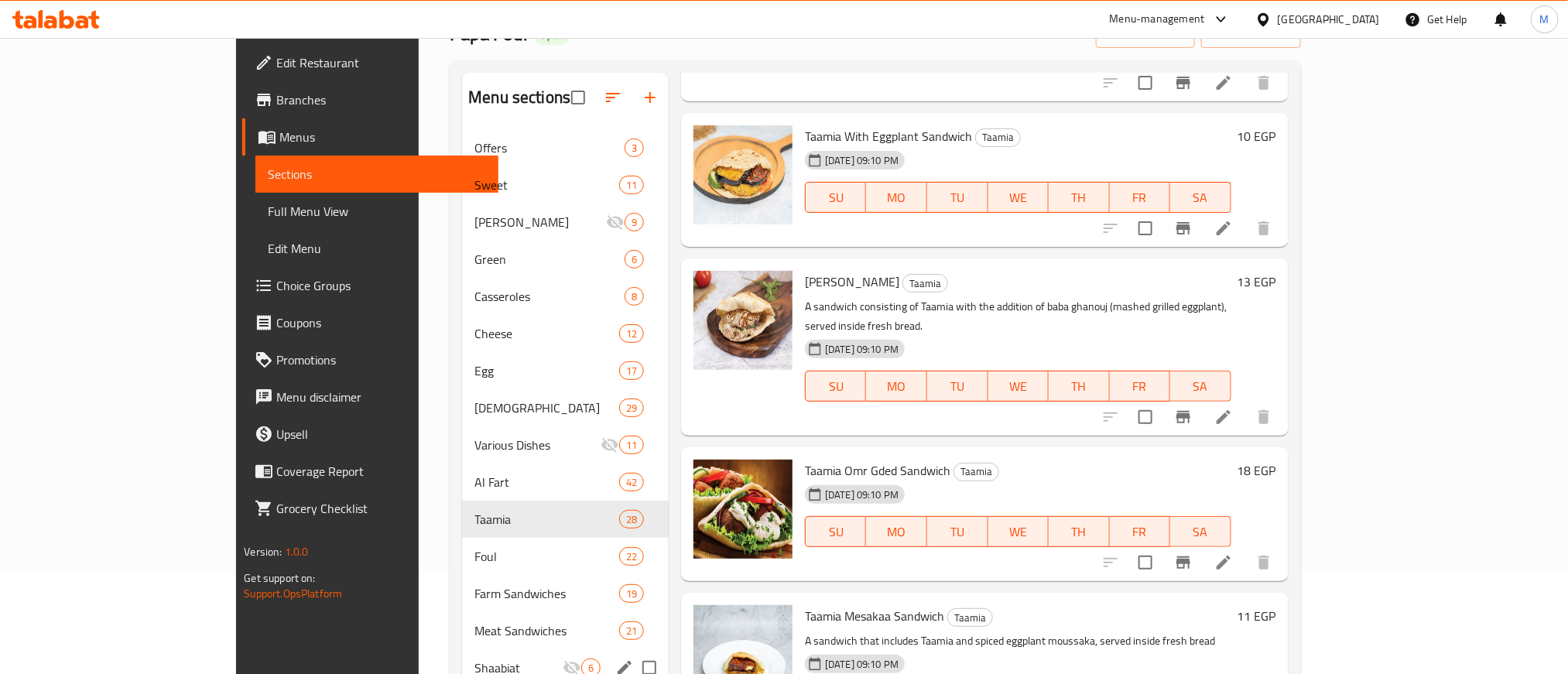
click at [829, 280] on span "[PERSON_NAME]" at bounding box center [852, 281] width 94 height 23
click at [1140, 460] on h6 "Taamia Omr Gded Sandwich Taamia" at bounding box center [1017, 470] width 425 height 22
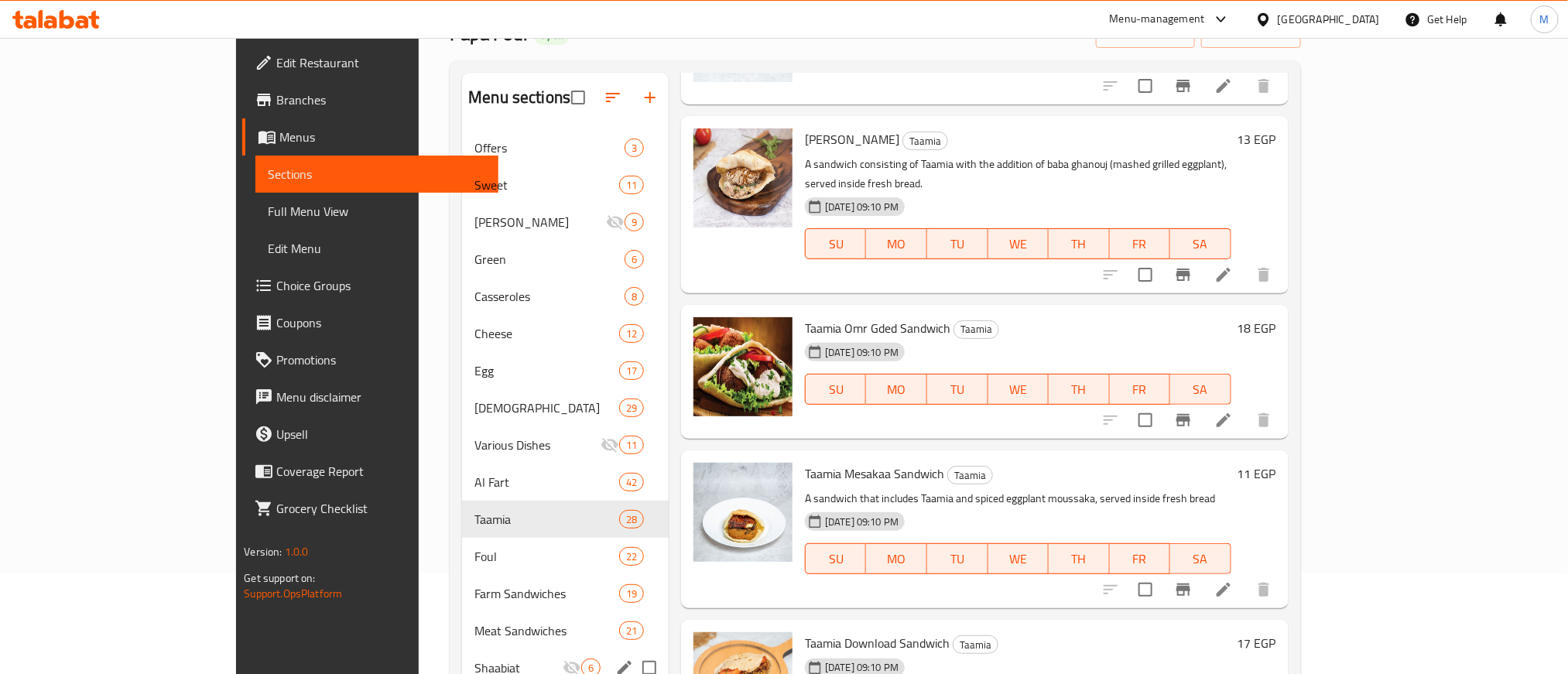
scroll to position [1625, 0]
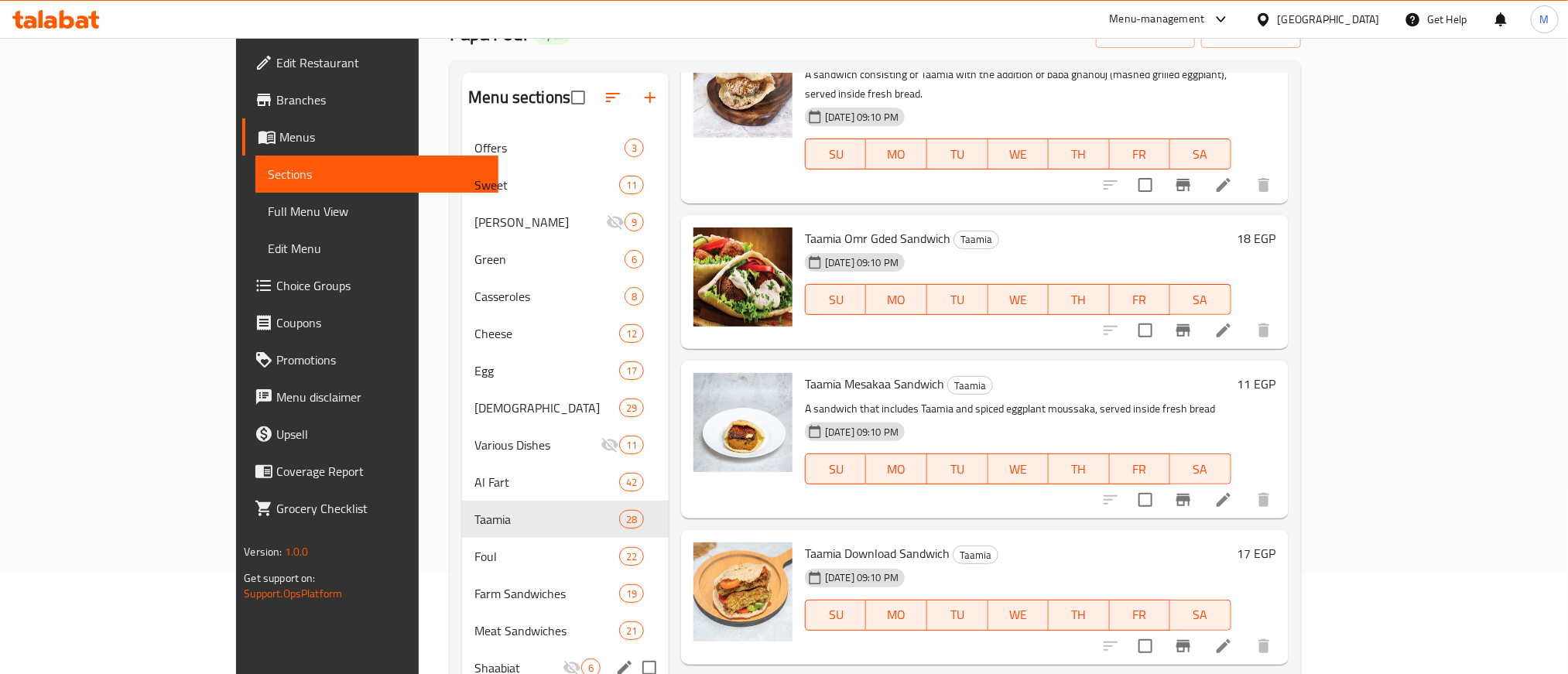
click at [805, 372] on span "Taamia Mesakaa Sandwich" at bounding box center [874, 383] width 139 height 23
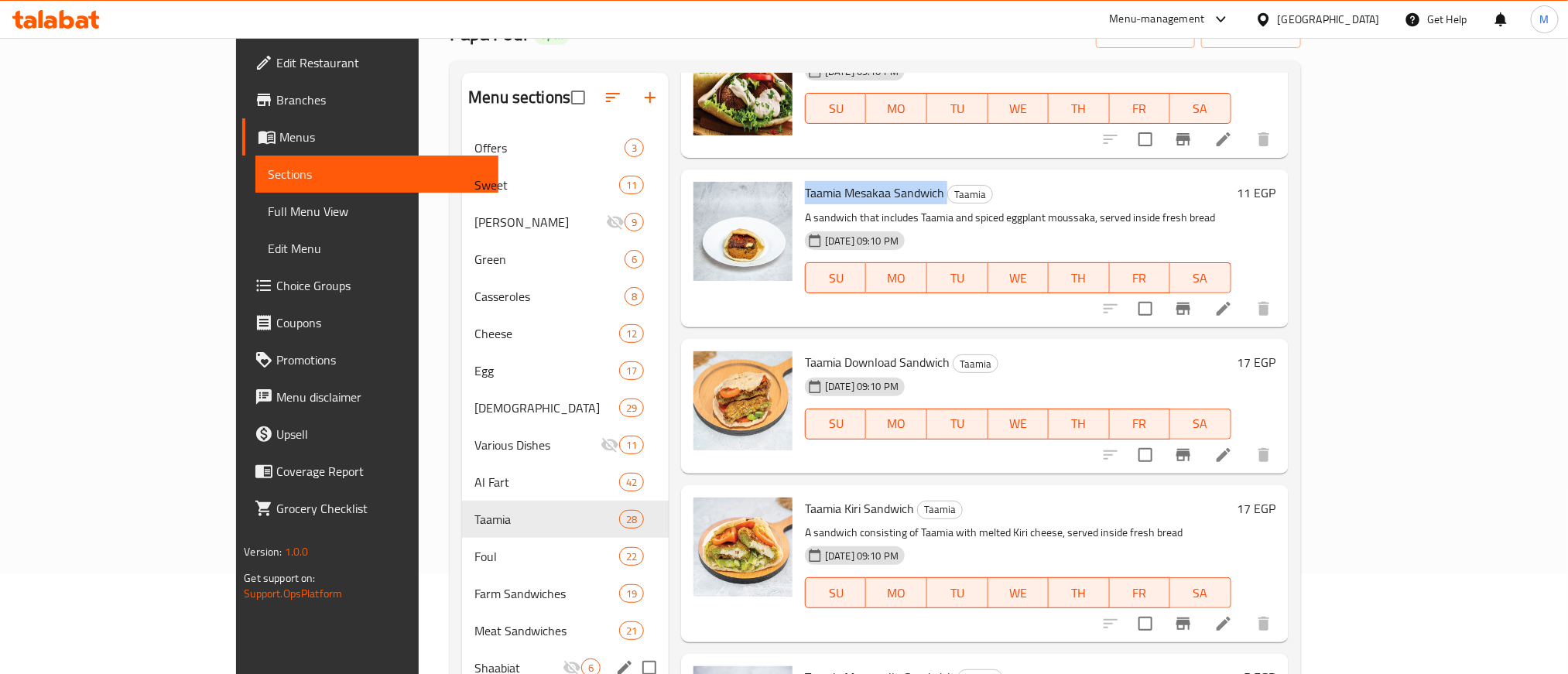
scroll to position [1857, 0]
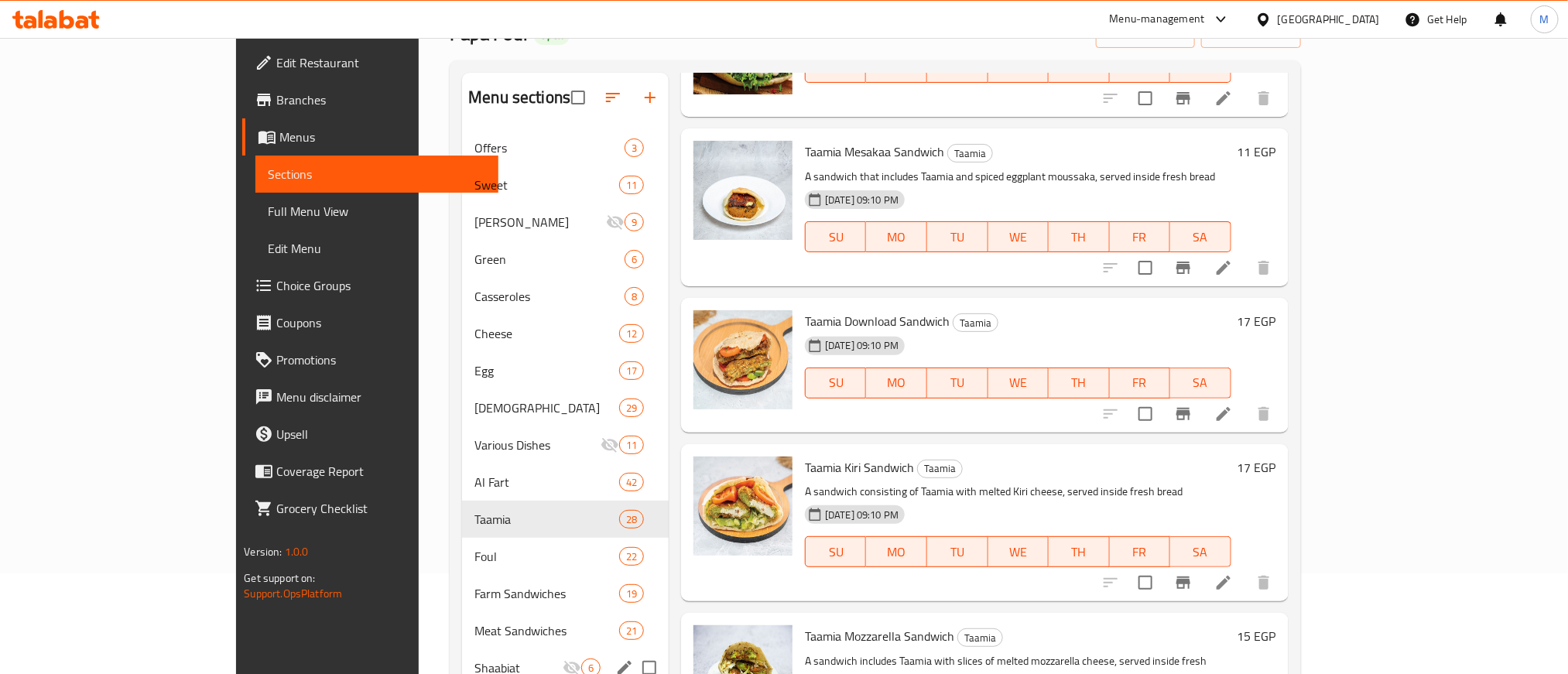
click at [1127, 414] on div "Menu items Add Sort Manage items Falafel Farm Taamia [DATE] 05:40 PM SU MO TU W…" at bounding box center [978, 409] width 619 height 674
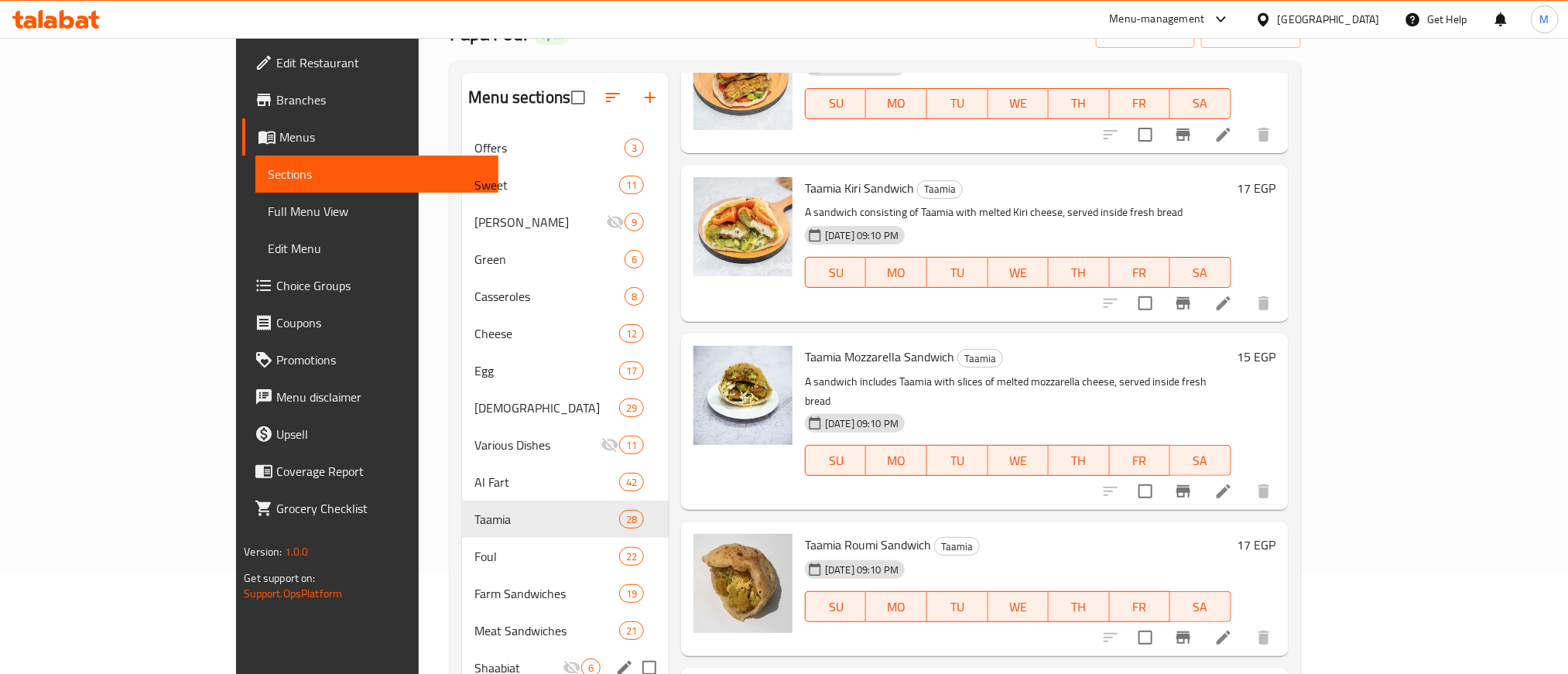
scroll to position [2205, 0]
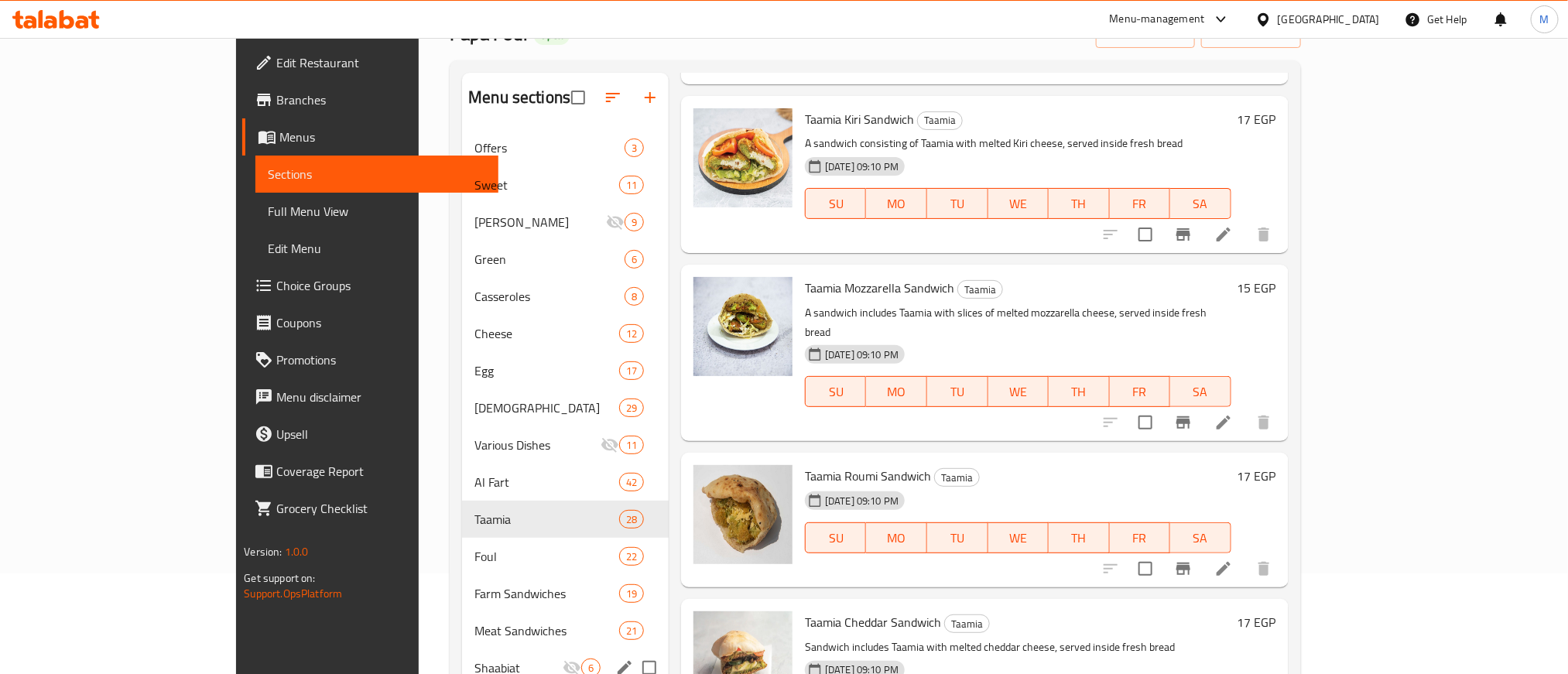
click at [806, 276] on span "Taamia Mozzarella Sandwich" at bounding box center [879, 288] width 149 height 23
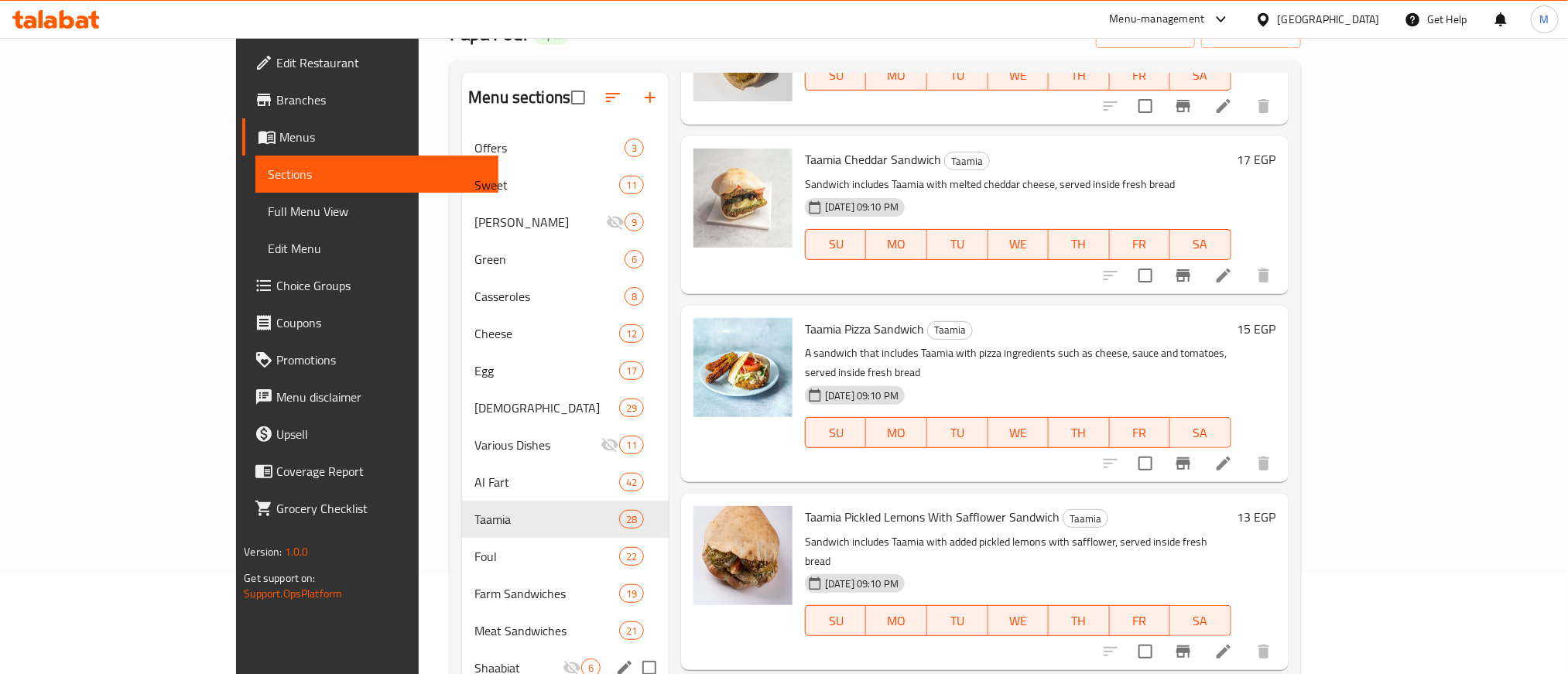
scroll to position [2670, 0]
click at [806, 315] on span "Taamia Pizza Sandwich" at bounding box center [864, 327] width 120 height 23
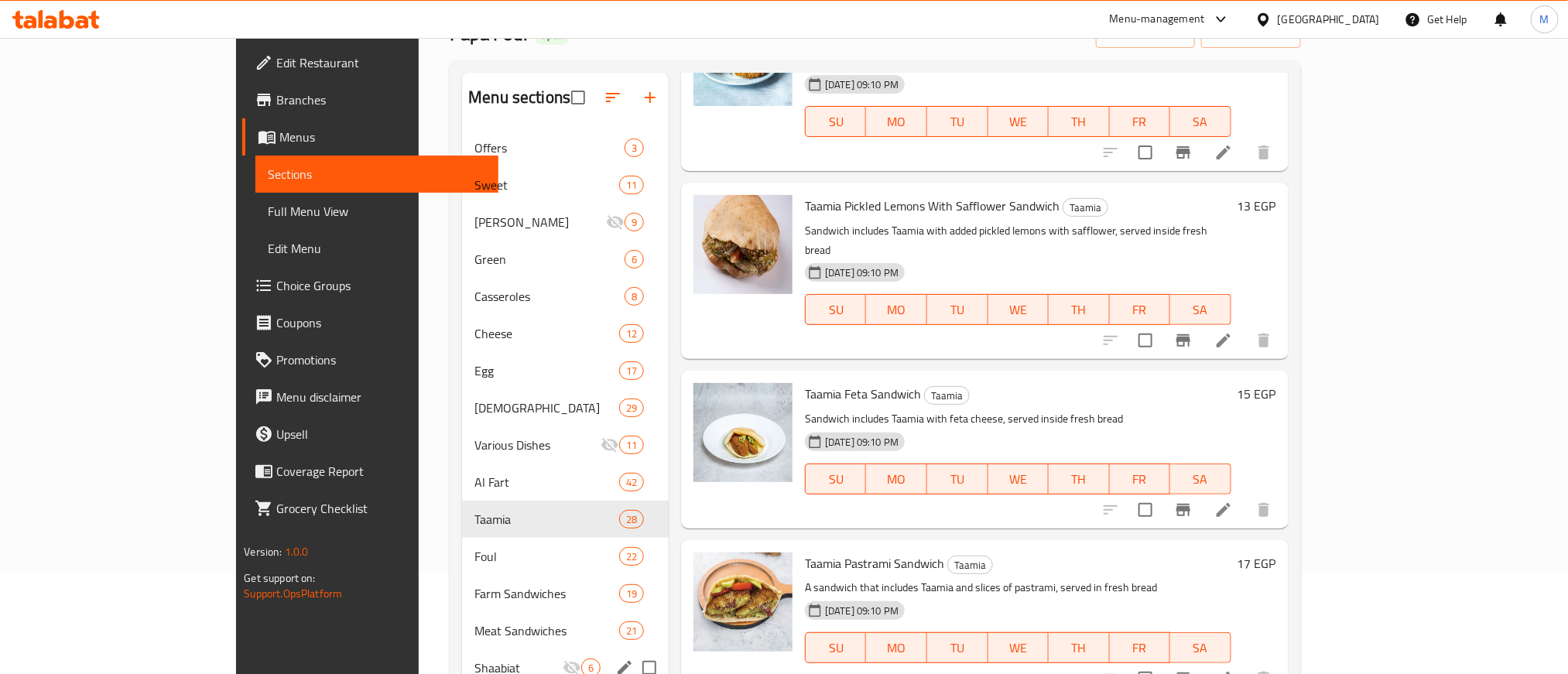
scroll to position [3018, 0]
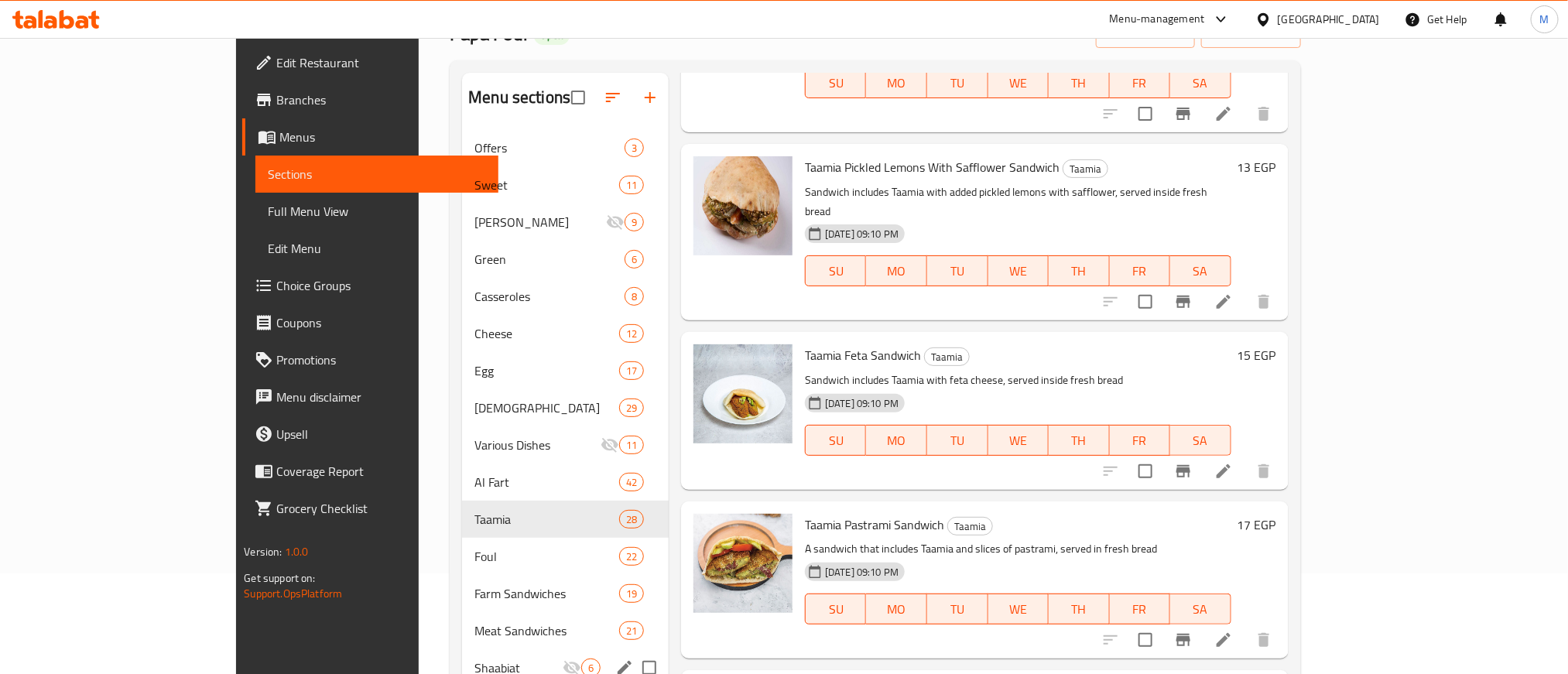
click at [805, 343] on span "Taamia Feta Sandwich" at bounding box center [863, 355] width 116 height 23
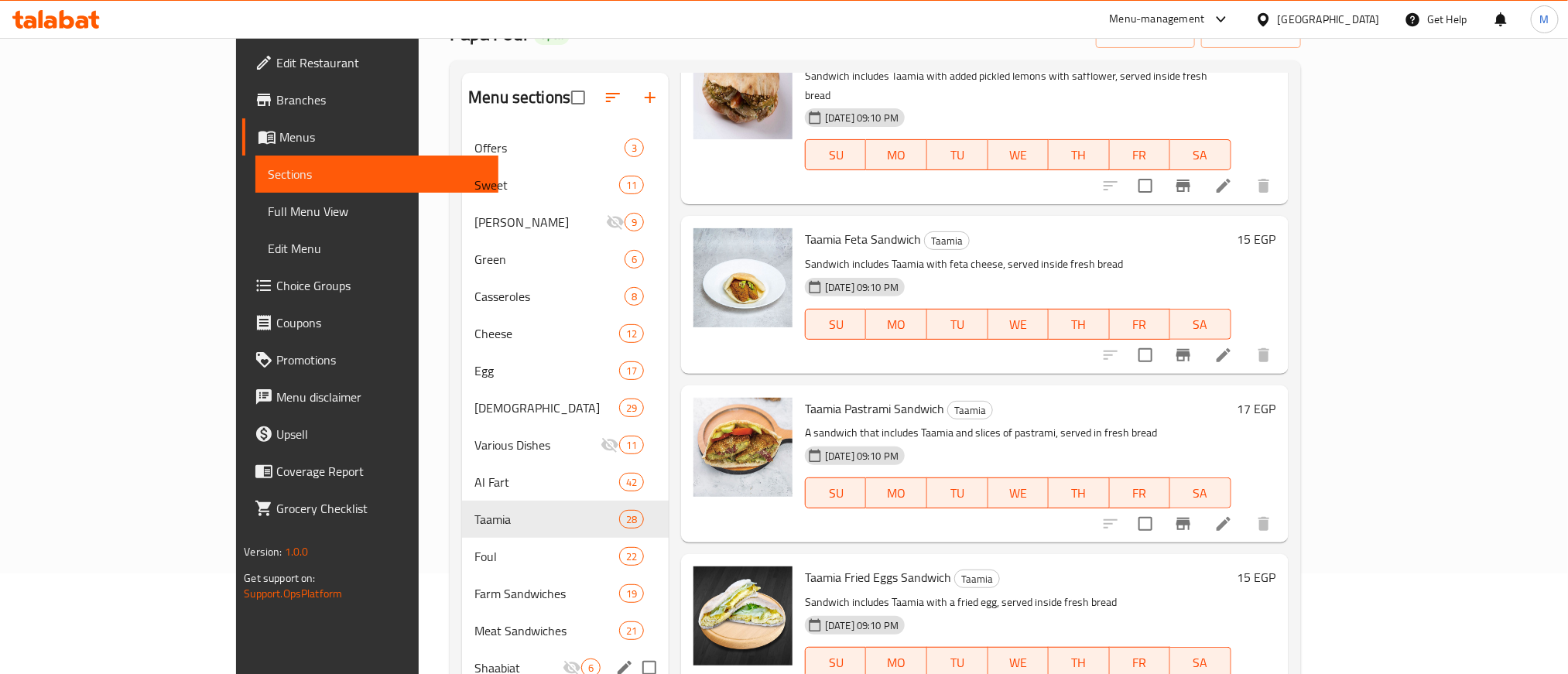
click at [806, 397] on span "Taamia Pastrami Sandwich" at bounding box center [874, 408] width 139 height 23
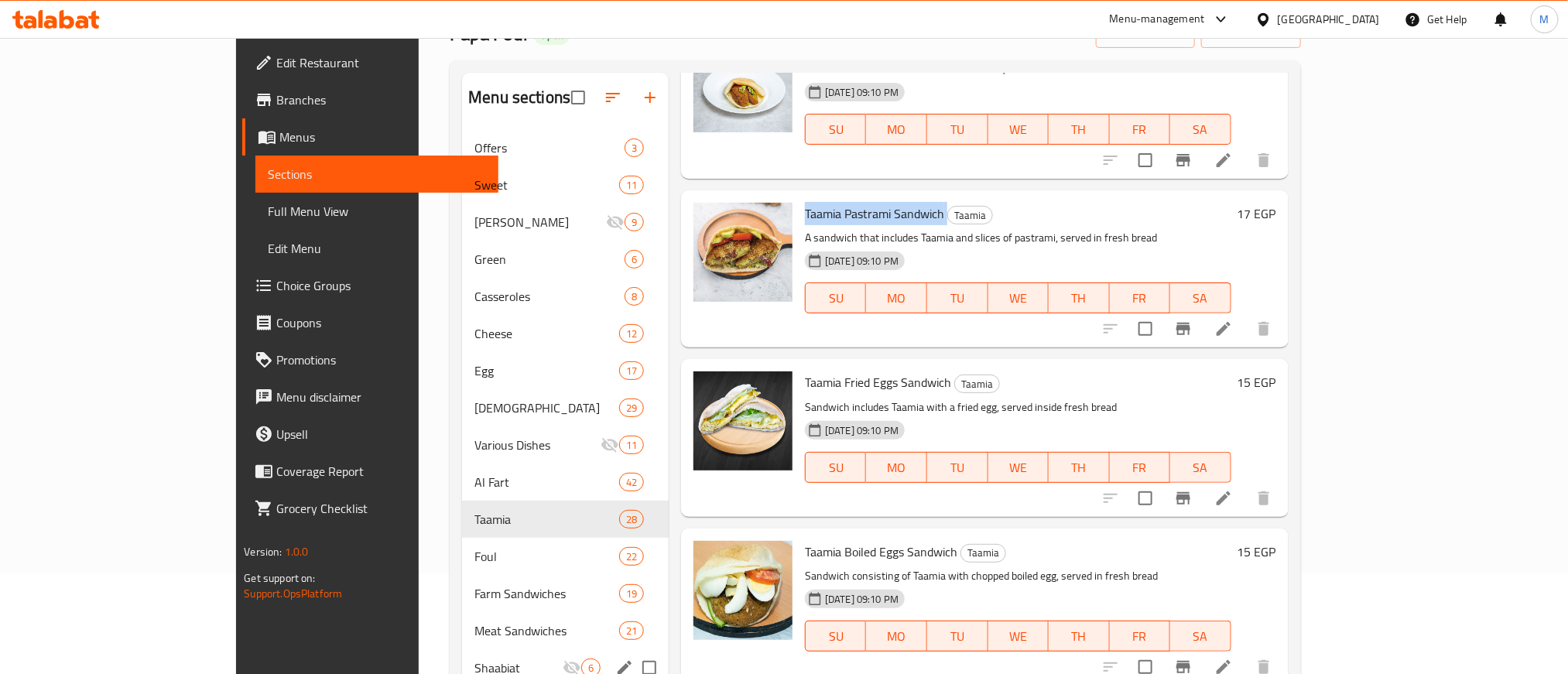
scroll to position [3366, 0]
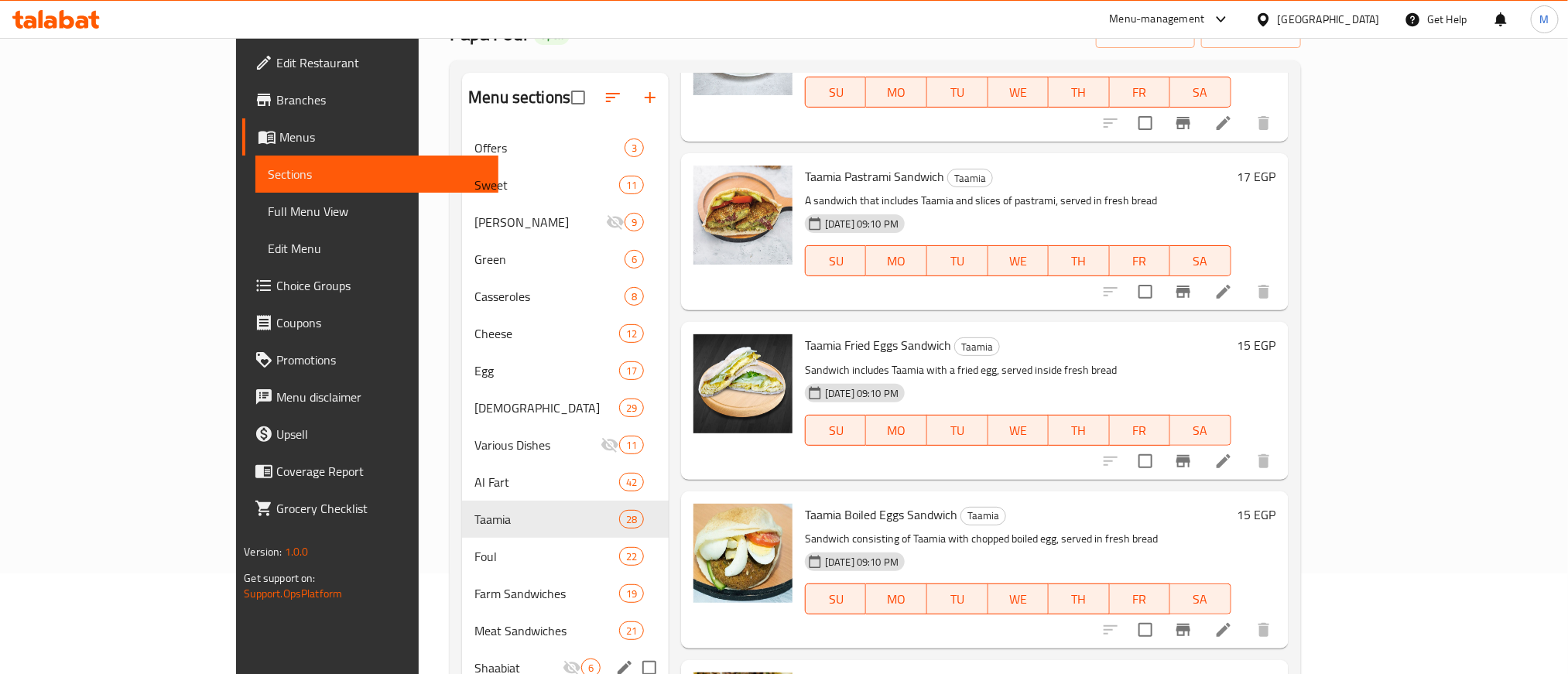
click at [815, 334] on span "Taamia Fried Eggs Sandwich" at bounding box center [878, 345] width 147 height 23
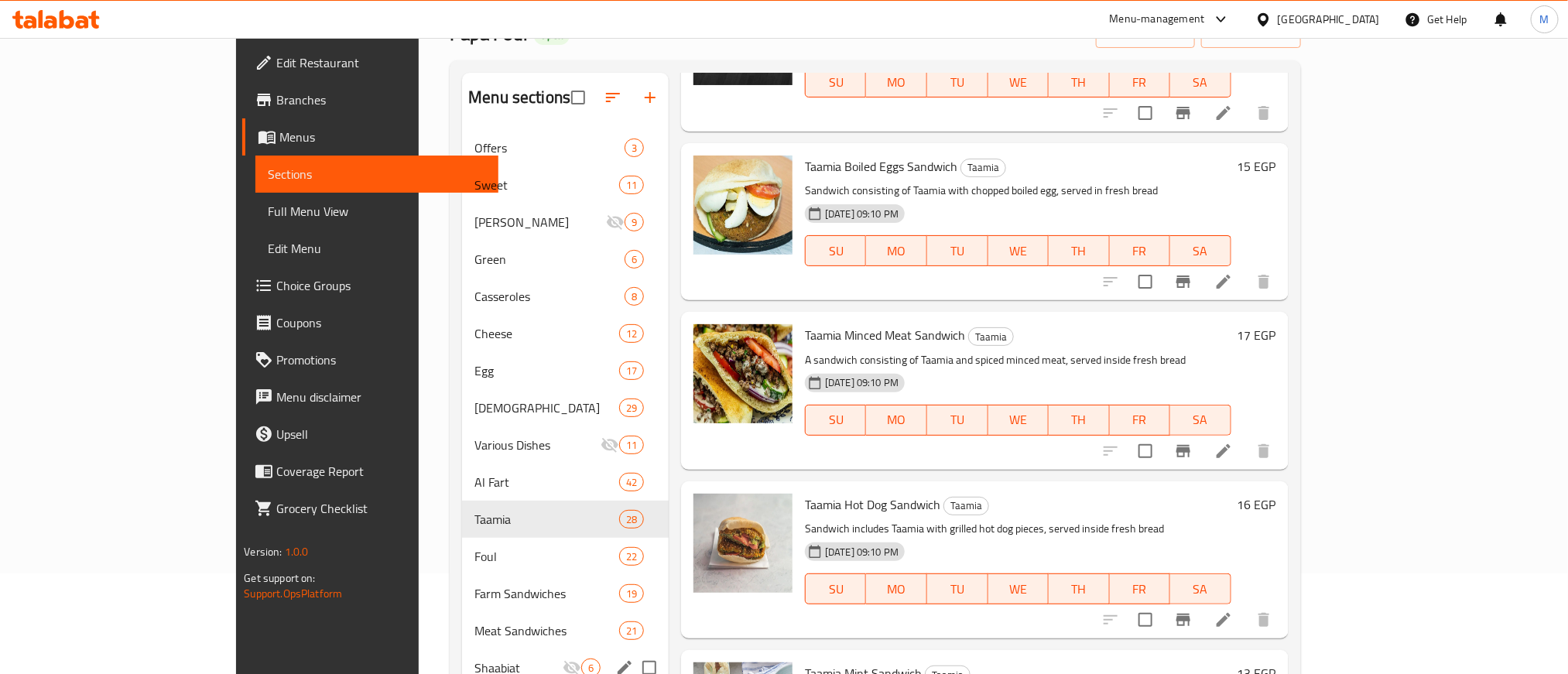
scroll to position [3830, 0]
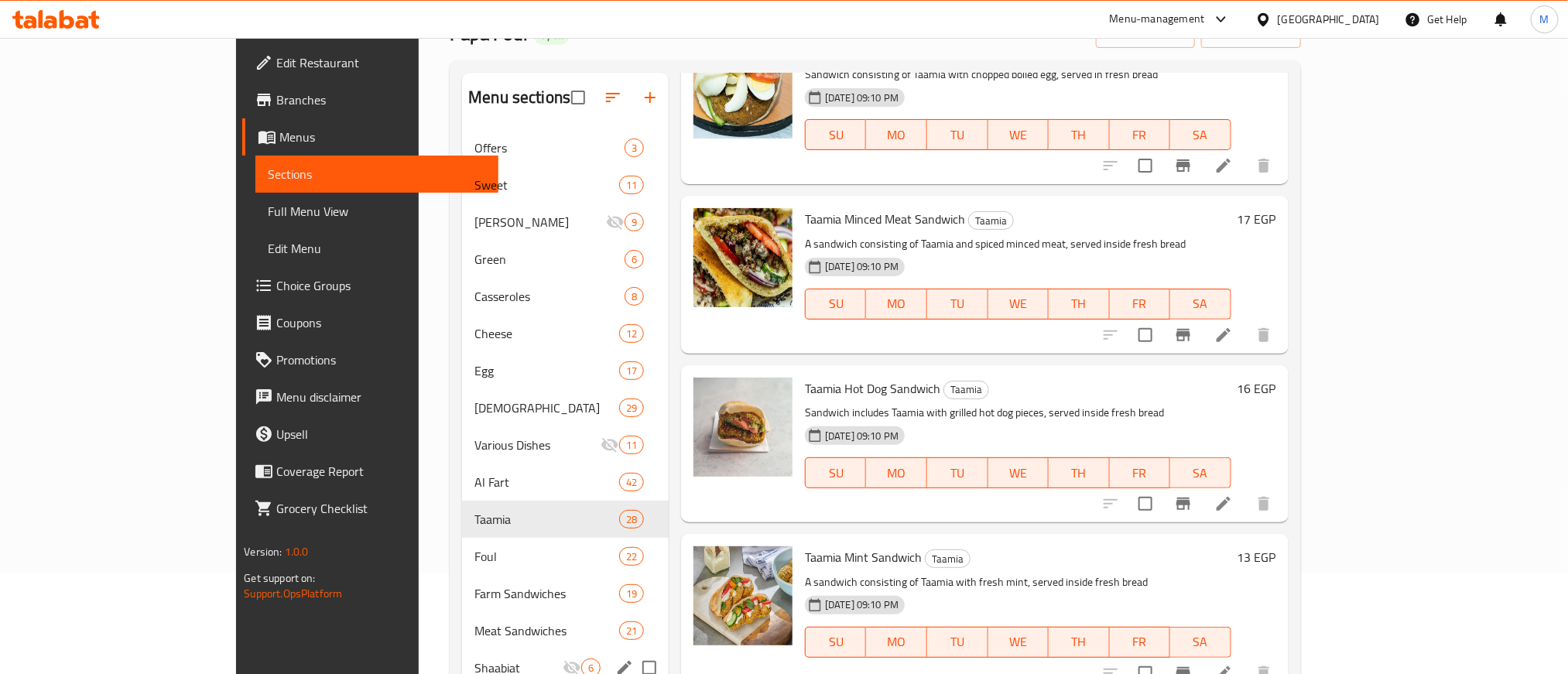
click at [849, 377] on span "Taamia Hot Dog Sandwich" at bounding box center [872, 388] width 135 height 23
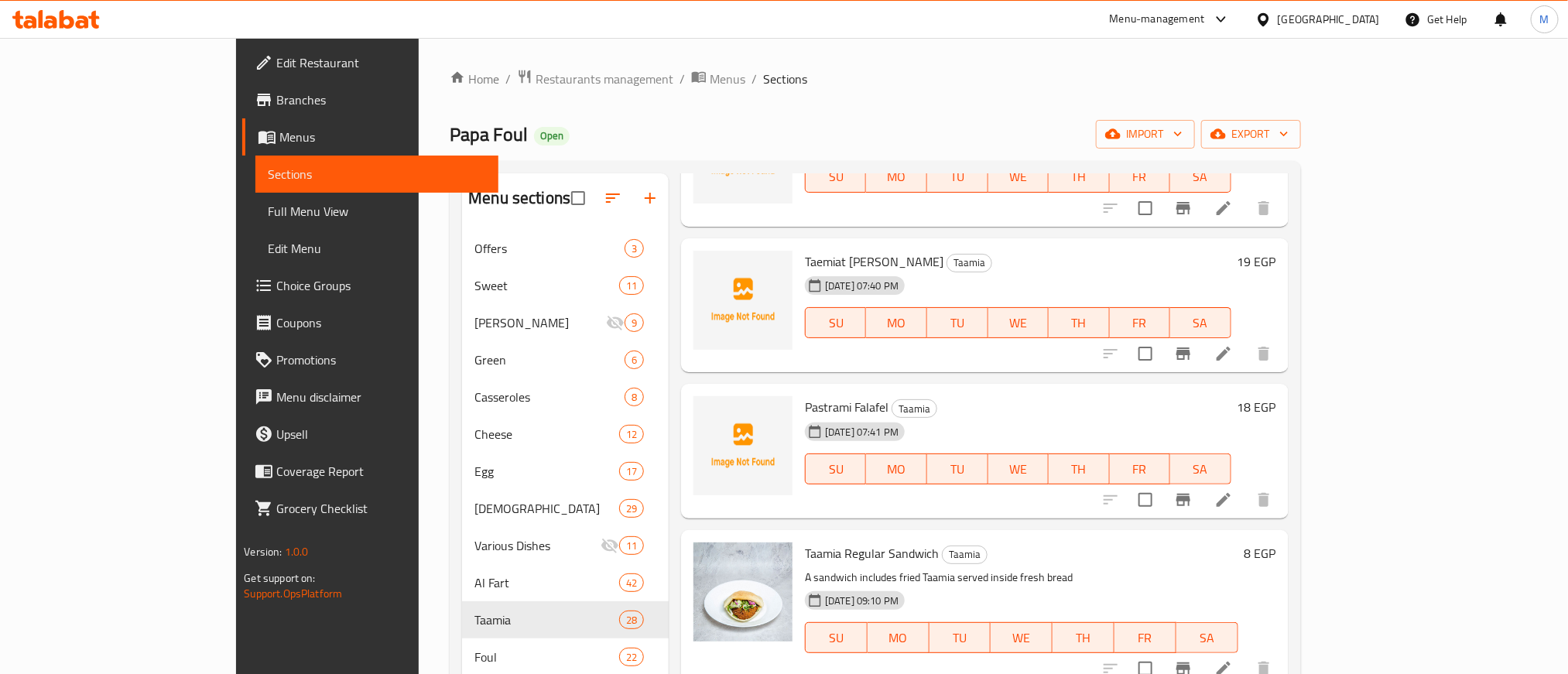
scroll to position [464, 0]
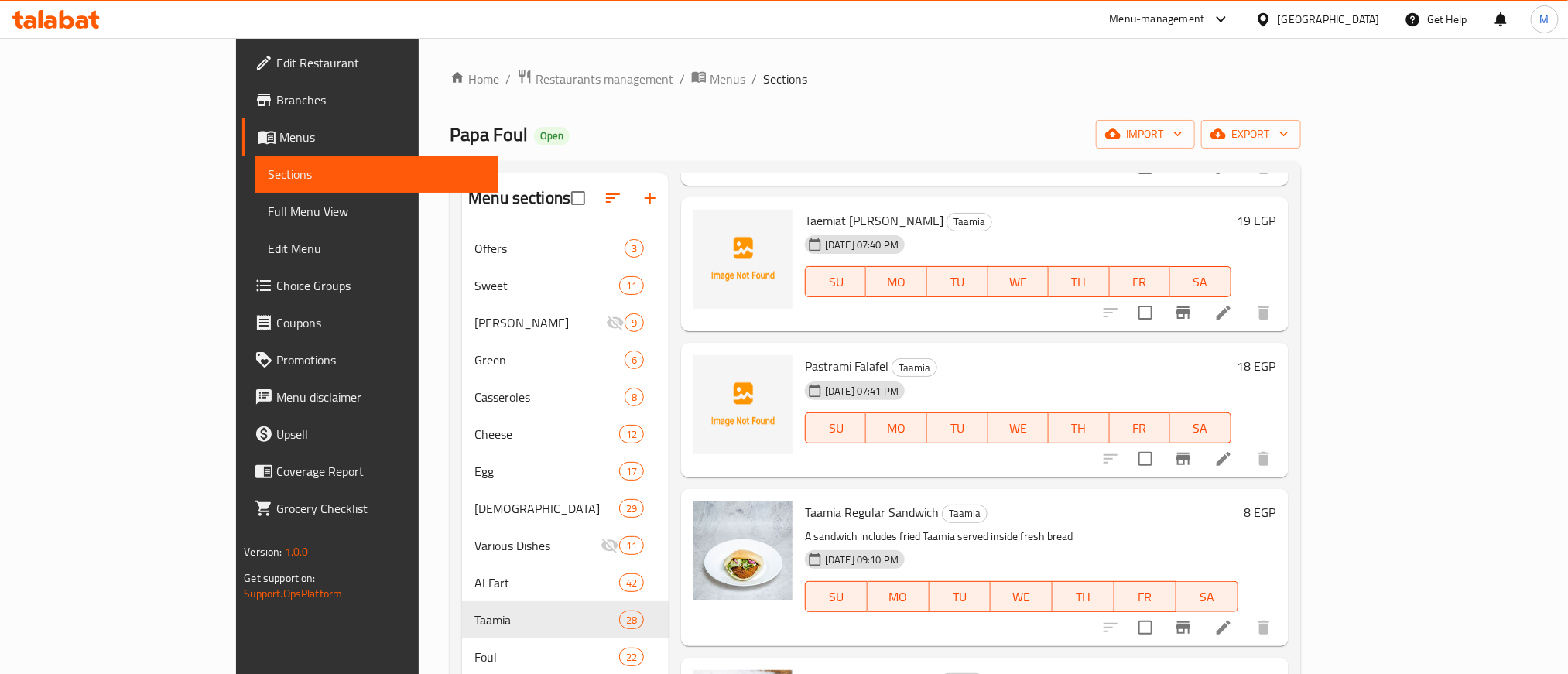
click at [805, 362] on span "Pastrami Falafel" at bounding box center [846, 366] width 84 height 23
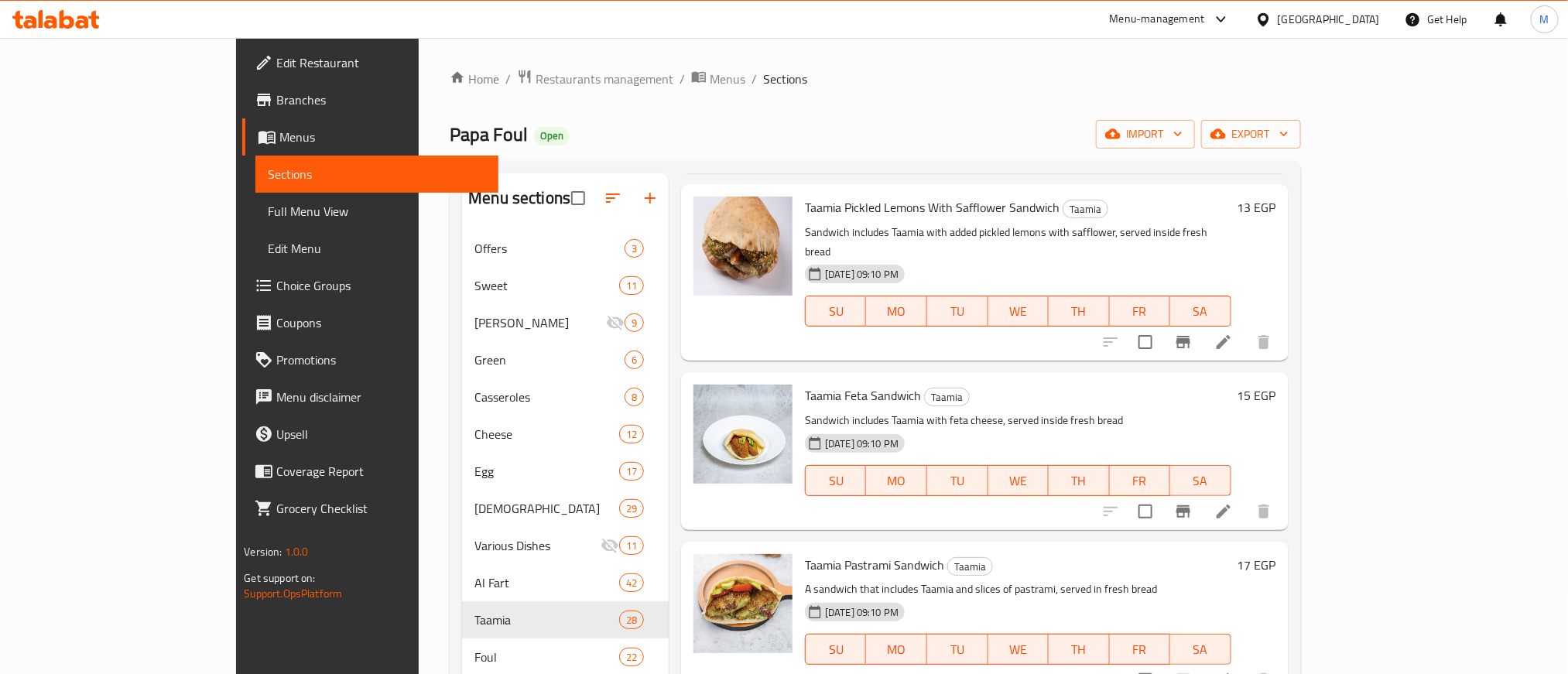
scroll to position [3194, 0]
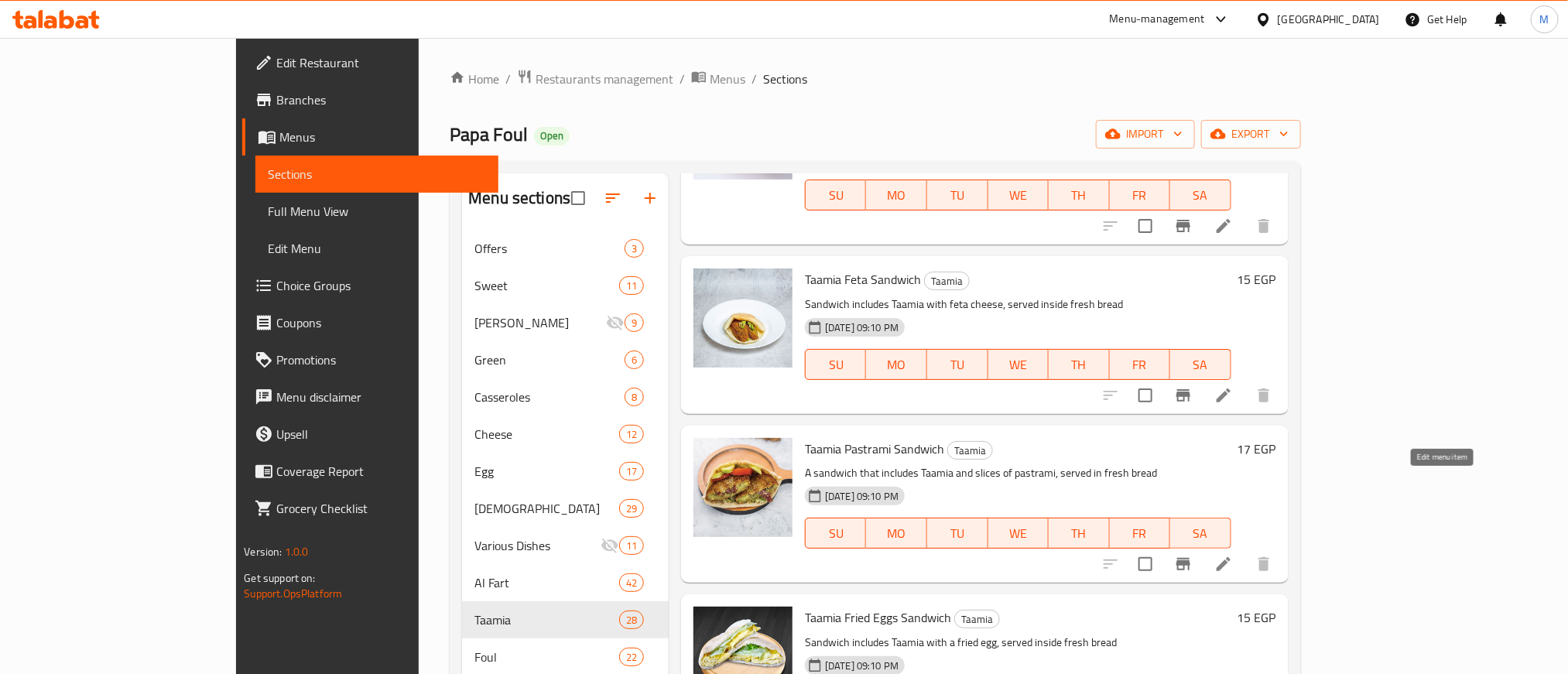
click at [1233, 554] on icon at bounding box center [1223, 563] width 18 height 18
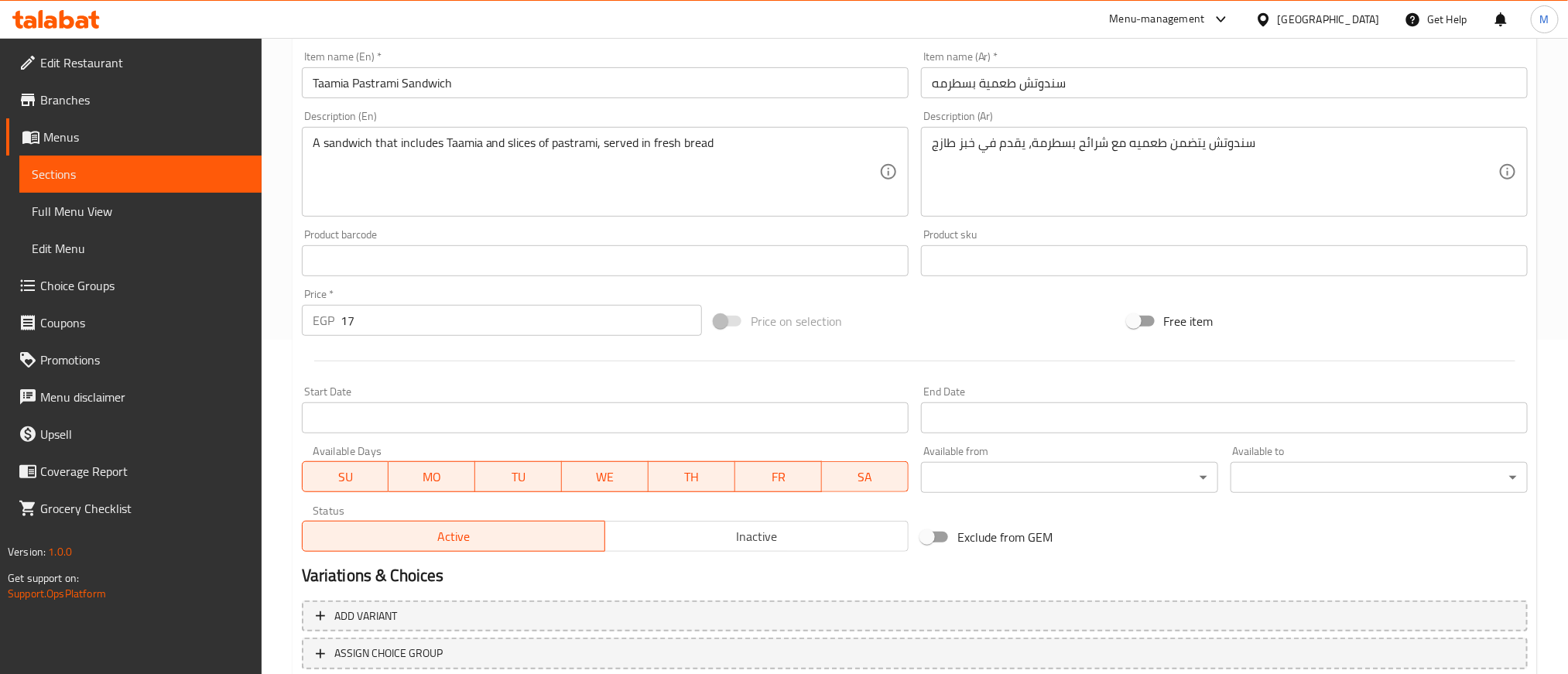
scroll to position [440, 0]
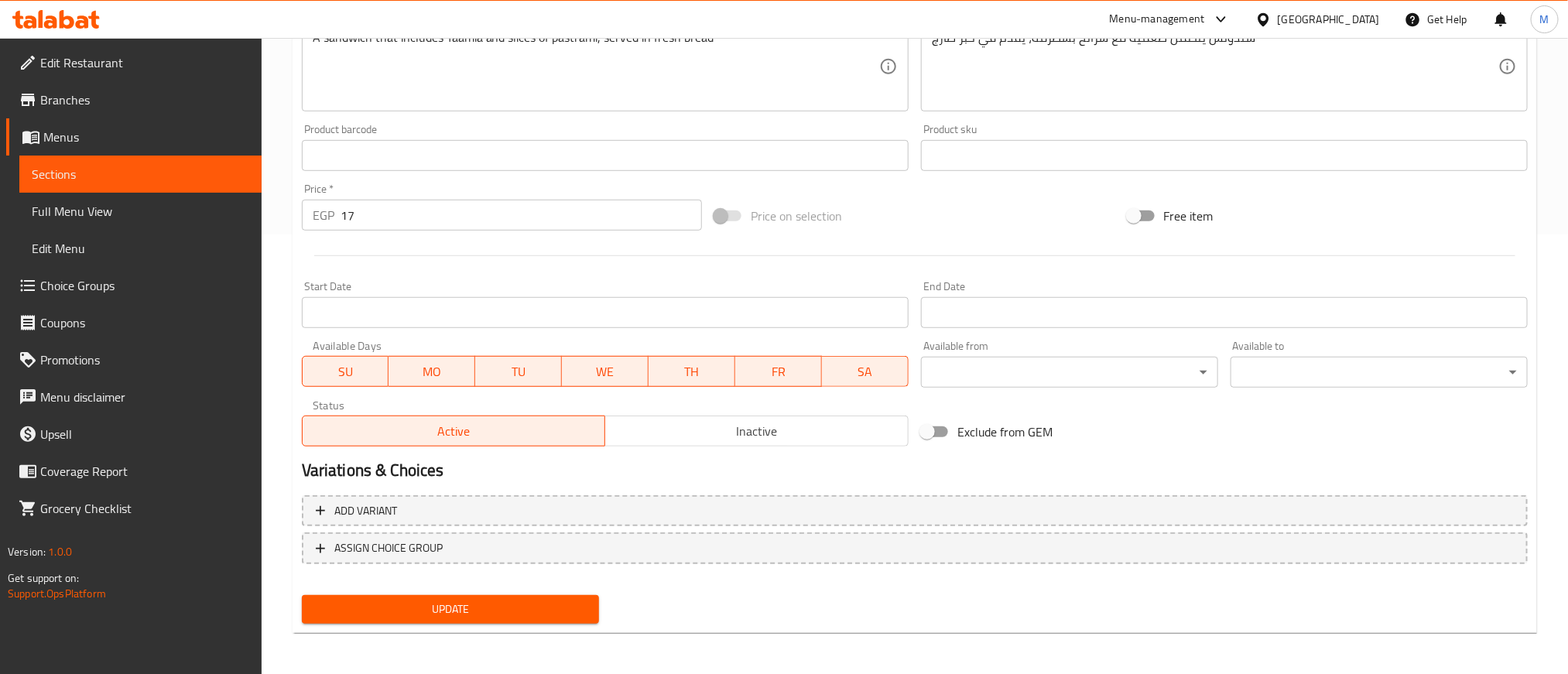
click at [813, 430] on span "Inactive" at bounding box center [756, 431] width 291 height 22
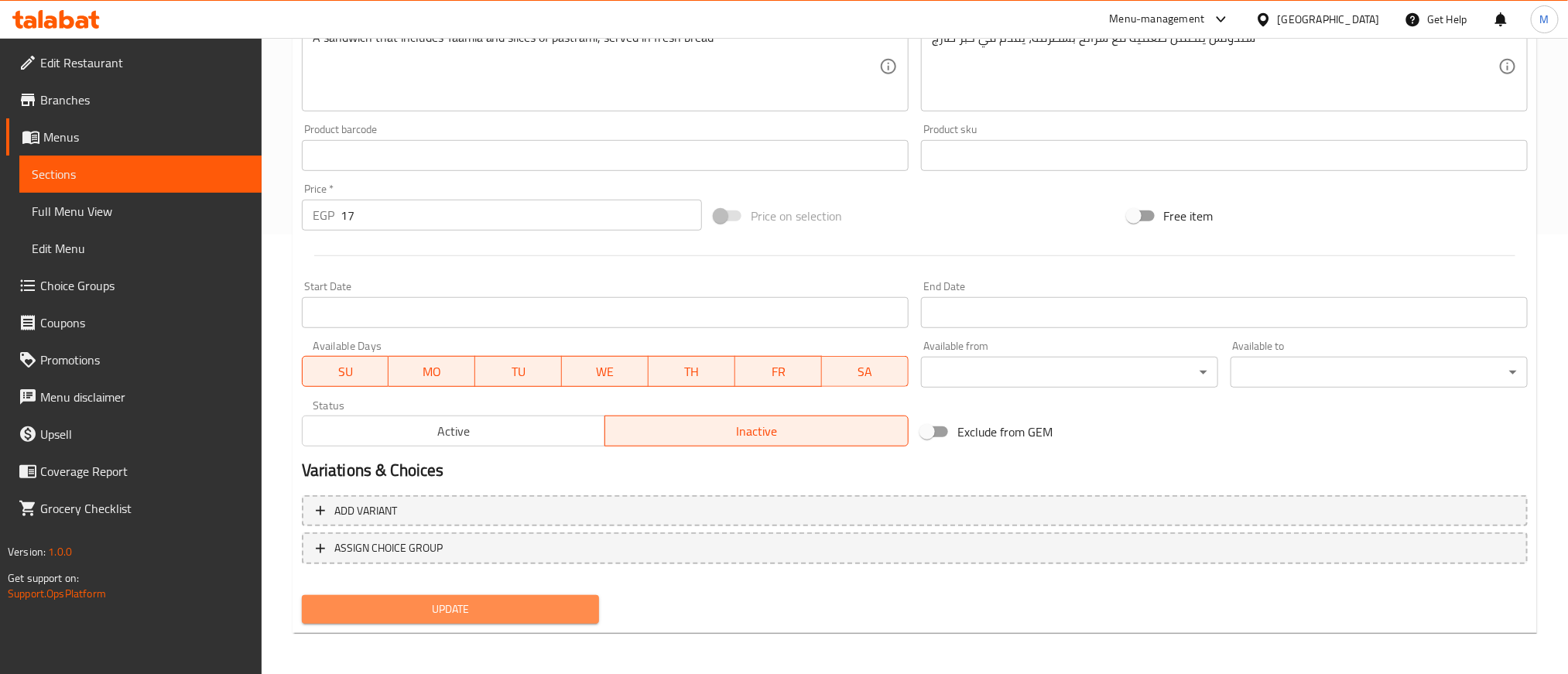
click at [551, 600] on span "Update" at bounding box center [450, 609] width 272 height 19
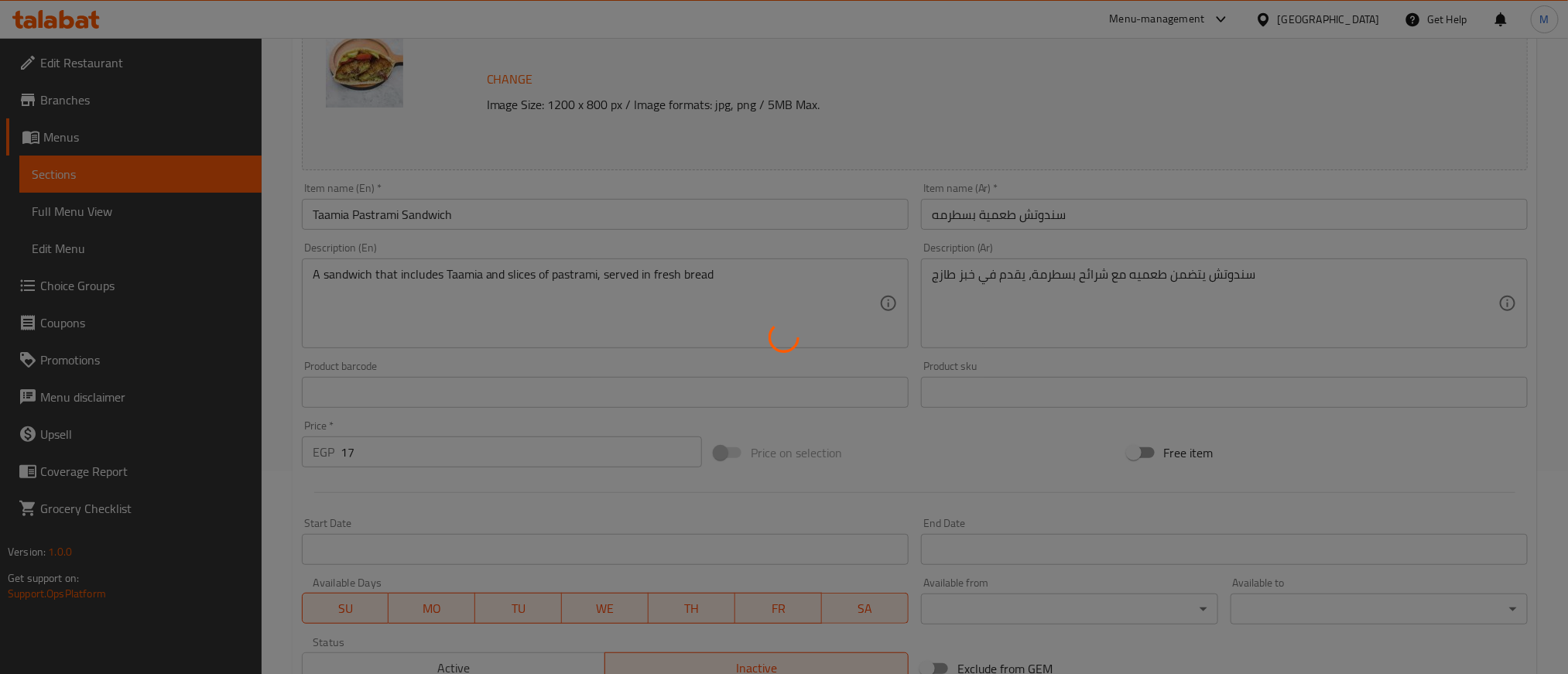
scroll to position [0, 0]
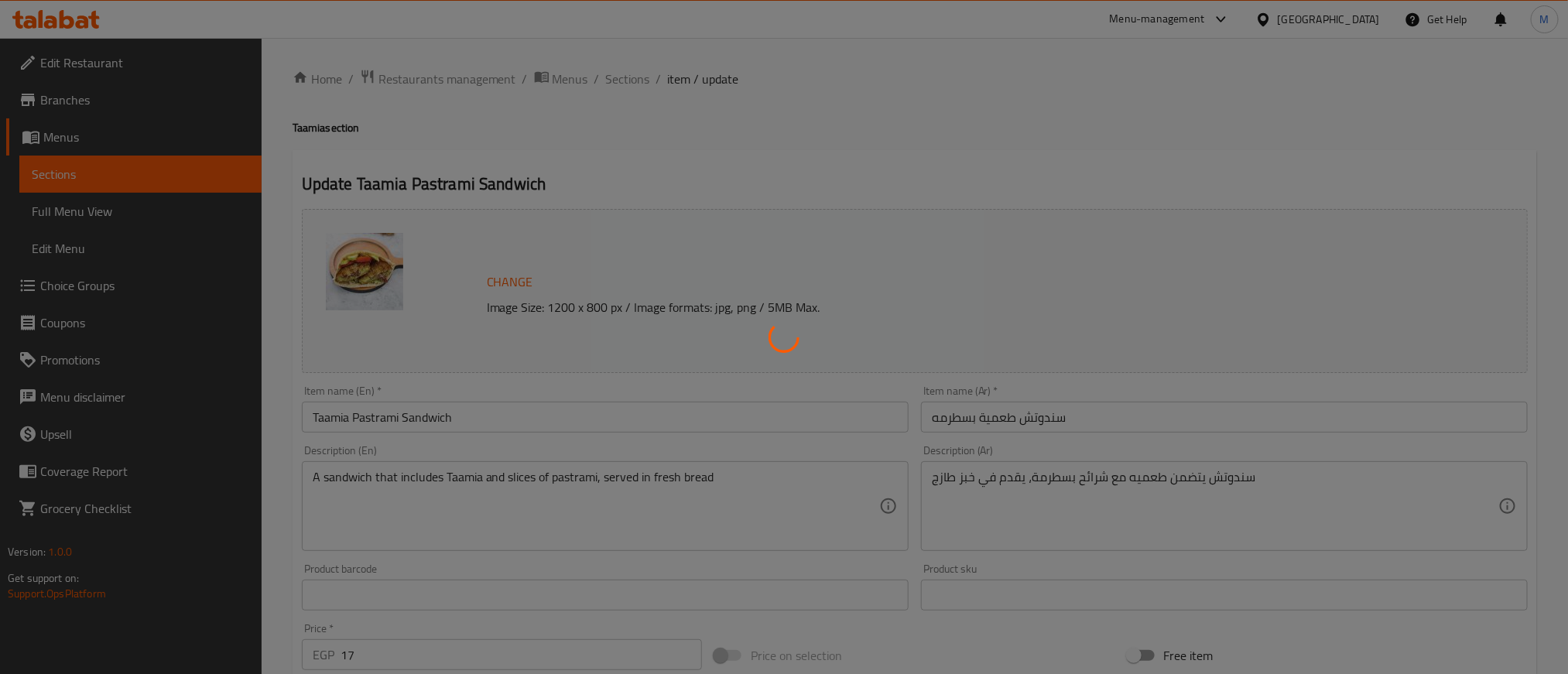
click at [625, 82] on div at bounding box center [784, 337] width 1568 height 674
click at [630, 76] on div at bounding box center [784, 337] width 1568 height 674
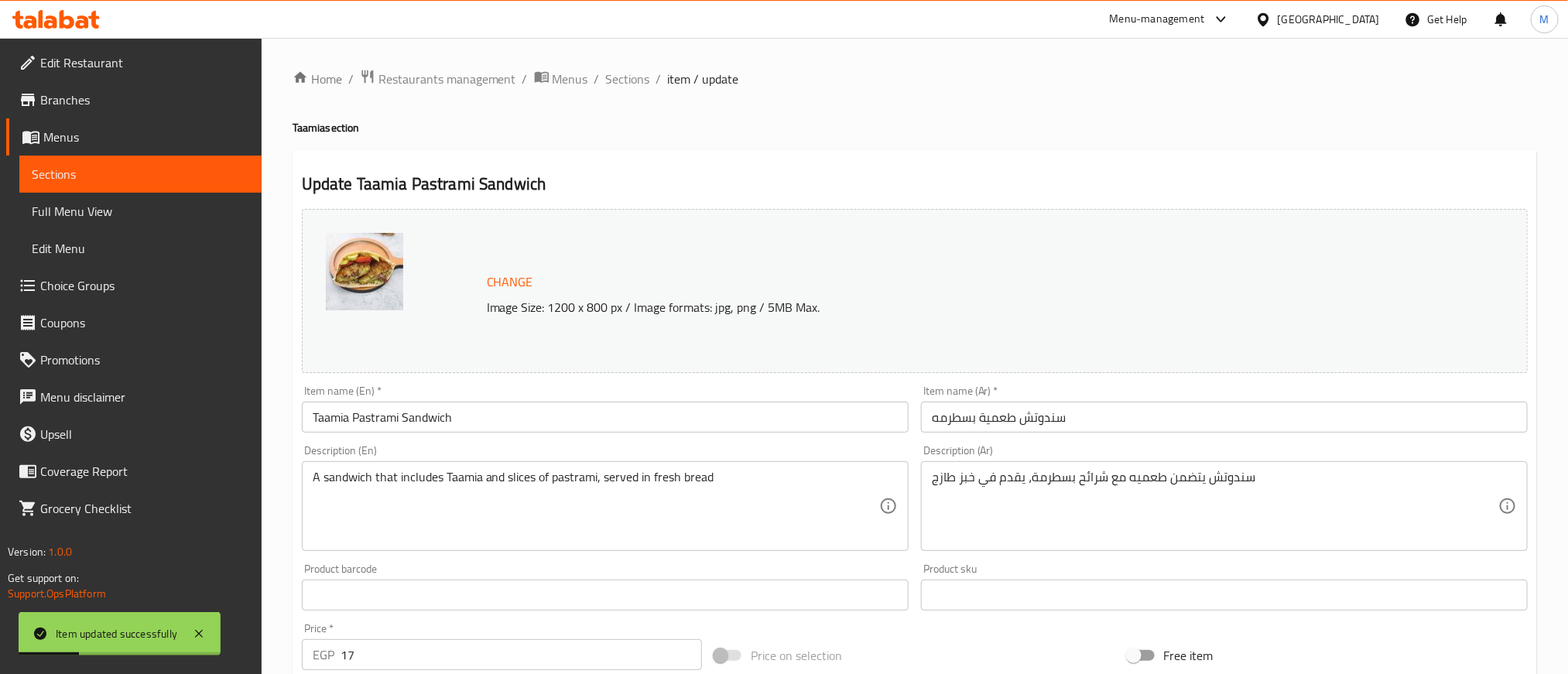
drag, startPoint x: 628, startPoint y: 84, endPoint x: 770, endPoint y: 12, distance: 159.2
click at [629, 84] on span "Sections" at bounding box center [627, 78] width 44 height 18
